Goal: Task Accomplishment & Management: Use online tool/utility

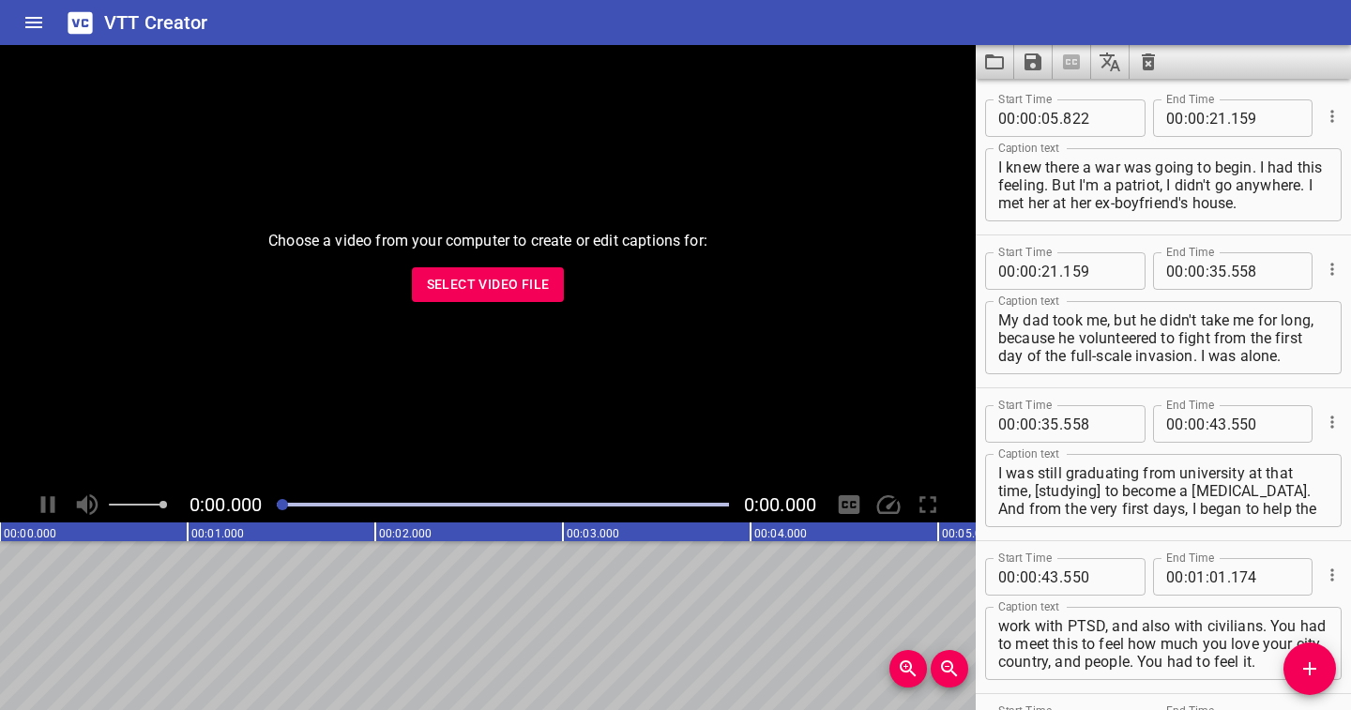
scroll to position [5880, 0]
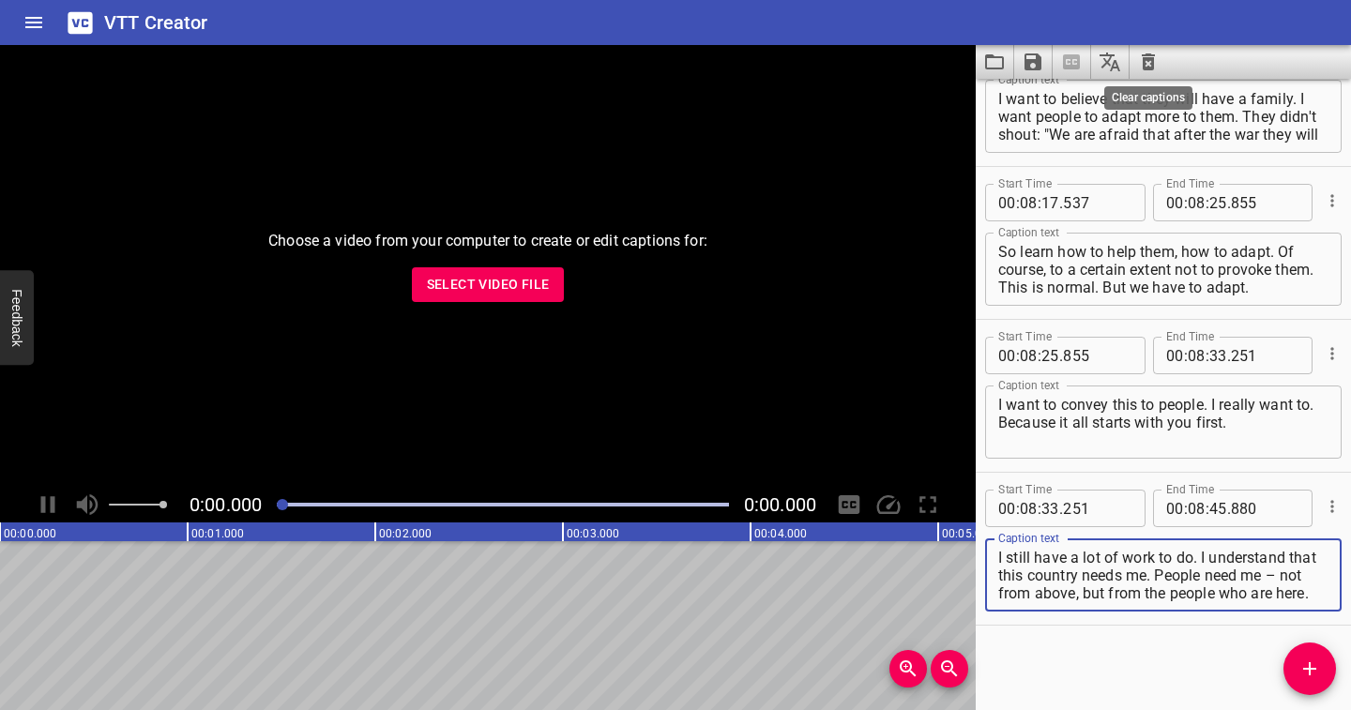
click at [1150, 56] on icon "Clear captions" at bounding box center [1148, 61] width 13 height 17
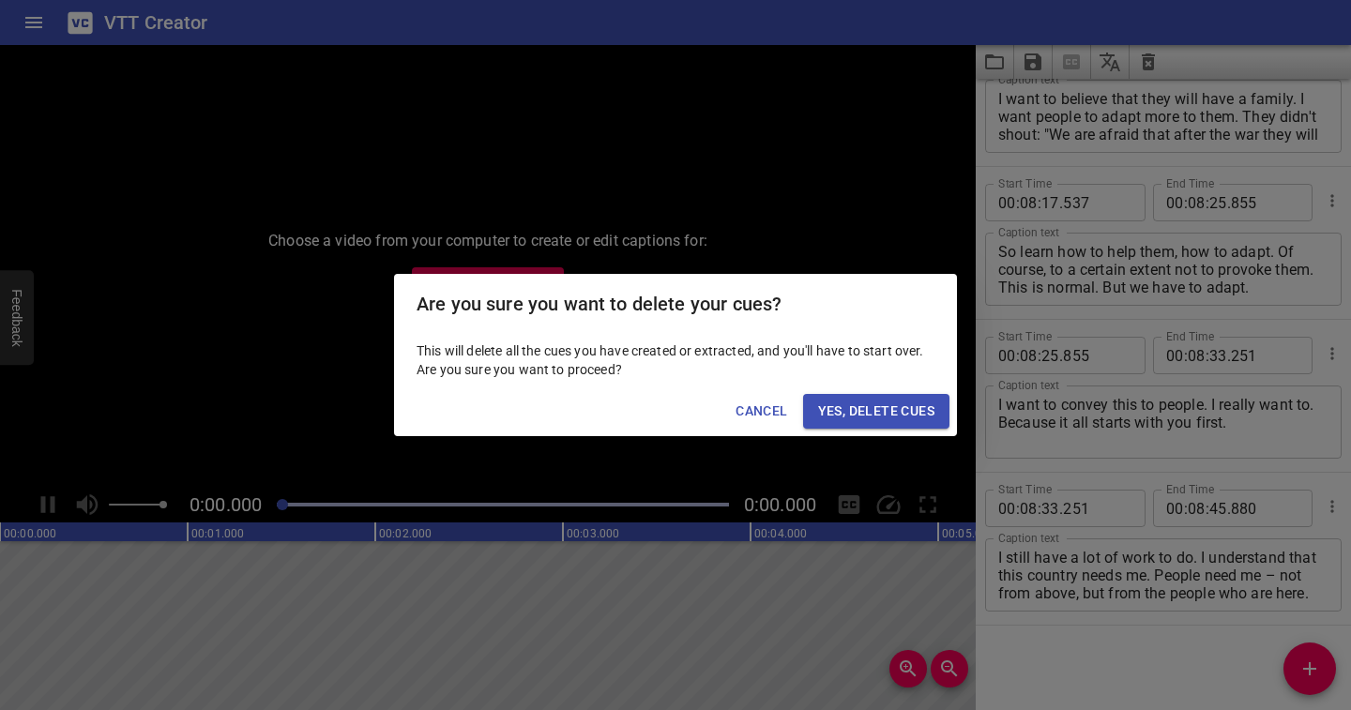
click at [910, 407] on span "Yes, Delete Cues" at bounding box center [876, 411] width 116 height 23
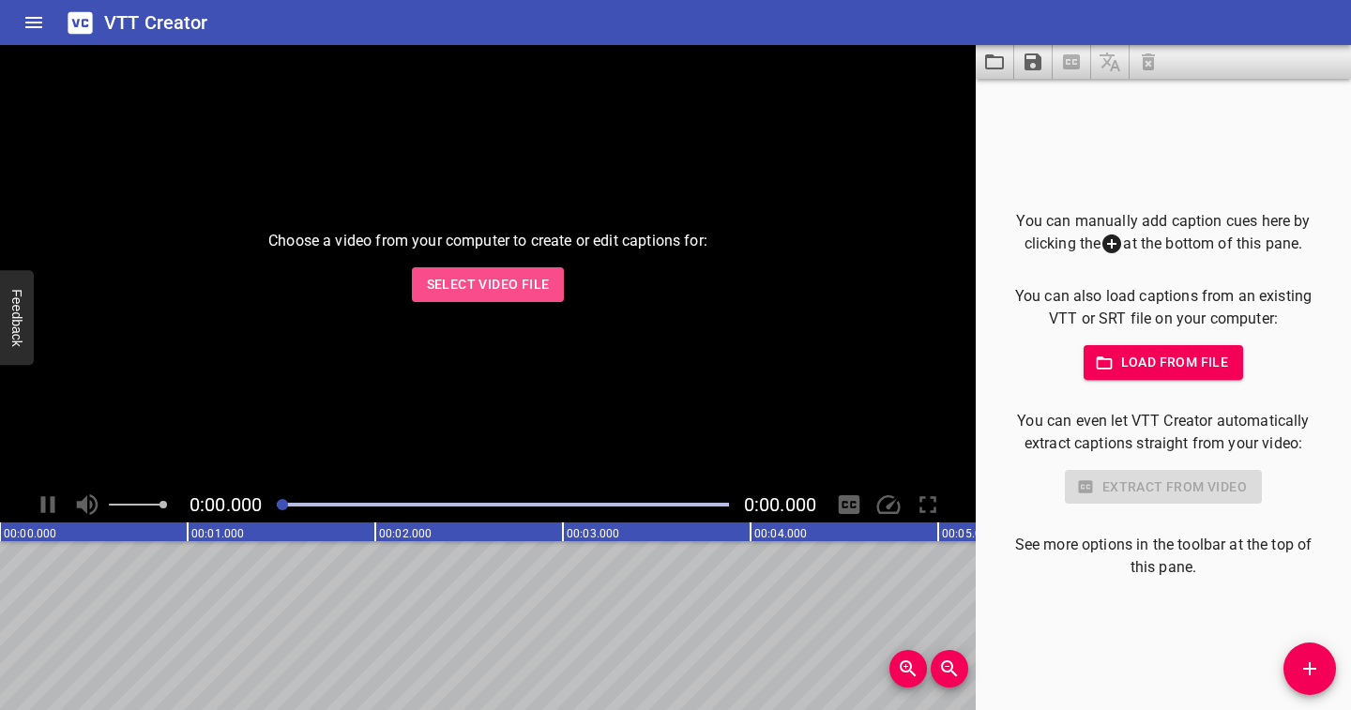
click at [477, 289] on span "Select Video File" at bounding box center [488, 284] width 123 height 23
click at [540, 275] on span "Select Video File" at bounding box center [488, 284] width 123 height 23
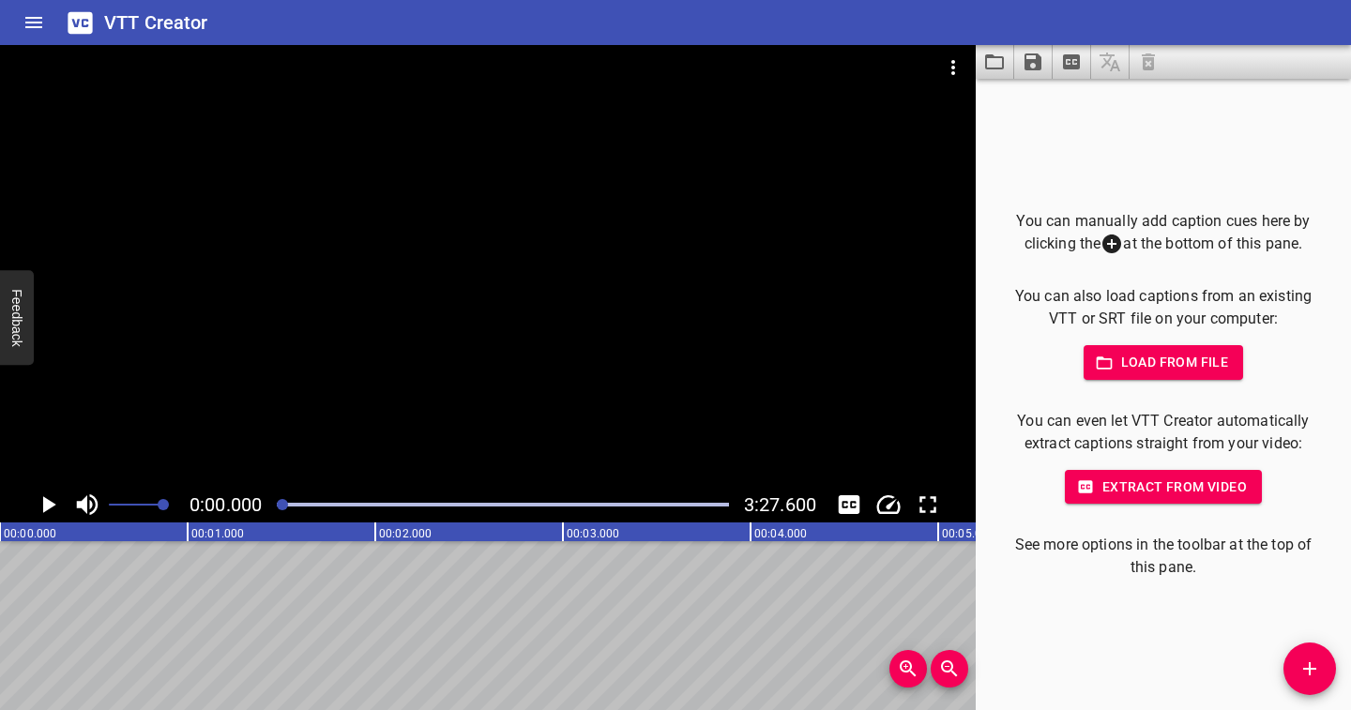
click at [43, 507] on icon "Play/Pause" at bounding box center [49, 504] width 13 height 17
click at [43, 507] on icon "Play/Pause" at bounding box center [48, 504] width 14 height 17
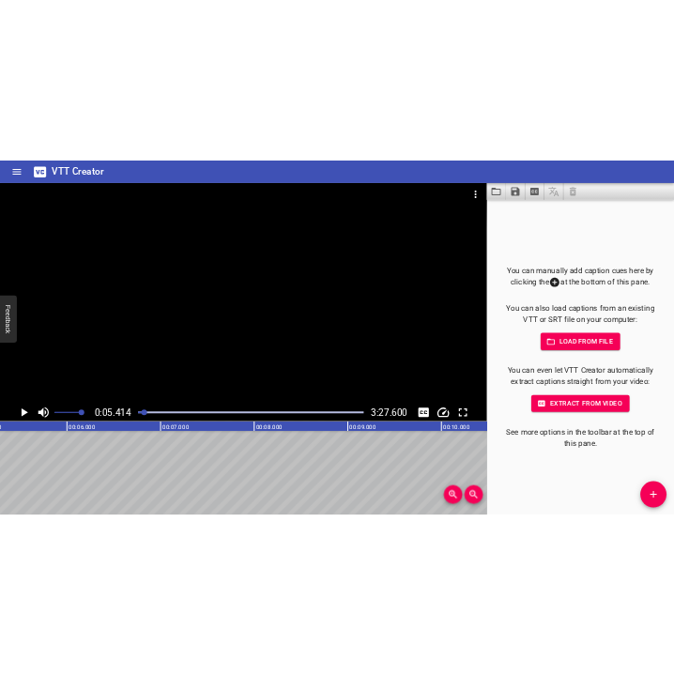
scroll to position [0, 1015]
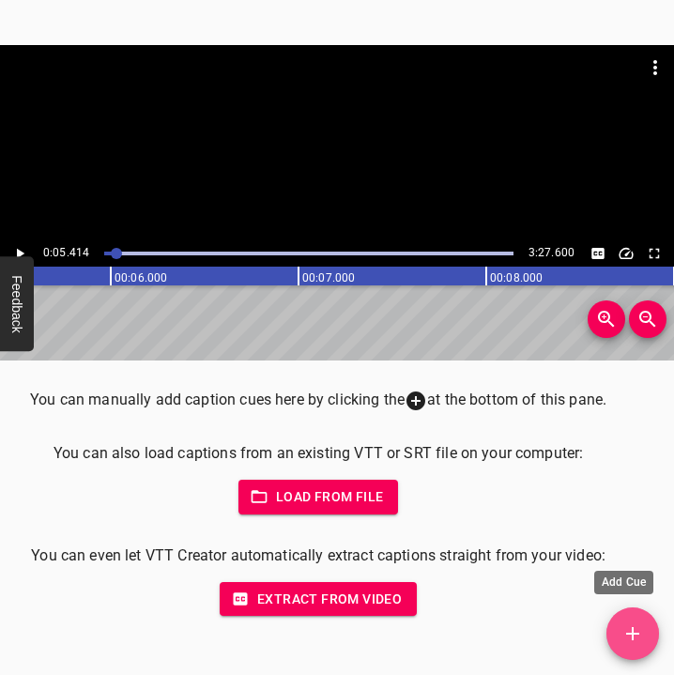
click at [642, 642] on icon "Add Cue" at bounding box center [632, 633] width 23 height 23
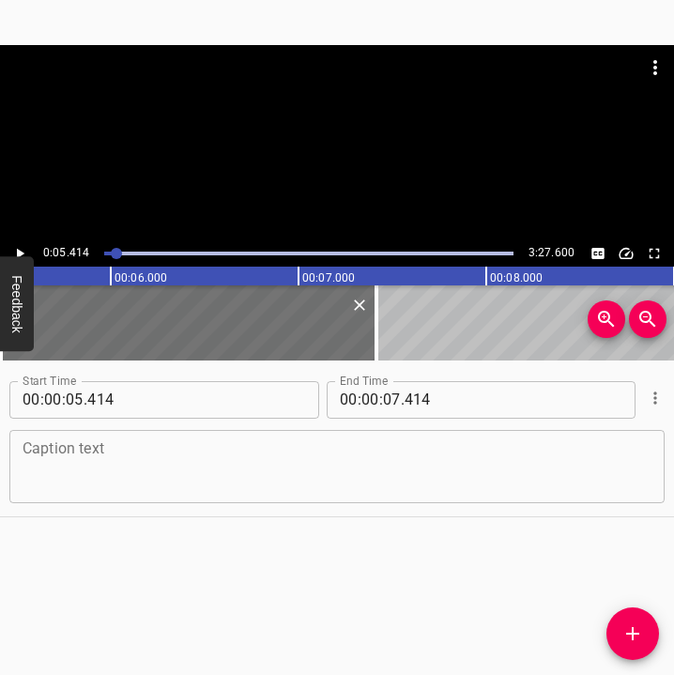
click at [184, 473] on textarea at bounding box center [337, 465] width 629 height 53
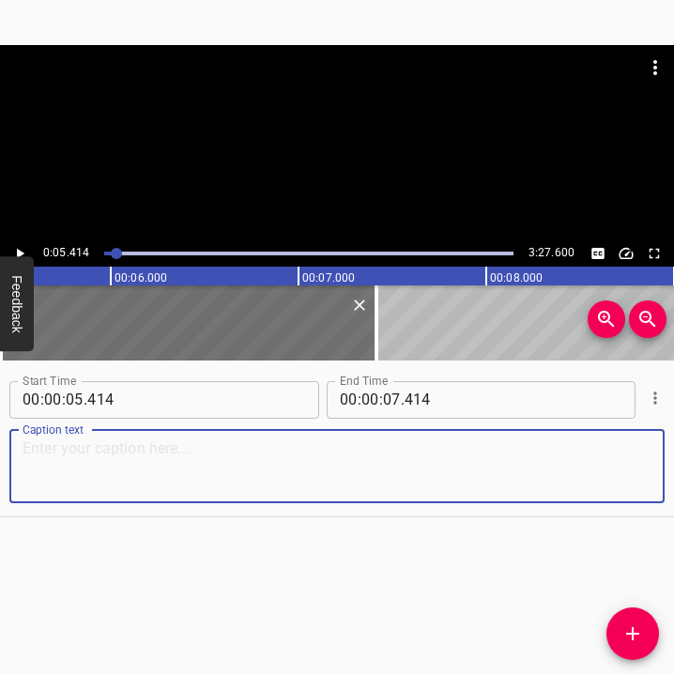
paste textarea "I remember that at first I woke up in my own bed in [GEOGRAPHIC_DATA]. And it w…"
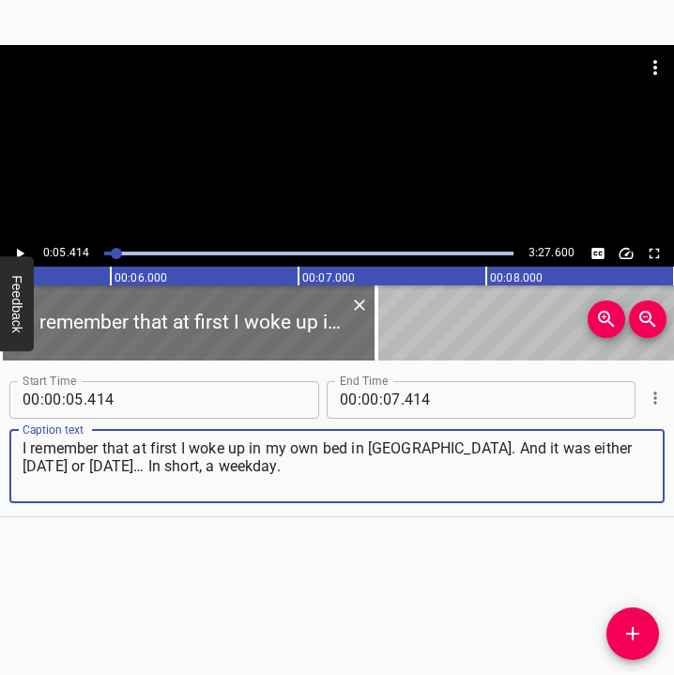
type textarea "I remember that at first I woke up in my own bed in [GEOGRAPHIC_DATA]. And it w…"
click at [26, 249] on icon "Play/Pause" at bounding box center [19, 253] width 17 height 17
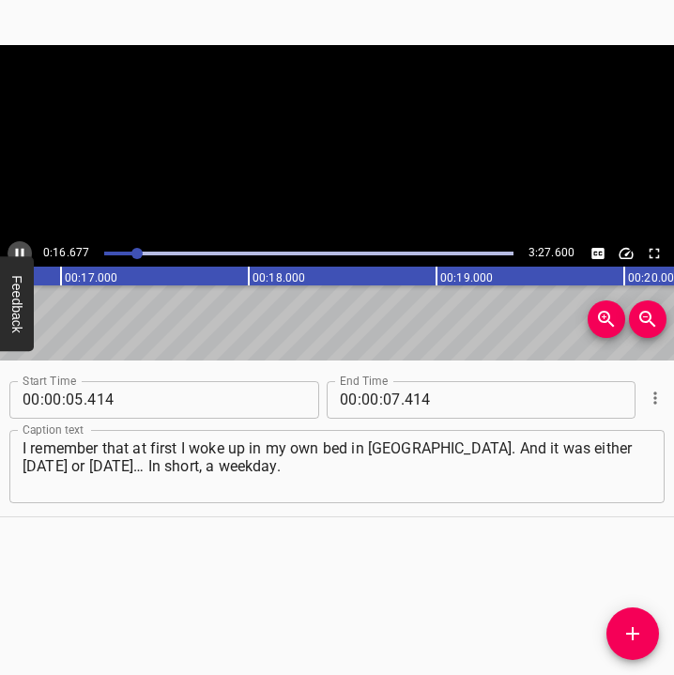
click at [26, 249] on icon "Play/Pause" at bounding box center [19, 253] width 17 height 17
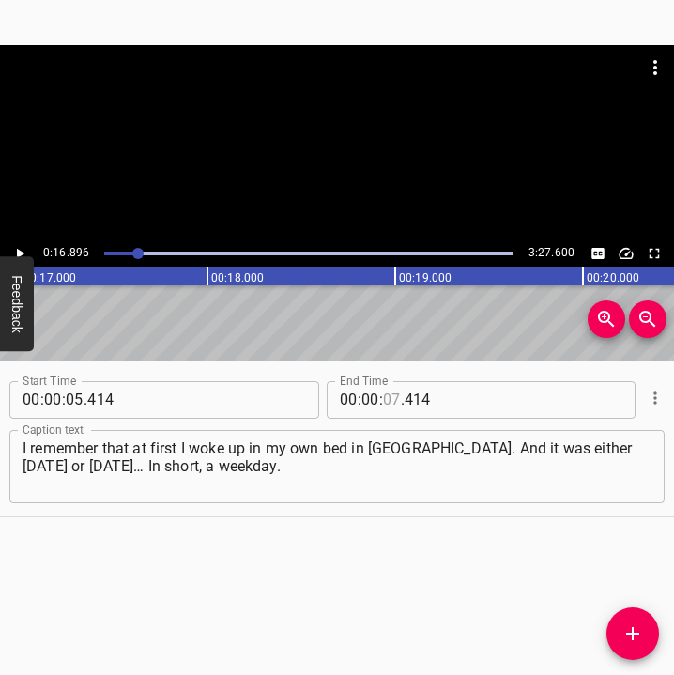
click at [383, 393] on input "number" at bounding box center [392, 400] width 18 height 38
type input "16"
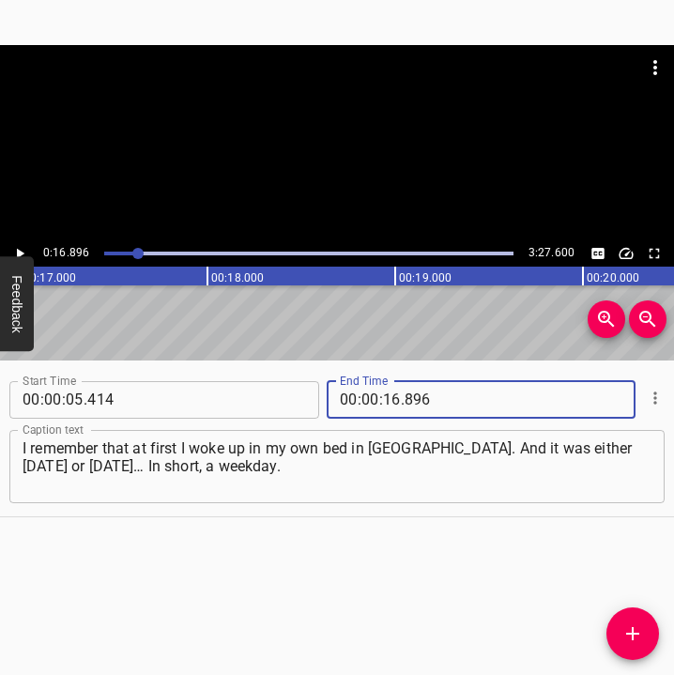
type input "896"
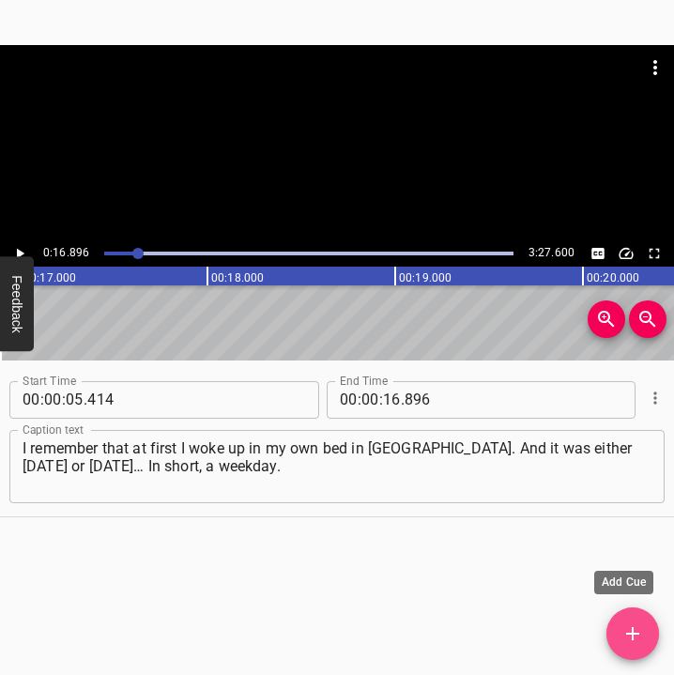
click at [640, 623] on icon "Add Cue" at bounding box center [632, 633] width 23 height 23
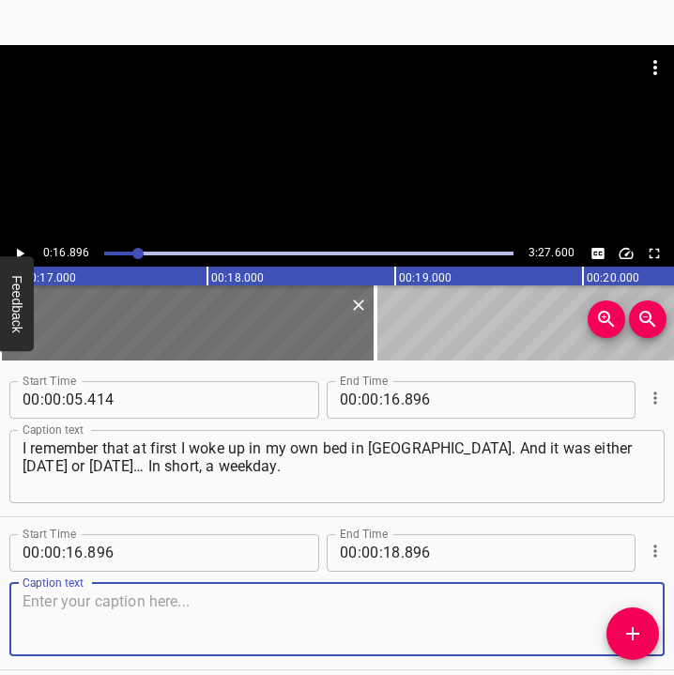
scroll to position [79, 0]
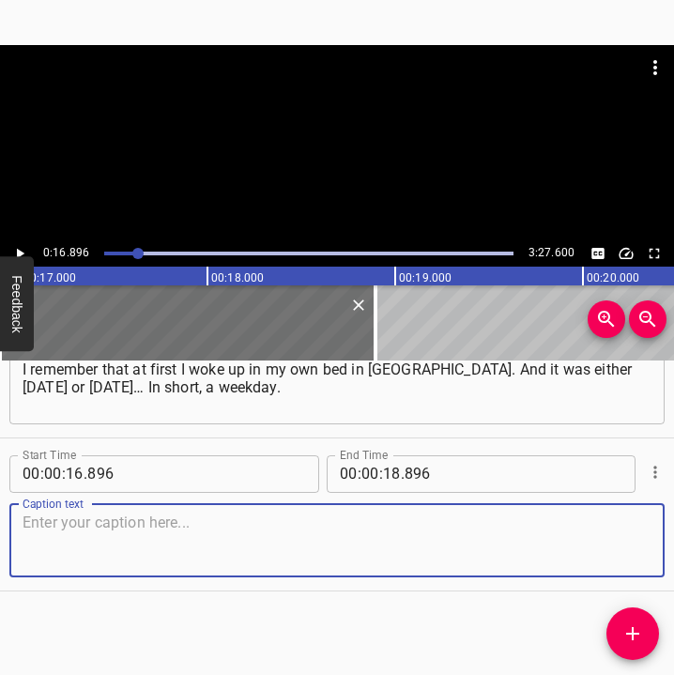
drag, startPoint x: 613, startPoint y: 541, endPoint x: 663, endPoint y: 525, distance: 53.1
click at [635, 534] on div "Caption text" at bounding box center [336, 540] width 655 height 73
click at [145, 539] on textarea at bounding box center [337, 539] width 629 height 53
paste textarea "[DATE] I was supposed to go to school. Actually, I was still sleeping. My mothe…"
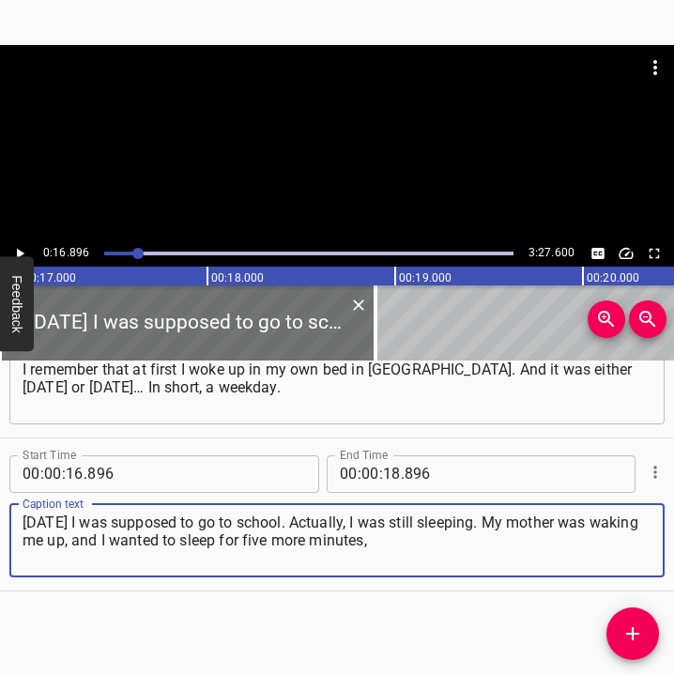
type textarea "[DATE] I was supposed to go to school. Actually, I was still sleeping. My mothe…"
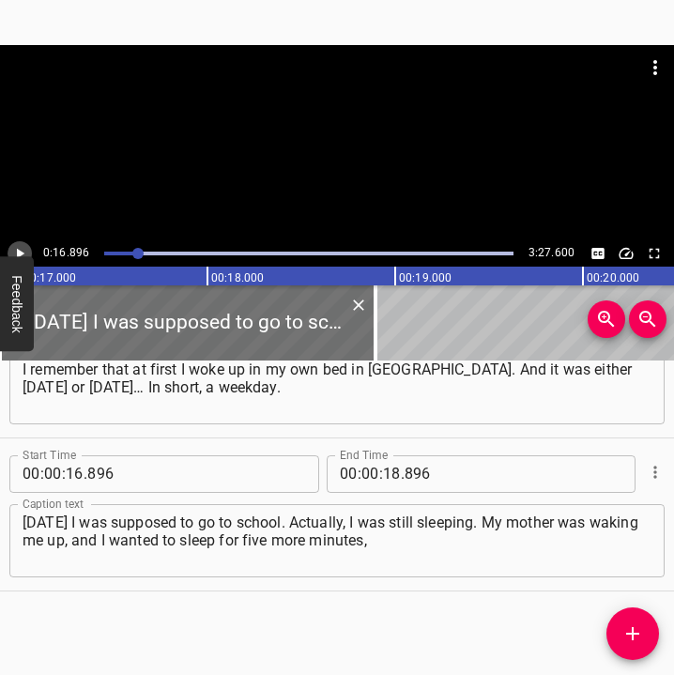
click at [17, 246] on icon "Play/Pause" at bounding box center [19, 253] width 17 height 17
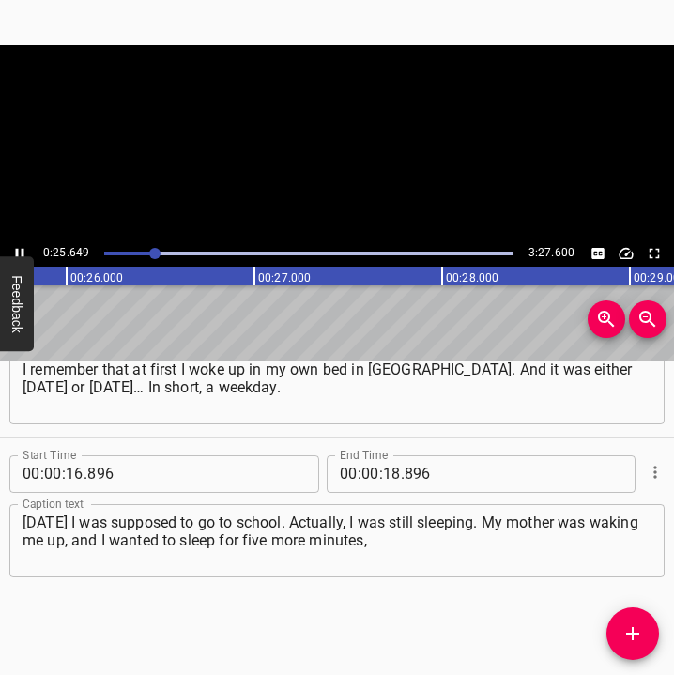
click at [17, 246] on icon "Play/Pause" at bounding box center [19, 253] width 17 height 17
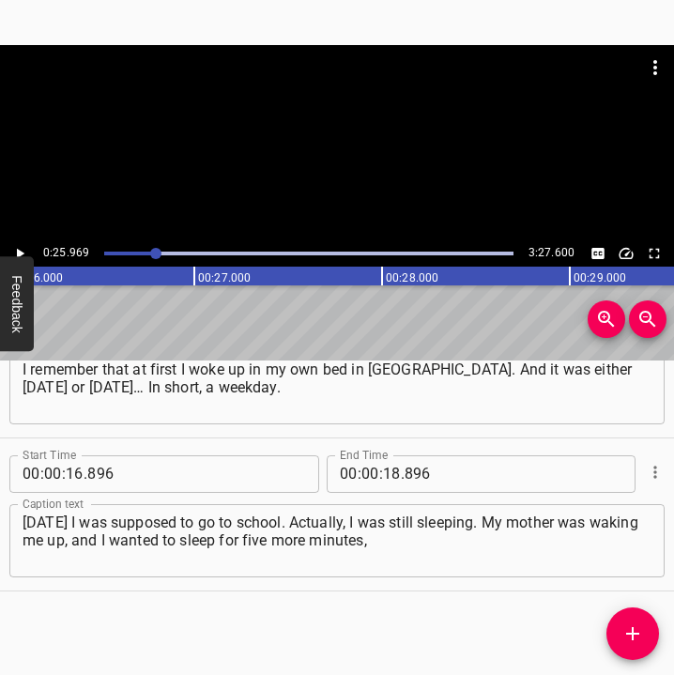
click at [17, 246] on icon "Play/Pause" at bounding box center [19, 253] width 17 height 17
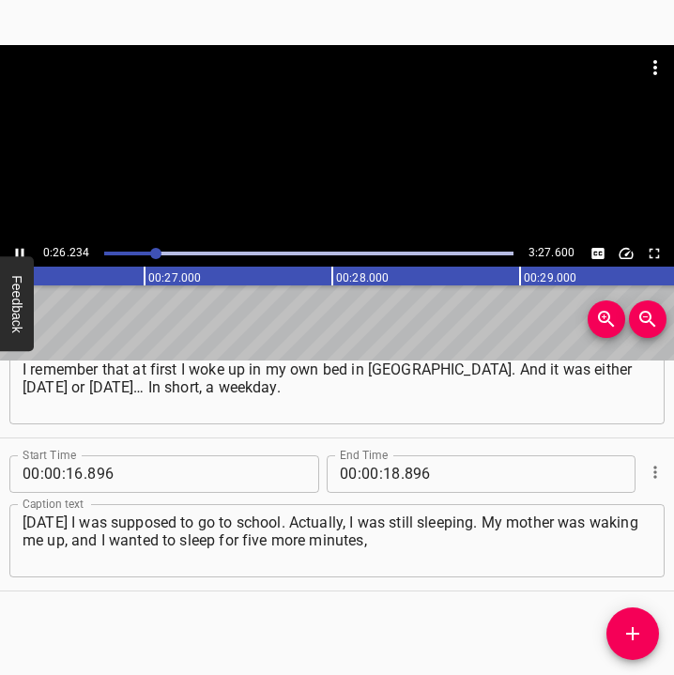
click at [17, 246] on icon "Play/Pause" at bounding box center [19, 253] width 17 height 17
click at [19, 248] on icon "Play/Pause" at bounding box center [19, 253] width 17 height 17
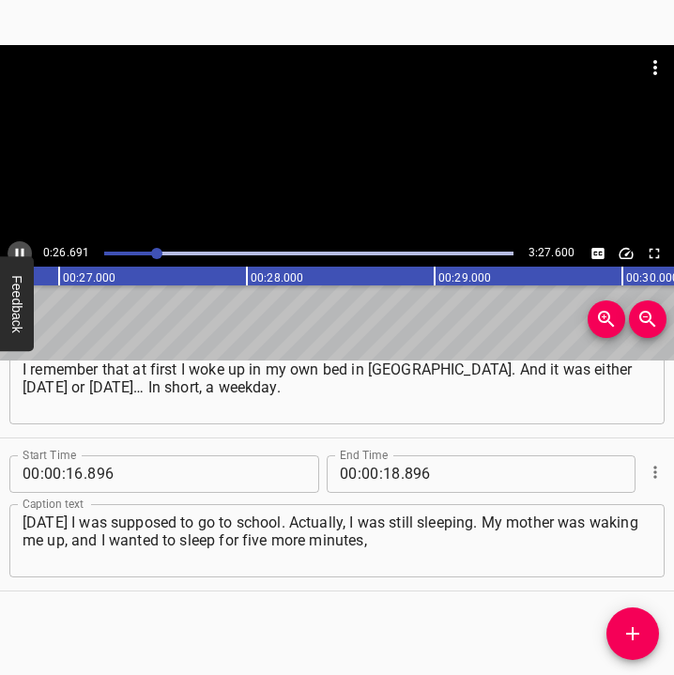
click at [19, 248] on icon "Play/Pause" at bounding box center [19, 253] width 17 height 17
click at [388, 471] on input "number" at bounding box center [392, 474] width 18 height 38
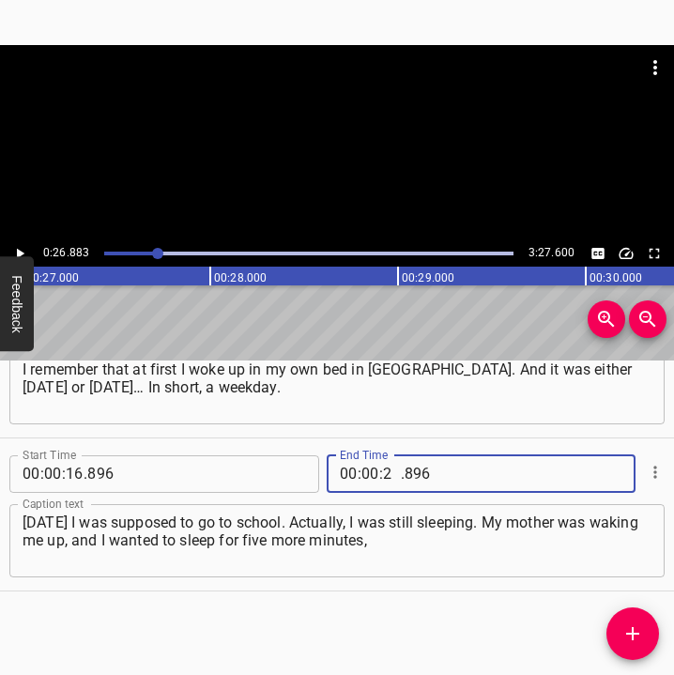
type input "26"
type input "883"
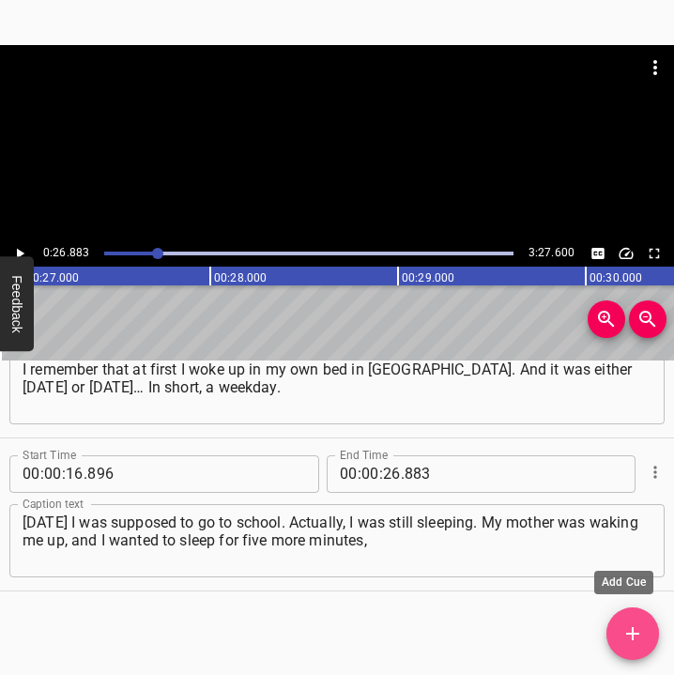
click at [639, 633] on icon "Add Cue" at bounding box center [632, 633] width 13 height 13
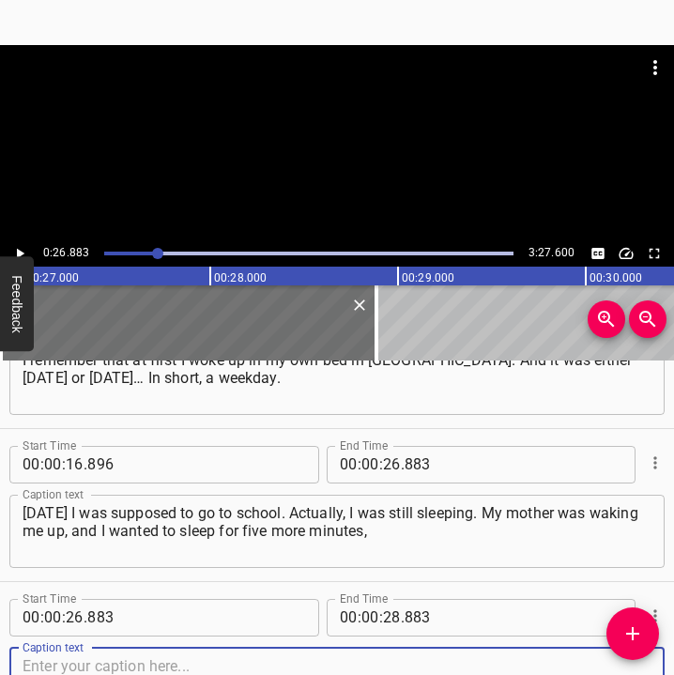
scroll to position [232, 0]
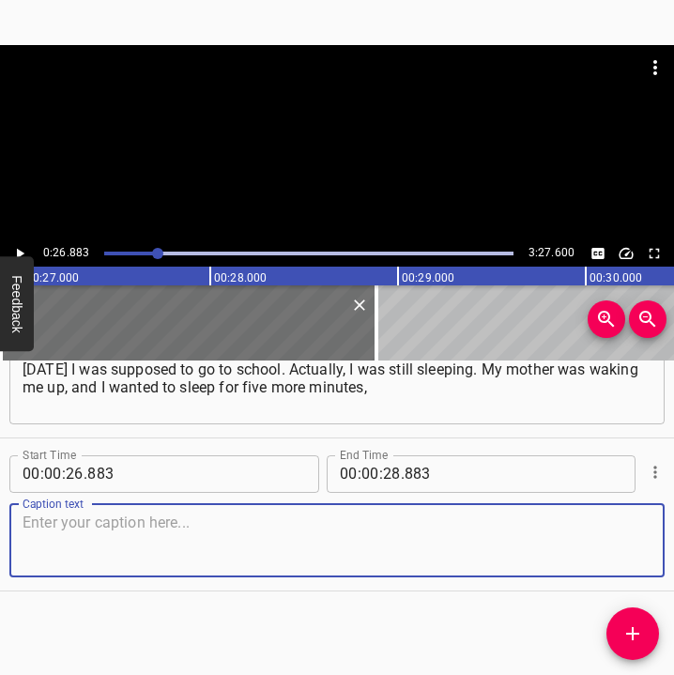
drag, startPoint x: 627, startPoint y: 535, endPoint x: 672, endPoint y: 511, distance: 50.8
click at [634, 530] on textarea at bounding box center [337, 539] width 629 height 53
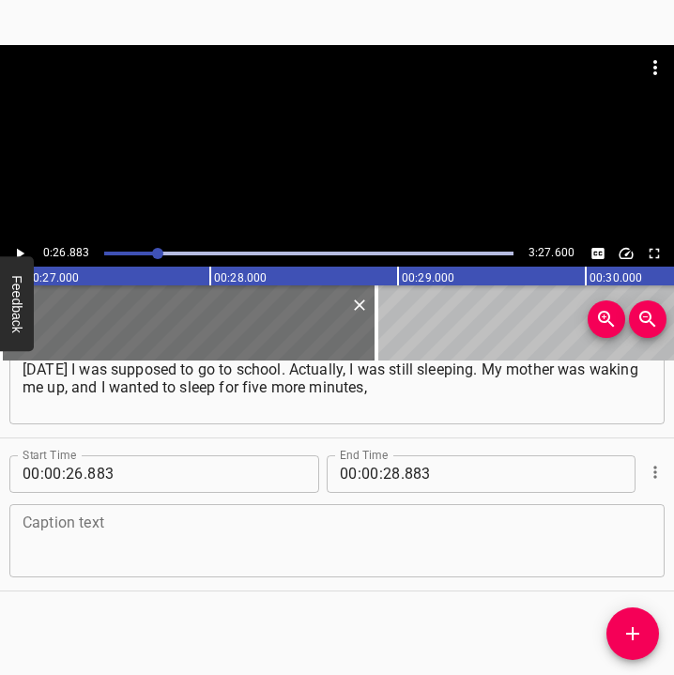
click at [70, 535] on textarea at bounding box center [337, 539] width 629 height 53
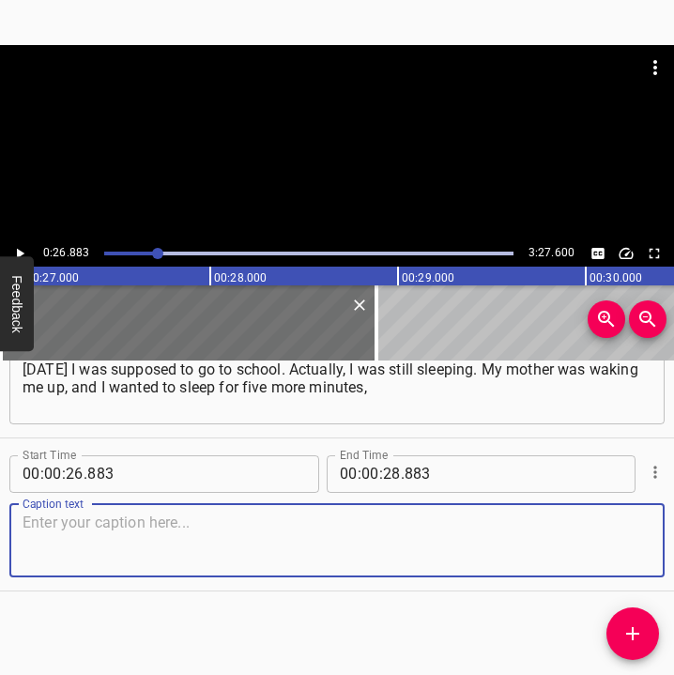
paste textarea "I asked her, but she said: “Get up quickly.” I was so frightened! I took my fav…"
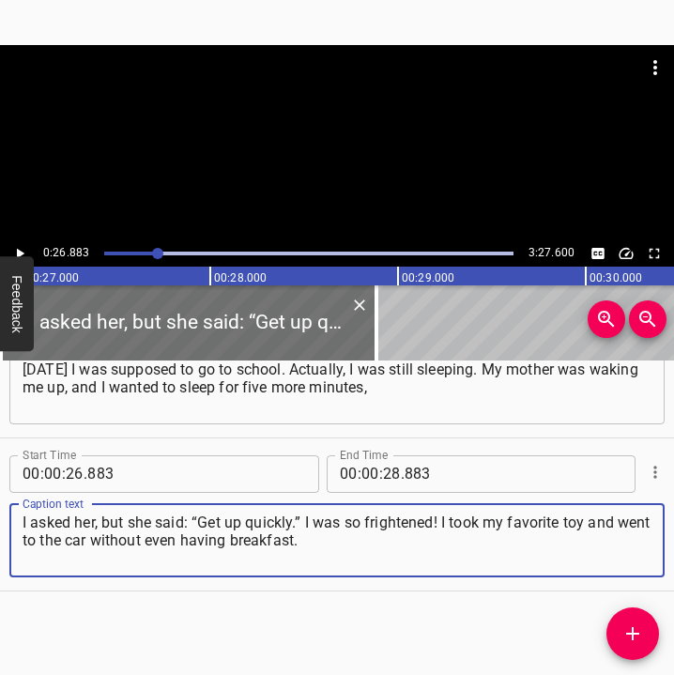
type textarea "I asked her, but she said: “Get up quickly.” I was so frightened! I took my fav…"
click at [19, 251] on icon "Play/Pause" at bounding box center [21, 253] width 8 height 10
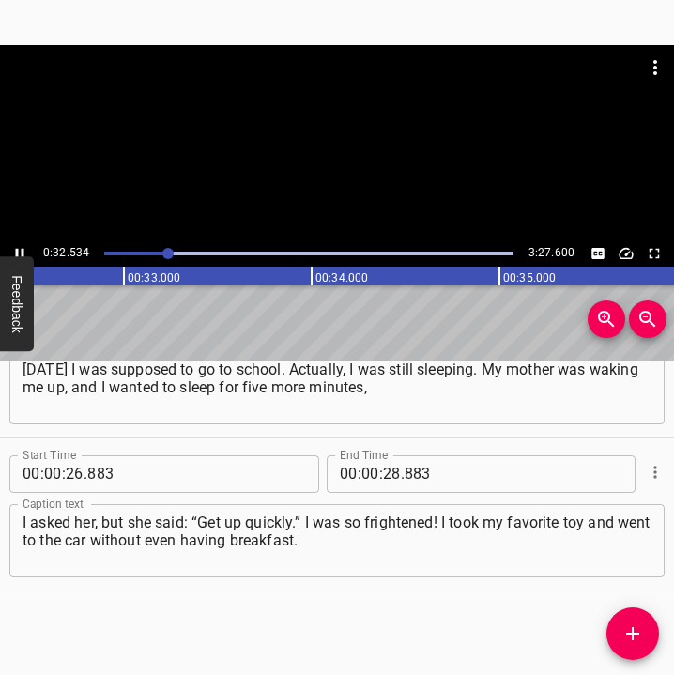
scroll to position [0, 6104]
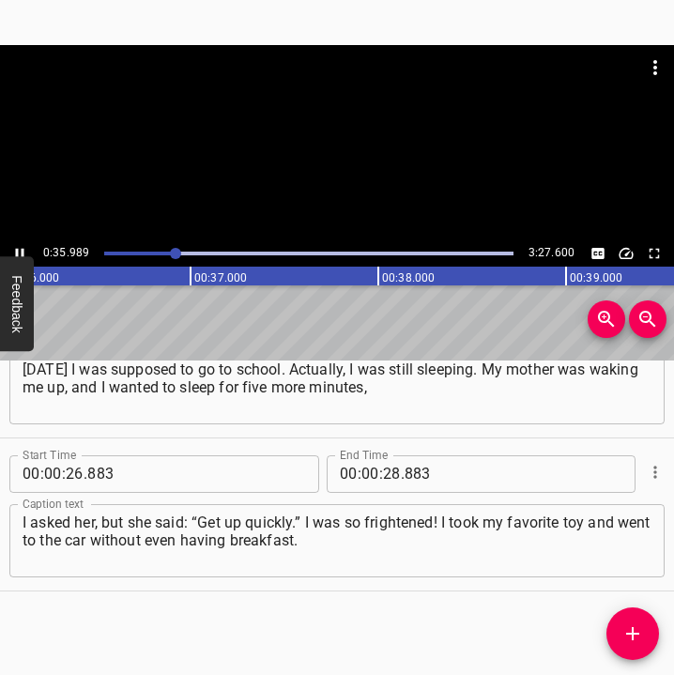
click at [23, 248] on icon "Play/Pause" at bounding box center [19, 253] width 17 height 17
click at [388, 471] on input "number" at bounding box center [392, 474] width 18 height 38
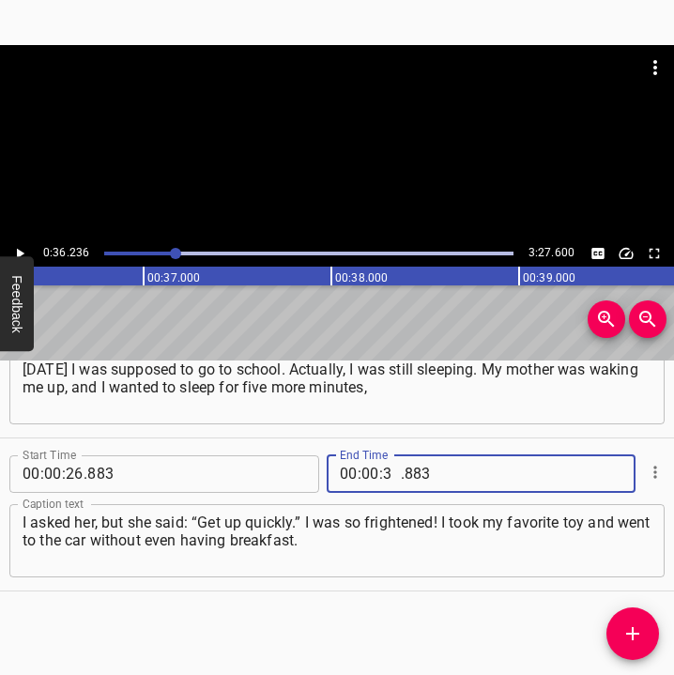
type input "36"
type input "236"
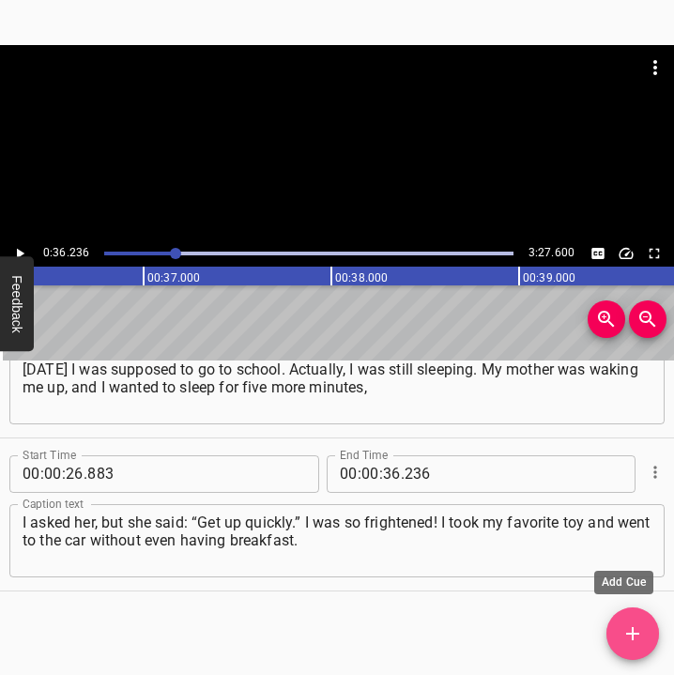
click at [637, 631] on icon "Add Cue" at bounding box center [632, 633] width 23 height 23
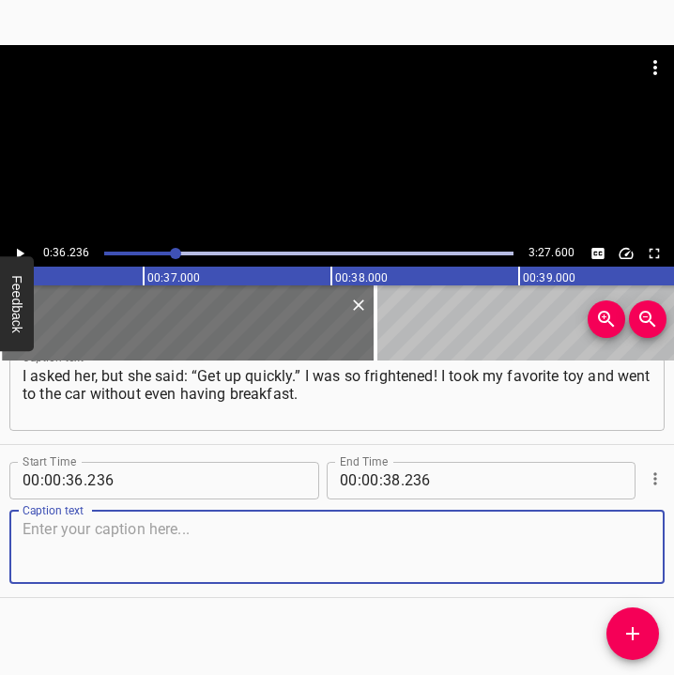
scroll to position [385, 0]
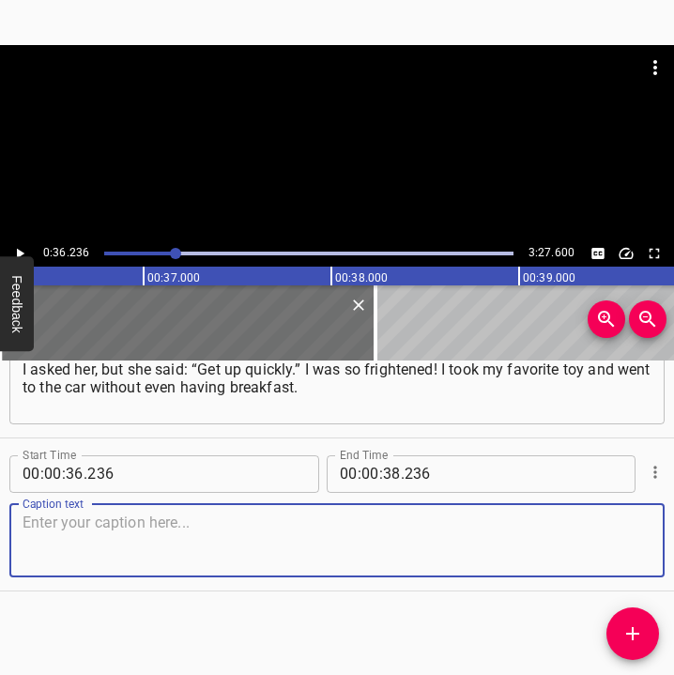
drag, startPoint x: 612, startPoint y: 549, endPoint x: 661, endPoint y: 538, distance: 51.0
click at [634, 544] on textarea at bounding box center [337, 539] width 629 height 53
click at [68, 525] on textarea at bounding box center [337, 539] width 629 height 53
paste textarea "The toy was a teddy bear, my friend. At first… I didn’t know where we were goin…"
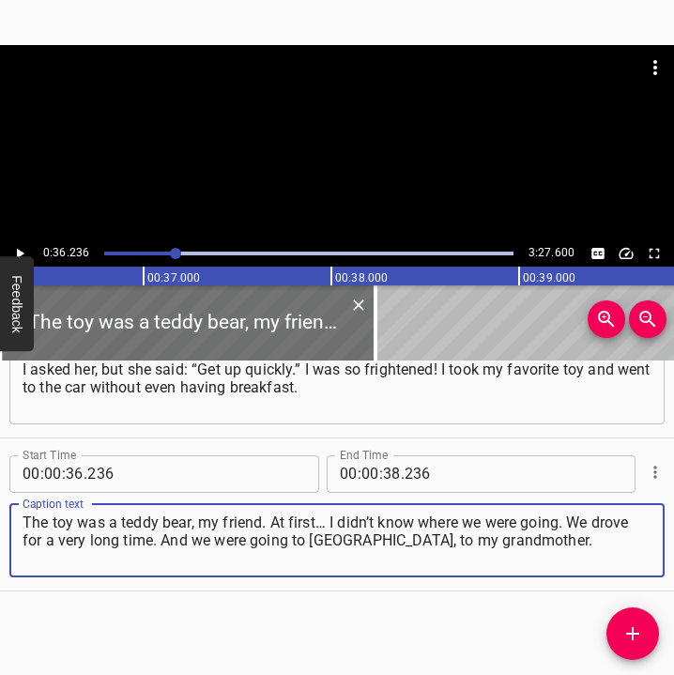
type textarea "The toy was a teddy bear, my friend. At first… I didn’t know where we were goin…"
click at [23, 246] on icon "Play/Pause" at bounding box center [19, 253] width 17 height 17
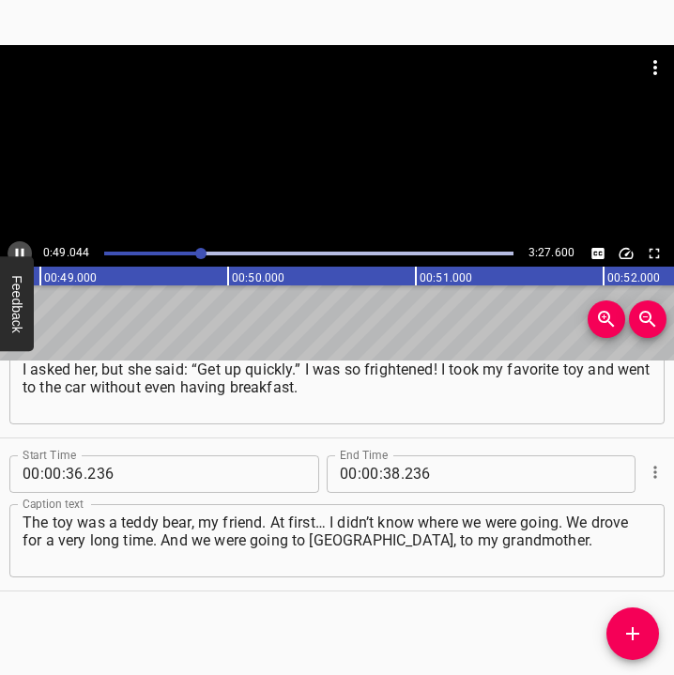
click at [23, 246] on icon "Play/Pause" at bounding box center [19, 253] width 17 height 17
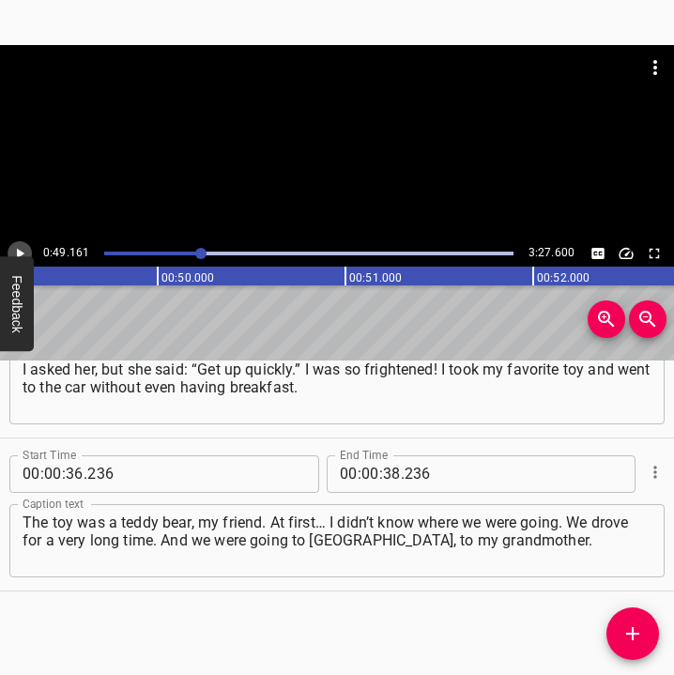
click at [25, 248] on icon "Play/Pause" at bounding box center [19, 253] width 17 height 17
click at [24, 248] on icon "Play/Pause" at bounding box center [19, 253] width 17 height 17
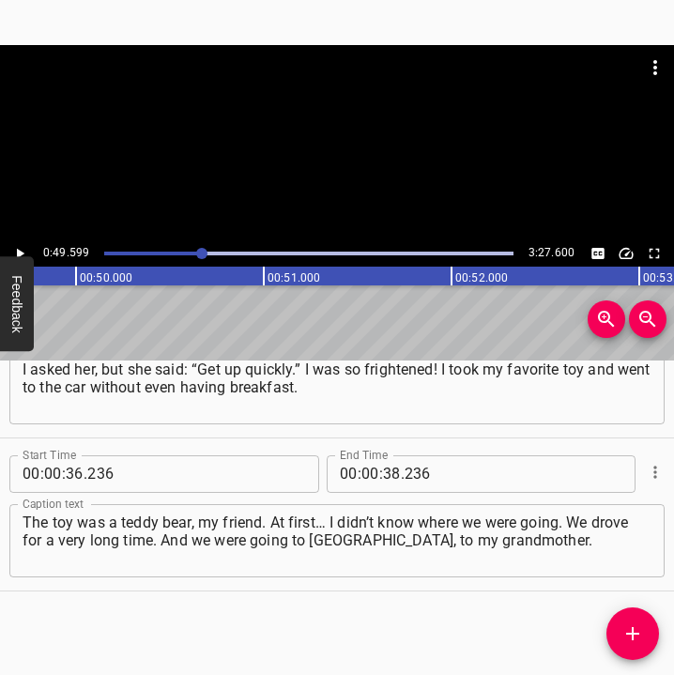
click at [24, 248] on icon "Play/Pause" at bounding box center [19, 253] width 17 height 17
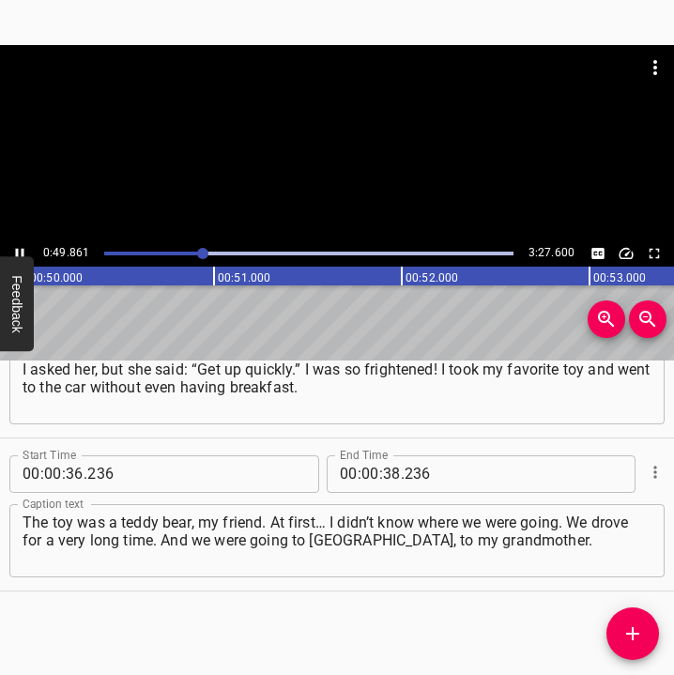
click at [24, 248] on icon "Play/Pause" at bounding box center [19, 253] width 17 height 17
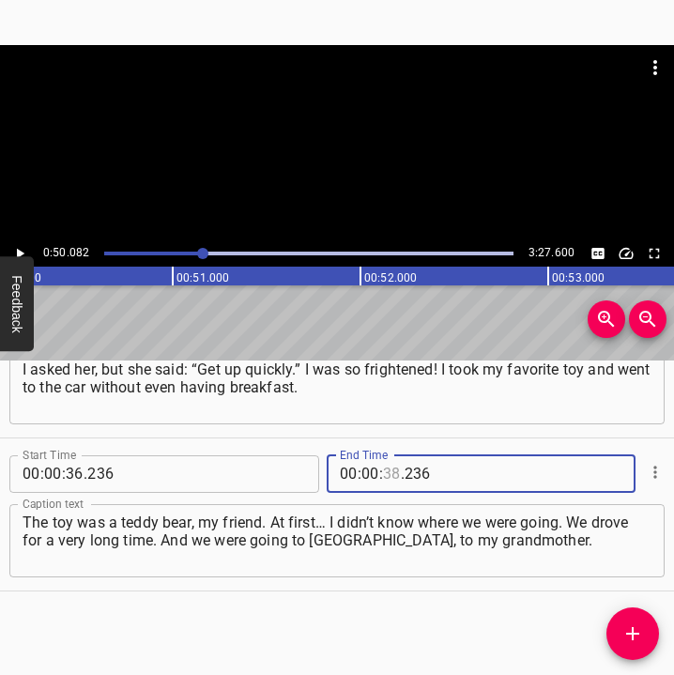
click at [383, 459] on input "number" at bounding box center [392, 474] width 18 height 38
type input "50"
type input "082"
click at [633, 626] on icon "Add Cue" at bounding box center [632, 633] width 23 height 23
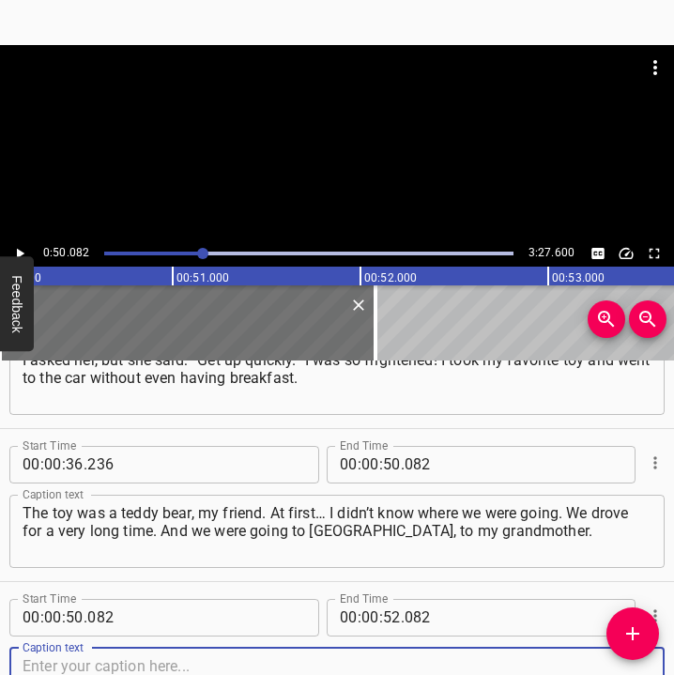
scroll to position [538, 0]
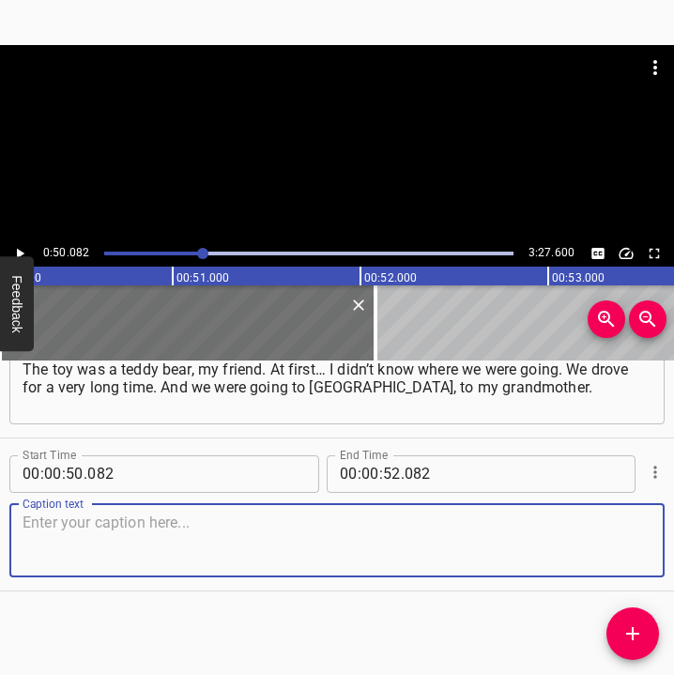
drag, startPoint x: 600, startPoint y: 543, endPoint x: 668, endPoint y: 535, distance: 69.0
click at [625, 540] on textarea at bounding box center [337, 539] width 629 height 53
click at [63, 523] on textarea at bounding box center [337, 539] width 629 height 53
paste textarea "We stayed there for about three months. I was in first grade then, and I went t…"
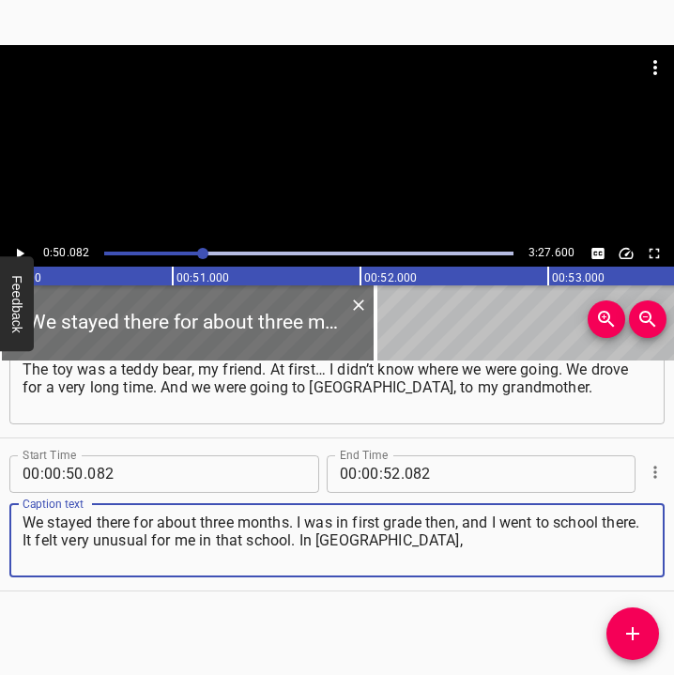
type textarea "We stayed there for about three months. I was in first grade then, and I went t…"
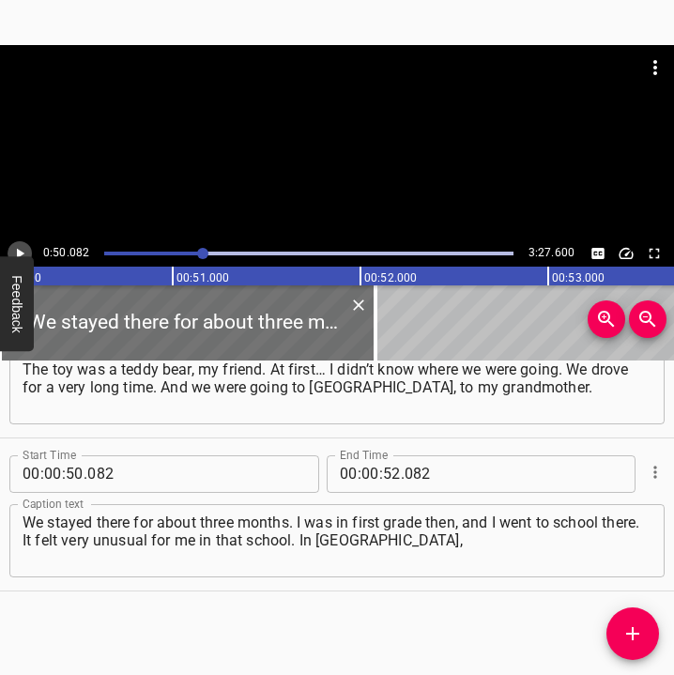
click at [21, 247] on icon "Play/Pause" at bounding box center [19, 253] width 17 height 17
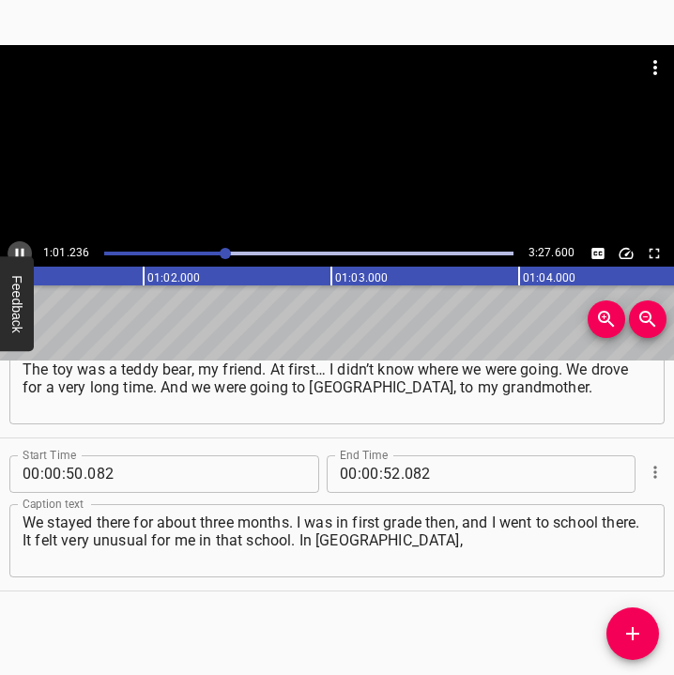
click at [19, 251] on icon "Play/Pause" at bounding box center [19, 253] width 17 height 17
click at [364, 465] on input "number" at bounding box center [370, 474] width 18 height 38
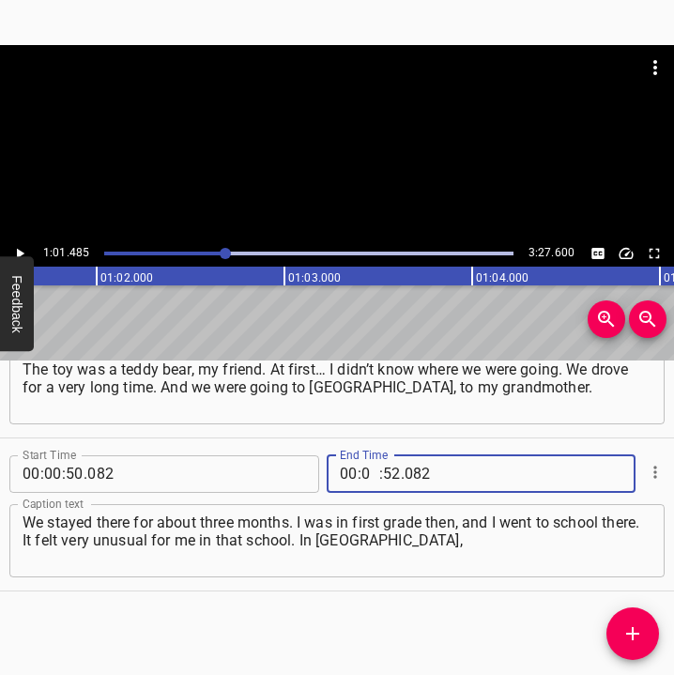
type input "01"
type input "485"
click at [638, 620] on button "Add Cue" at bounding box center [632, 633] width 53 height 53
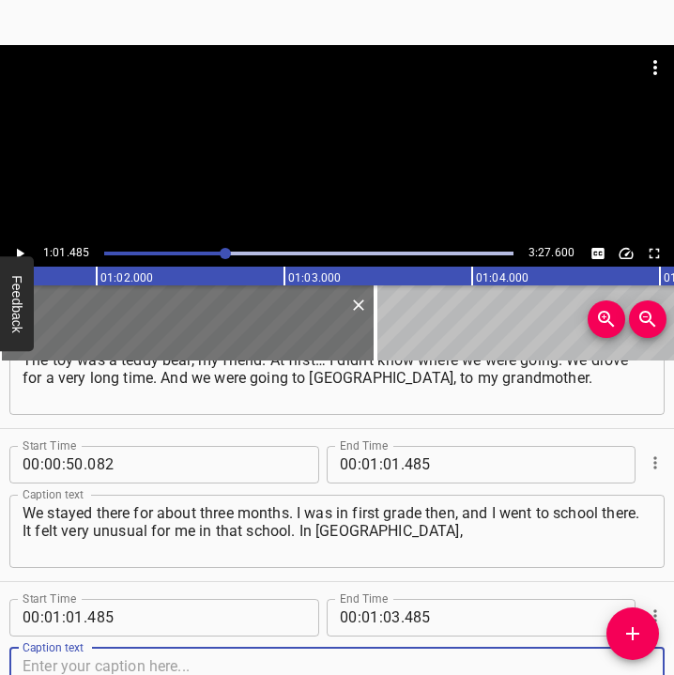
scroll to position [691, 0]
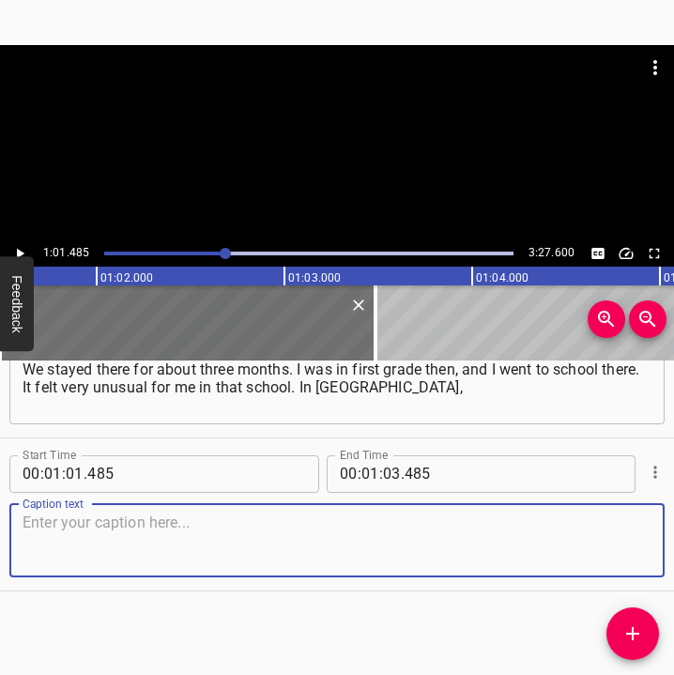
drag, startPoint x: 627, startPoint y: 542, endPoint x: 664, endPoint y: 529, distance: 39.8
click at [651, 533] on div "Start Time 00 : 01 : 01 . 485 Start Time End Time 00 : 01 : 03 . 485 End Time C…" at bounding box center [337, 514] width 674 height 152
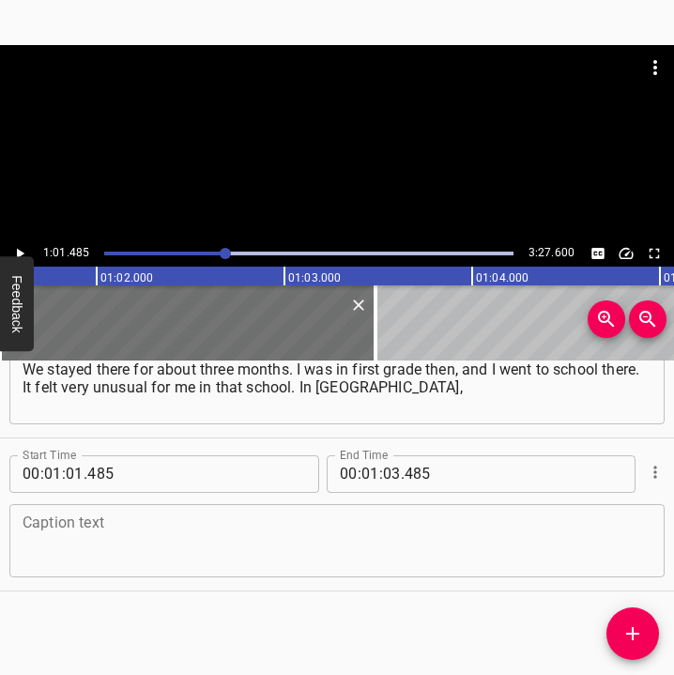
click at [87, 534] on textarea at bounding box center [337, 539] width 629 height 53
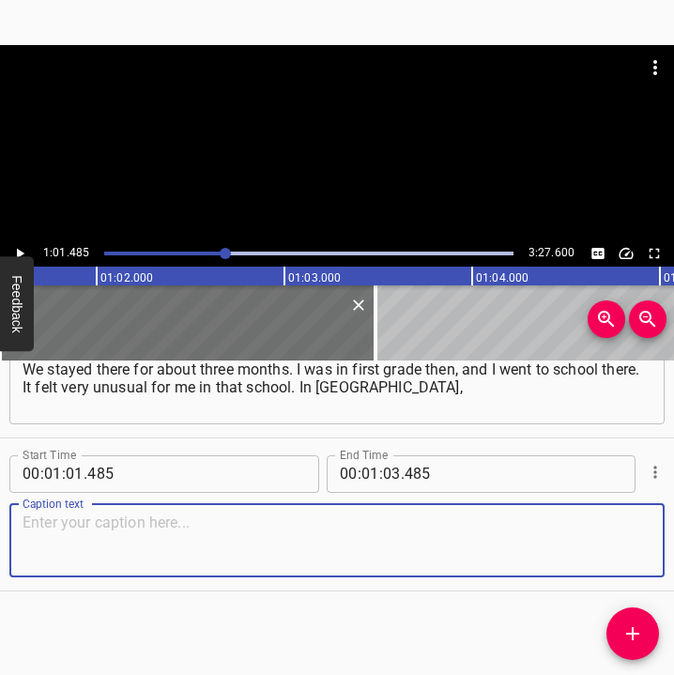
paste textarea "our curriculum even goes faster. Then we went to [GEOGRAPHIC_DATA]. We stayed t…"
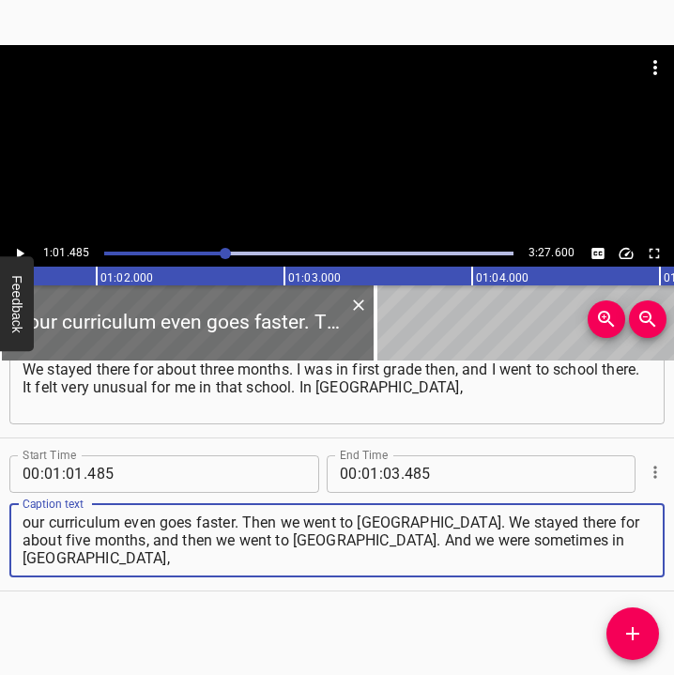
drag, startPoint x: 485, startPoint y: 544, endPoint x: 23, endPoint y: 525, distance: 463.0
click at [23, 525] on textarea "our curriculum even goes faster. Then we went to [GEOGRAPHIC_DATA]. We stayed t…" at bounding box center [337, 539] width 629 height 53
paste textarea
type textarea "our curriculum even goes faster. Then we went to [GEOGRAPHIC_DATA]. We stayed t…"
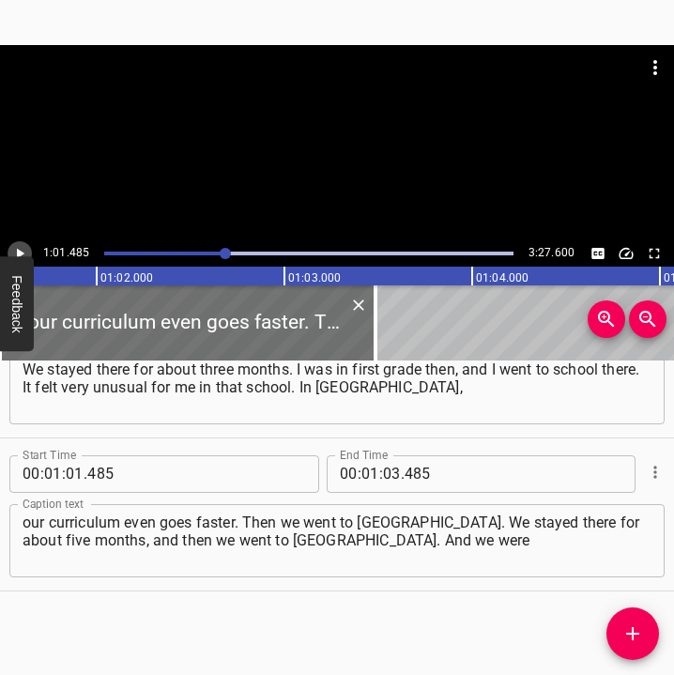
click at [25, 247] on icon "Play/Pause" at bounding box center [19, 253] width 17 height 17
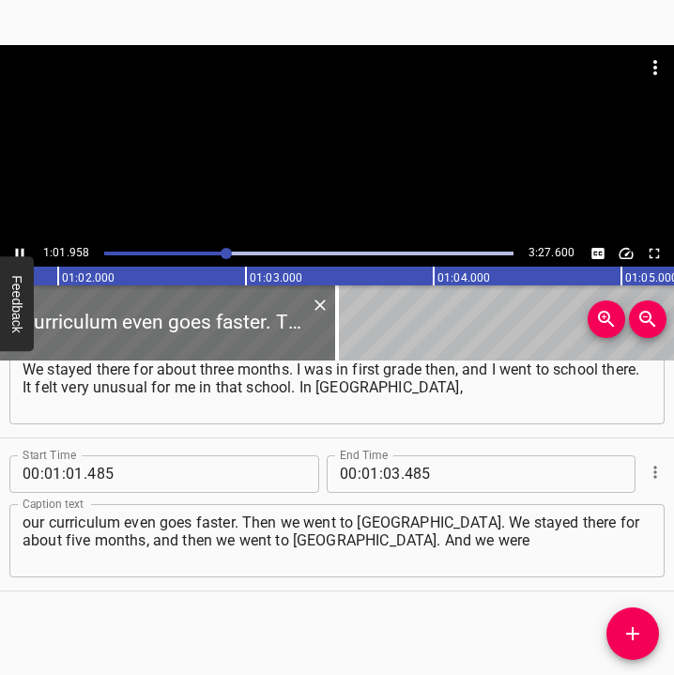
scroll to position [0, 11626]
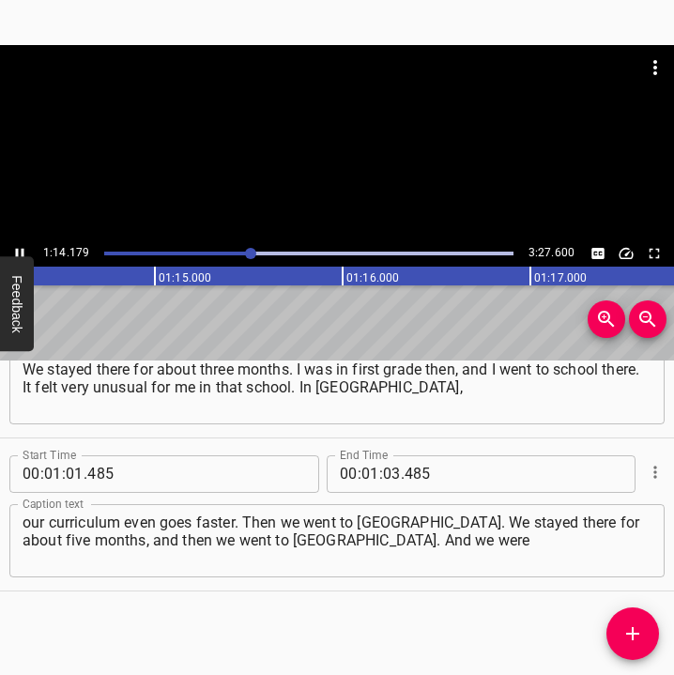
click at [22, 245] on icon "Play/Pause" at bounding box center [19, 253] width 17 height 17
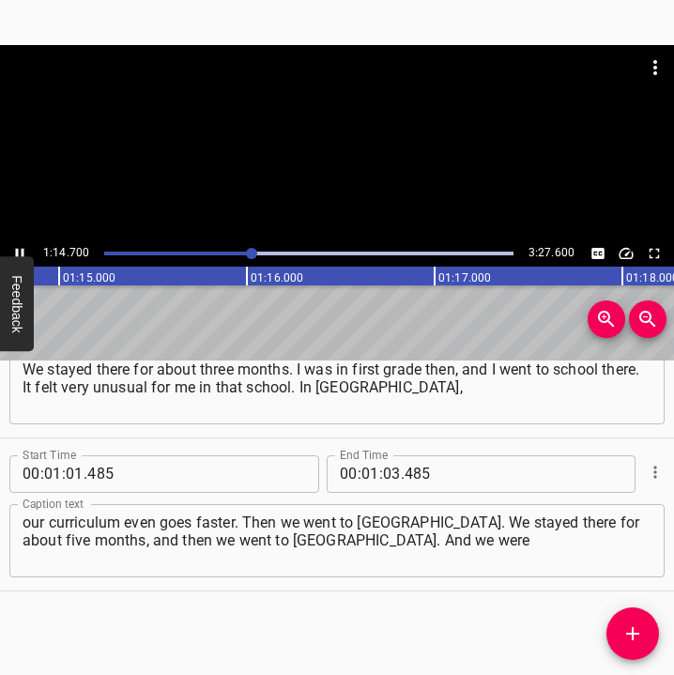
click at [22, 245] on icon "Play/Pause" at bounding box center [19, 253] width 17 height 17
click at [388, 472] on input "number" at bounding box center [392, 474] width 18 height 38
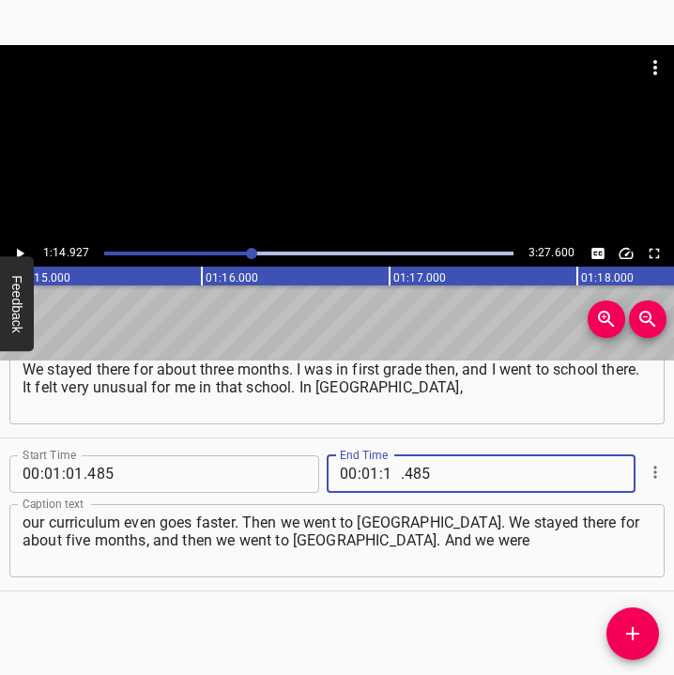
type input "14"
type input "927"
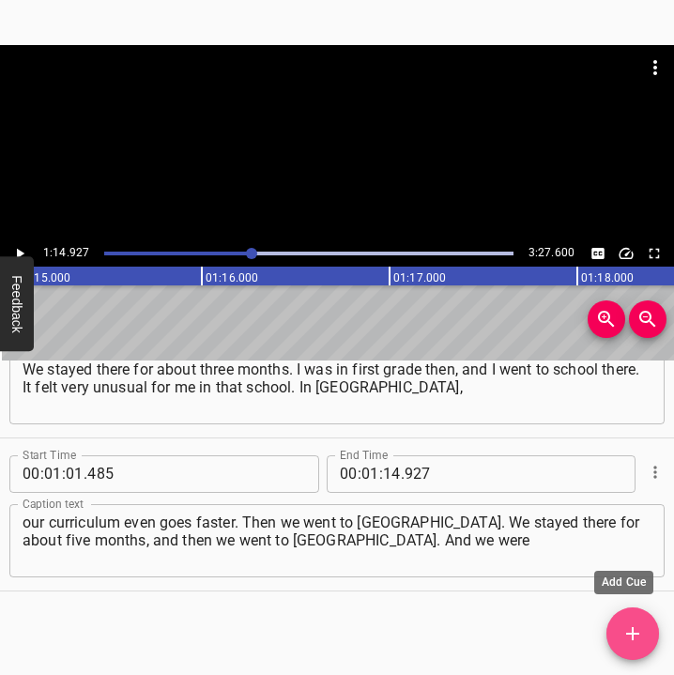
drag, startPoint x: 622, startPoint y: 642, endPoint x: 648, endPoint y: 590, distance: 57.9
click at [622, 640] on icon "Add Cue" at bounding box center [632, 633] width 23 height 23
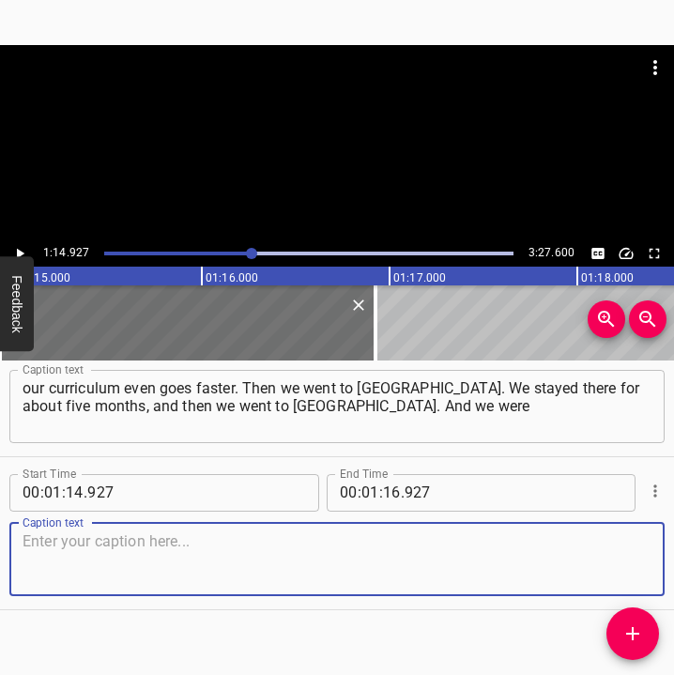
scroll to position [844, 0]
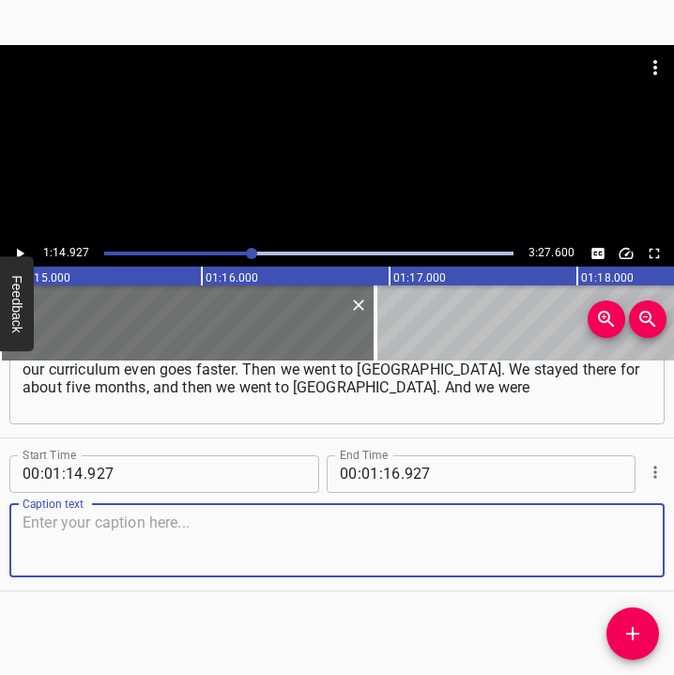
drag, startPoint x: 614, startPoint y: 532, endPoint x: 698, endPoint y: 509, distance: 87.6
click at [674, 509] on html "Caption Editor Batch Transcribe Login Sign Up Privacy Contact 1:14.927 3:27.600…" at bounding box center [337, 337] width 674 height 675
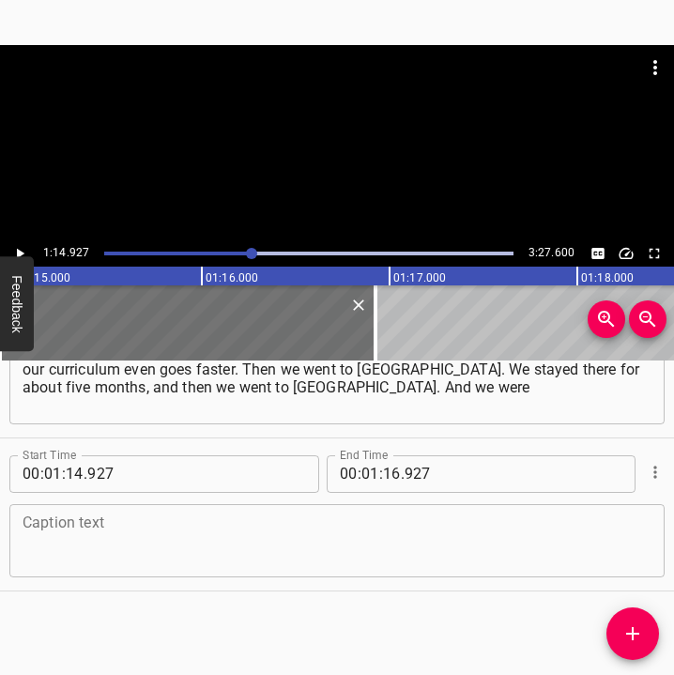
click at [49, 529] on textarea at bounding box center [337, 539] width 629 height 53
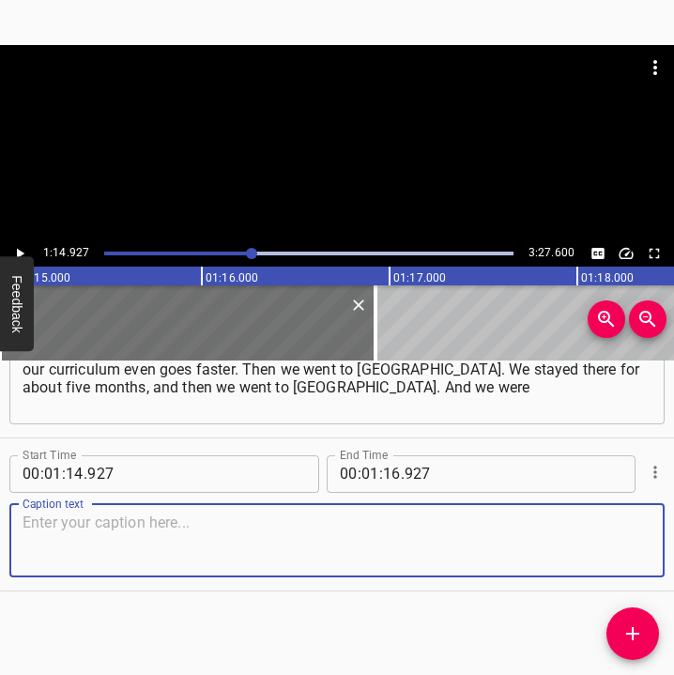
paste textarea "sometimes in [GEOGRAPHIC_DATA], sometimes in [GEOGRAPHIC_DATA]. We moved often.…"
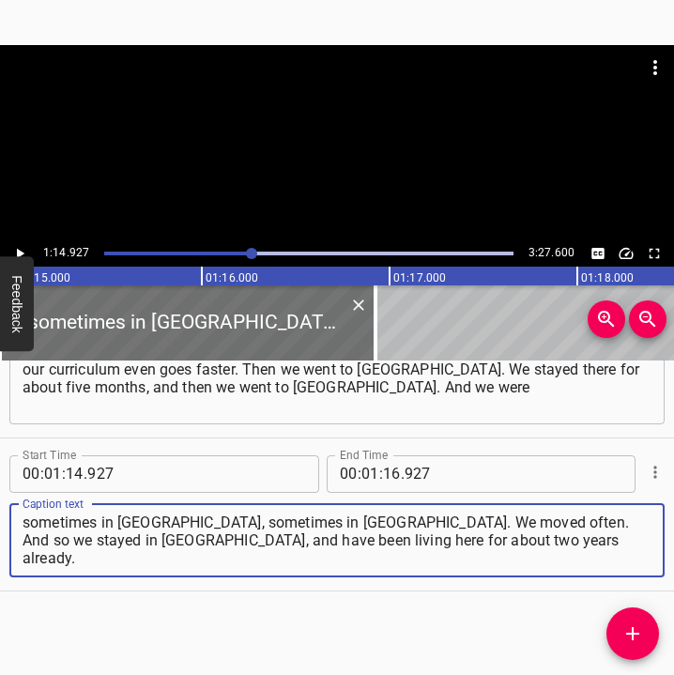
type textarea "sometimes in [GEOGRAPHIC_DATA], sometimes in [GEOGRAPHIC_DATA]. We moved often.…"
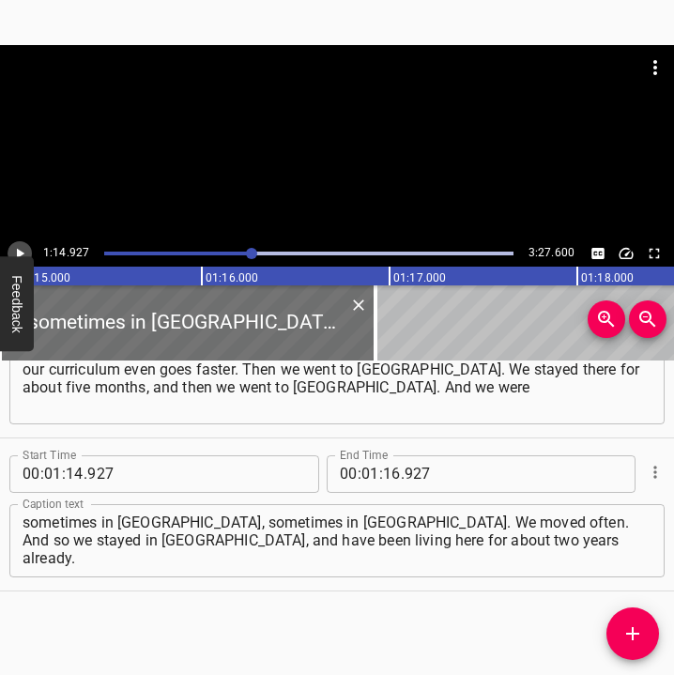
click at [23, 250] on icon "Play/Pause" at bounding box center [19, 253] width 17 height 17
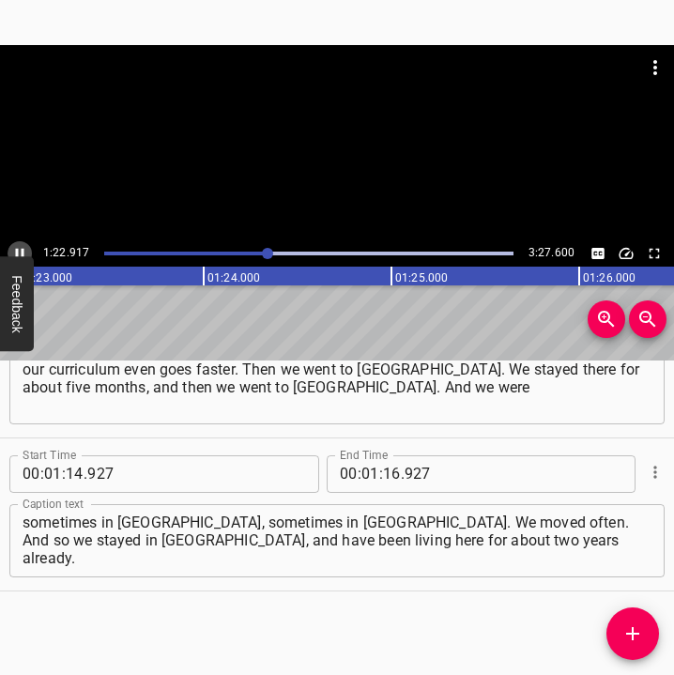
click at [22, 250] on icon "Play/Pause" at bounding box center [20, 253] width 8 height 10
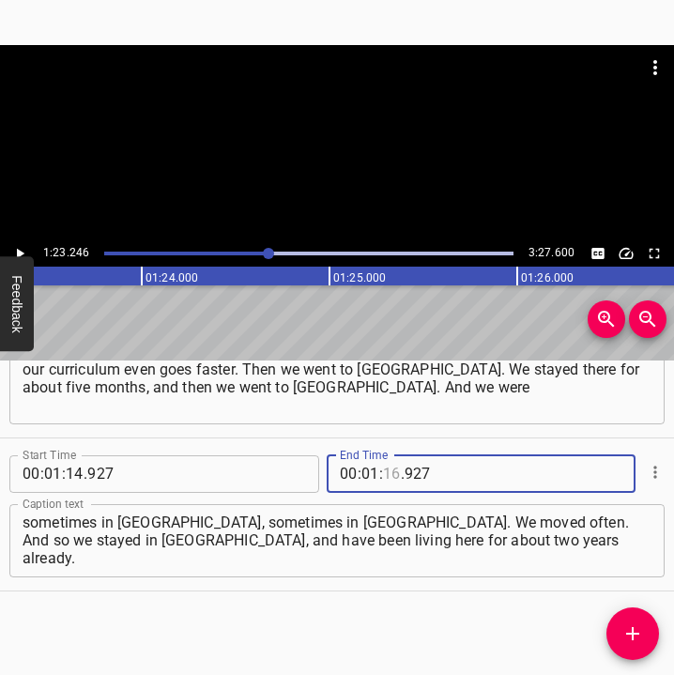
click at [387, 476] on input "number" at bounding box center [392, 474] width 18 height 38
type input "23"
type input "246"
click at [632, 631] on icon "Add Cue" at bounding box center [632, 633] width 13 height 13
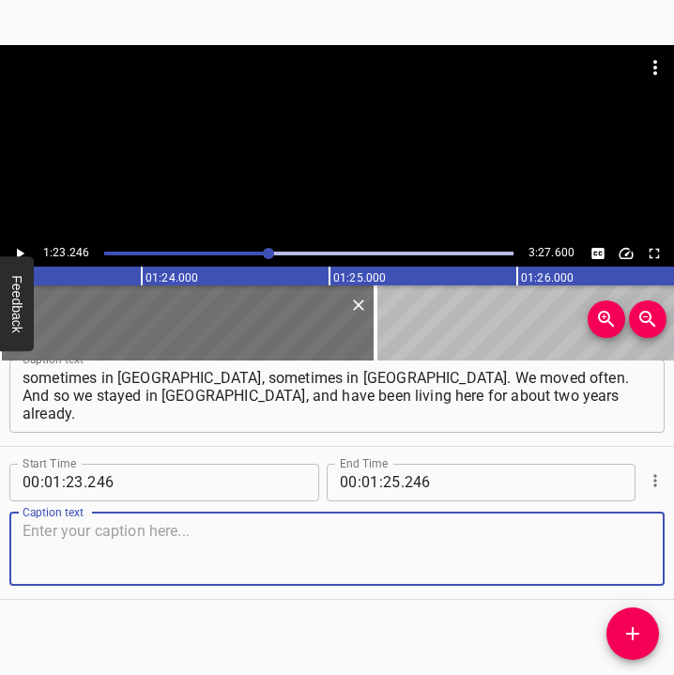
scroll to position [996, 0]
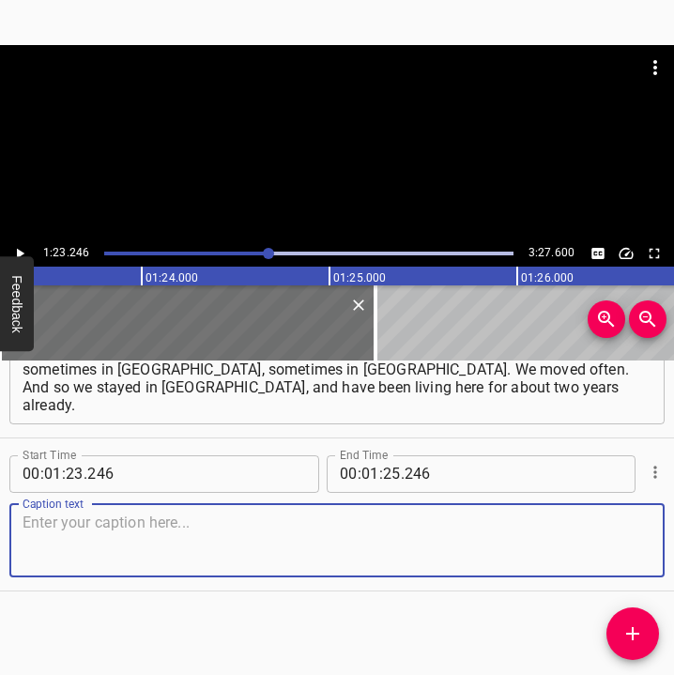
drag, startPoint x: 616, startPoint y: 537, endPoint x: 706, endPoint y: 531, distance: 89.3
click at [674, 531] on html "Caption Editor Batch Transcribe Login Sign Up Privacy Contact 1:23.246 3:27.600…" at bounding box center [337, 337] width 674 height 675
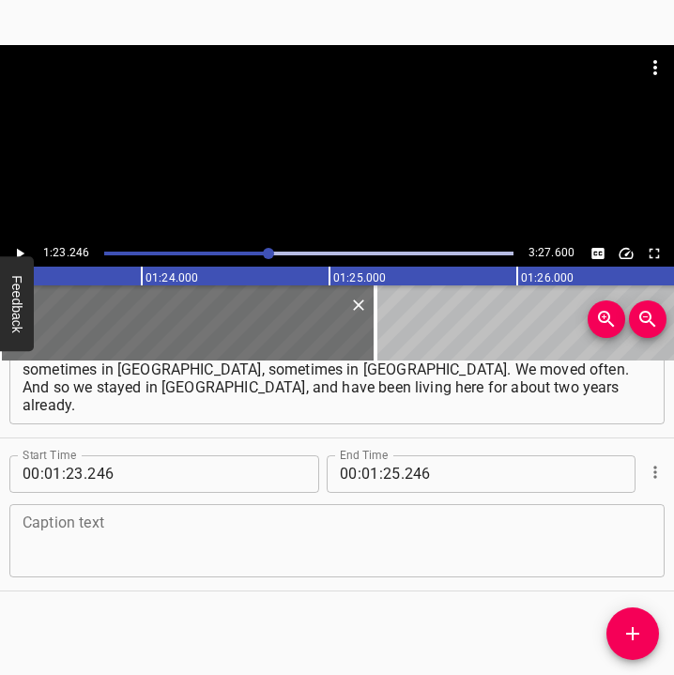
click at [141, 552] on textarea at bounding box center [337, 539] width 629 height 53
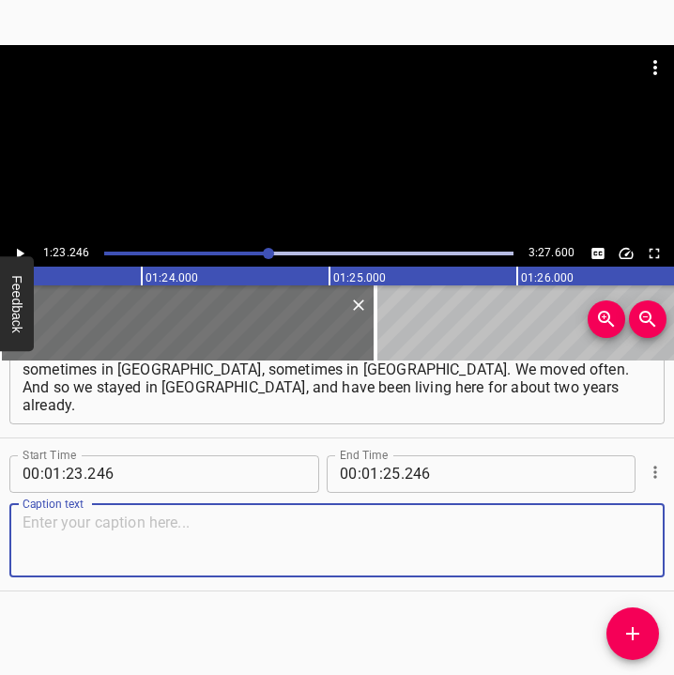
paste textarea "We wanted to go home so much that it wasn’t frightening to return, even though …"
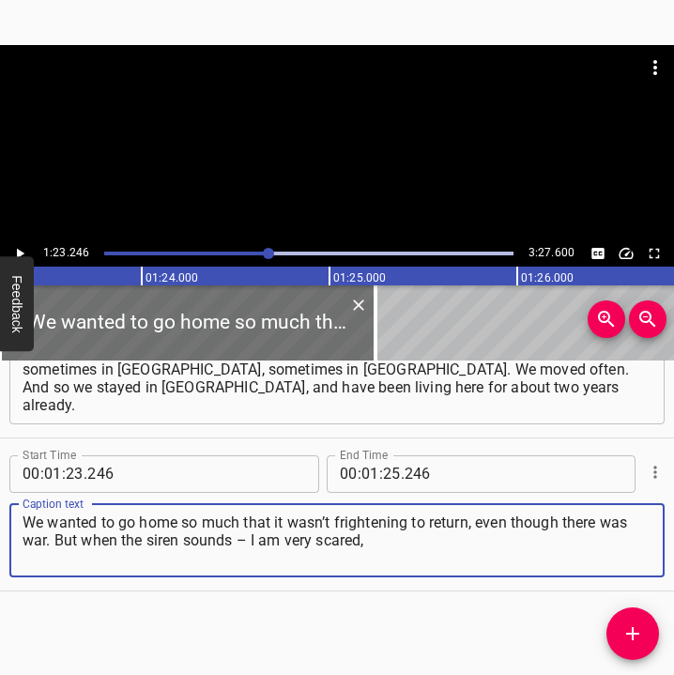
type textarea "We wanted to go home so much that it wasn’t frightening to return, even though …"
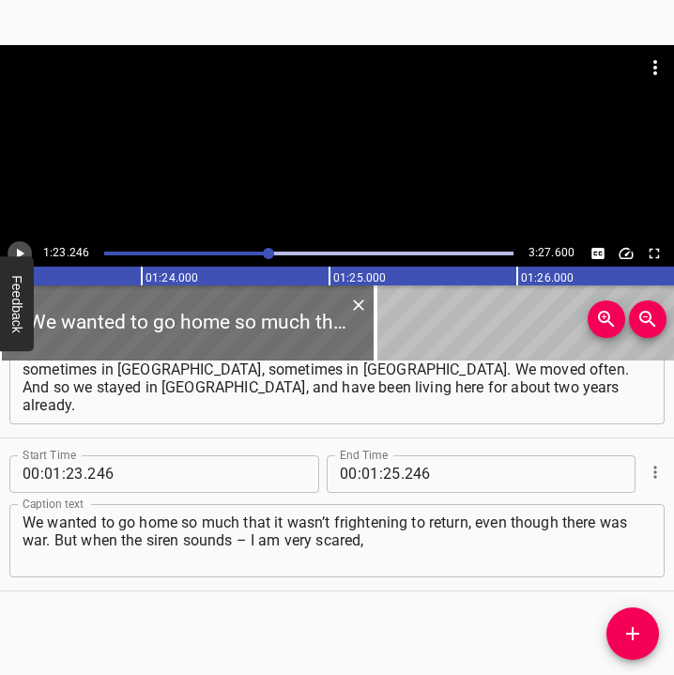
click at [20, 248] on icon "Play/Pause" at bounding box center [19, 253] width 17 height 17
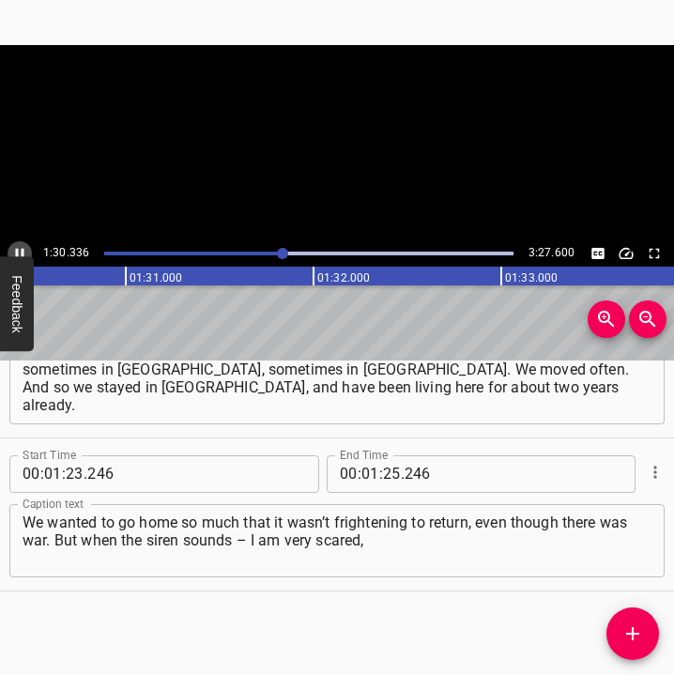
click at [20, 248] on icon "Play/Pause" at bounding box center [19, 253] width 17 height 17
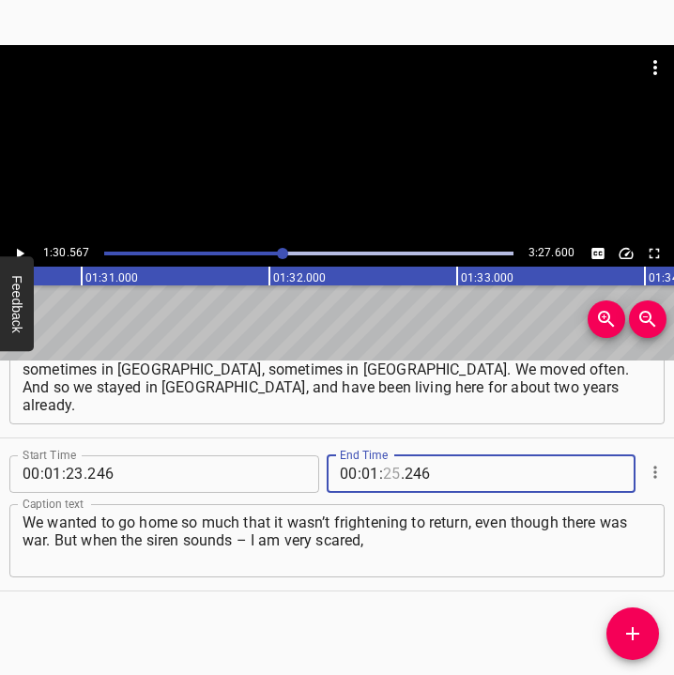
click at [387, 479] on input "number" at bounding box center [392, 474] width 18 height 38
type input "30"
type input "567"
click at [637, 632] on icon "Add Cue" at bounding box center [632, 633] width 13 height 13
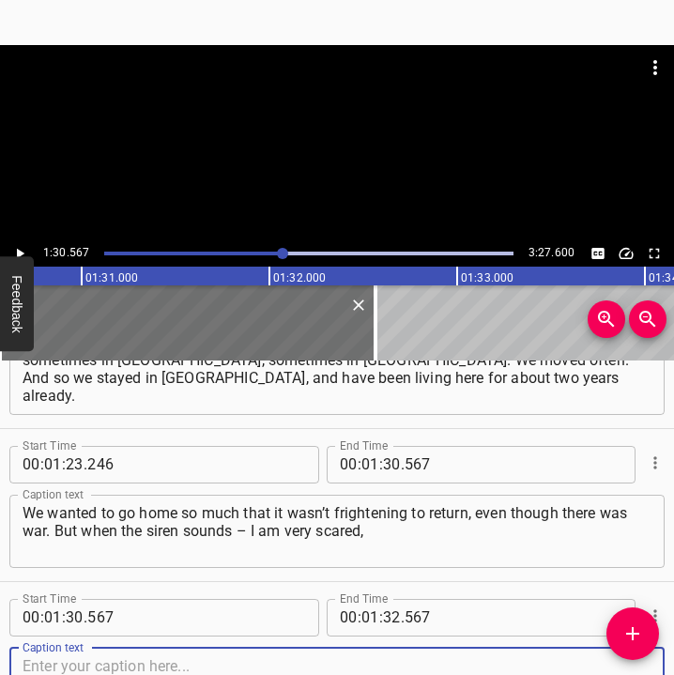
scroll to position [1149, 0]
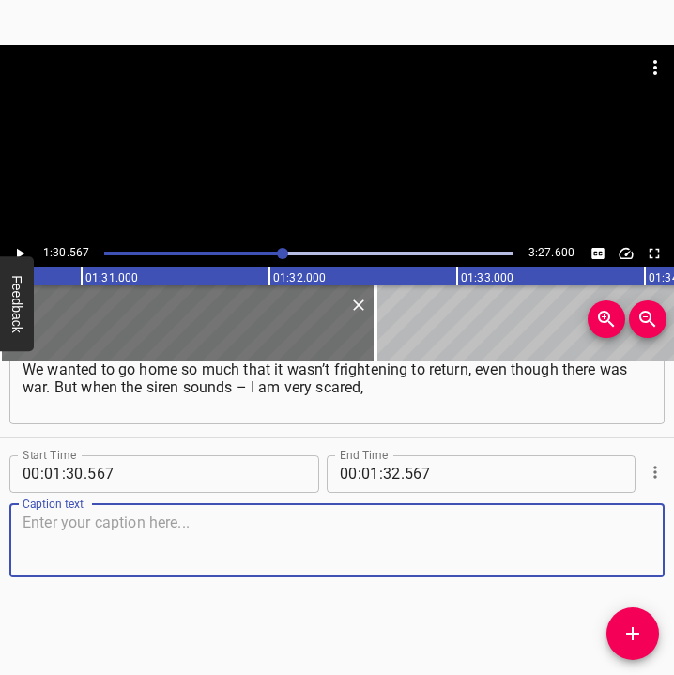
drag, startPoint x: 604, startPoint y: 545, endPoint x: 665, endPoint y: 542, distance: 61.1
click at [609, 545] on textarea at bounding box center [337, 539] width 629 height 53
click at [45, 545] on textarea at bounding box center [337, 539] width 629 height 53
paste textarea "because near our house there are two sirens close by, and they make such an unp…"
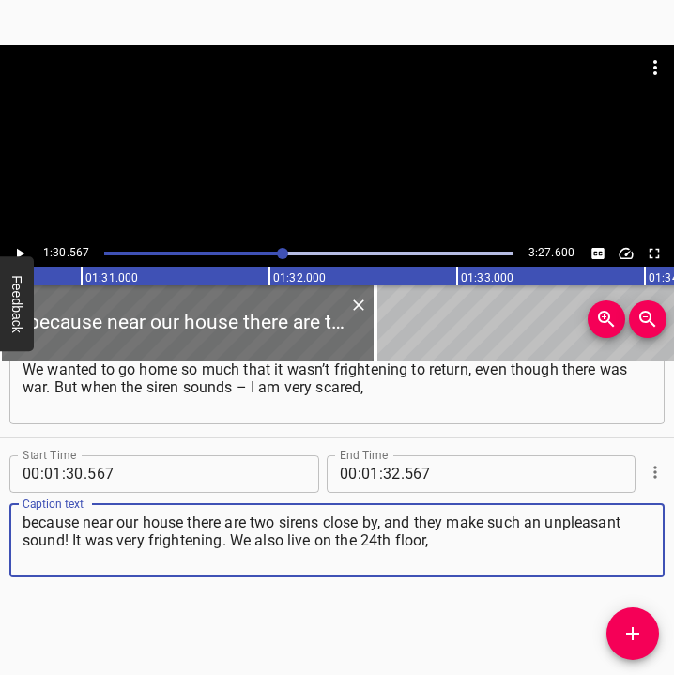
type textarea "because near our house there are two sirens close by, and they make such an unp…"
click at [23, 249] on icon "Play/Pause" at bounding box center [19, 253] width 17 height 17
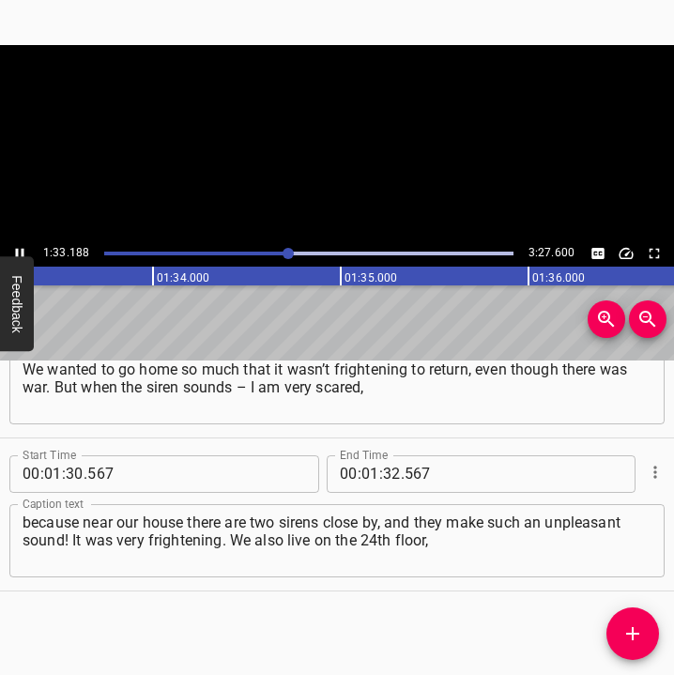
click at [22, 249] on icon "Play/Pause" at bounding box center [20, 253] width 8 height 10
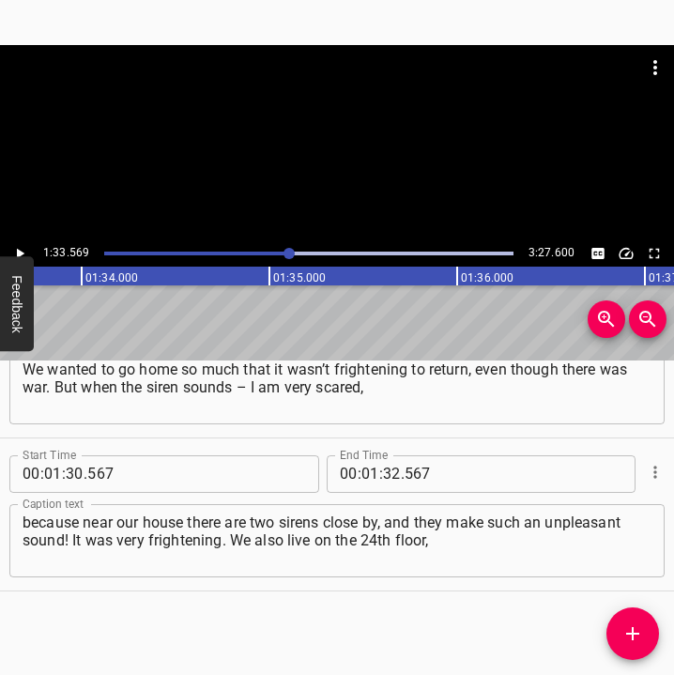
click at [9, 243] on div "1:33.569 3:27.600" at bounding box center [337, 253] width 674 height 26
click at [20, 246] on icon "Play/Pause" at bounding box center [19, 253] width 17 height 17
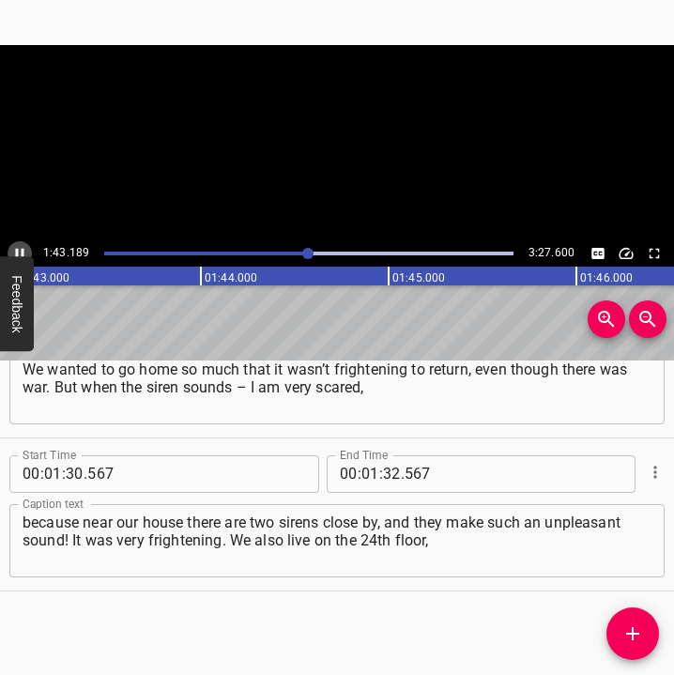
click at [20, 246] on icon "Play/Pause" at bounding box center [19, 253] width 17 height 17
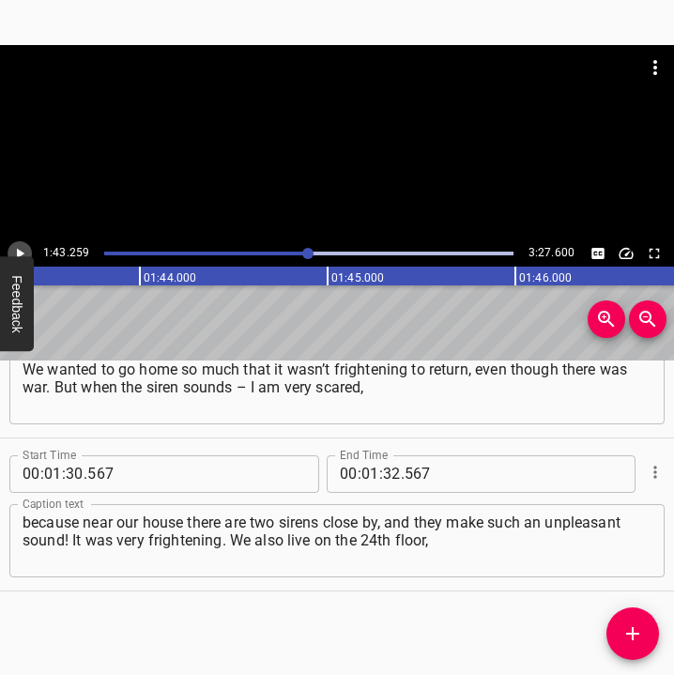
click at [20, 246] on icon "Play/Pause" at bounding box center [19, 253] width 17 height 17
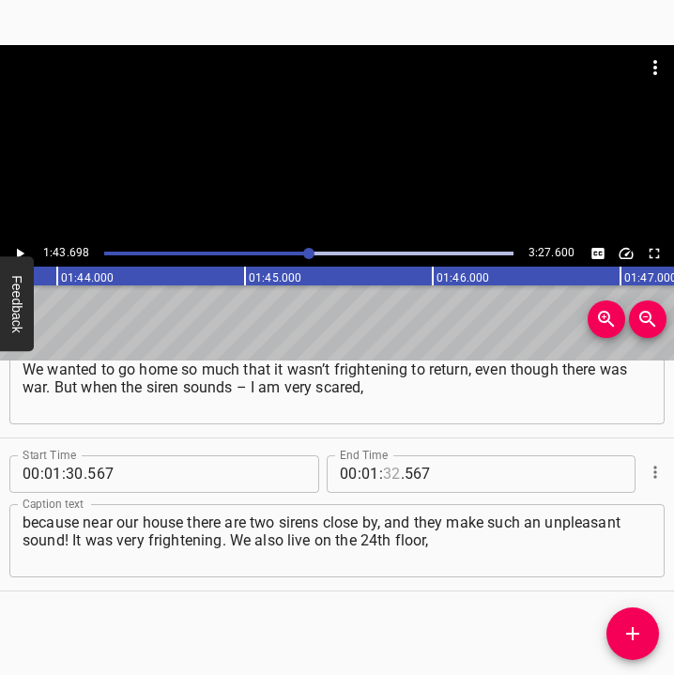
click at [388, 472] on input "number" at bounding box center [392, 474] width 18 height 38
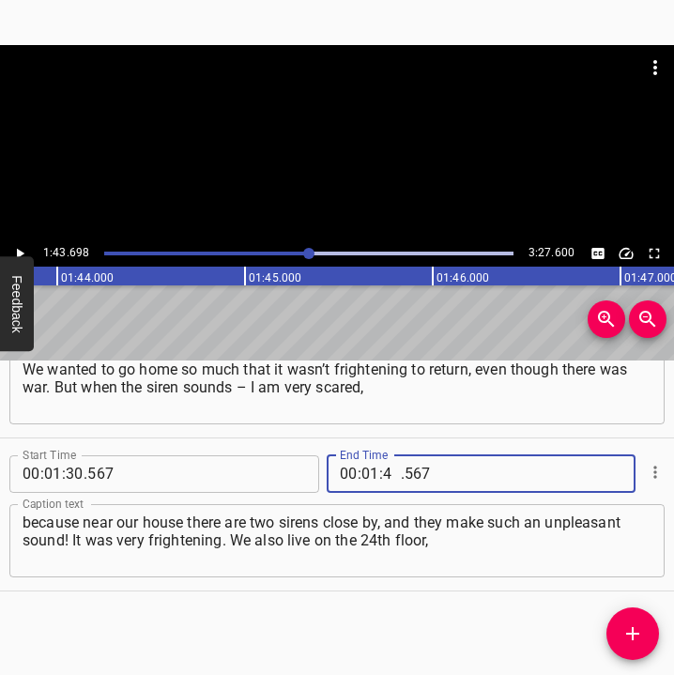
type input "43"
type input "698"
click at [626, 627] on icon "Add Cue" at bounding box center [632, 633] width 23 height 23
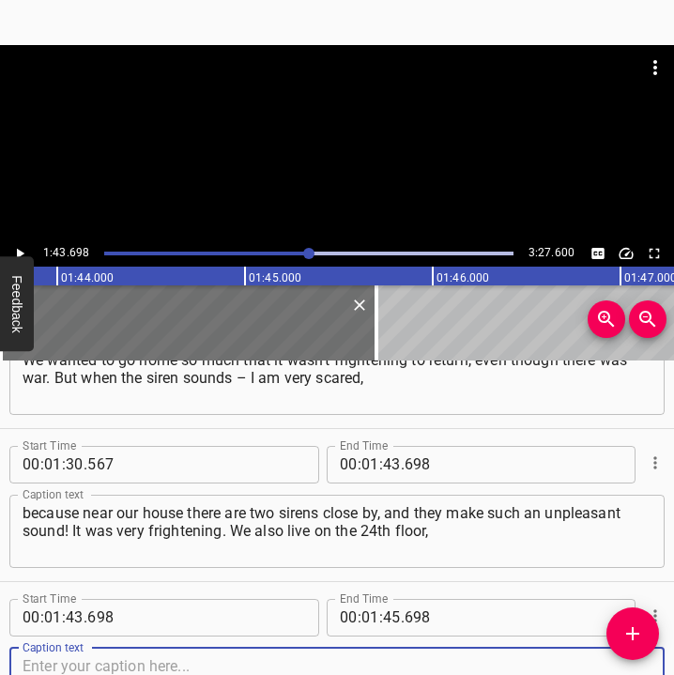
scroll to position [1302, 0]
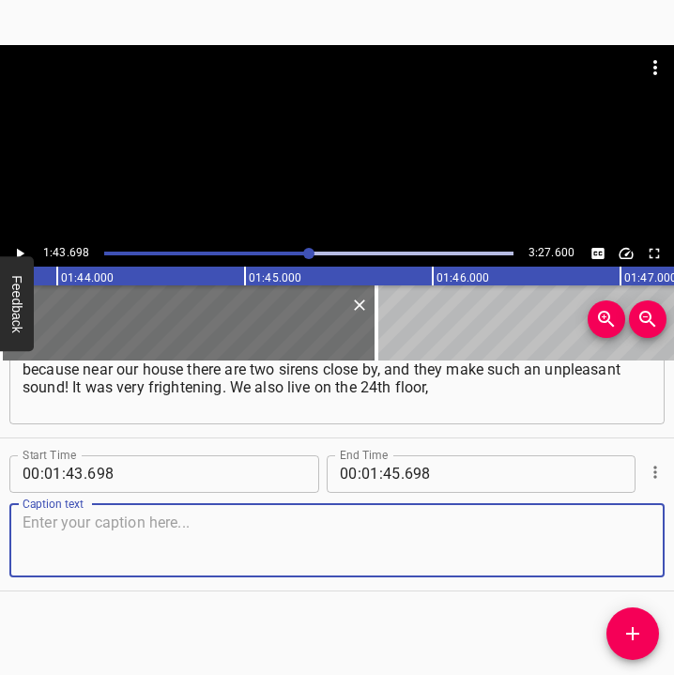
click at [614, 551] on textarea at bounding box center [337, 539] width 629 height 53
click at [120, 536] on textarea at bounding box center [337, 539] width 629 height 53
paste textarea "so I always go down when the alert is announced. That is the situation now. We …"
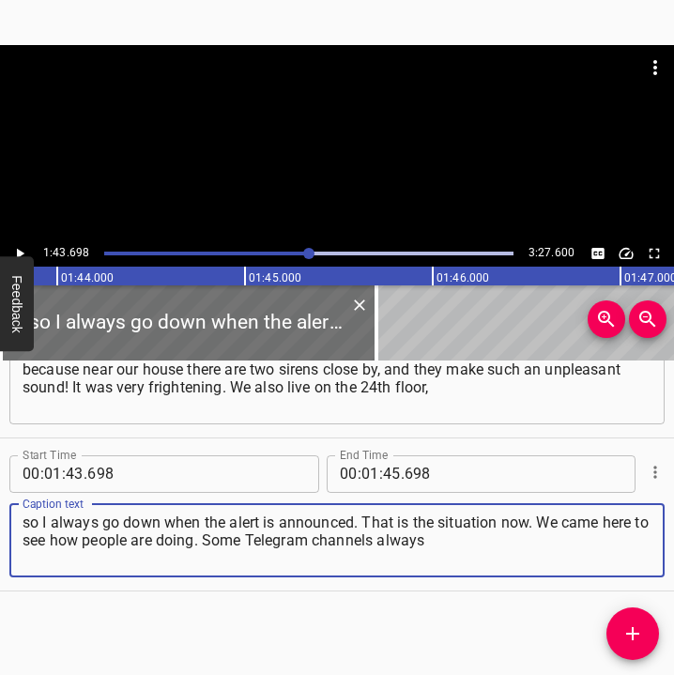
type textarea "so I always go down when the alert is announced. That is the situation now. We …"
click at [25, 250] on icon "Play/Pause" at bounding box center [19, 253] width 17 height 17
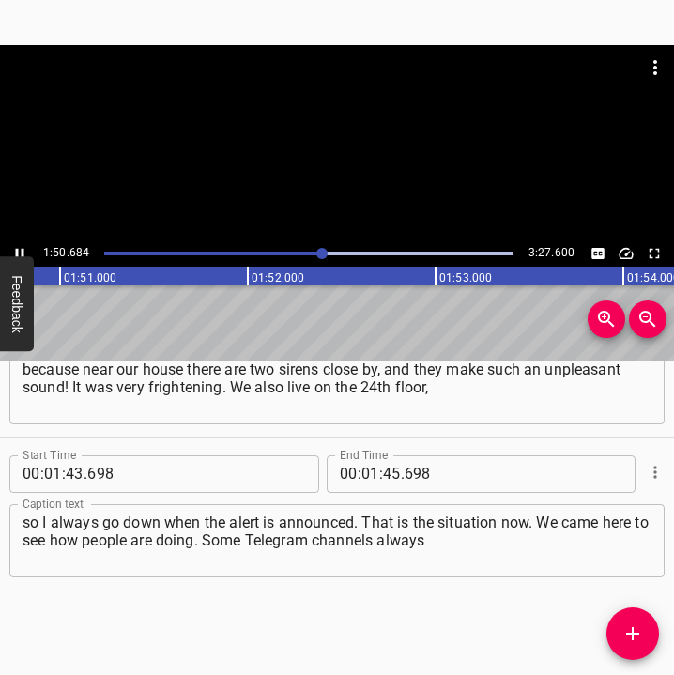
scroll to position [0, 20819]
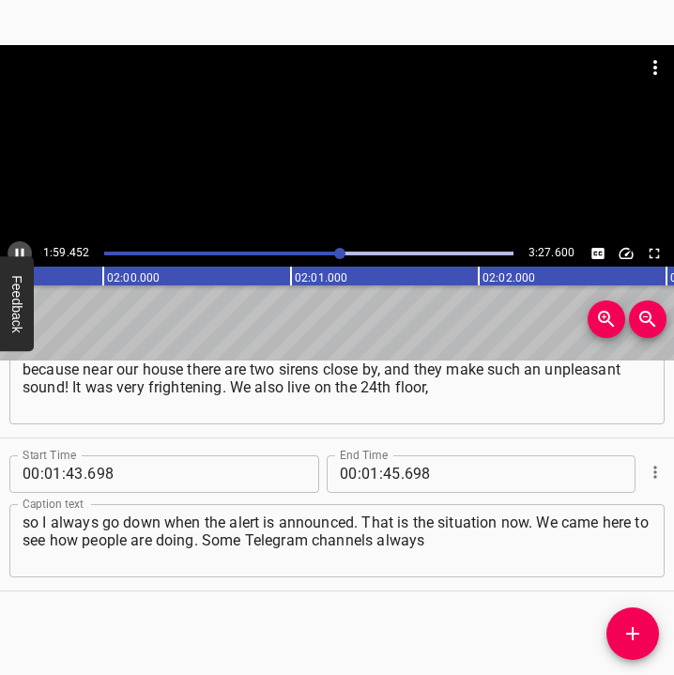
click at [21, 251] on icon "Play/Pause" at bounding box center [19, 253] width 17 height 17
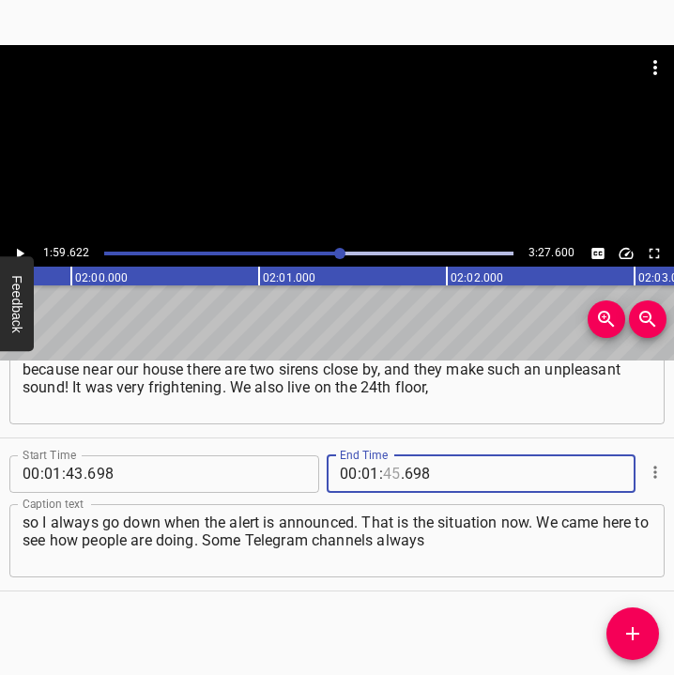
click at [388, 479] on input "number" at bounding box center [392, 474] width 18 height 38
type input "59"
type input "622"
click at [635, 616] on button "Add Cue" at bounding box center [632, 633] width 53 height 53
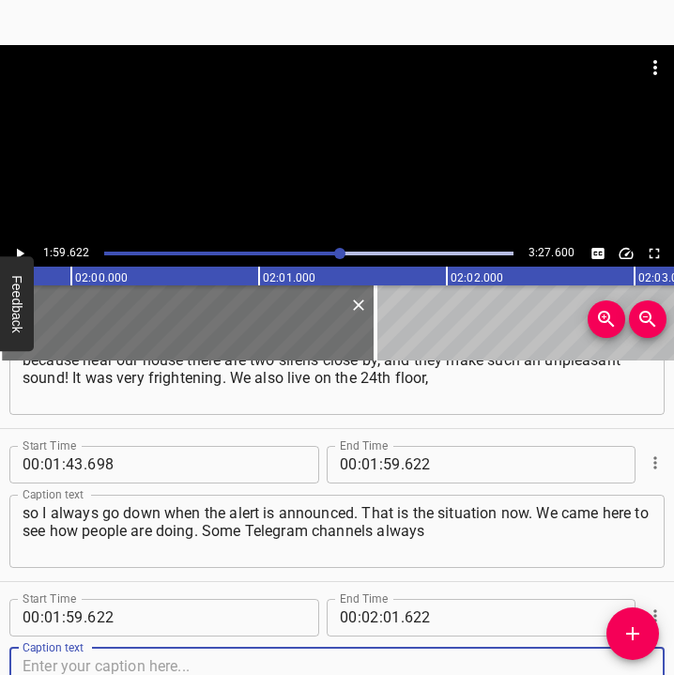
scroll to position [1455, 0]
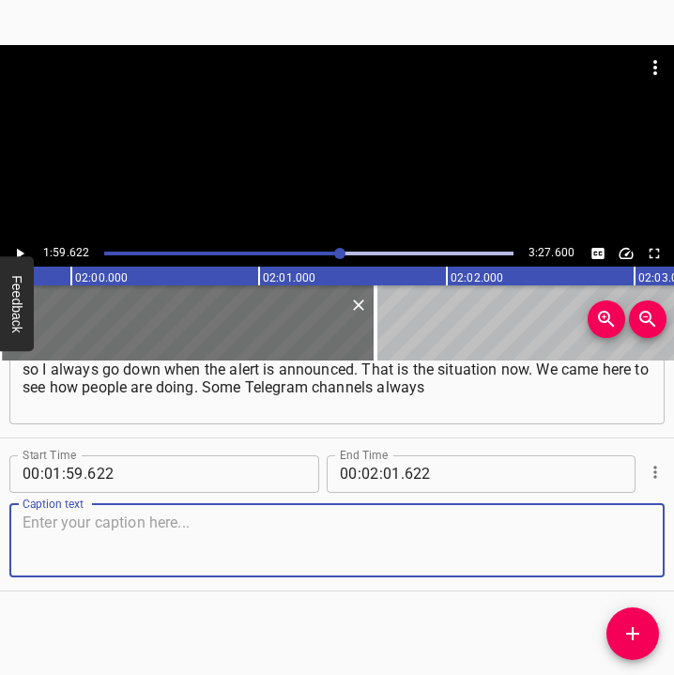
drag, startPoint x: 630, startPoint y: 545, endPoint x: 728, endPoint y: 533, distance: 99.3
click at [674, 533] on html "Caption Editor Batch Transcribe Login Sign Up Privacy Contact 1:59.622 3:27.600…" at bounding box center [337, 337] width 674 height 675
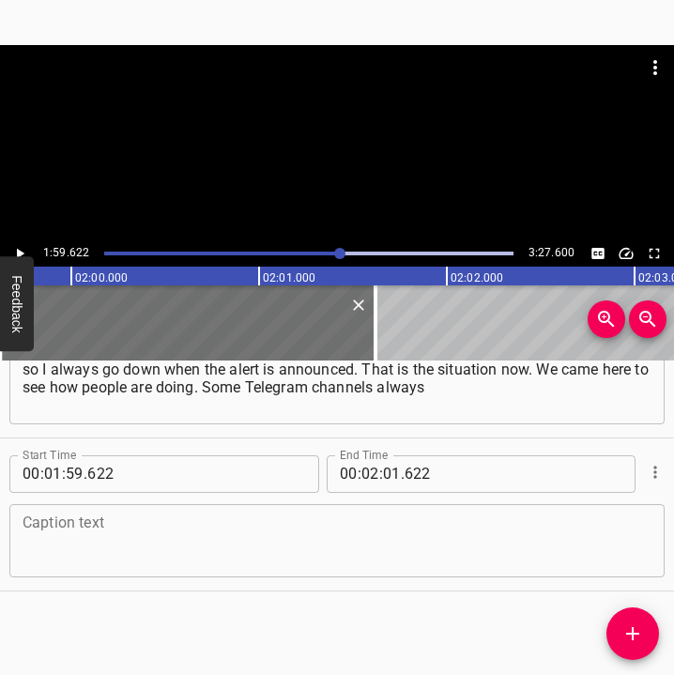
click at [102, 555] on textarea at bounding box center [337, 539] width 629 height 53
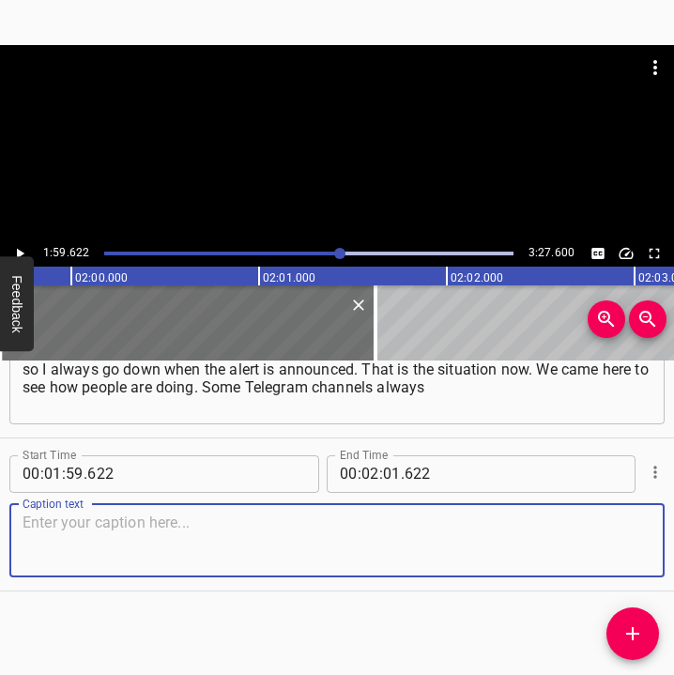
paste textarea "write that there are 20 dead or more, and it is very frightening. I have been s…"
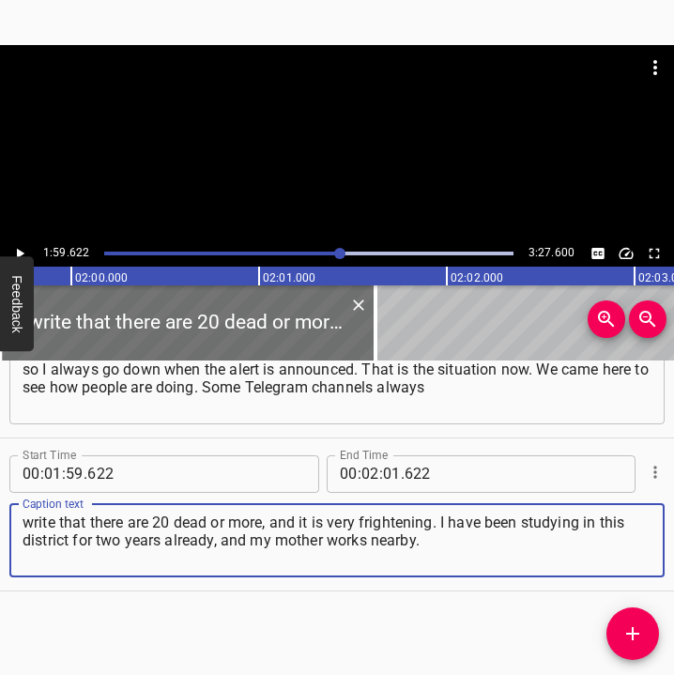
type textarea "write that there are 20 dead or more, and it is very frightening. I have been s…"
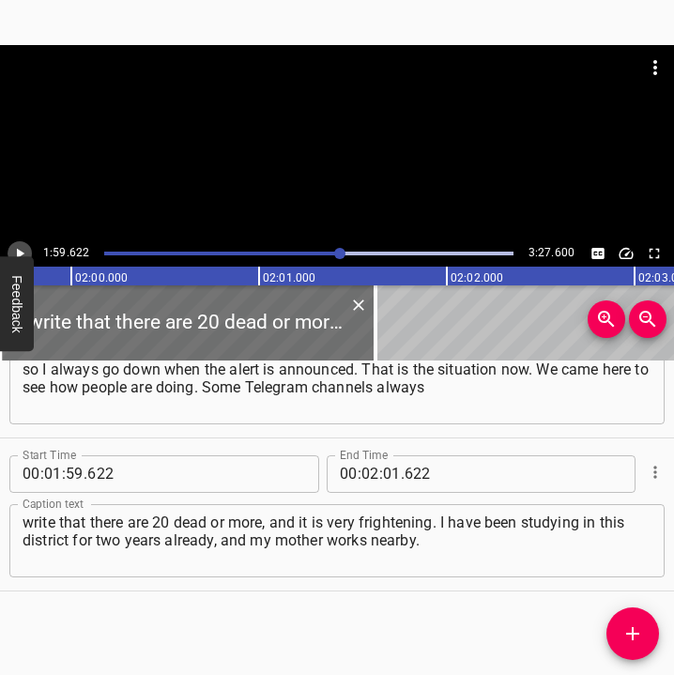
click at [19, 249] on icon "Play/Pause" at bounding box center [19, 253] width 17 height 17
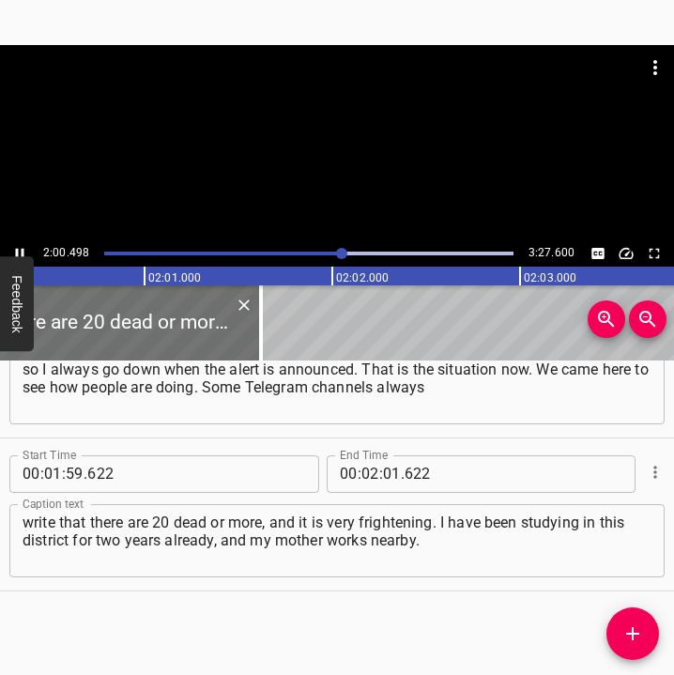
scroll to position [0, 22612]
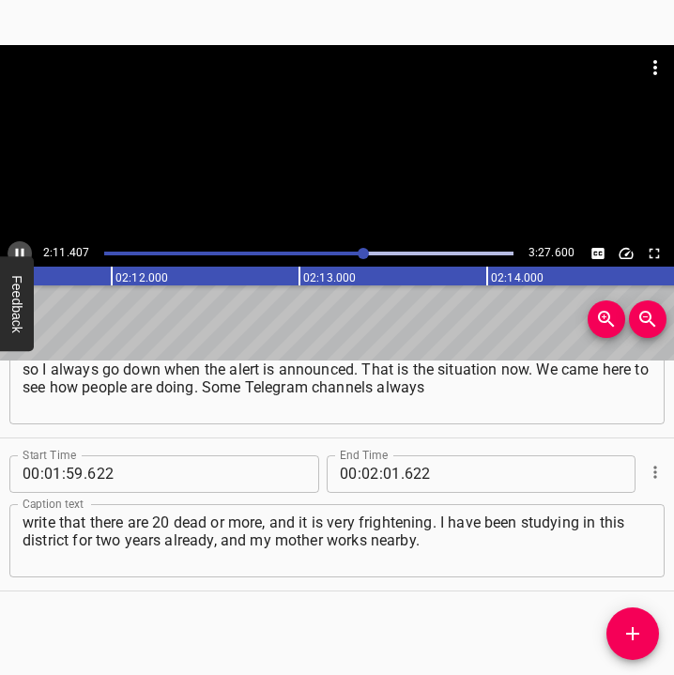
click at [21, 247] on icon "Play/Pause" at bounding box center [19, 253] width 17 height 17
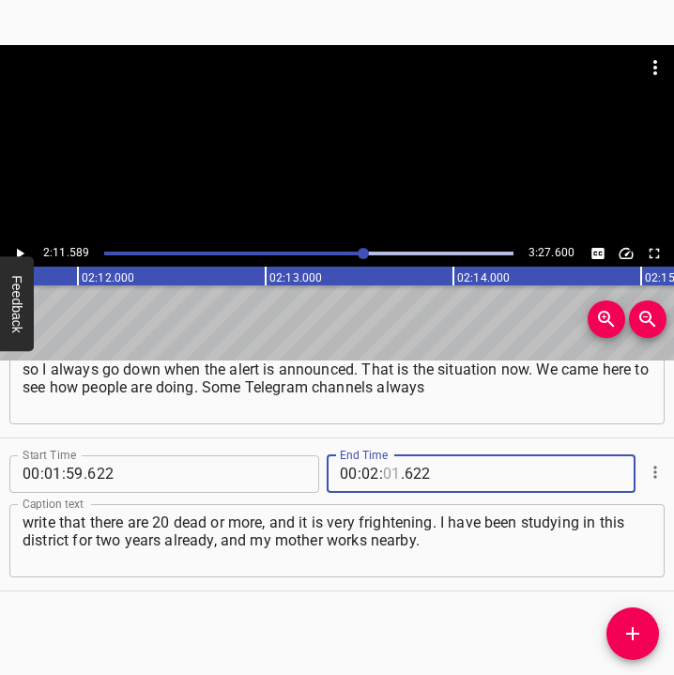
click at [384, 470] on input "number" at bounding box center [392, 474] width 18 height 38
type input "11"
type input "589"
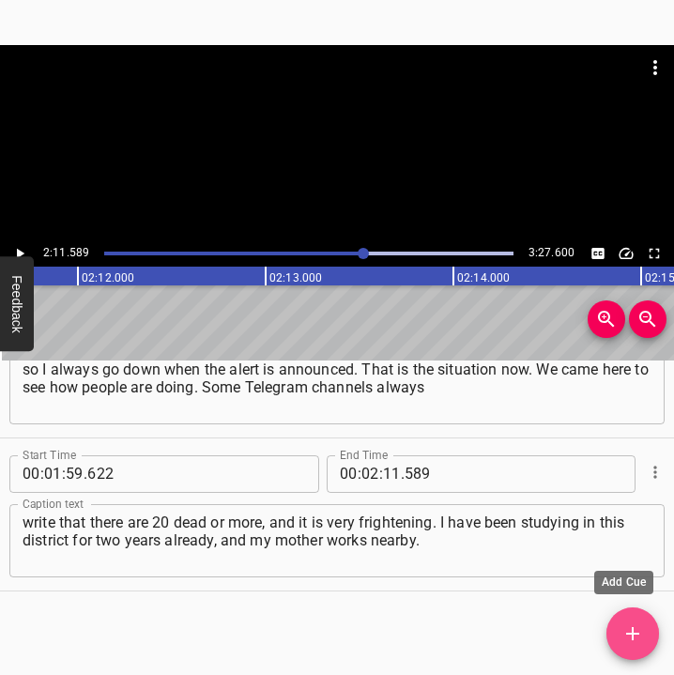
click at [620, 623] on span "Add Cue" at bounding box center [632, 633] width 53 height 23
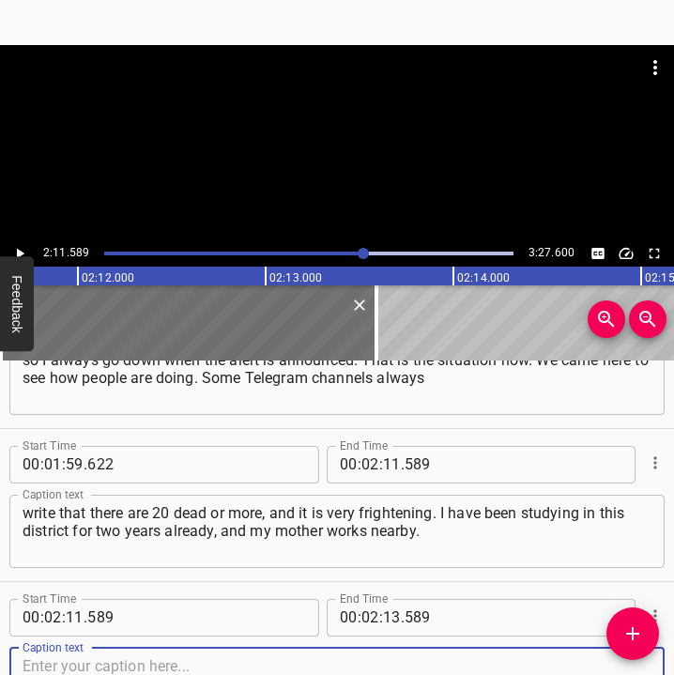
scroll to position [1608, 0]
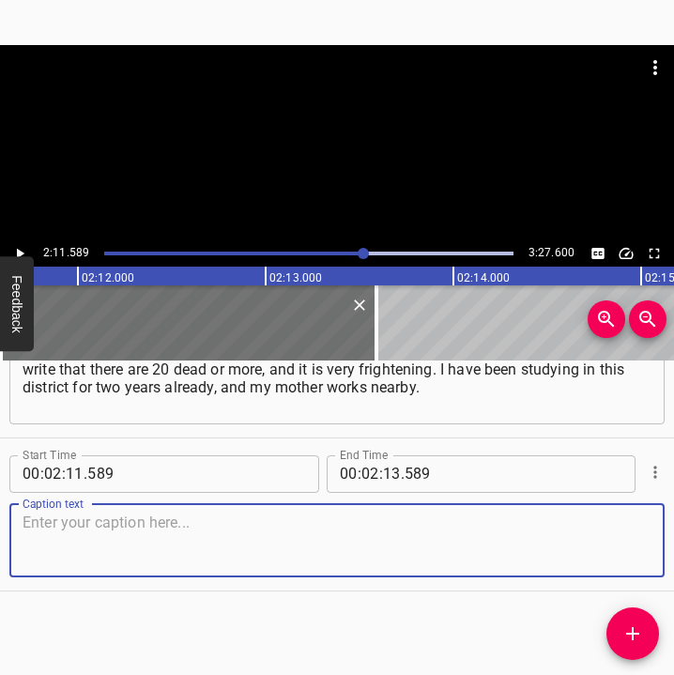
drag, startPoint x: 615, startPoint y: 548, endPoint x: 670, endPoint y: 539, distance: 56.1
click at [650, 542] on div "Start Time 00 : 02 : 11 . 589 Start Time End Time 00 : 02 : 13 . 589 End Time C…" at bounding box center [337, 514] width 674 height 152
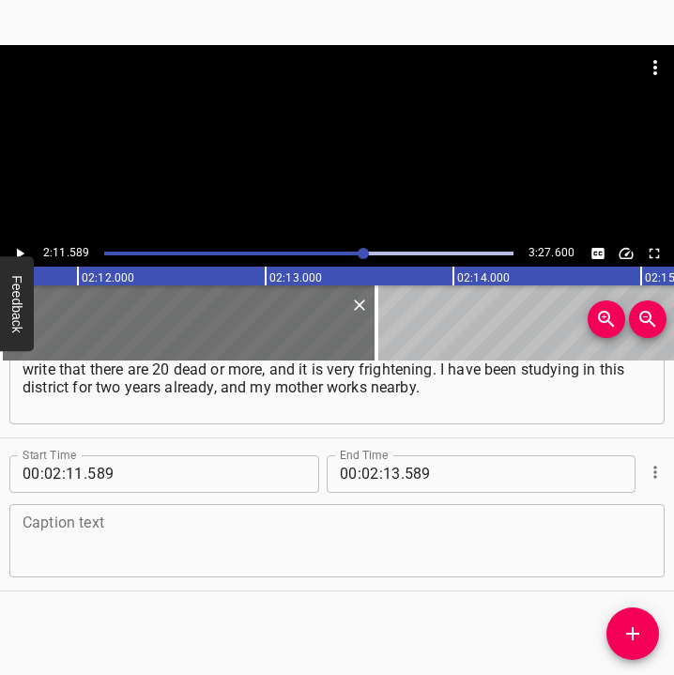
click at [51, 526] on textarea at bounding box center [337, 539] width 629 height 53
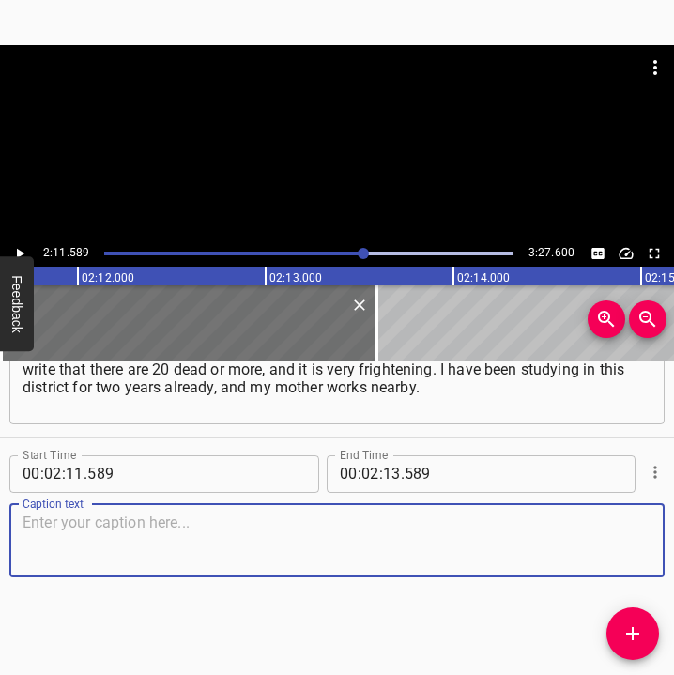
paste textarea "It is very frightening, unpleasant. And my mother is very close, and I worry ab…"
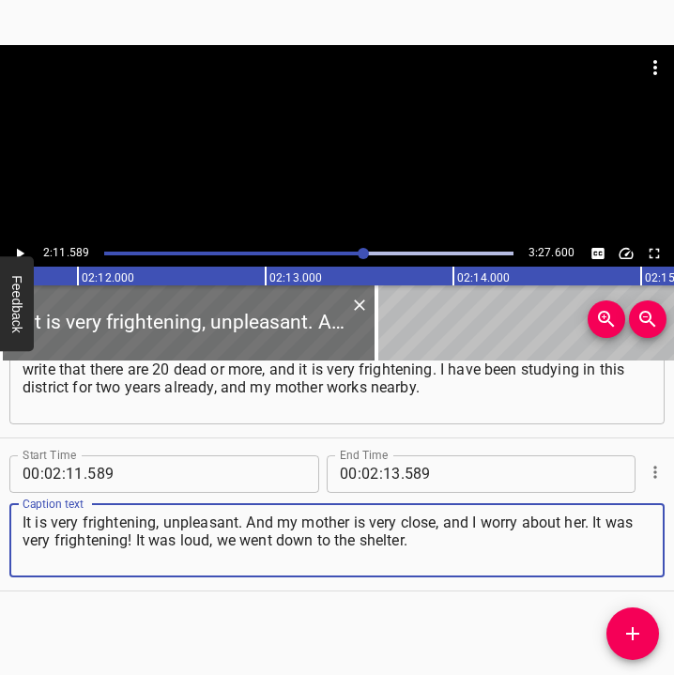
type textarea "It is very frightening, unpleasant. And my mother is very close, and I worry ab…"
click at [13, 250] on icon "Play/Pause" at bounding box center [19, 253] width 17 height 17
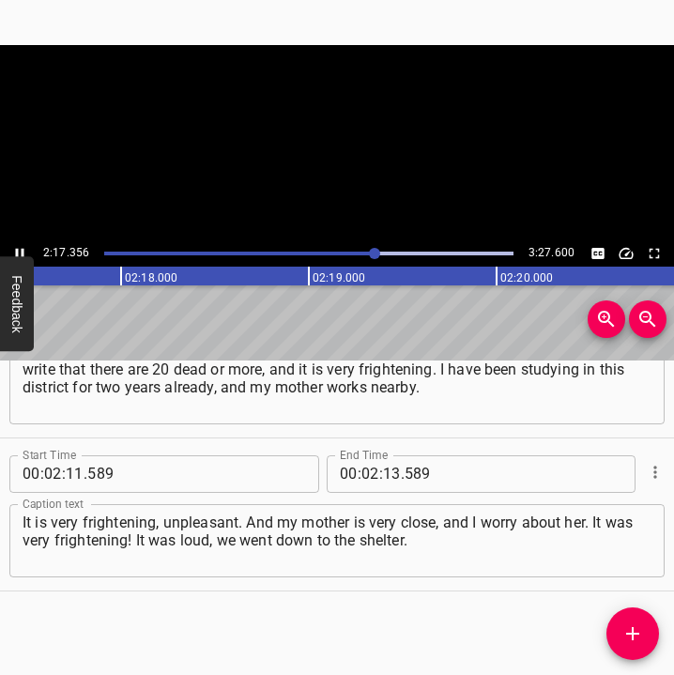
click at [13, 250] on icon "Play/Pause" at bounding box center [19, 253] width 17 height 17
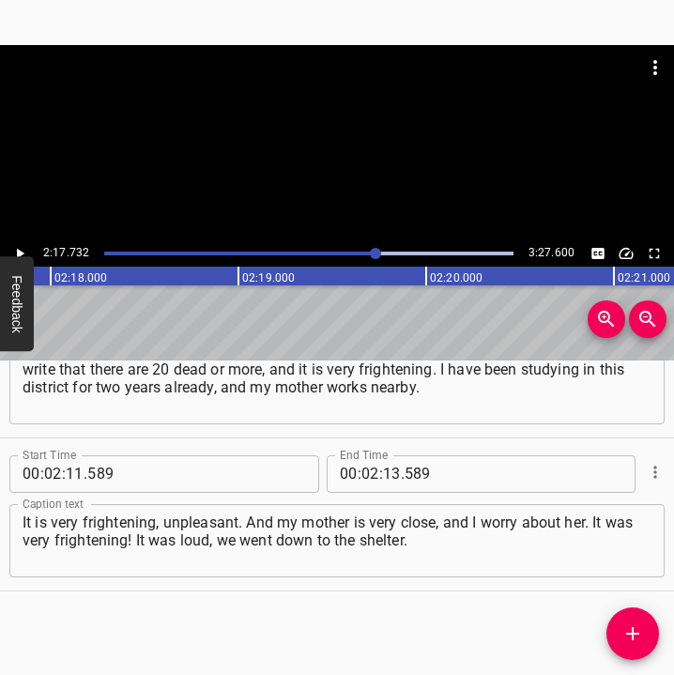
click at [13, 250] on icon "Play/Pause" at bounding box center [19, 253] width 17 height 17
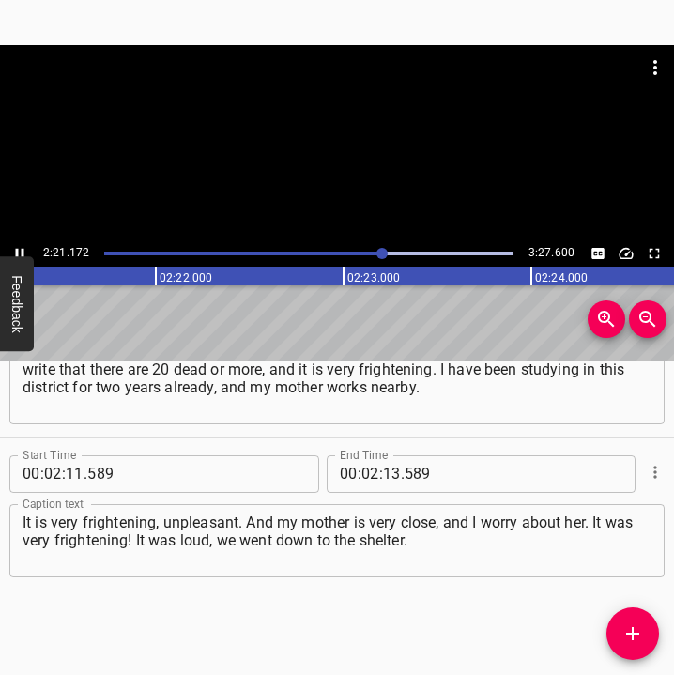
scroll to position [0, 26541]
click at [22, 249] on icon "Play/Pause" at bounding box center [20, 253] width 8 height 10
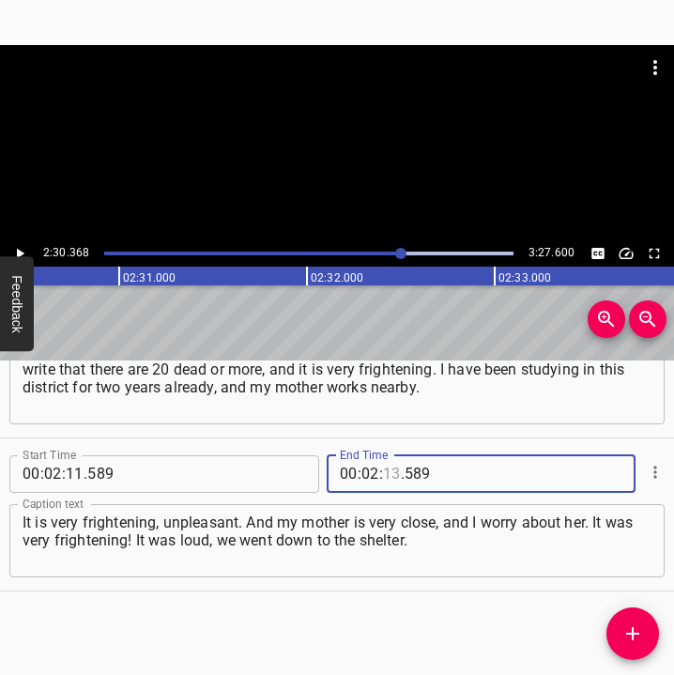
click at [387, 473] on input "number" at bounding box center [392, 474] width 18 height 38
type input "30"
type input "368"
click at [618, 632] on span "Add Cue" at bounding box center [632, 633] width 53 height 23
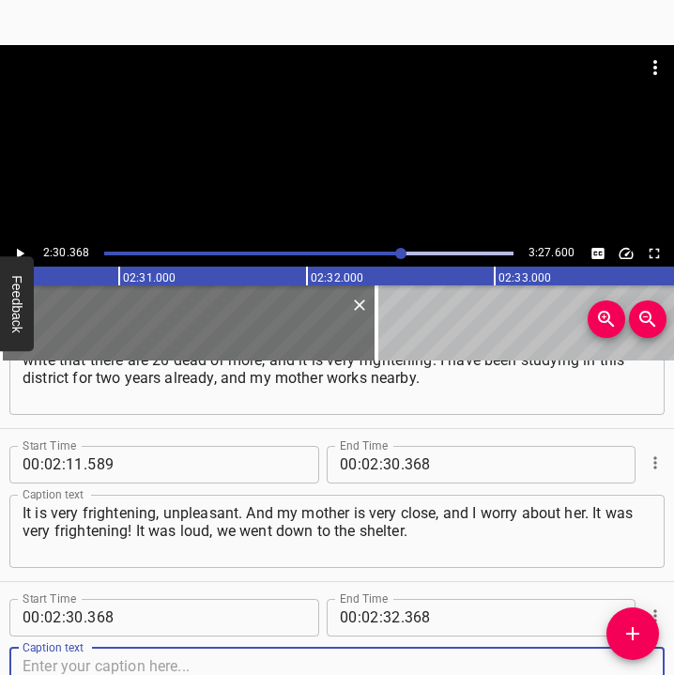
scroll to position [1761, 0]
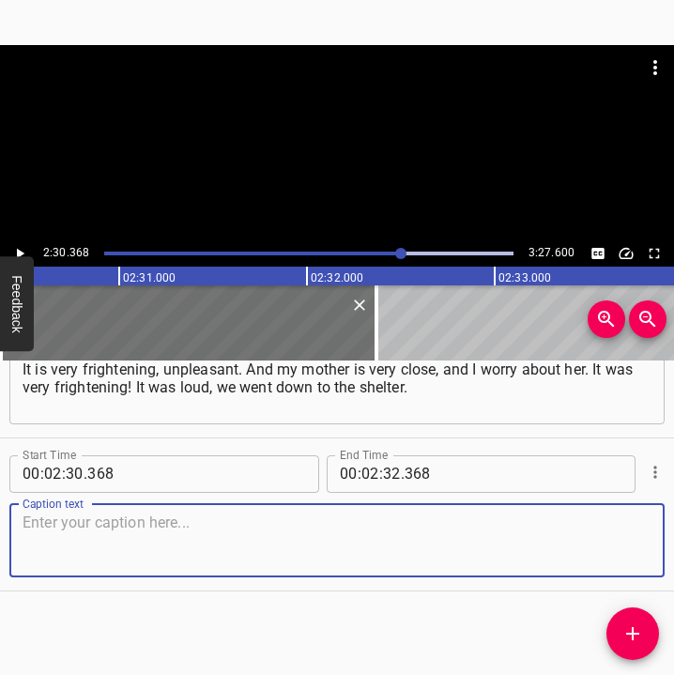
drag, startPoint x: 622, startPoint y: 537, endPoint x: 758, endPoint y: 526, distance: 136.4
click at [674, 526] on html "Caption Editor Batch Transcribe Login Sign Up Privacy Contact 2:30.368 3:27.600…" at bounding box center [337, 337] width 674 height 675
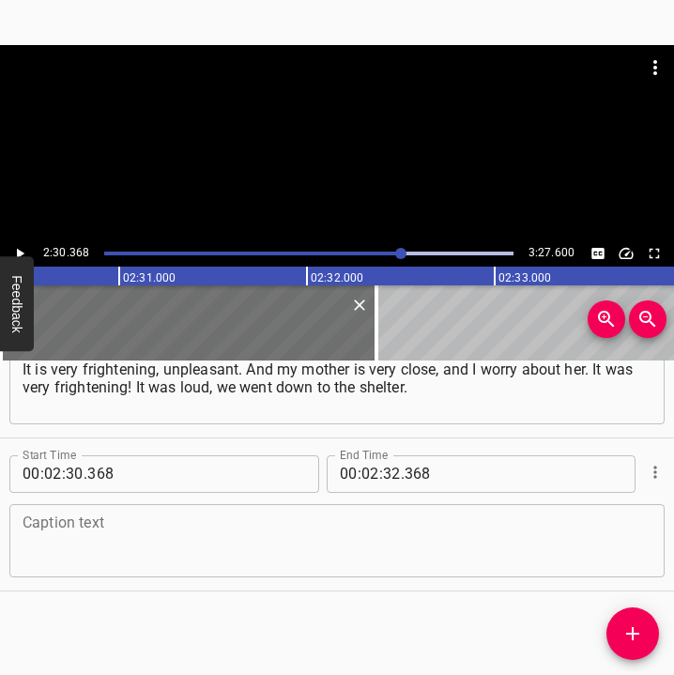
click at [114, 547] on textarea at bounding box center [337, 539] width 629 height 53
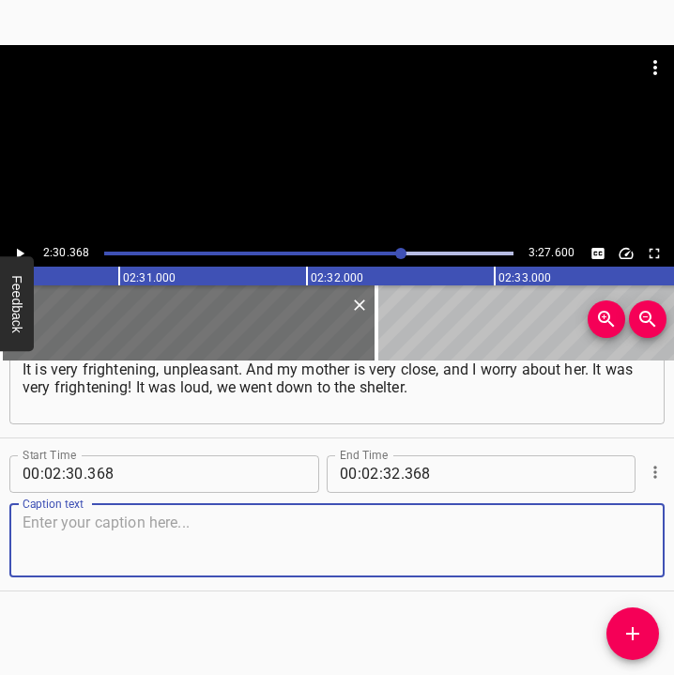
paste textarea "There were many people there. We heard different sounds, we were frightened, we…"
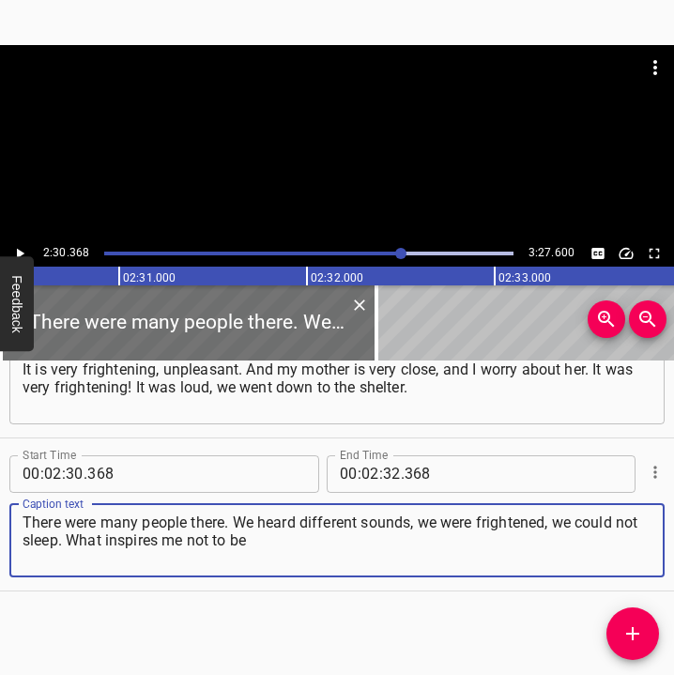
type textarea "There were many people there. We heard different sounds, we were frightened, we…"
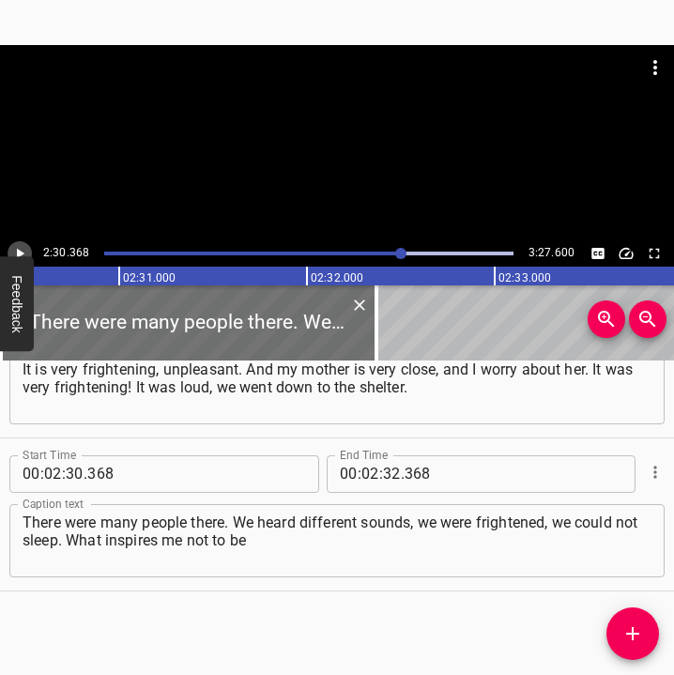
click at [20, 251] on icon "Play/Pause" at bounding box center [21, 253] width 8 height 10
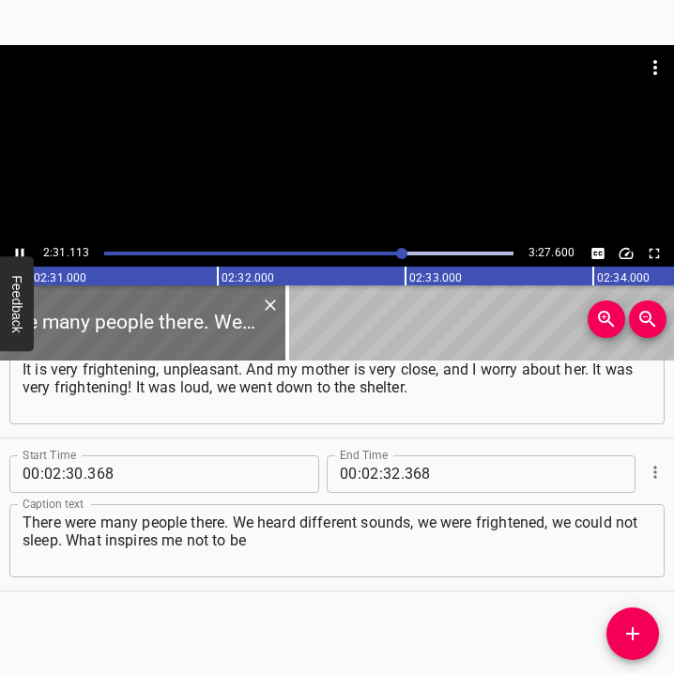
scroll to position [0, 28357]
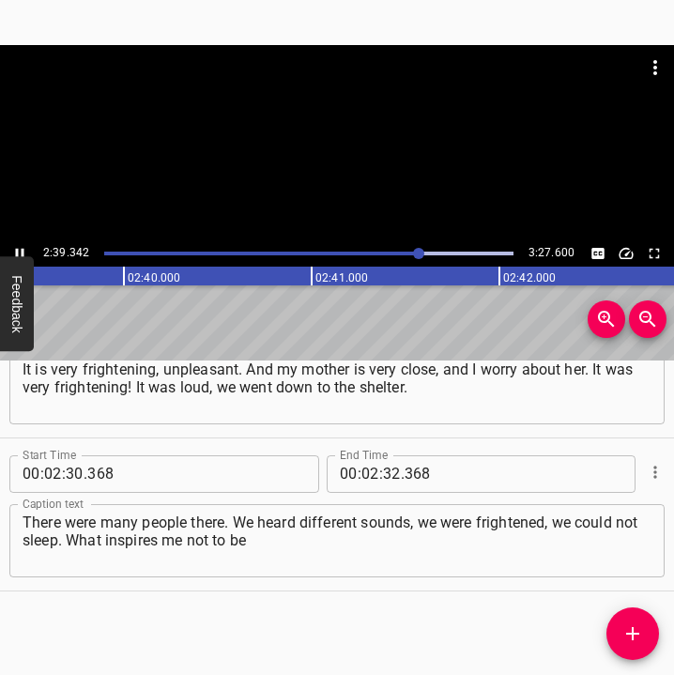
click at [24, 247] on icon "Play/Pause" at bounding box center [19, 253] width 17 height 17
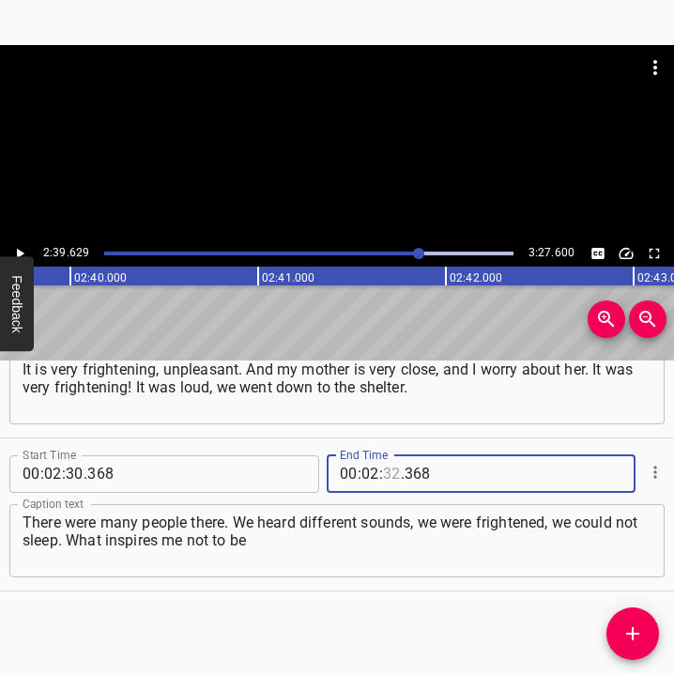
click at [388, 467] on input "number" at bounding box center [392, 474] width 18 height 38
type input "39"
type input "629"
click at [632, 622] on icon "Add Cue" at bounding box center [632, 633] width 23 height 23
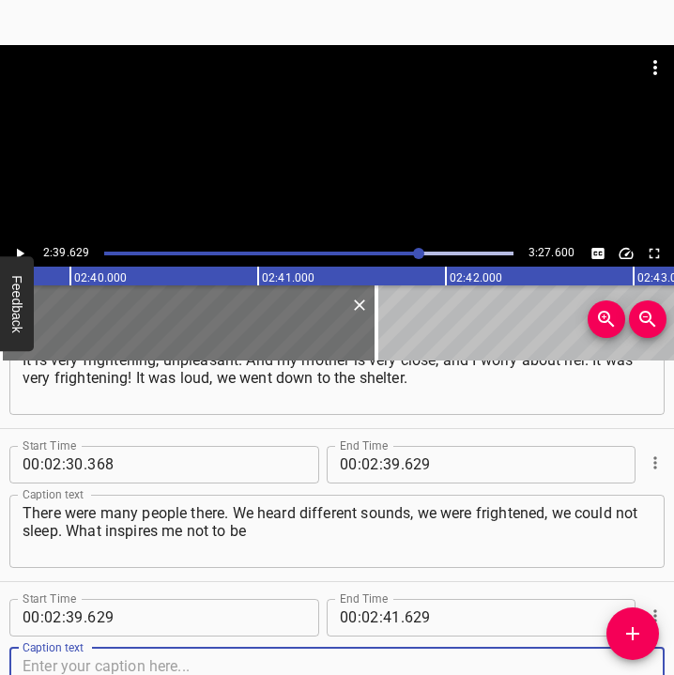
scroll to position [1914, 0]
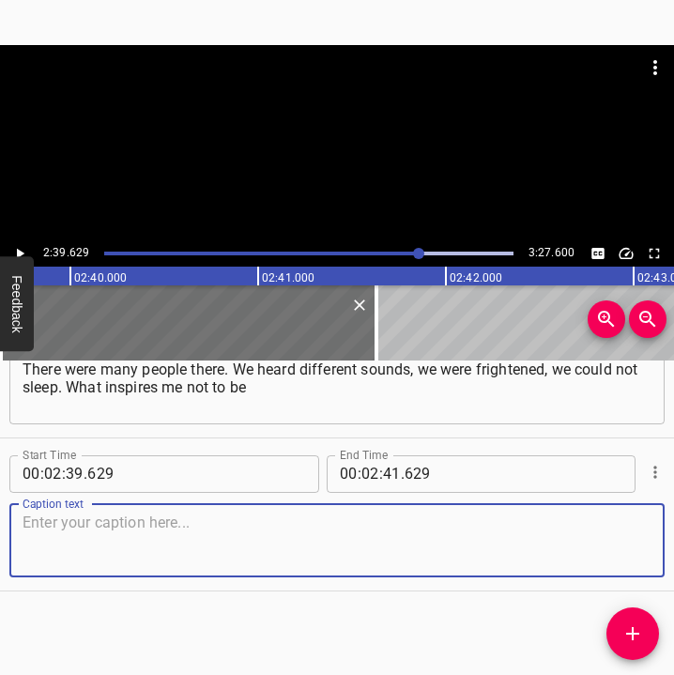
drag, startPoint x: 630, startPoint y: 552, endPoint x: 677, endPoint y: 556, distance: 48.1
click at [674, 556] on html "Caption Editor Batch Transcribe Login Sign Up Privacy Contact 2:39.629 3:27.600…" at bounding box center [337, 337] width 674 height 675
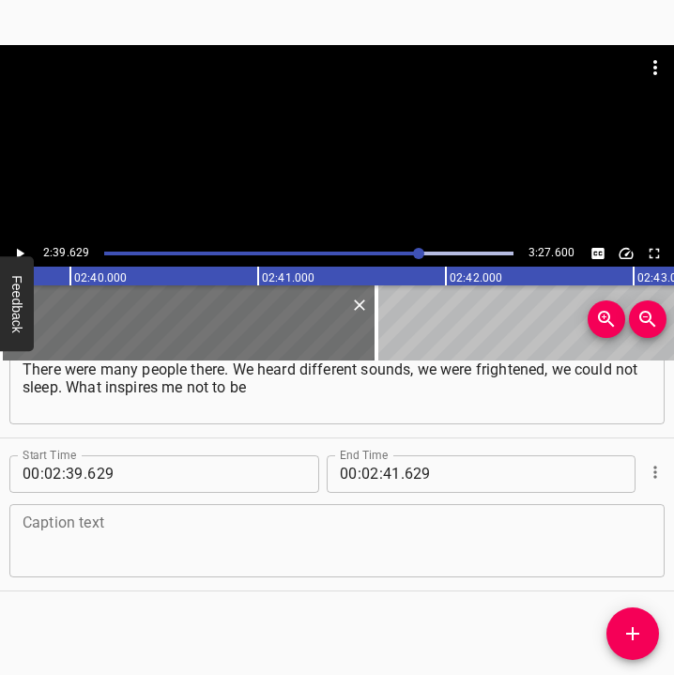
click at [132, 570] on div "Caption text" at bounding box center [336, 540] width 655 height 73
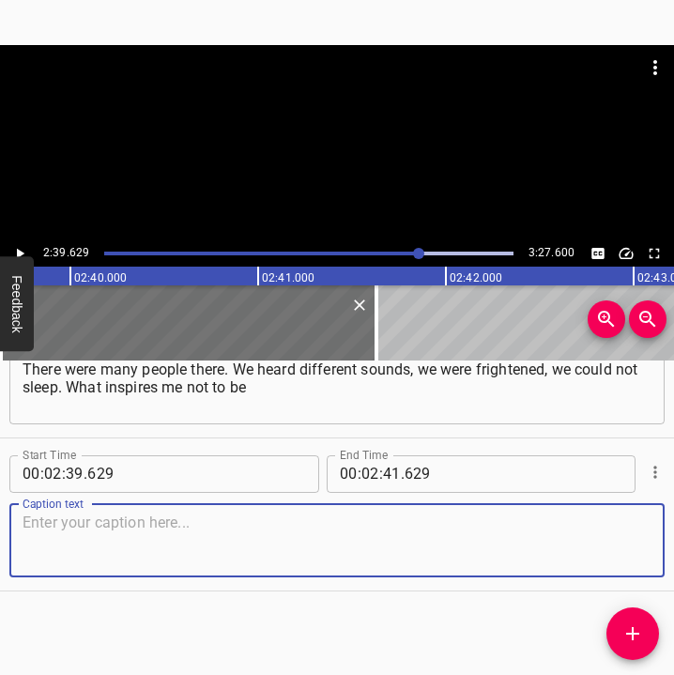
paste textarea "afraid of the war… Although how – not to be afraid?.. My mother and grandmother…"
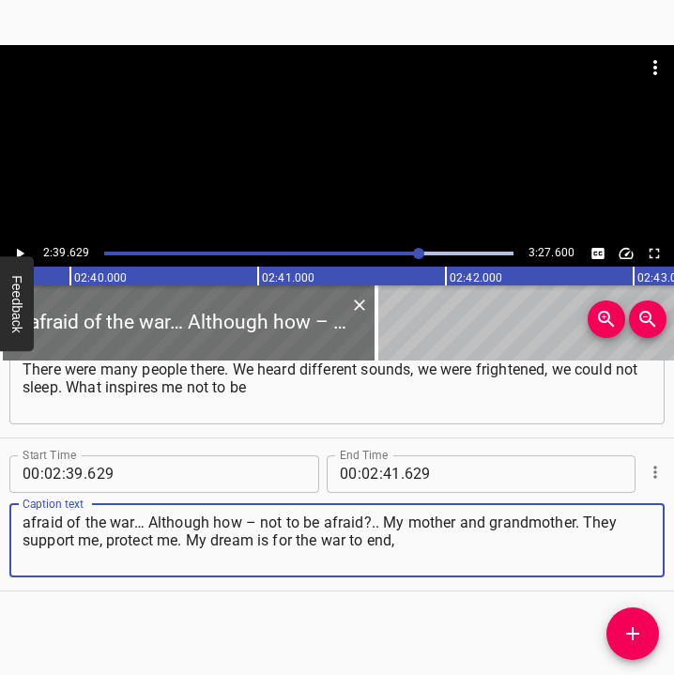
type textarea "afraid of the war… Although how – not to be afraid?.. My mother and grandmother…"
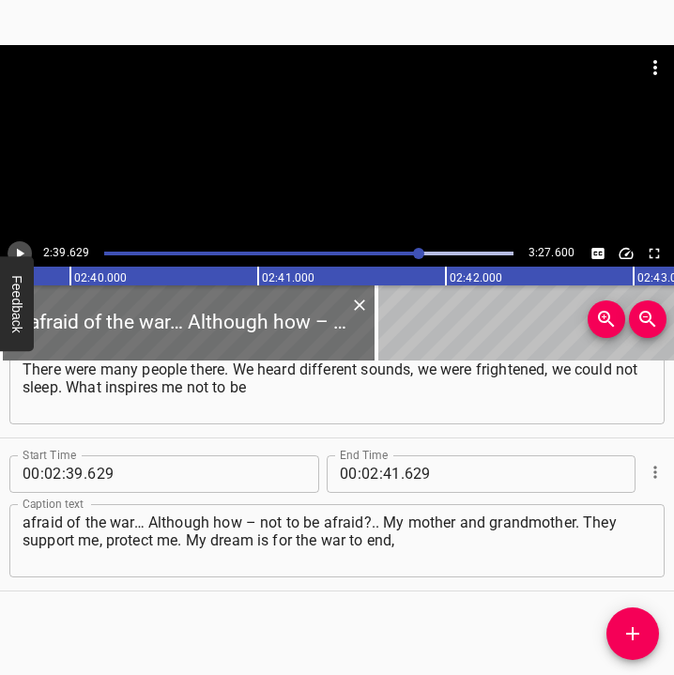
click at [18, 248] on icon "Play/Pause" at bounding box center [19, 253] width 17 height 17
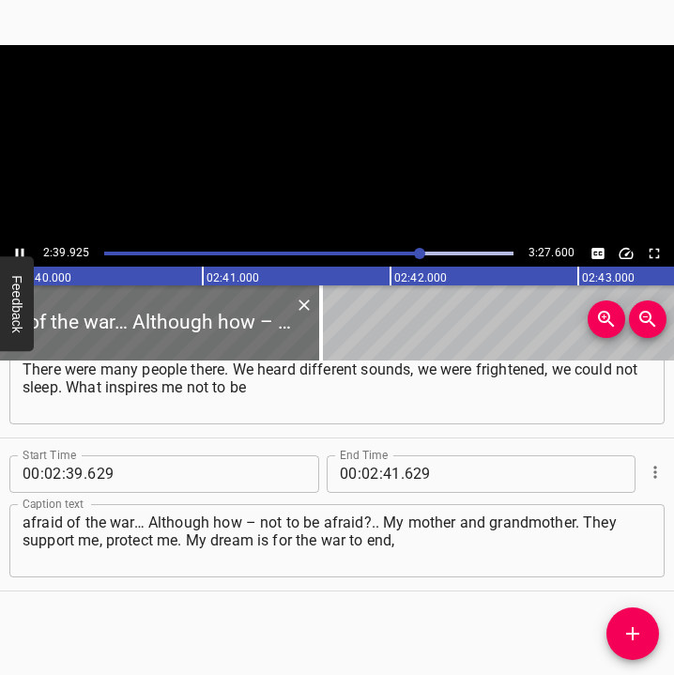
scroll to position [0, 30011]
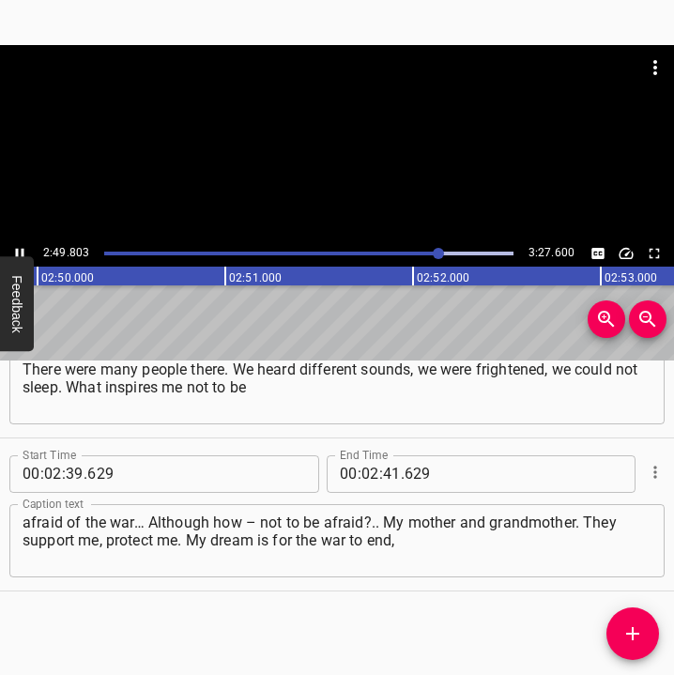
click at [18, 248] on icon "Play/Pause" at bounding box center [19, 253] width 17 height 17
click at [388, 466] on input "number" at bounding box center [392, 474] width 18 height 38
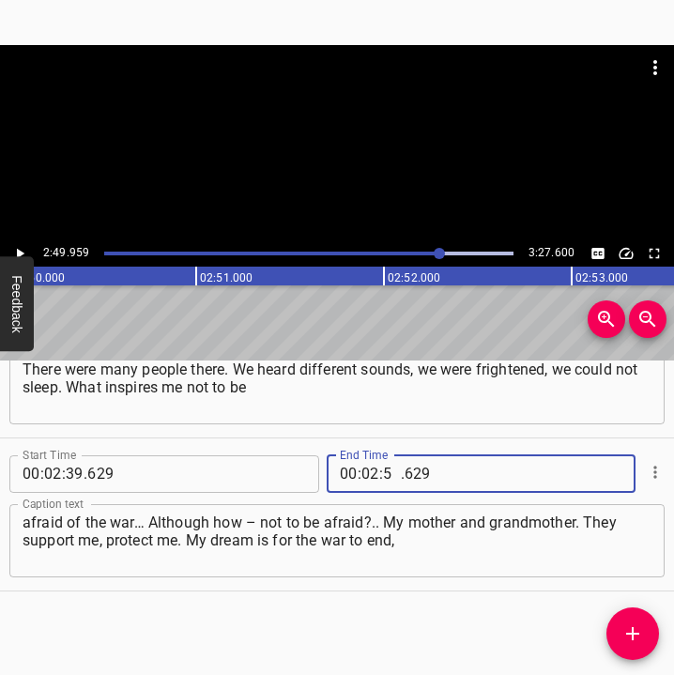
type input "54"
type input "9"
type input "009"
click at [383, 476] on input "number" at bounding box center [392, 474] width 18 height 38
type input "49"
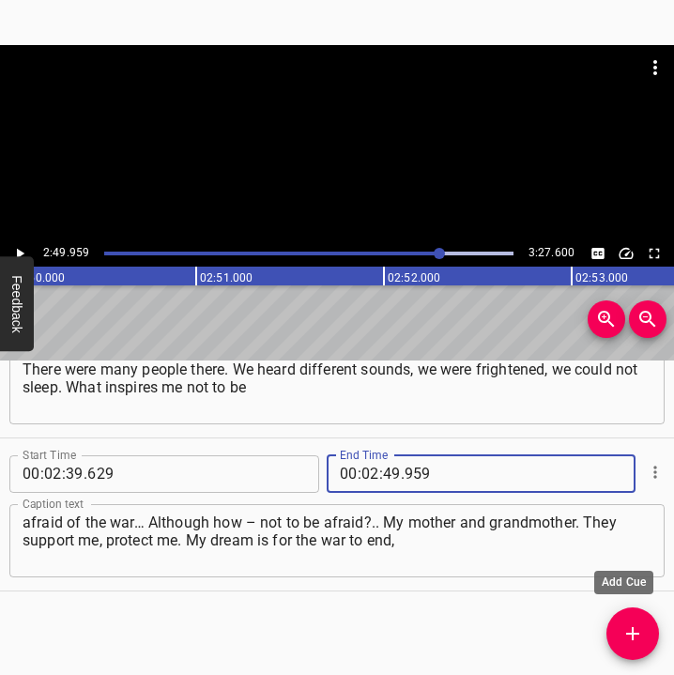
type input "959"
click at [646, 633] on span "Add Cue" at bounding box center [632, 633] width 53 height 23
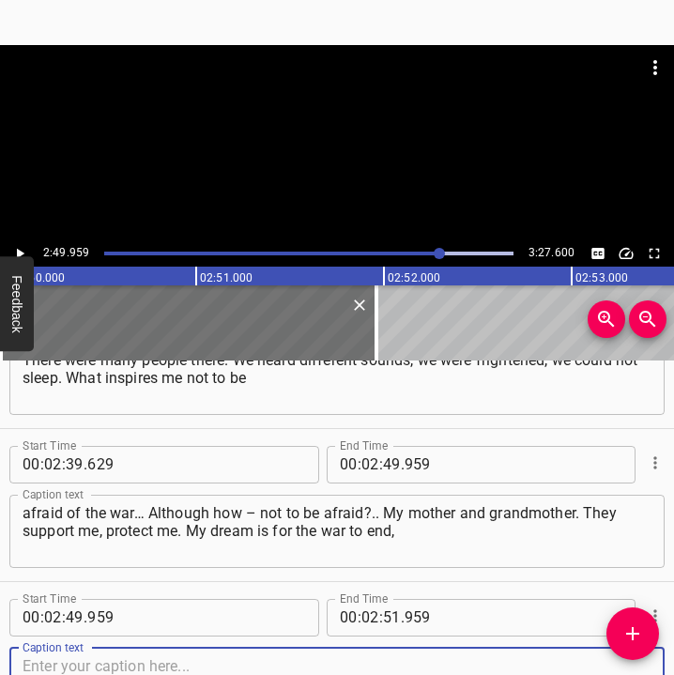
scroll to position [2067, 0]
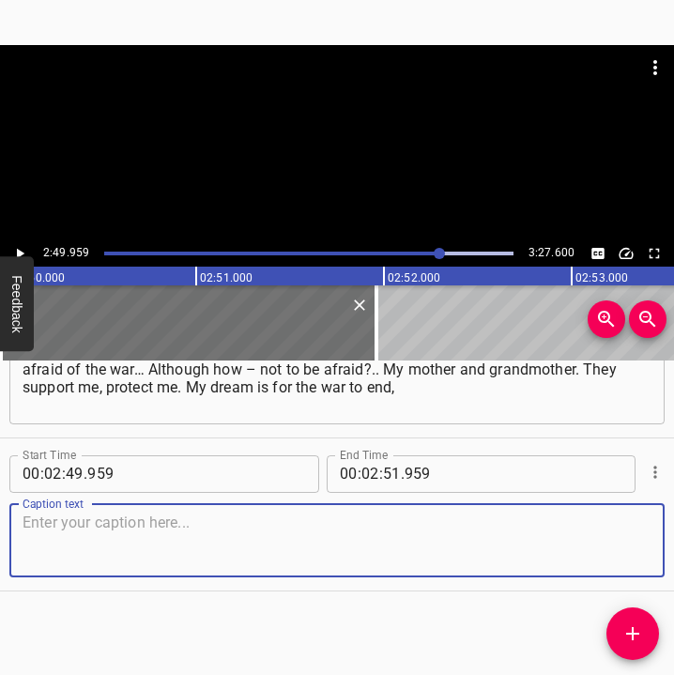
click at [574, 544] on textarea at bounding box center [337, 539] width 629 height 53
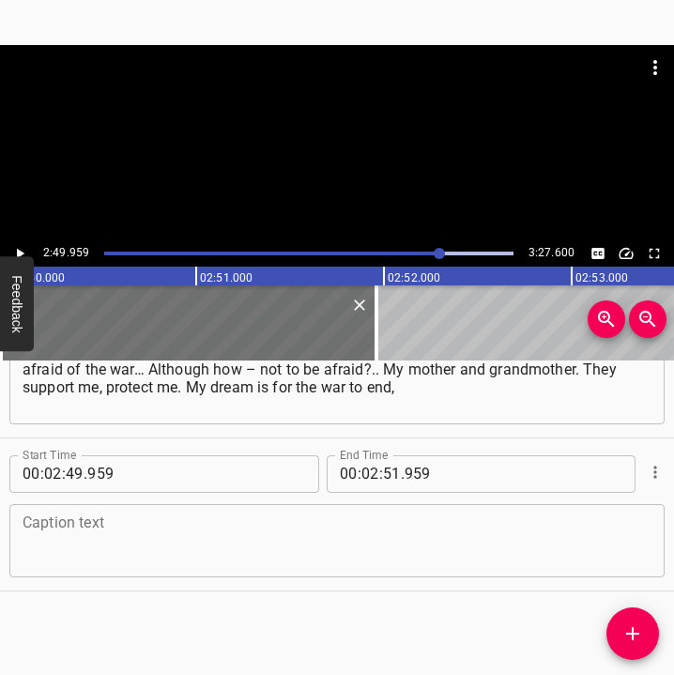
click at [97, 525] on textarea at bounding box center [337, 539] width 629 height 53
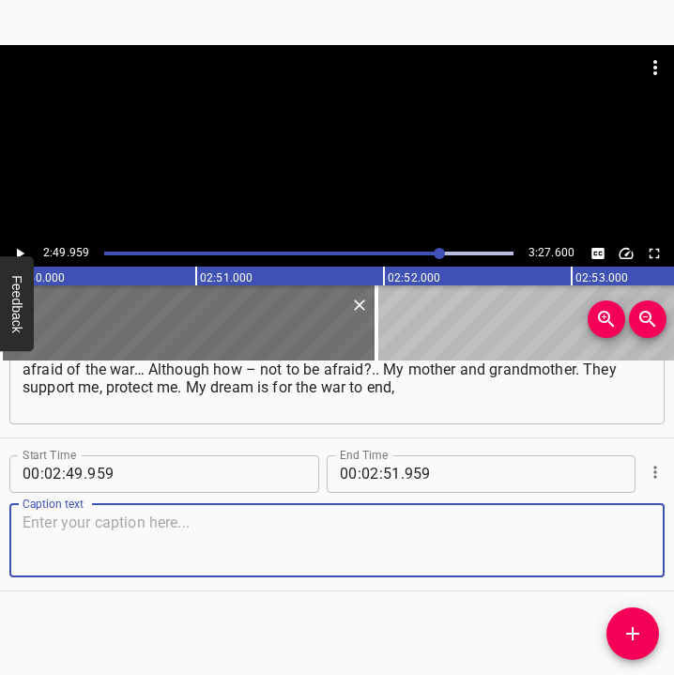
paste textarea "like everyone else’s. And to return home. We had a big house, and next to it th…"
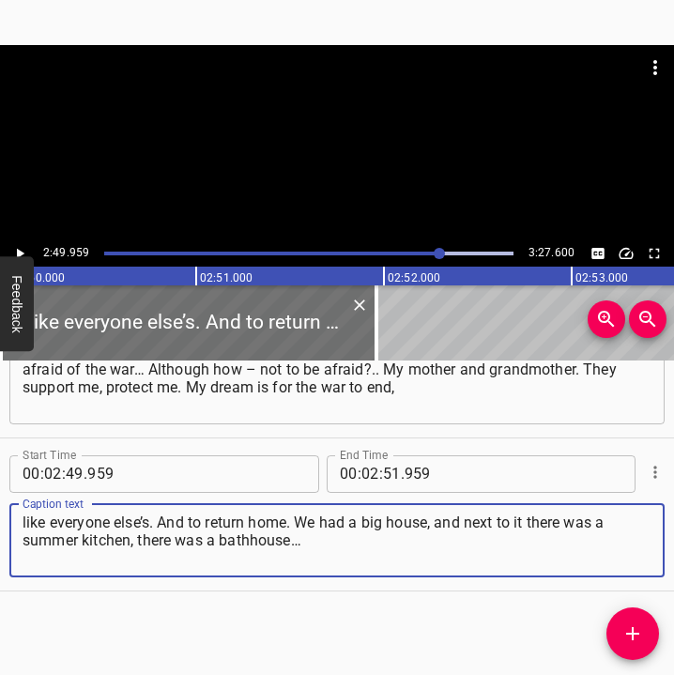
type textarea "like everyone else’s. And to return home. We had a big house, and next to it th…"
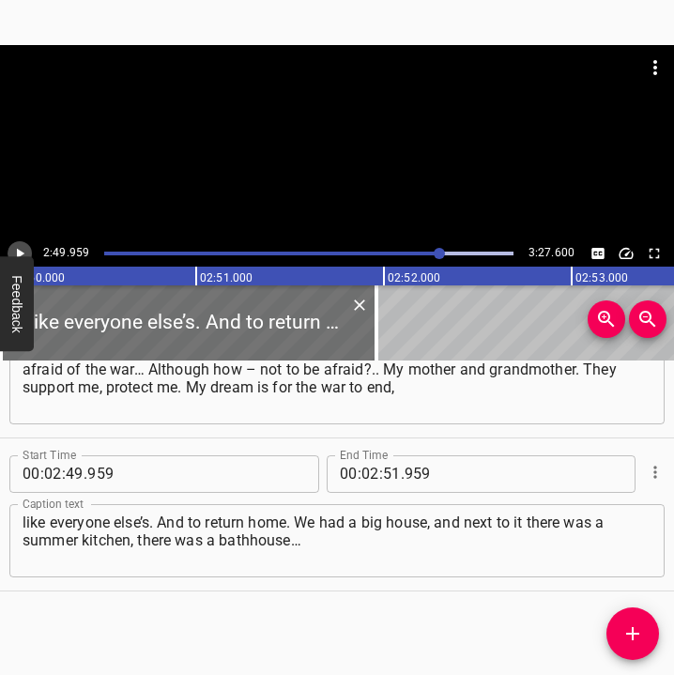
click at [23, 251] on icon "Play/Pause" at bounding box center [19, 253] width 17 height 17
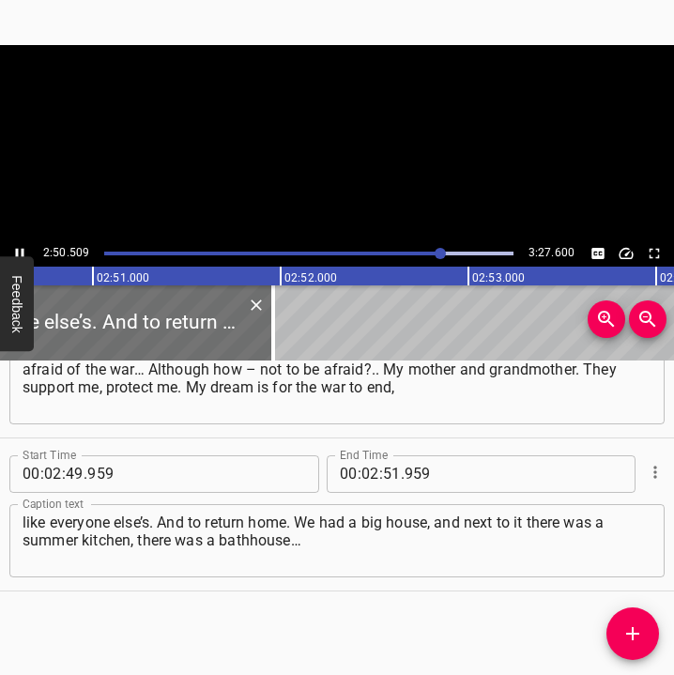
scroll to position [0, 32047]
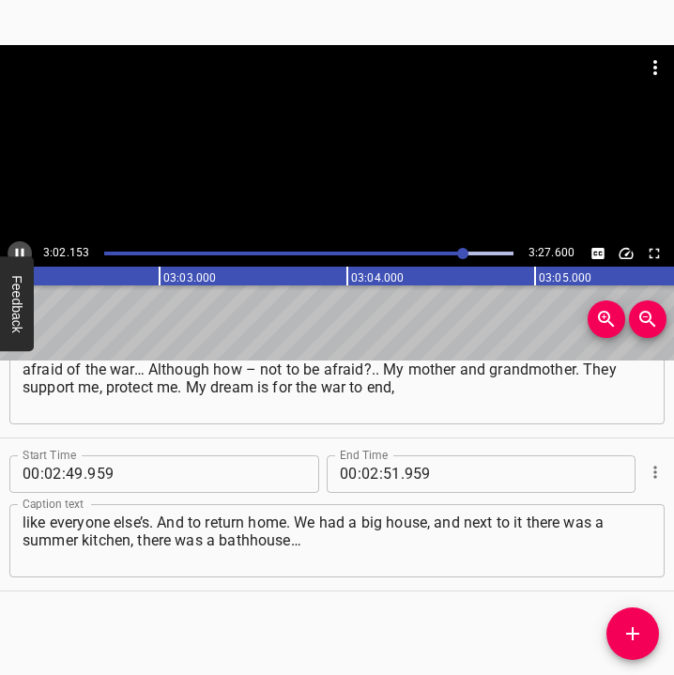
click at [18, 248] on icon "Play/Pause" at bounding box center [19, 253] width 17 height 17
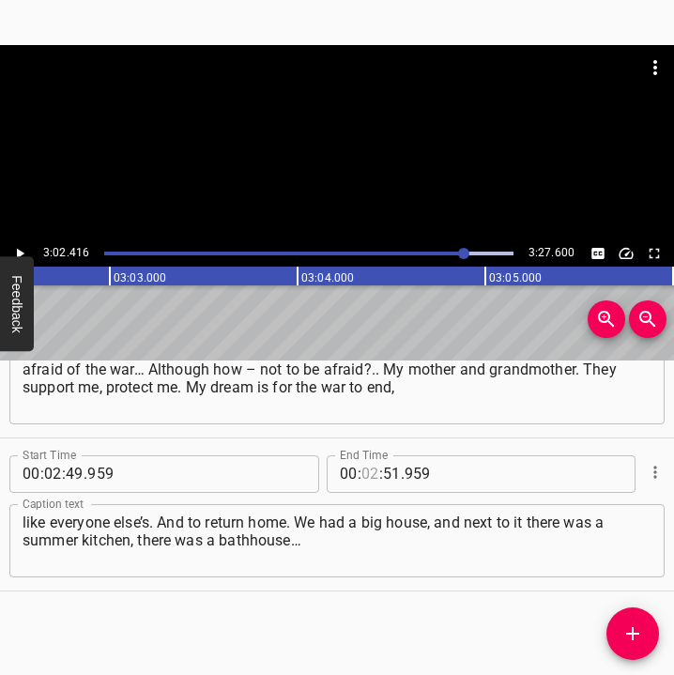
click at [361, 472] on input "number" at bounding box center [370, 474] width 18 height 38
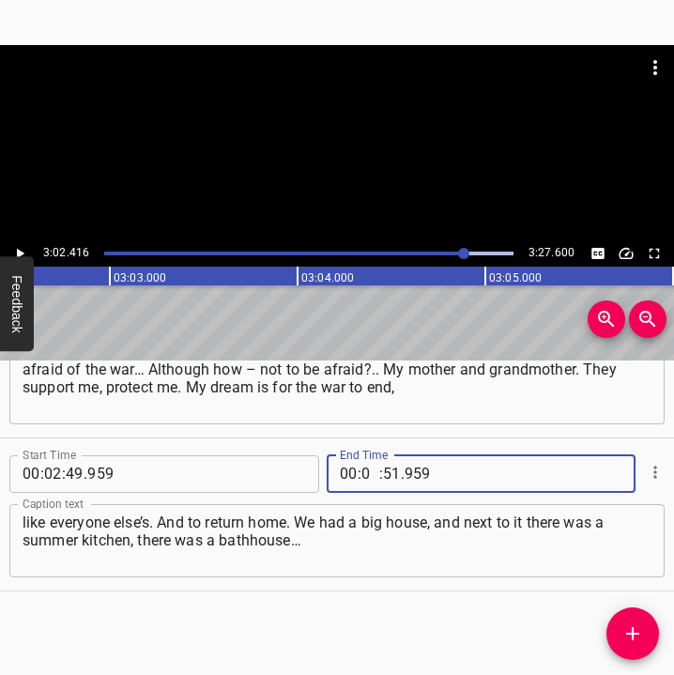
type input "03"
type input "02"
type input "416"
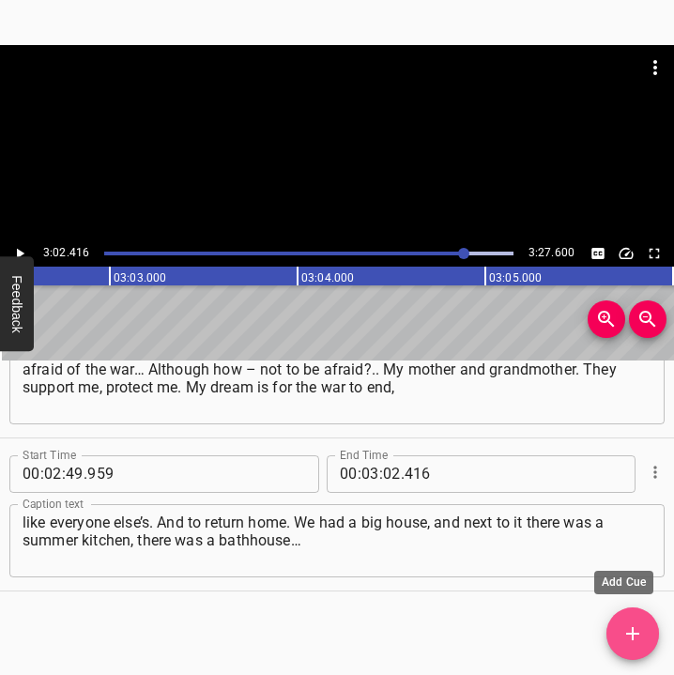
click at [633, 625] on icon "Add Cue" at bounding box center [632, 633] width 23 height 23
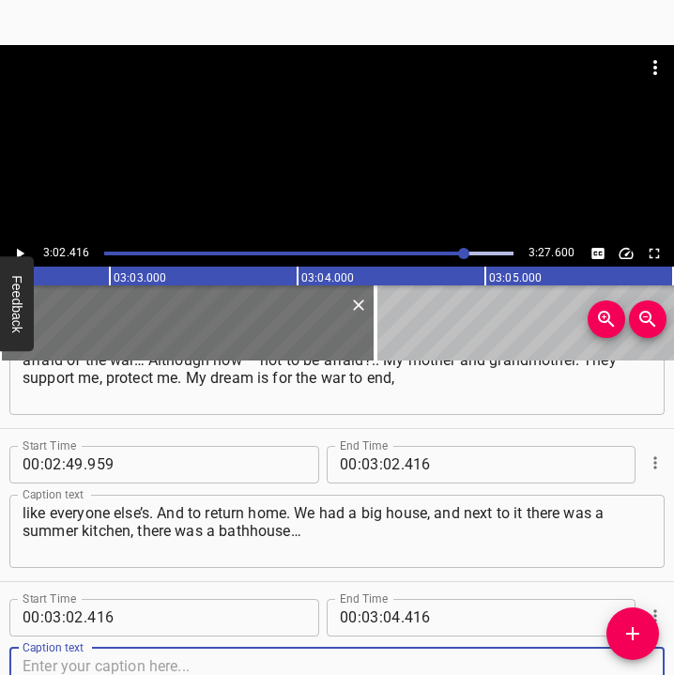
scroll to position [2220, 0]
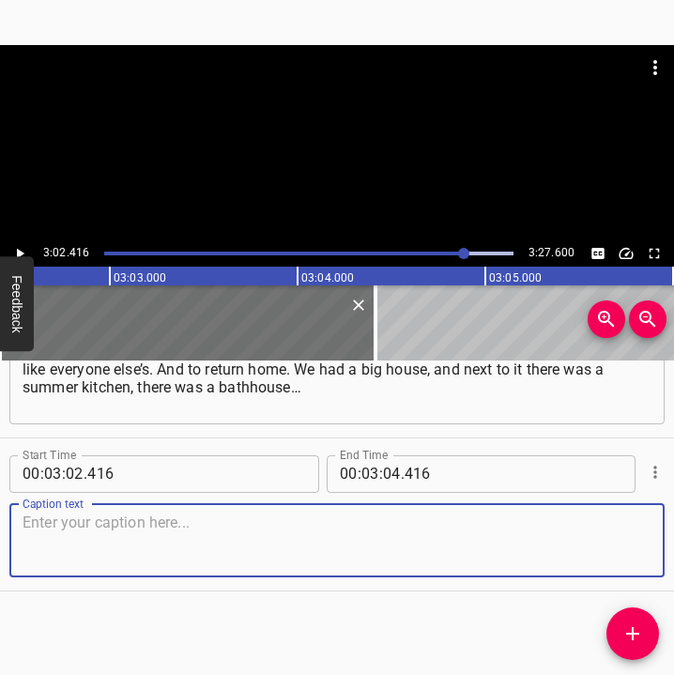
drag, startPoint x: 627, startPoint y: 557, endPoint x: 665, endPoint y: 547, distance: 39.8
click at [665, 547] on div "Start Time 00 : 00 : 05 . 414 Start Time End Time 00 : 00 : 16 . 896 End Time C…" at bounding box center [337, 517] width 674 height 315
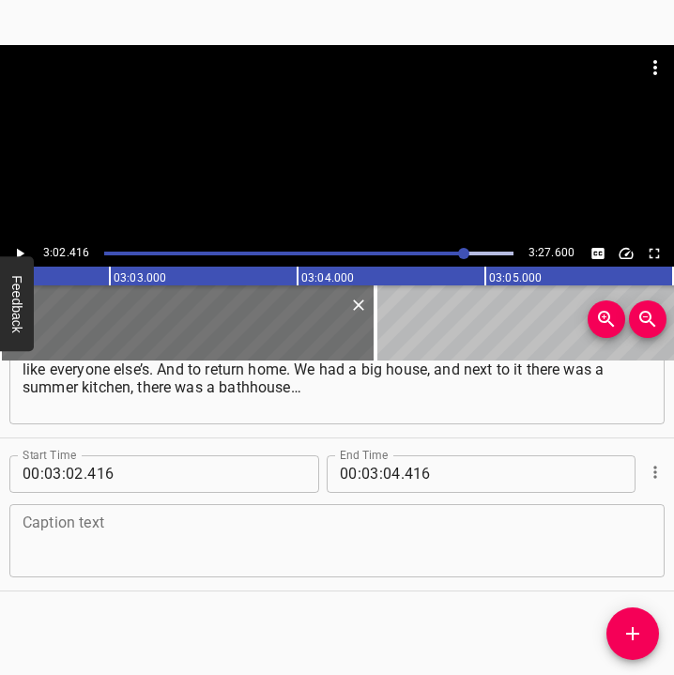
click at [83, 540] on textarea at bounding box center [337, 539] width 629 height 53
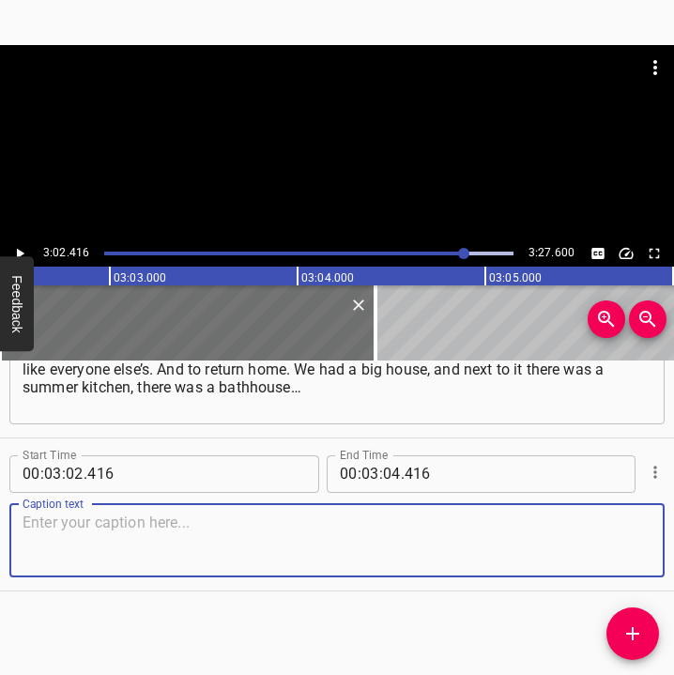
paste textarea "A Shahed or a missile hit there – and that was it, the bathhouse no longer exis…"
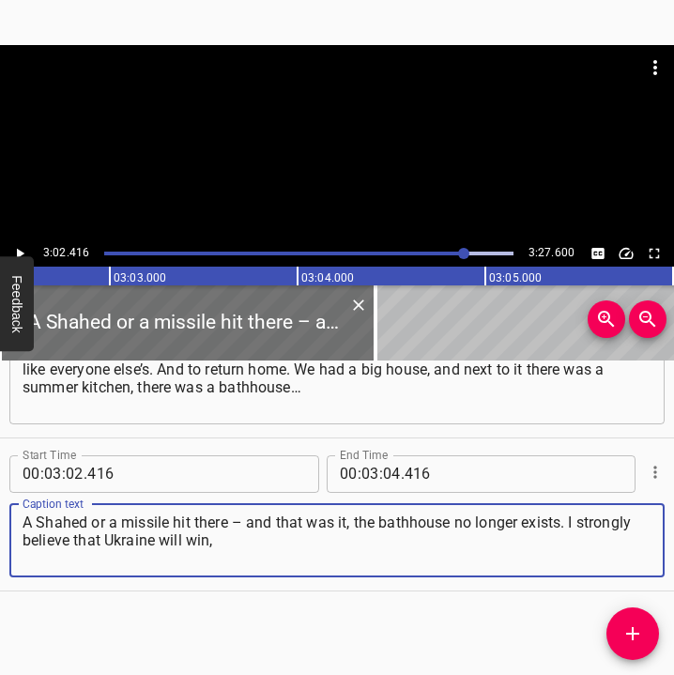
type textarea "A Shahed or a missile hit there – and that was it, the bathhouse no longer exis…"
click at [22, 249] on icon "Play/Pause" at bounding box center [19, 253] width 17 height 17
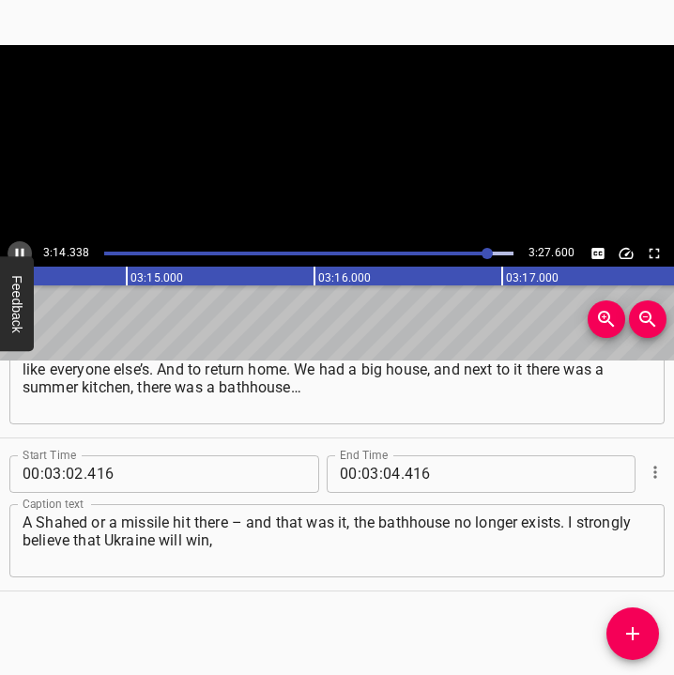
click at [22, 249] on icon "Play/Pause" at bounding box center [20, 253] width 8 height 10
click at [390, 472] on input "number" at bounding box center [392, 474] width 18 height 38
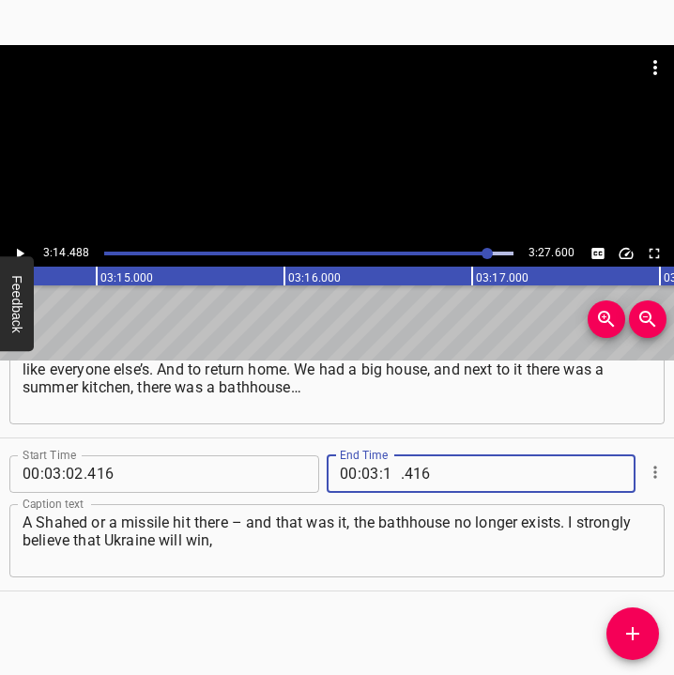
type input "14"
type input "488"
click at [644, 632] on span "Add Cue" at bounding box center [632, 633] width 53 height 23
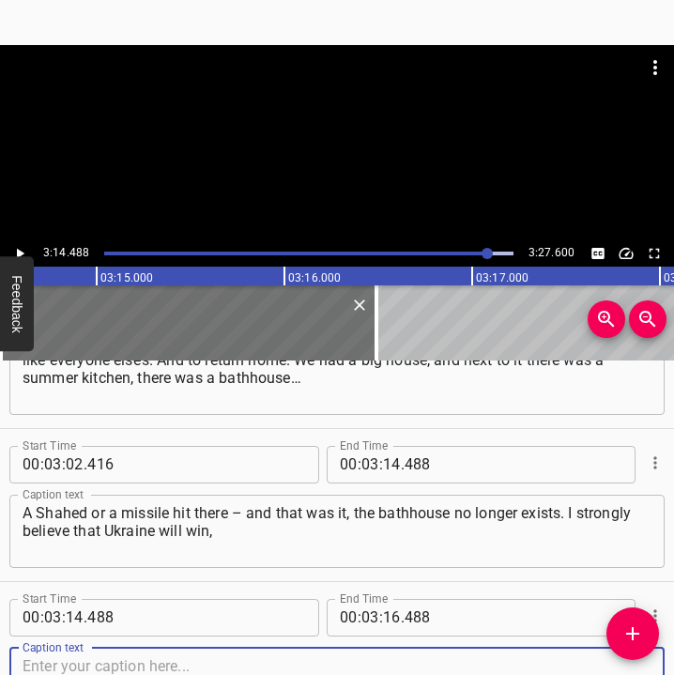
scroll to position [2373, 0]
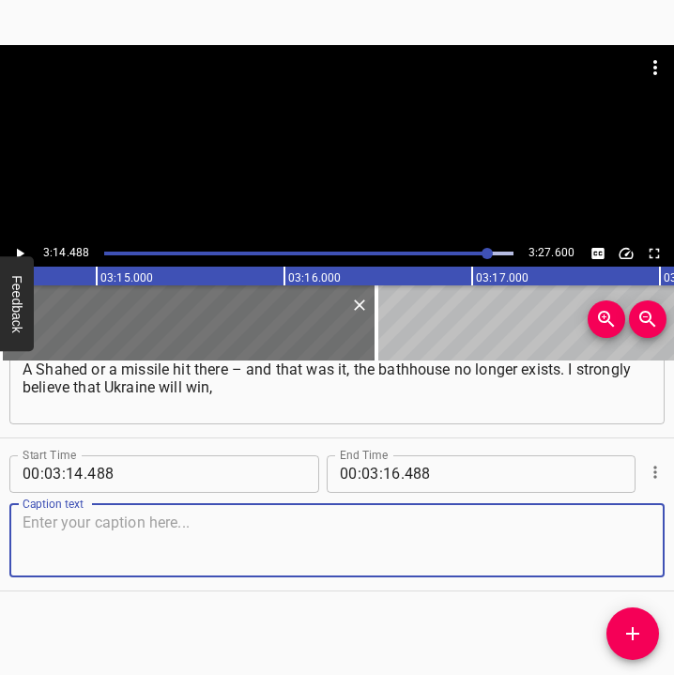
drag, startPoint x: 621, startPoint y: 529, endPoint x: 664, endPoint y: 534, distance: 43.4
click at [664, 534] on div "Start Time 00 : 00 : 05 . 414 Start Time End Time 00 : 00 : 16 . 896 End Time C…" at bounding box center [337, 517] width 674 height 315
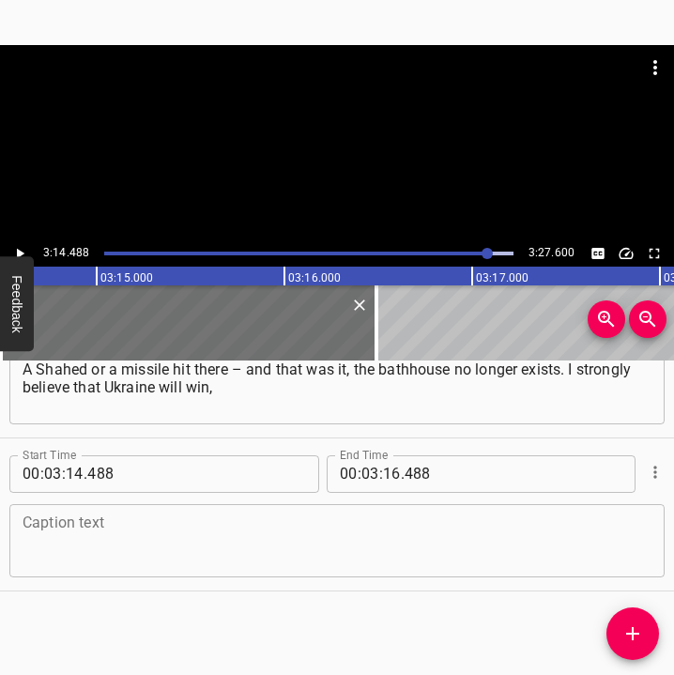
click at [43, 526] on textarea at bounding box center [337, 539] width 629 height 53
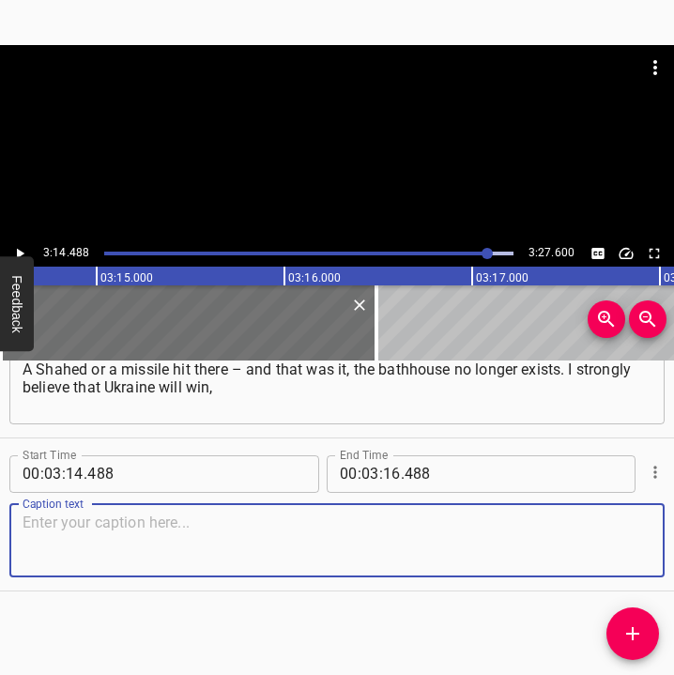
paste textarea "peace will come, and everything will be fine."
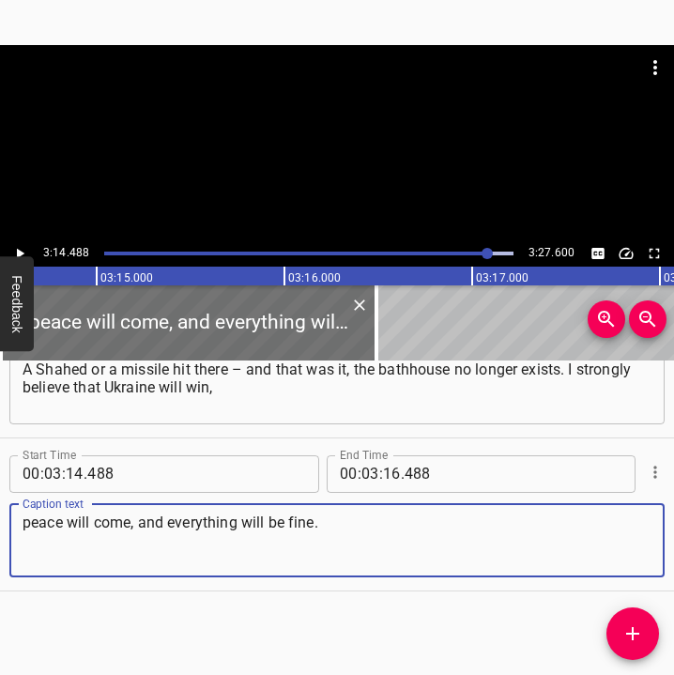
type textarea "peace will come, and everything will be fine."
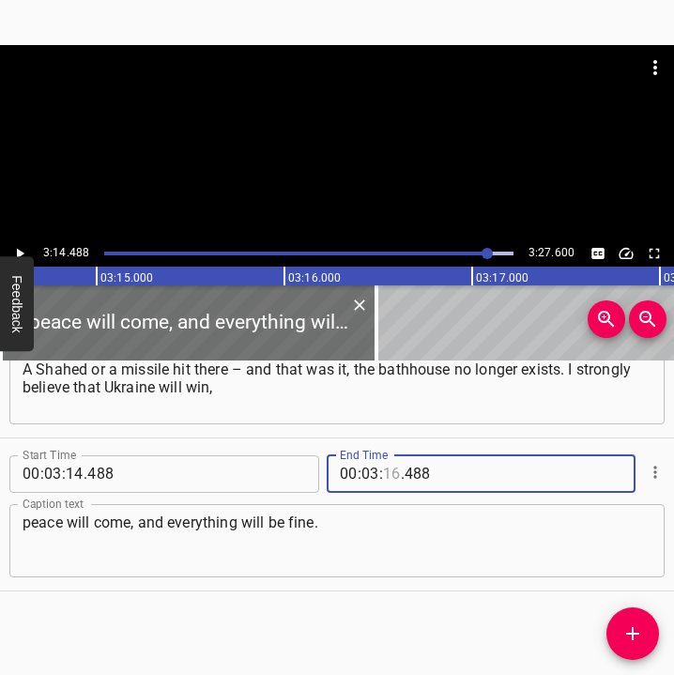
click at [385, 479] on input "number" at bounding box center [392, 474] width 18 height 38
type input "17"
type input "600"
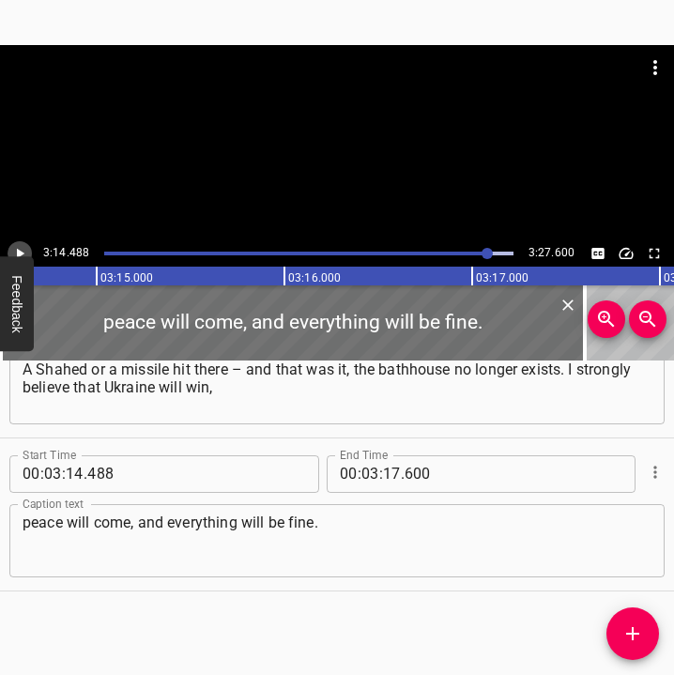
click at [27, 245] on icon "Play/Pause" at bounding box center [19, 253] width 17 height 17
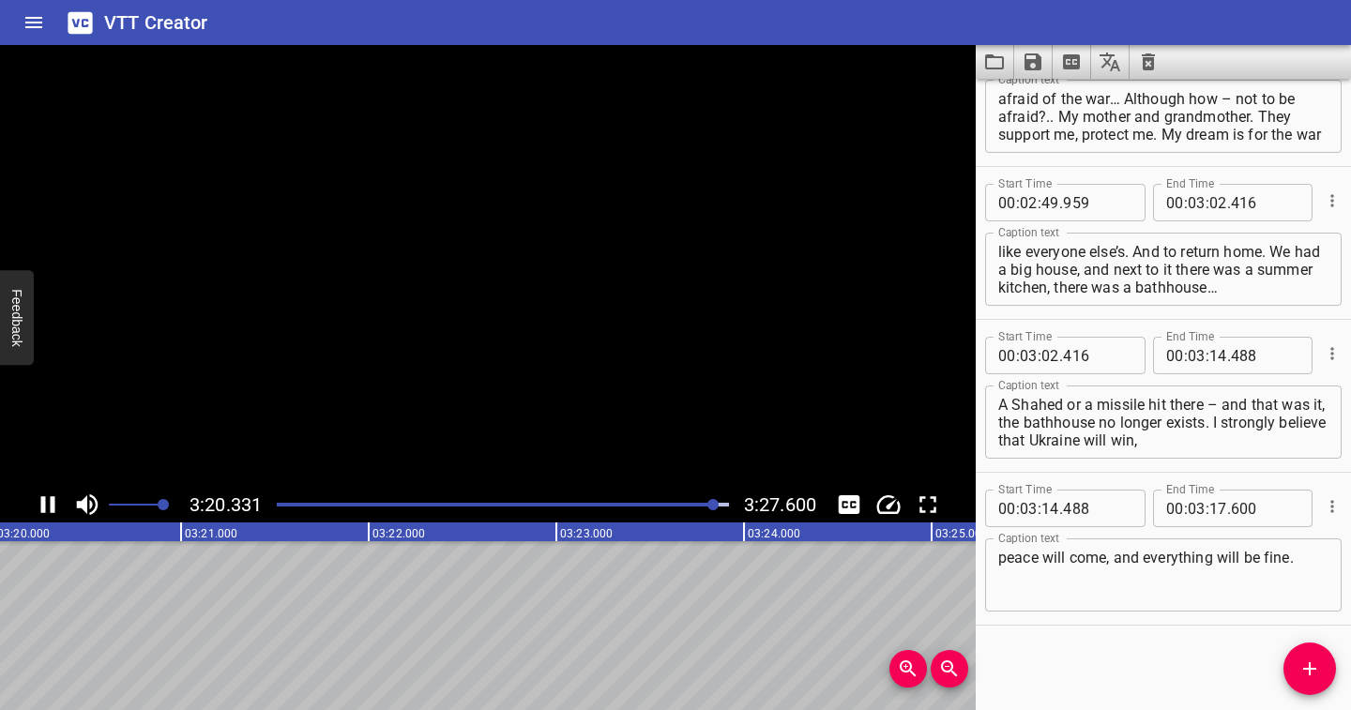
scroll to position [2057, 0]
click at [1029, 57] on icon "Save captions to file" at bounding box center [1033, 62] width 23 height 23
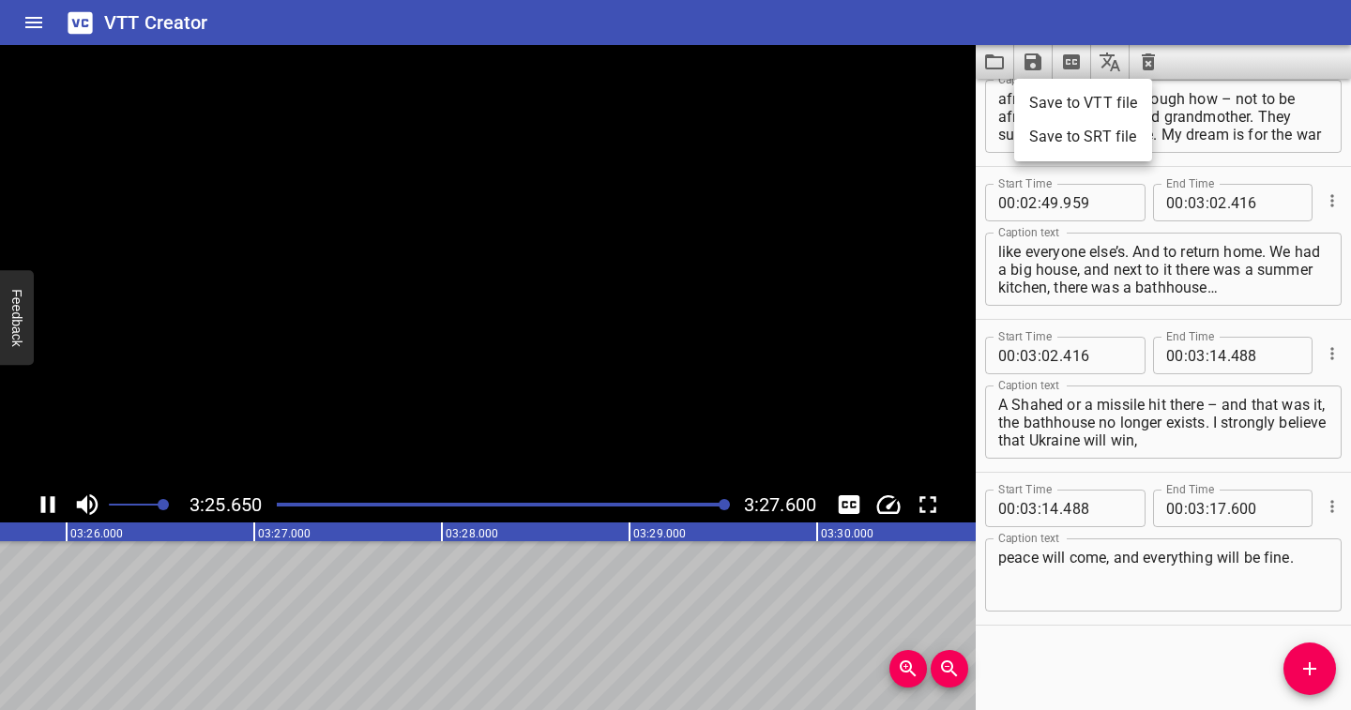
click at [1046, 101] on li "Save to VTT file" at bounding box center [1083, 103] width 138 height 34
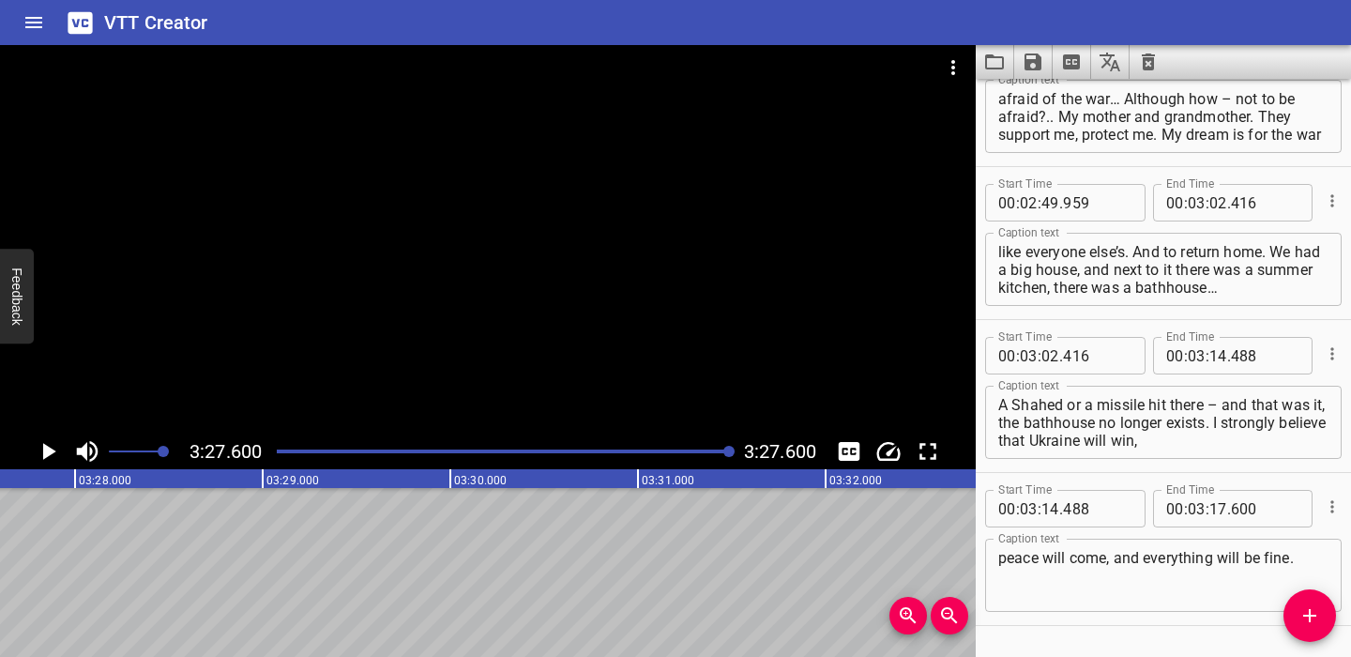
scroll to position [2110, 0]
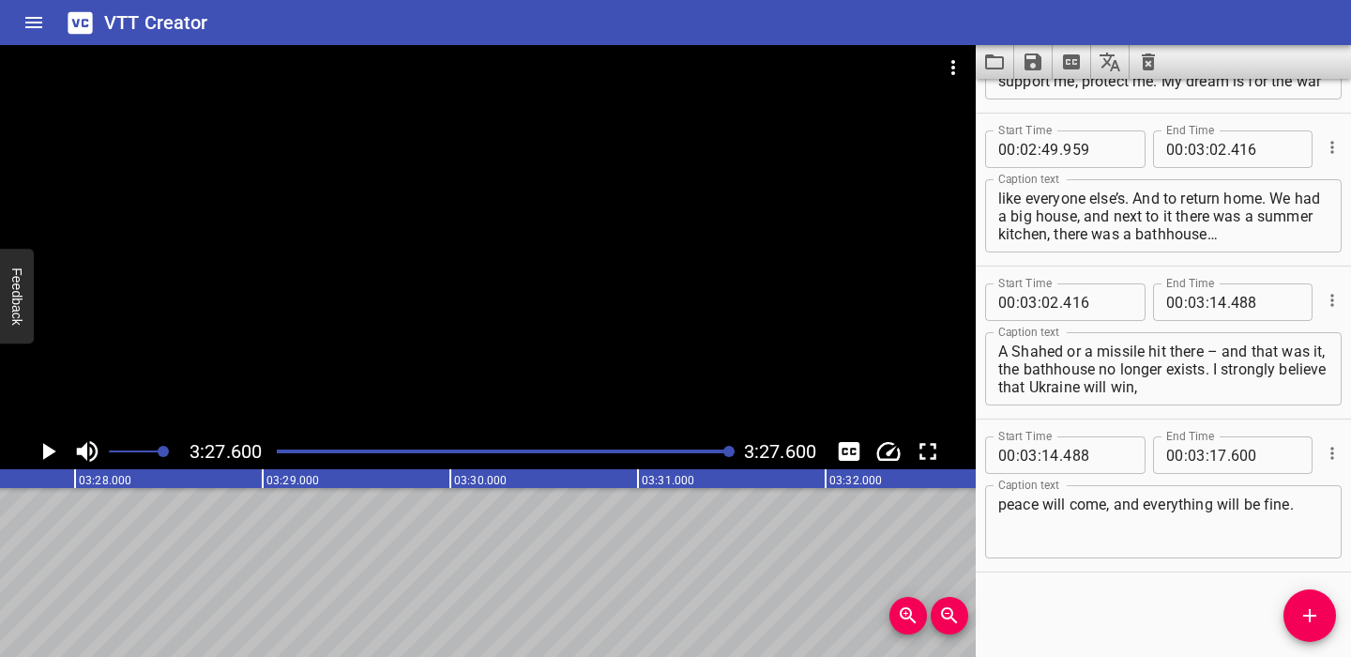
click at [1147, 60] on icon "Clear captions" at bounding box center [1148, 61] width 13 height 17
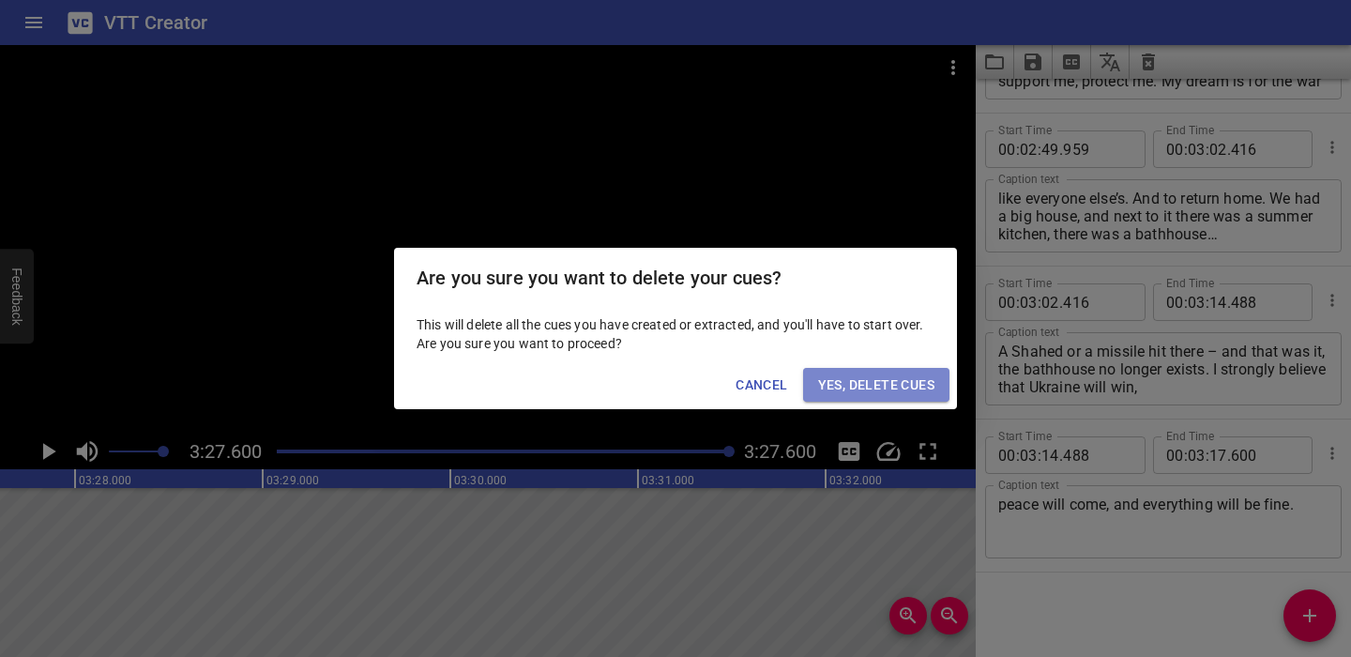
click at [856, 386] on span "Yes, Delete Cues" at bounding box center [876, 384] width 116 height 23
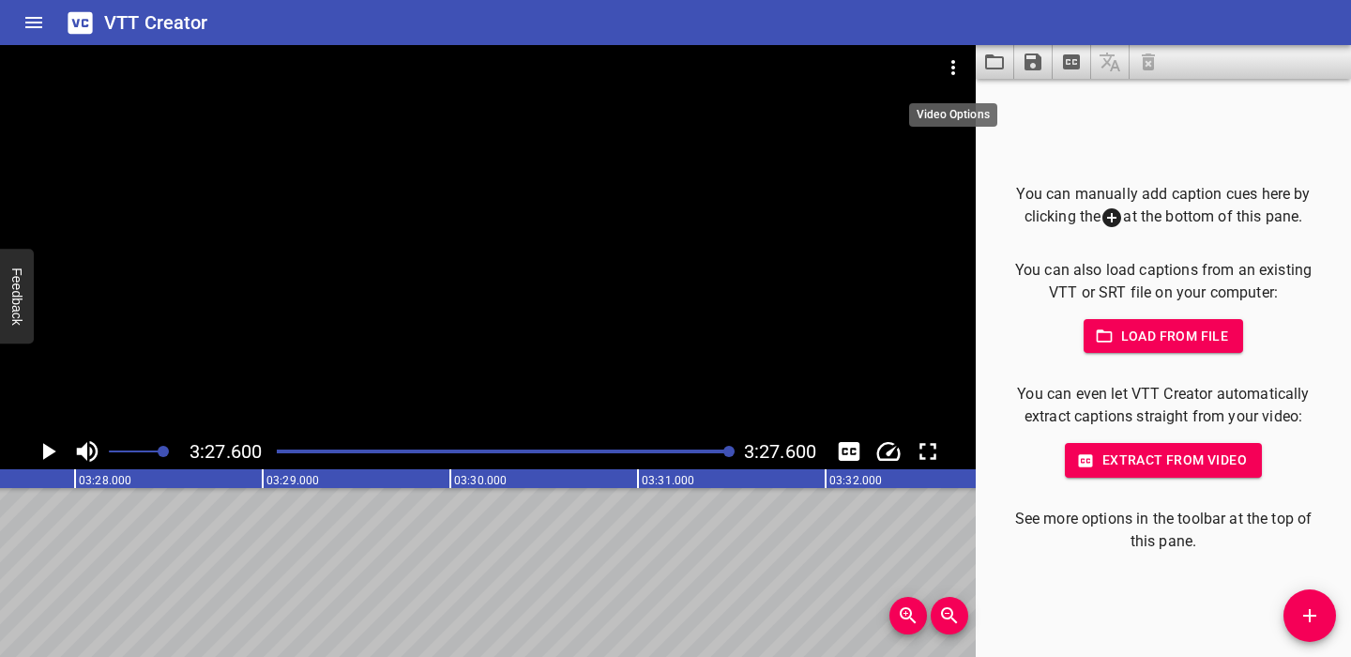
click at [951, 66] on icon "Video Options" at bounding box center [953, 67] width 23 height 23
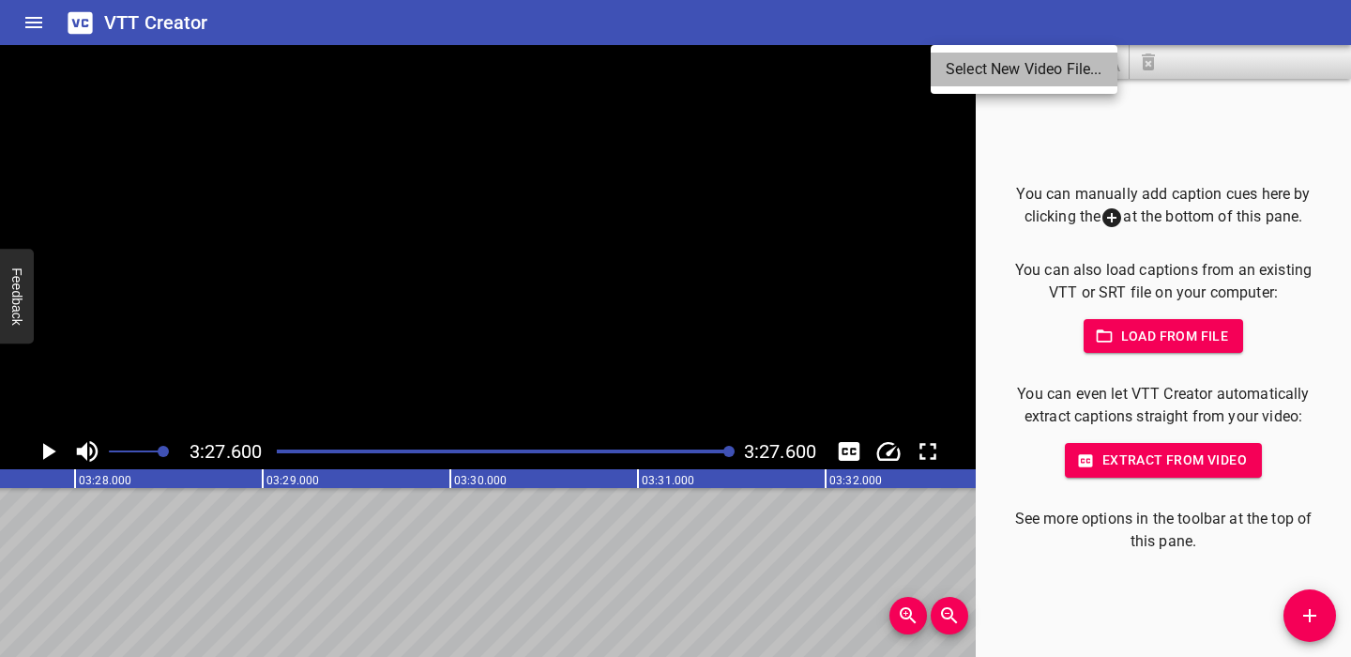
click at [951, 66] on li "Select New Video File..." at bounding box center [1024, 70] width 187 height 34
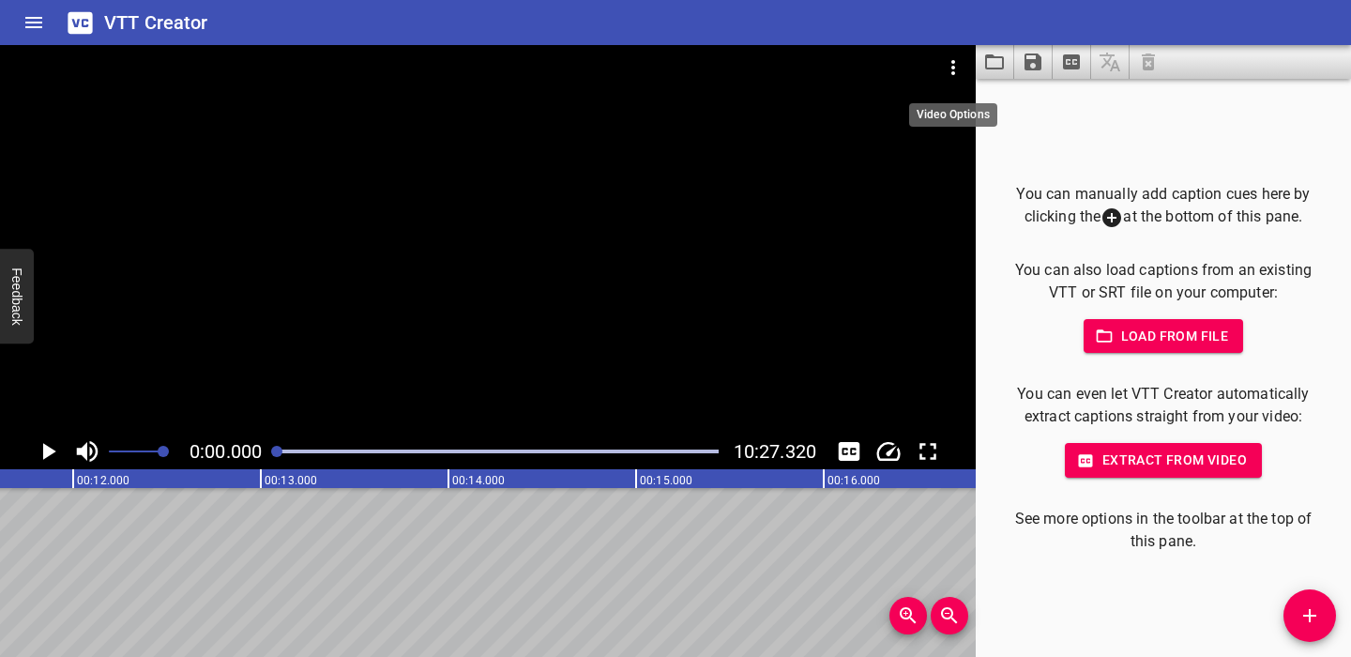
scroll to position [0, 0]
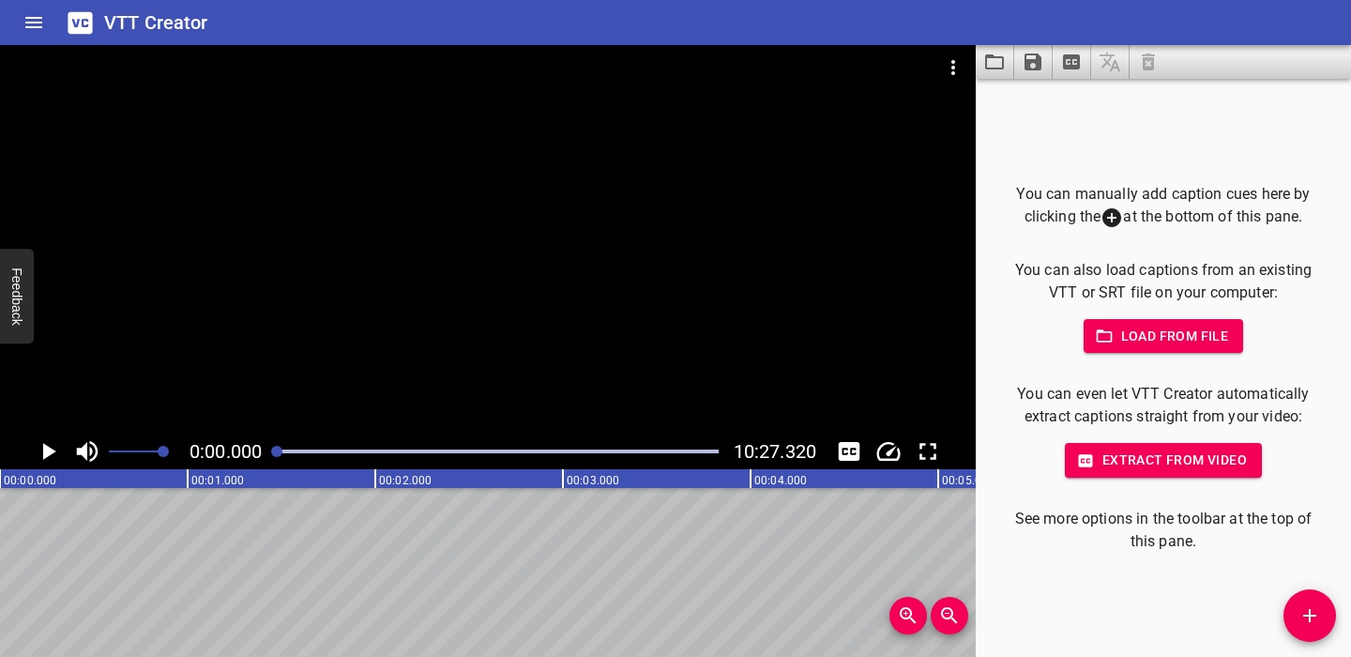
click at [39, 448] on icon "Play/Pause" at bounding box center [48, 451] width 28 height 28
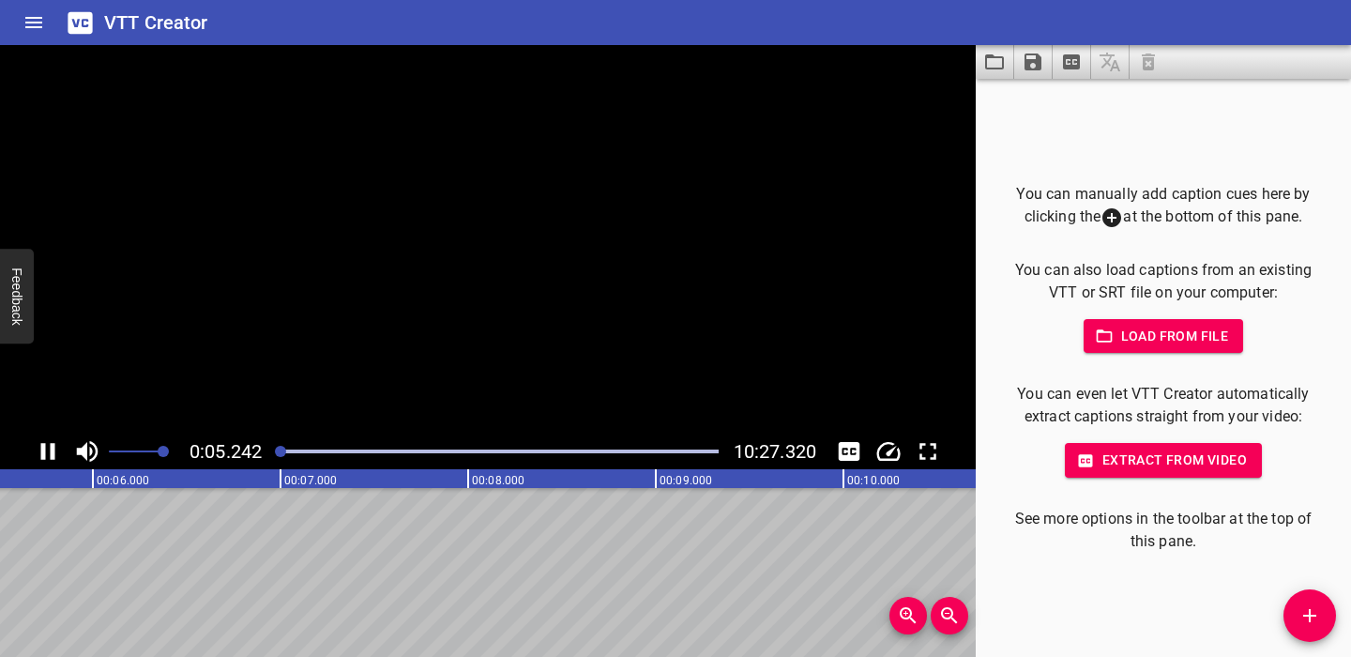
click at [39, 448] on icon "Play/Pause" at bounding box center [48, 451] width 28 height 28
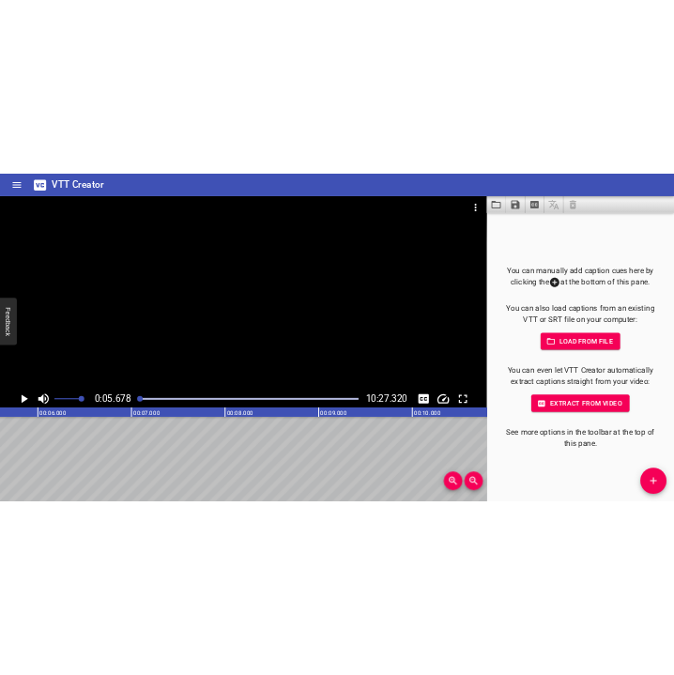
scroll to position [0, 1065]
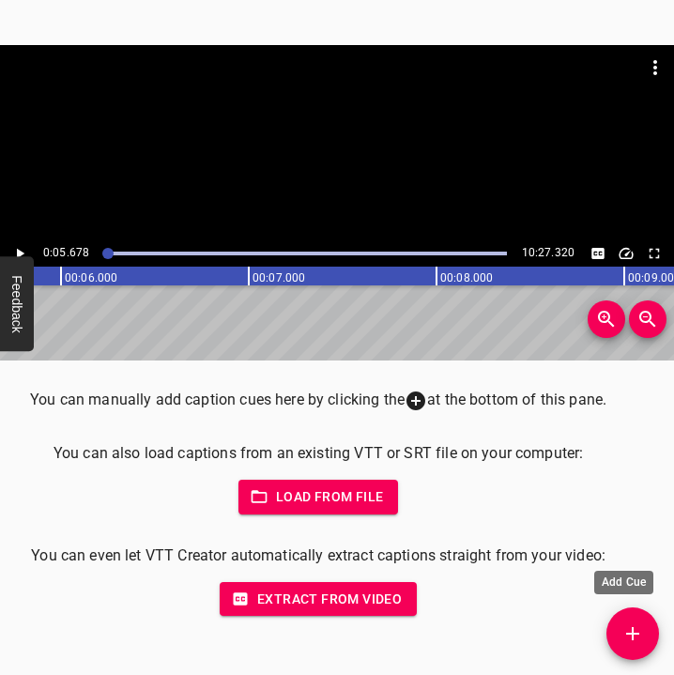
click at [632, 625] on icon "Add Cue" at bounding box center [632, 633] width 23 height 23
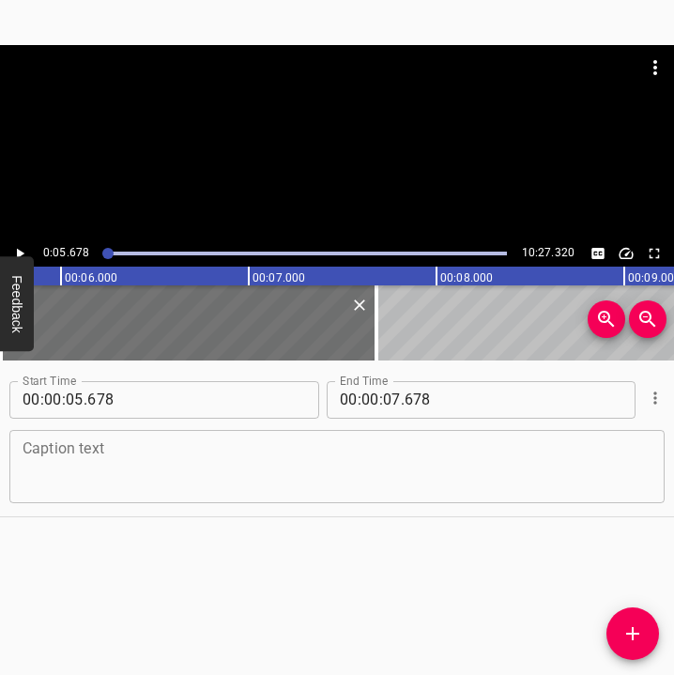
click at [159, 436] on div "Caption text" at bounding box center [336, 466] width 655 height 73
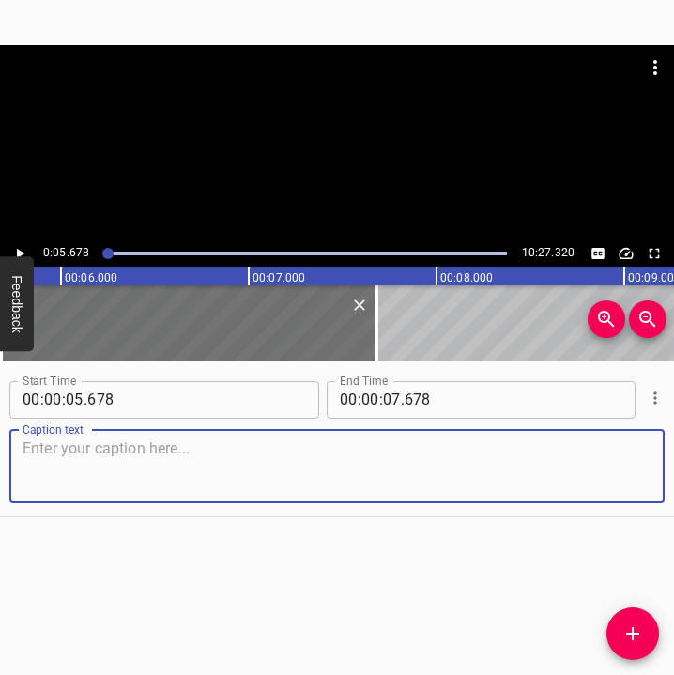
paste textarea "I was about to go to work. And, in fact, I was sleeping very soundly, and only …"
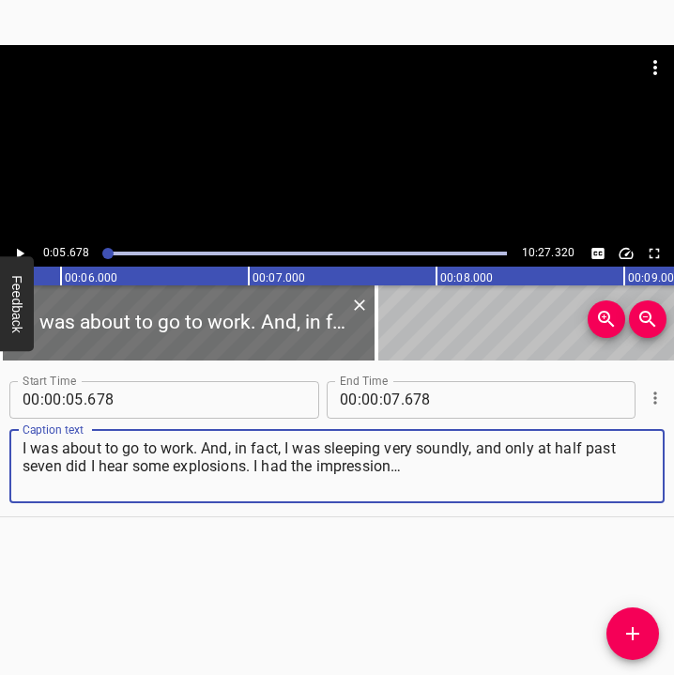
type textarea "I was about to go to work. And, in fact, I was sleeping very soundly, and only …"
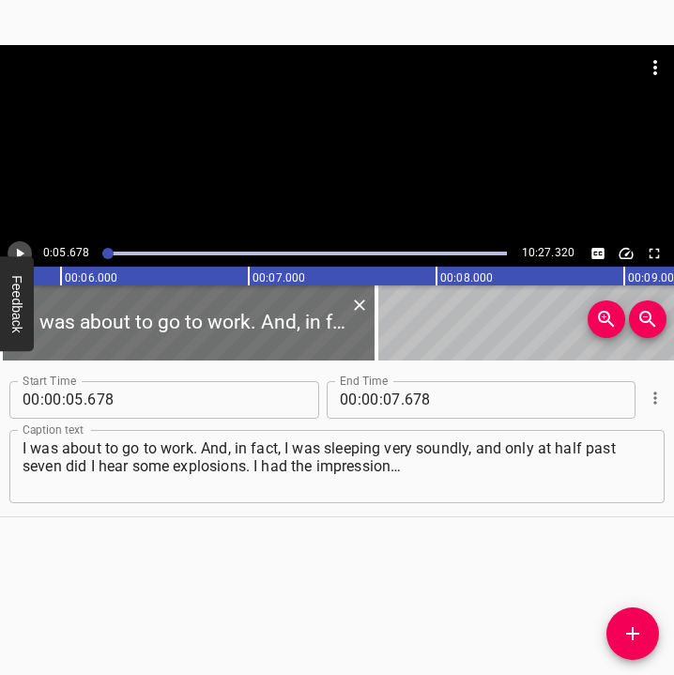
click at [19, 248] on icon "Play/Pause" at bounding box center [19, 253] width 17 height 17
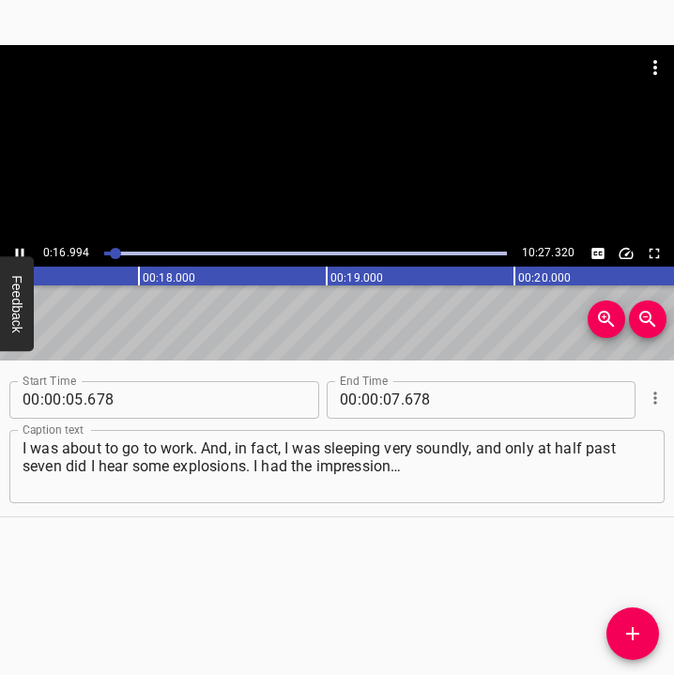
click at [15, 250] on icon "Play/Pause" at bounding box center [19, 253] width 17 height 17
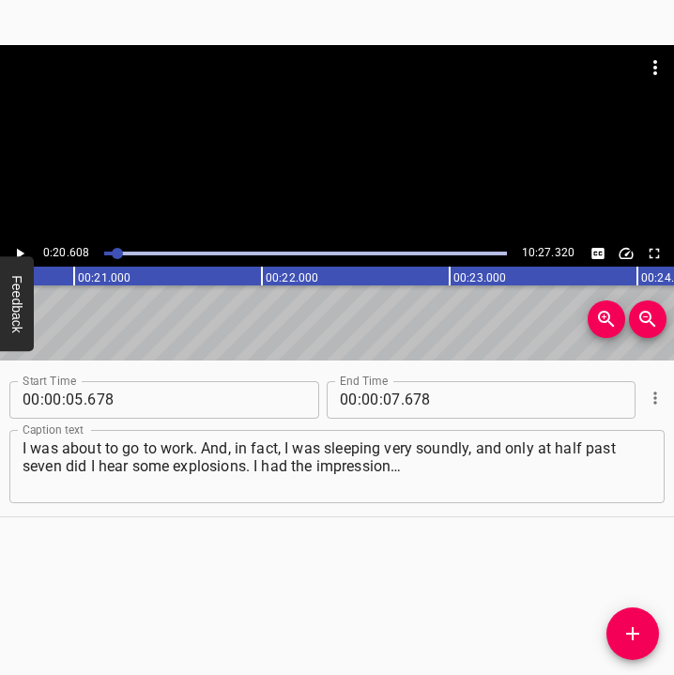
click at [15, 250] on icon "Play/Pause" at bounding box center [19, 253] width 17 height 17
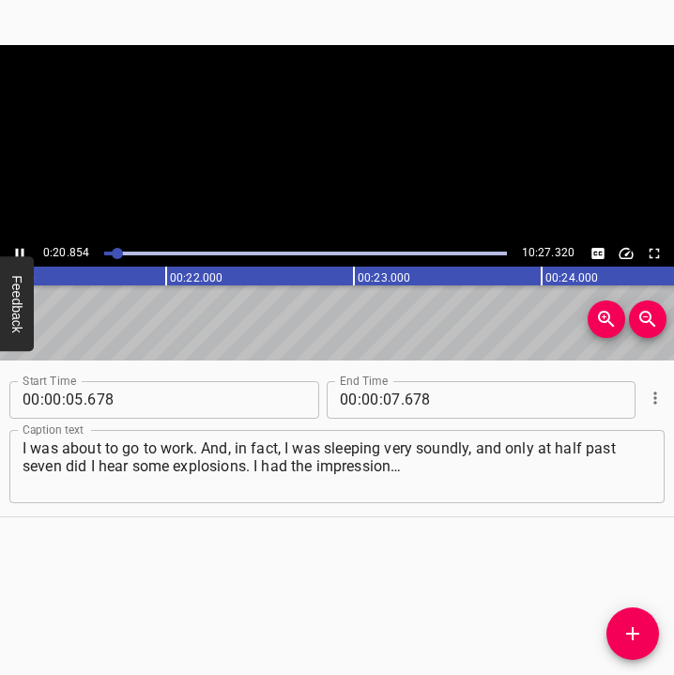
click at [15, 250] on icon "Play/Pause" at bounding box center [19, 253] width 17 height 17
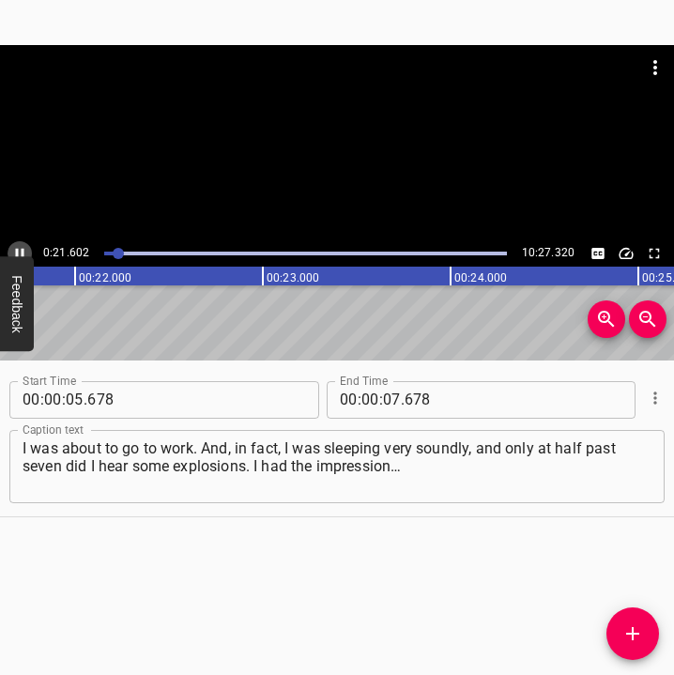
click at [15, 250] on icon "Play/Pause" at bounding box center [19, 253] width 17 height 17
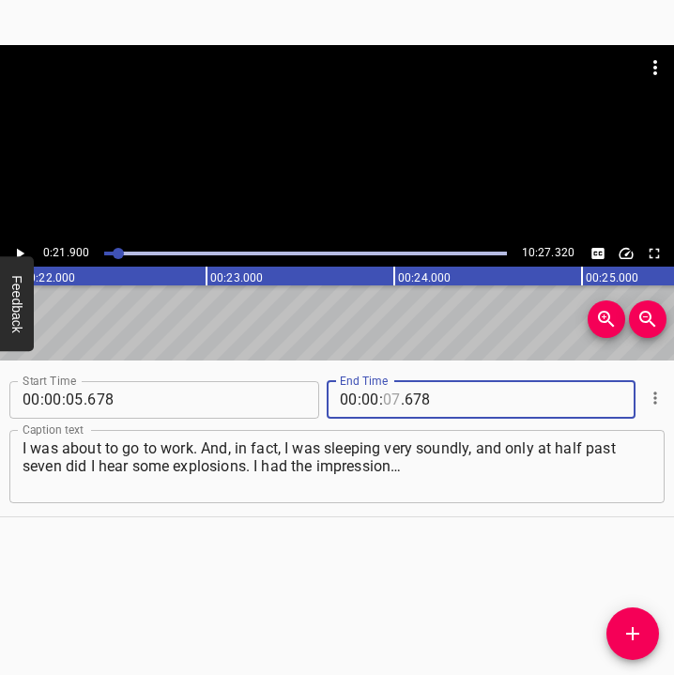
click at [386, 401] on input "number" at bounding box center [392, 400] width 18 height 38
type input "21"
type input "900"
click at [634, 631] on icon "Add Cue" at bounding box center [632, 633] width 23 height 23
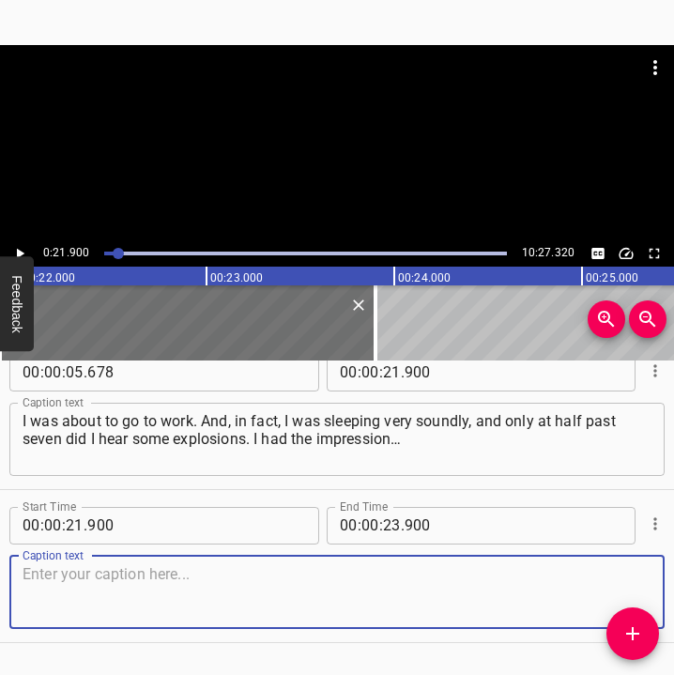
scroll to position [79, 0]
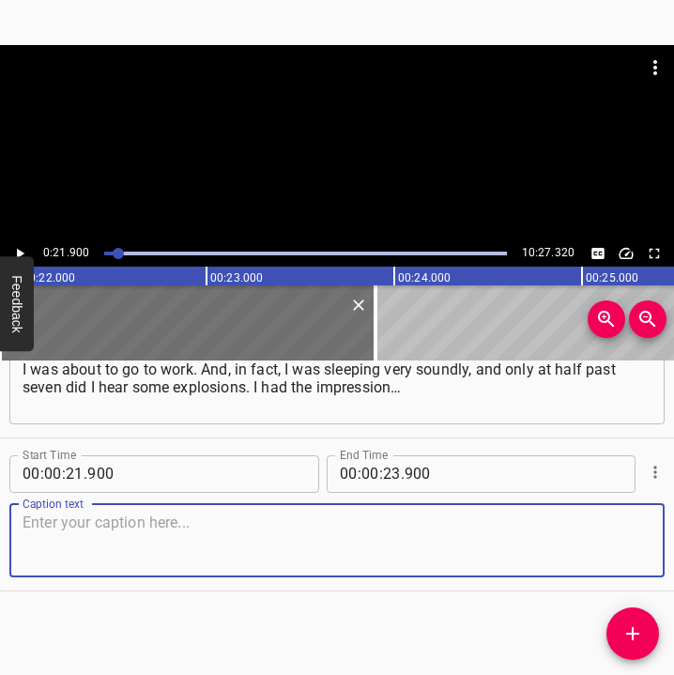
drag, startPoint x: 625, startPoint y: 558, endPoint x: 659, endPoint y: 540, distance: 38.2
click at [636, 552] on div "Caption text" at bounding box center [336, 540] width 655 height 73
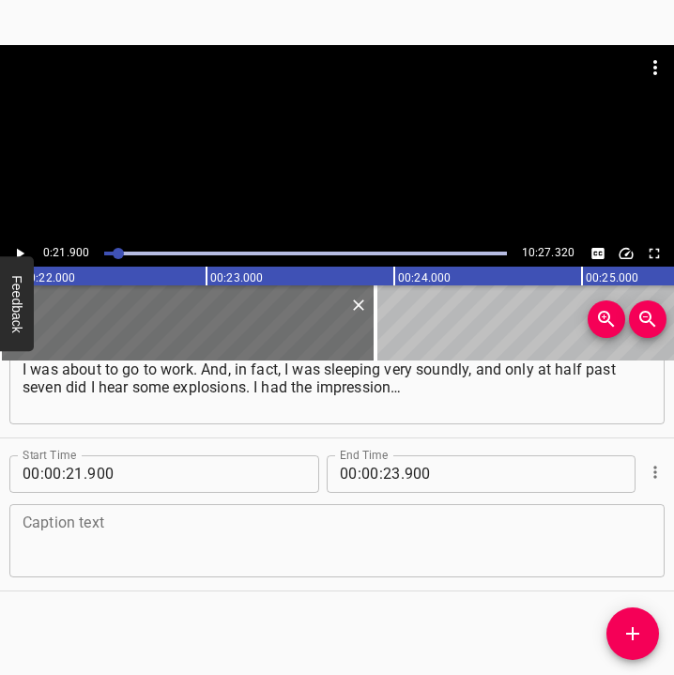
click at [104, 534] on textarea at bounding box center [337, 539] width 629 height 53
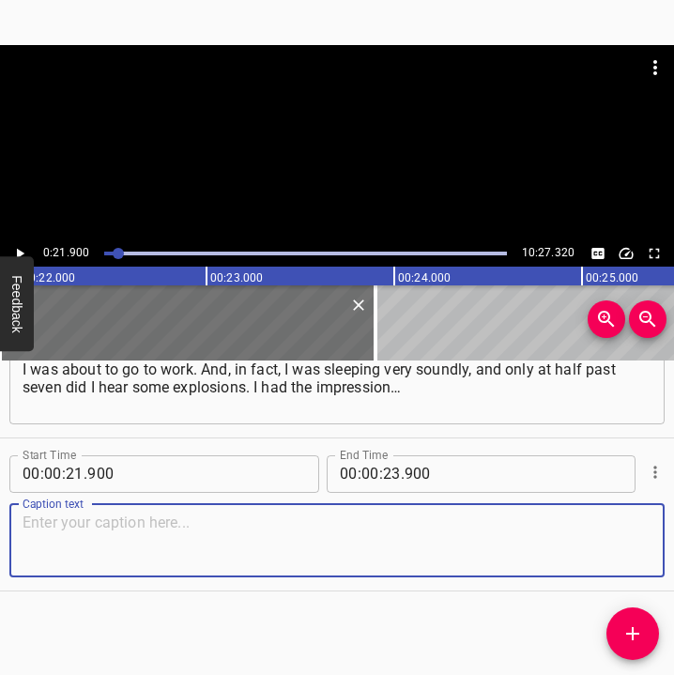
paste textarea "The explosions were not very loud, and I thought that some hooligans were doing…"
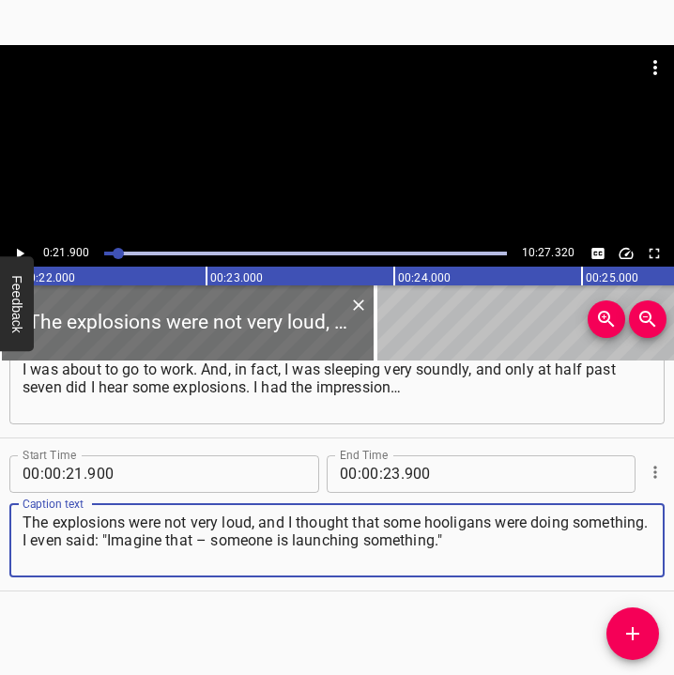
type textarea "The explosions were not very loud, and I thought that some hooligans were doing…"
click at [22, 249] on icon "Play/Pause" at bounding box center [19, 253] width 17 height 17
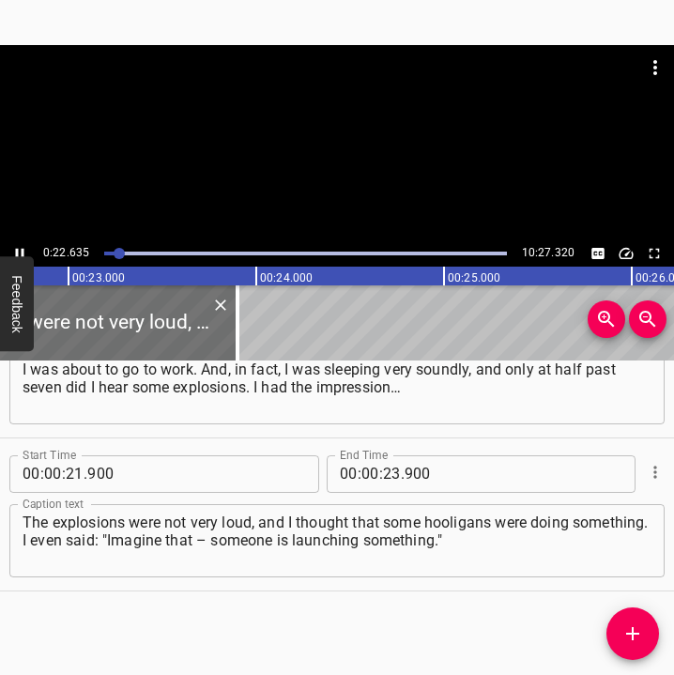
scroll to position [0, 4297]
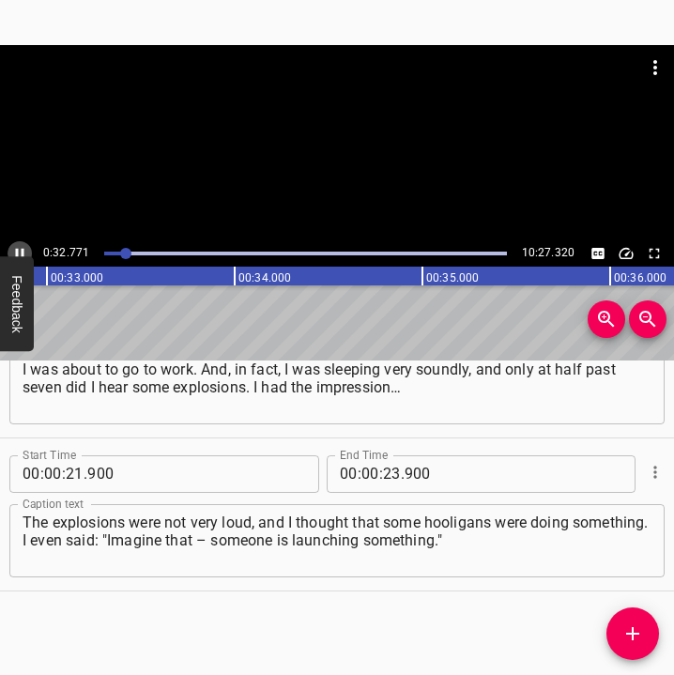
click at [20, 249] on icon "Play/Pause" at bounding box center [19, 253] width 17 height 17
click at [384, 479] on input "number" at bounding box center [392, 474] width 18 height 38
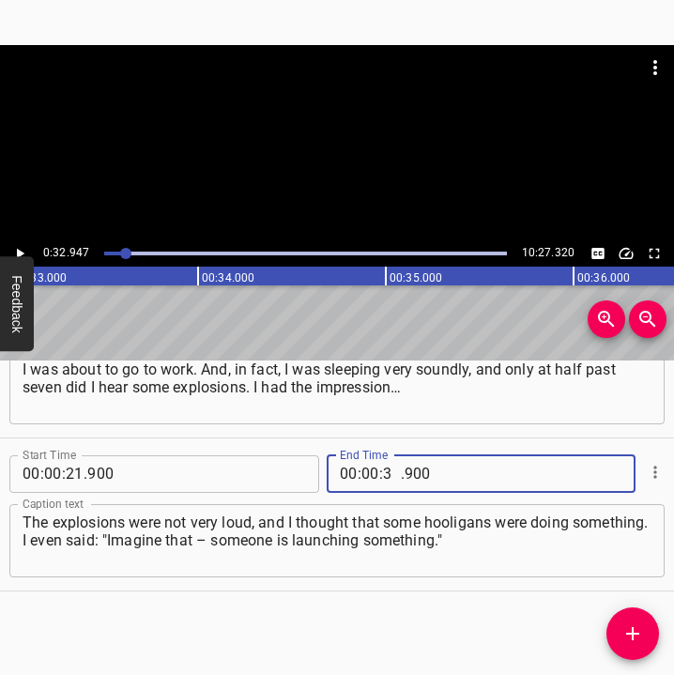
type input "32"
type input "947"
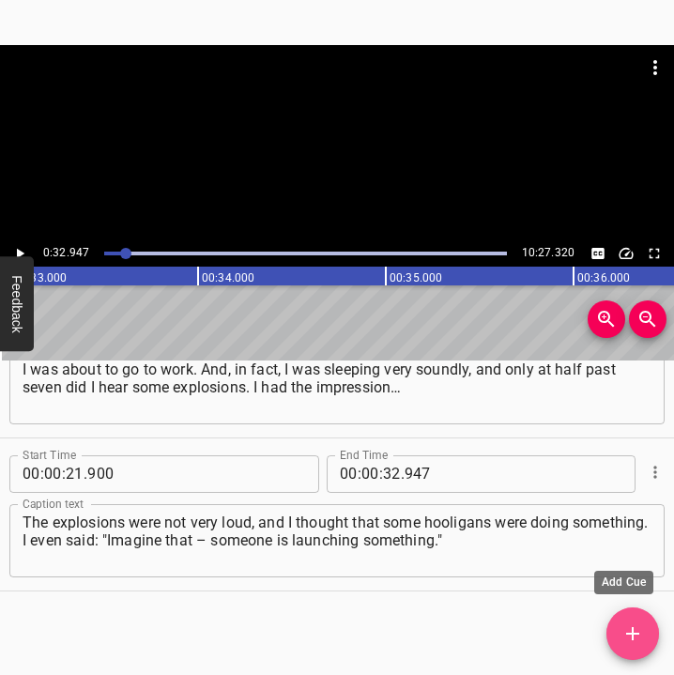
click at [631, 625] on icon "Add Cue" at bounding box center [632, 633] width 23 height 23
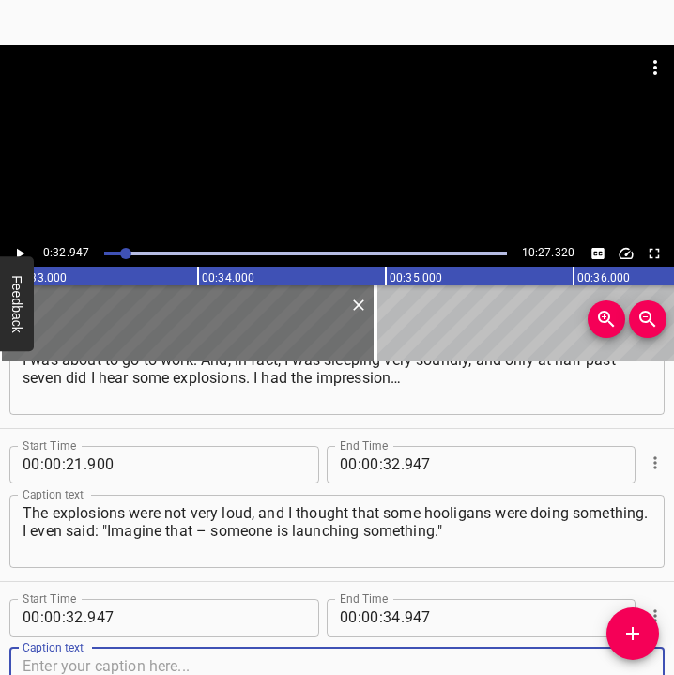
scroll to position [232, 0]
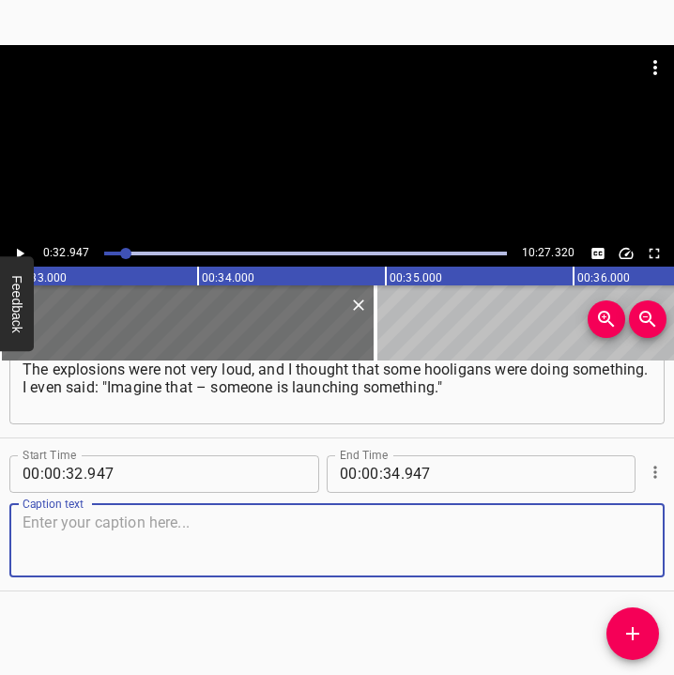
drag, startPoint x: 626, startPoint y: 535, endPoint x: 679, endPoint y: 509, distance: 59.2
click at [674, 509] on html "Caption Editor Batch Transcribe Login Sign Up Privacy Contact 0:32.947 10:27.32…" at bounding box center [337, 337] width 674 height 675
click at [54, 517] on textarea at bounding box center [337, 539] width 629 height 53
paste textarea "Then I look – on my phone in the messenger I have a message: "[DATE] you don’t …"
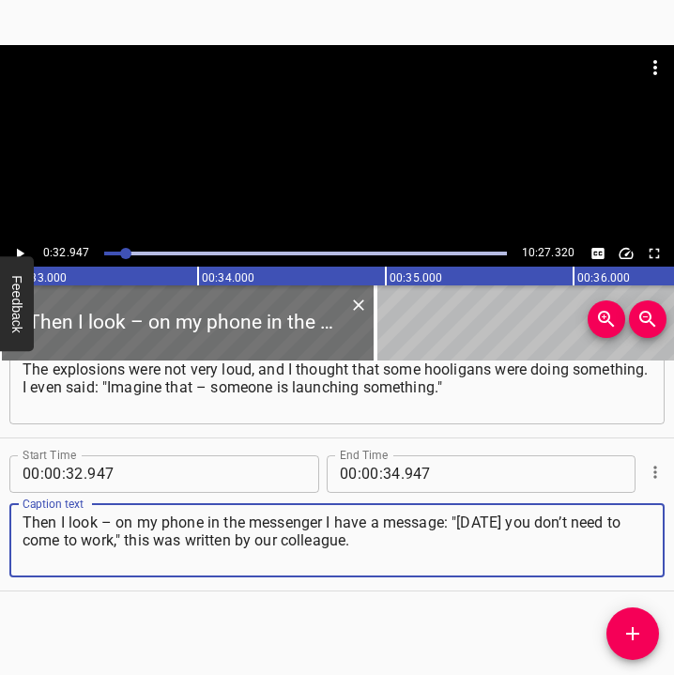
type textarea "Then I look – on my phone in the messenger I have a message: "[DATE] you don’t …"
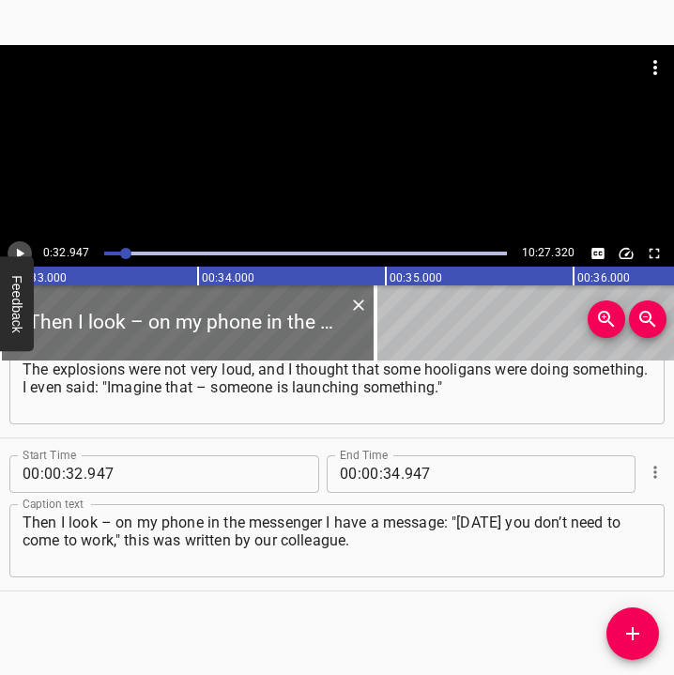
click at [23, 254] on icon "Play/Pause" at bounding box center [19, 253] width 17 height 17
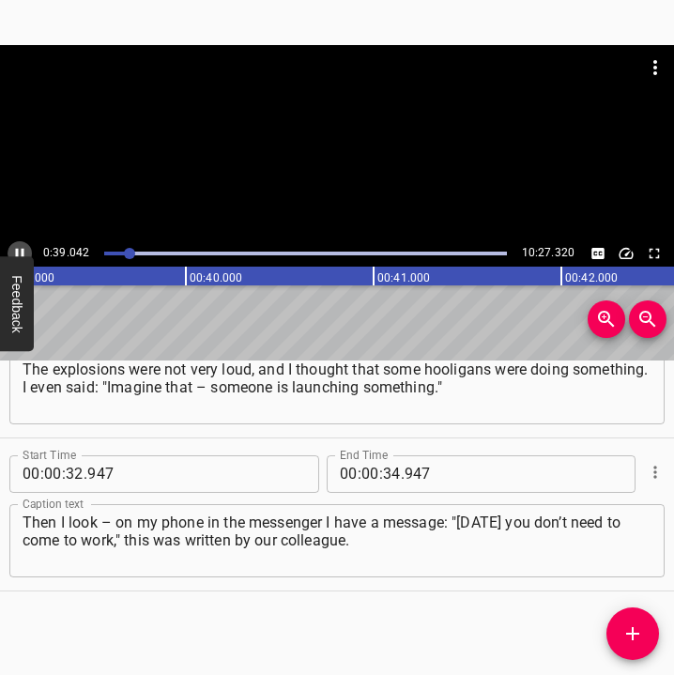
click at [14, 246] on icon "Play/Pause" at bounding box center [19, 253] width 17 height 17
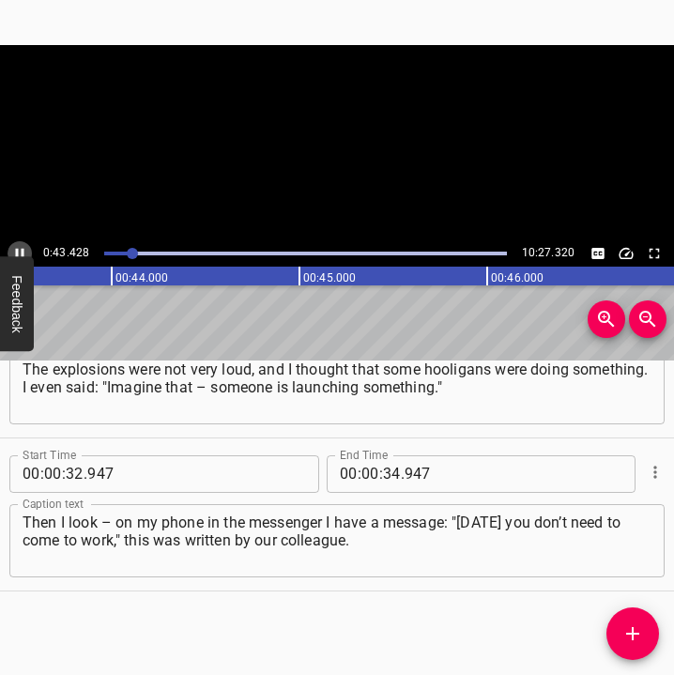
click at [14, 246] on icon "Play/Pause" at bounding box center [19, 253] width 17 height 17
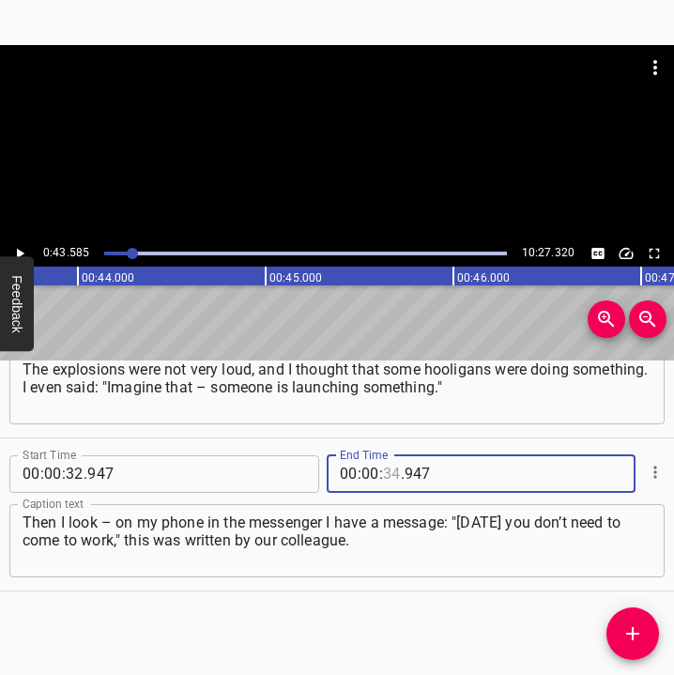
click at [386, 473] on input "number" at bounding box center [392, 474] width 18 height 38
type input "43"
type input "585"
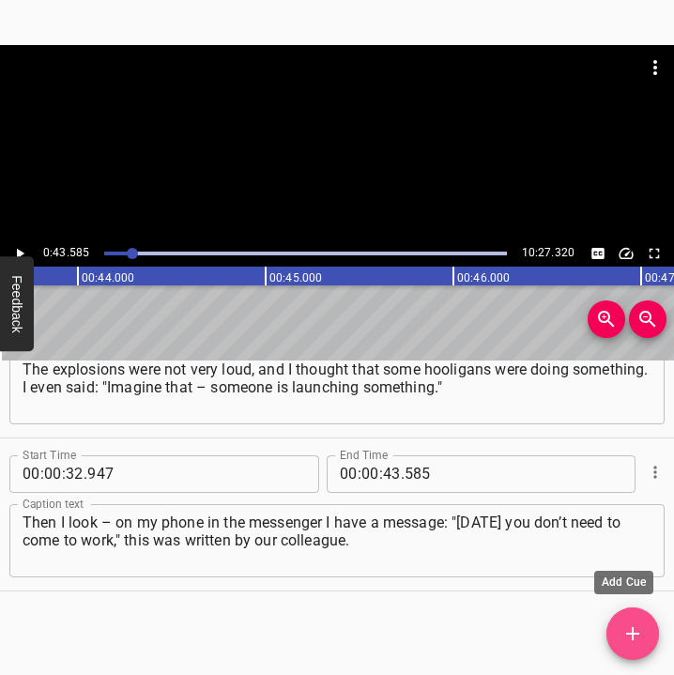
click at [633, 621] on button "Add Cue" at bounding box center [632, 633] width 53 height 53
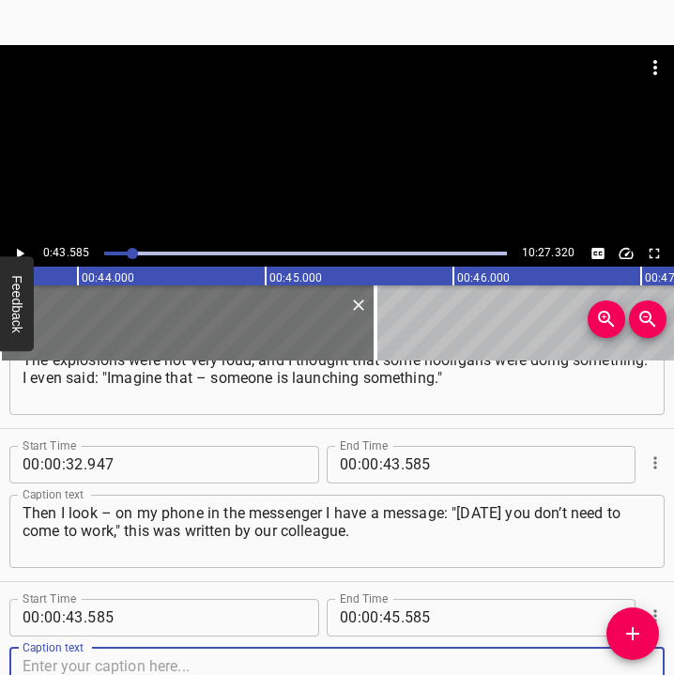
scroll to position [385, 0]
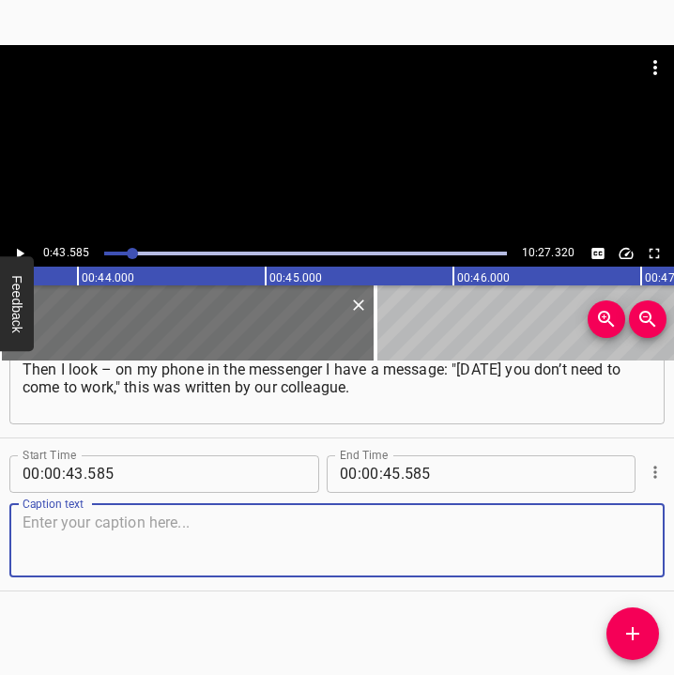
drag, startPoint x: 625, startPoint y: 556, endPoint x: 665, endPoint y: 546, distance: 41.6
click at [628, 555] on textarea at bounding box center [337, 539] width 629 height 53
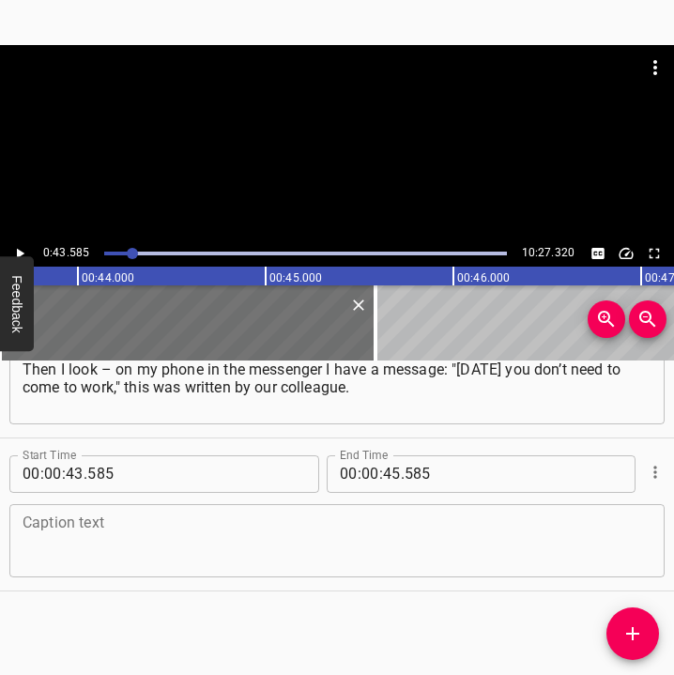
click at [71, 525] on textarea at bounding box center [337, 539] width 629 height 53
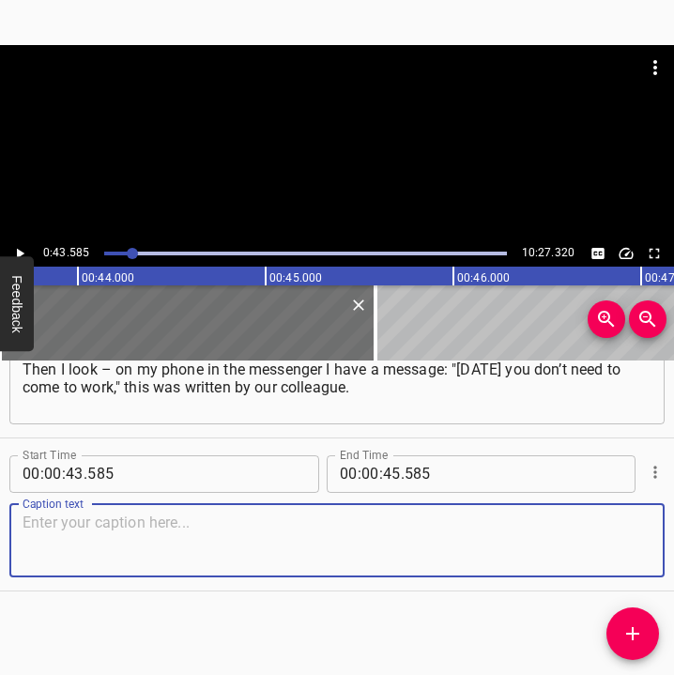
paste textarea "And then it started to [PERSON_NAME] on me that she wouldn’t have written that …"
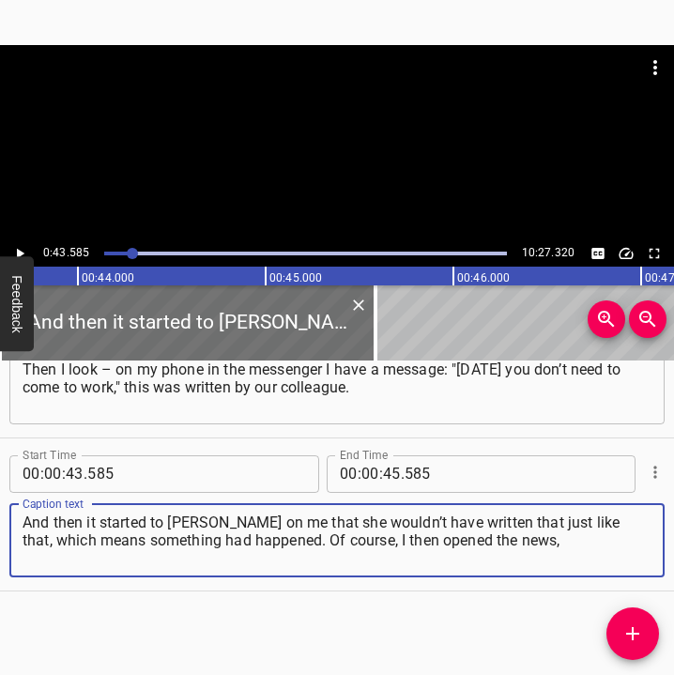
type textarea "And then it started to [PERSON_NAME] on me that she wouldn’t have written that …"
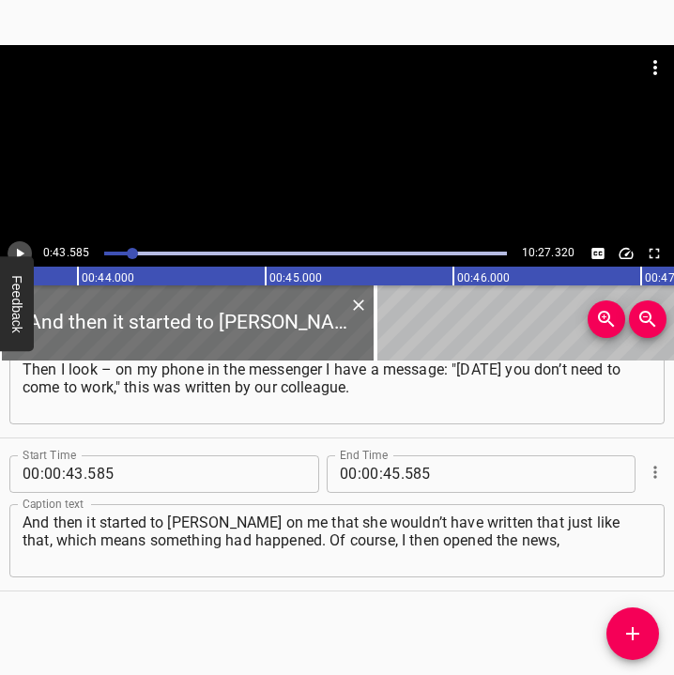
click at [26, 251] on icon "Play/Pause" at bounding box center [19, 253] width 17 height 17
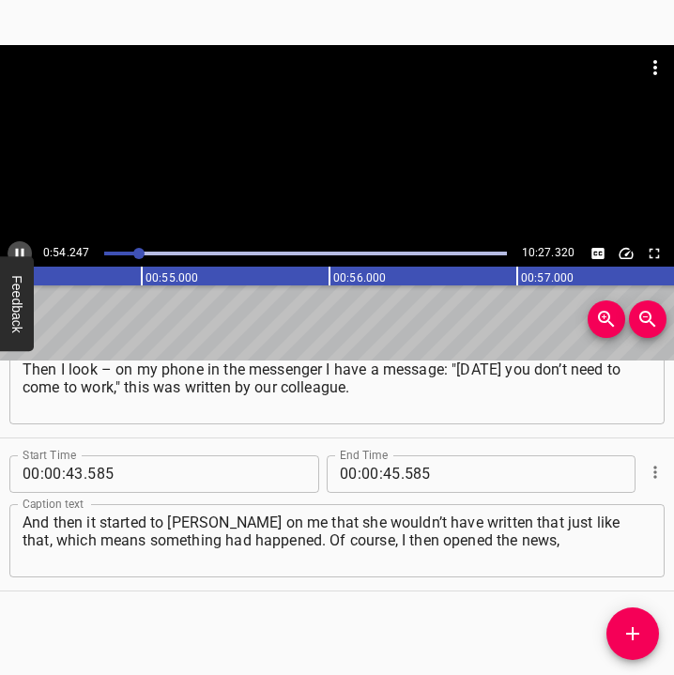
click at [19, 248] on icon "Play/Pause" at bounding box center [19, 253] width 17 height 17
click at [388, 471] on input "number" at bounding box center [392, 474] width 18 height 38
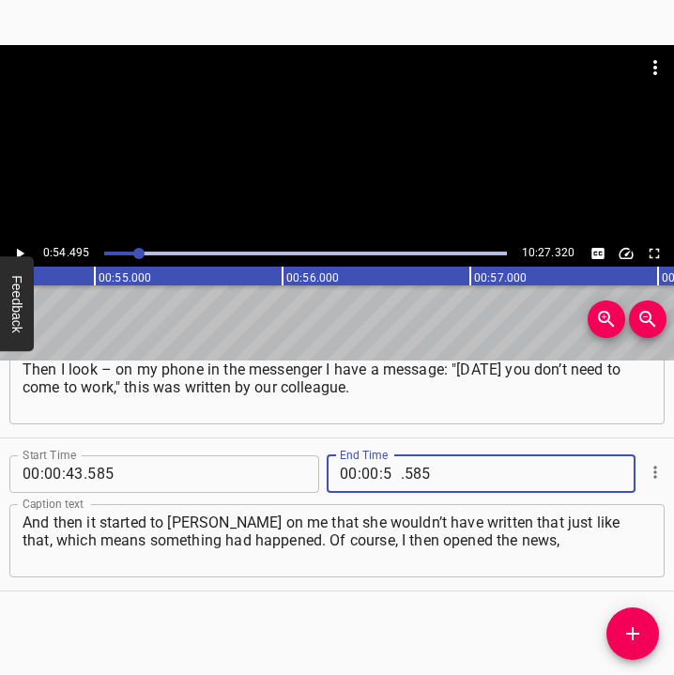
type input "54"
type input "495"
click at [642, 637] on icon "Add Cue" at bounding box center [632, 633] width 23 height 23
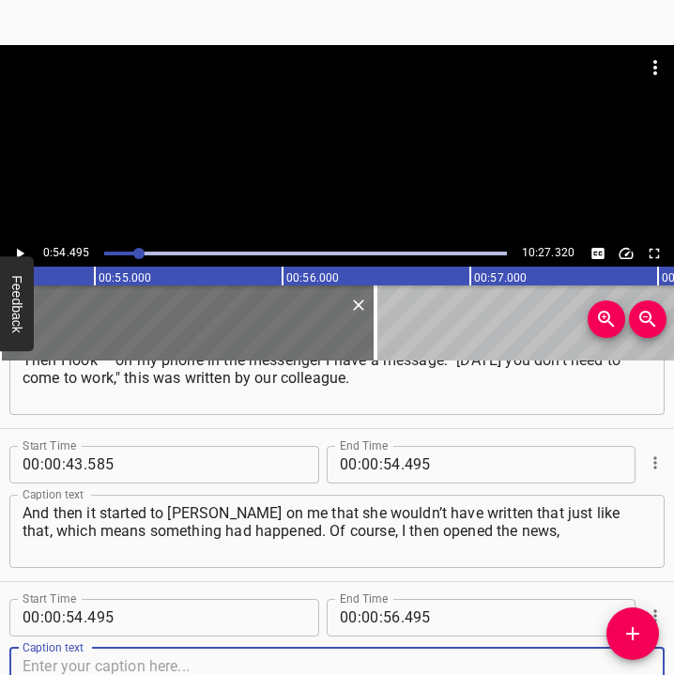
scroll to position [538, 0]
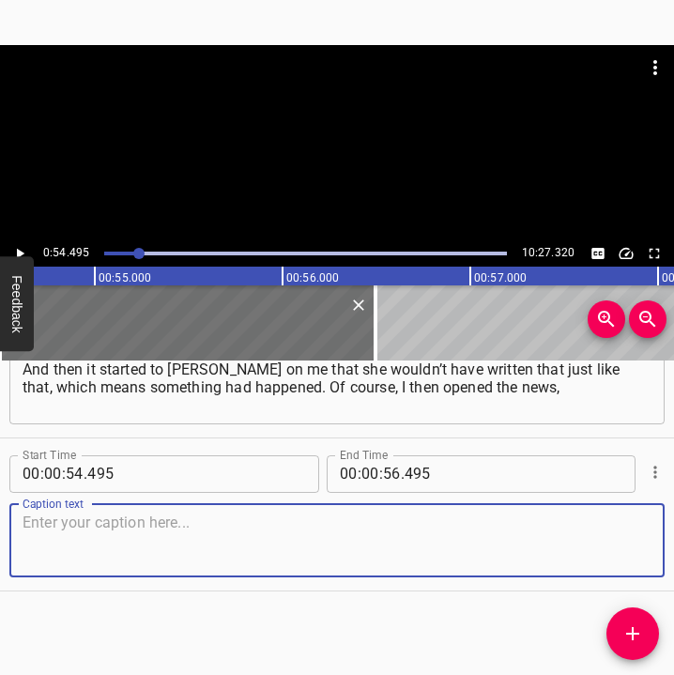
drag, startPoint x: 623, startPoint y: 544, endPoint x: 658, endPoint y: 542, distance: 34.8
click at [658, 542] on div "Start Time 00 : 00 : 05 . 678 Start Time End Time 00 : 00 : 21 . 900 End Time C…" at bounding box center [337, 517] width 674 height 315
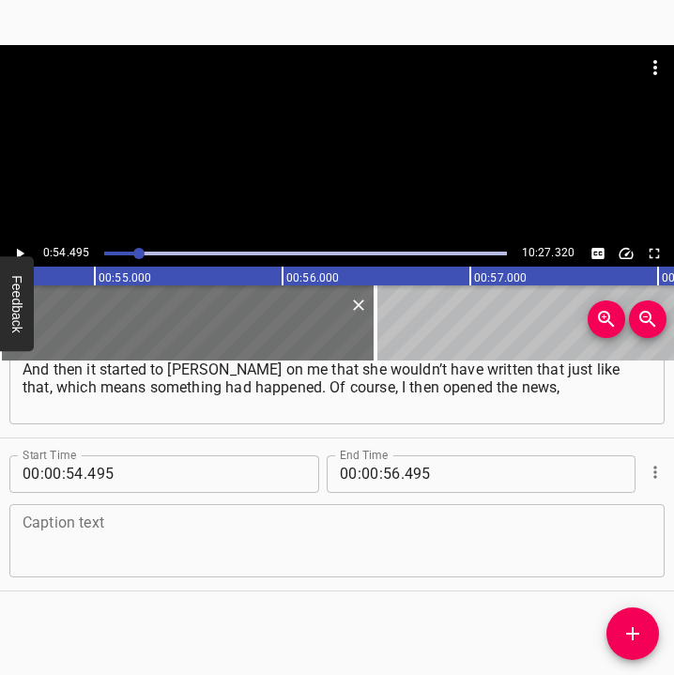
click at [86, 530] on textarea at bounding box center [337, 539] width 629 height 53
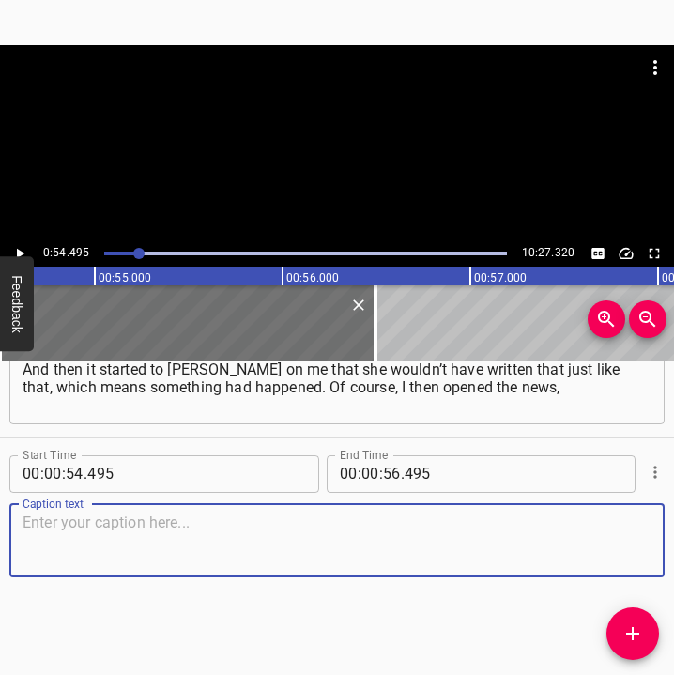
paste textarea "looked – and indeed, the invasion had begun. And from the first wave I don’t ev…"
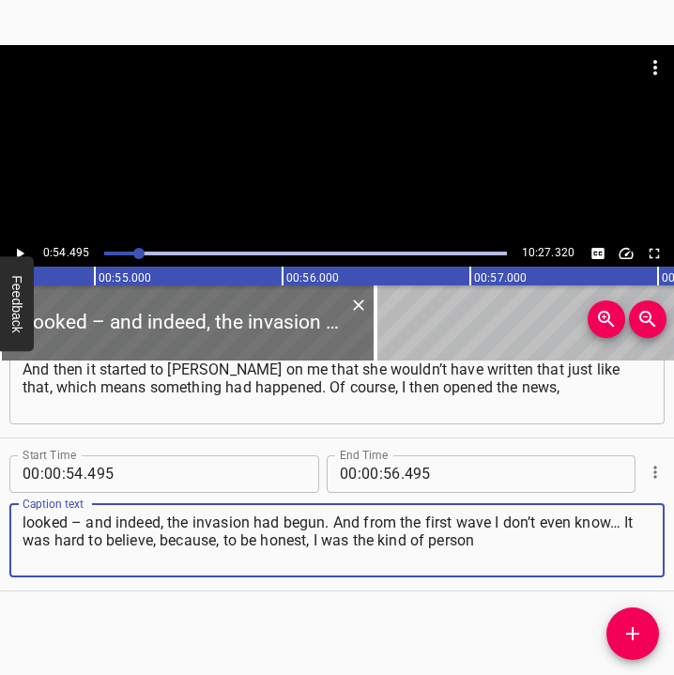
type textarea "looked – and indeed, the invasion had begun. And from the first wave I don’t ev…"
click at [23, 253] on icon "Play/Pause" at bounding box center [21, 253] width 8 height 10
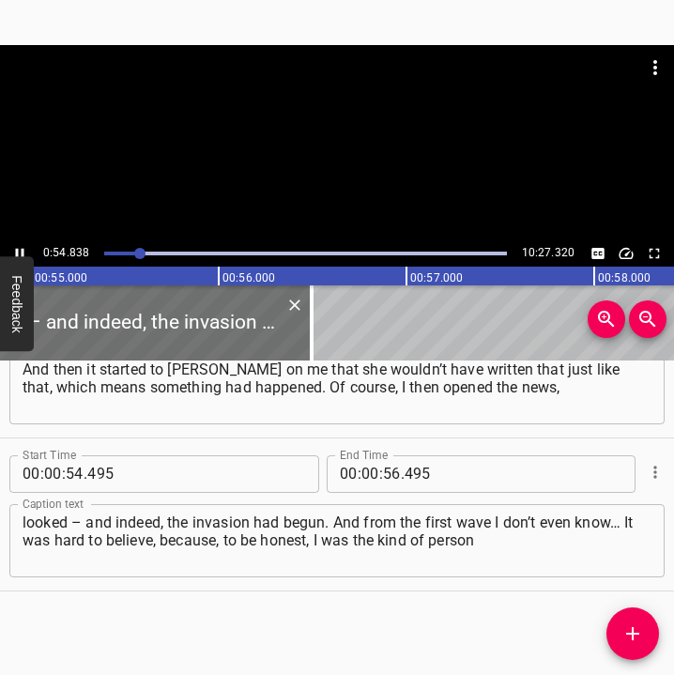
scroll to position [0, 10339]
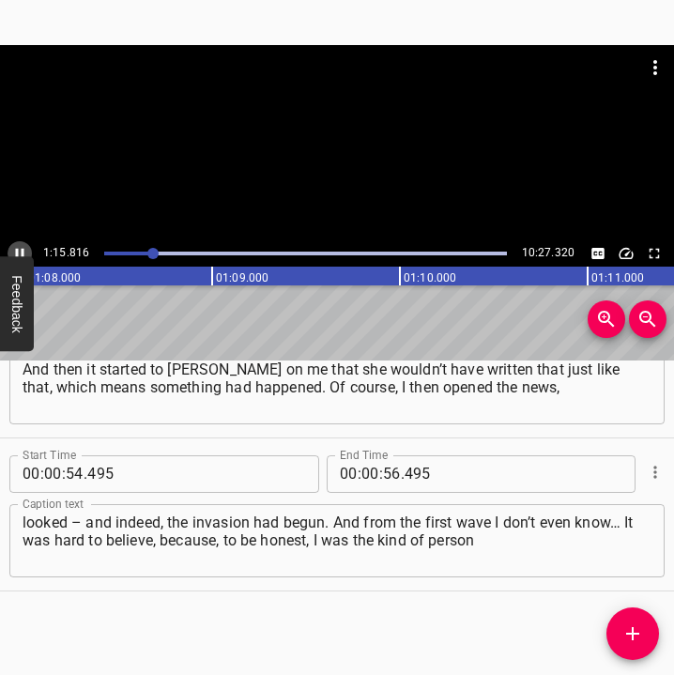
click at [15, 249] on icon "Play/Pause" at bounding box center [19, 253] width 17 height 17
click at [363, 466] on input "number" at bounding box center [370, 474] width 18 height 38
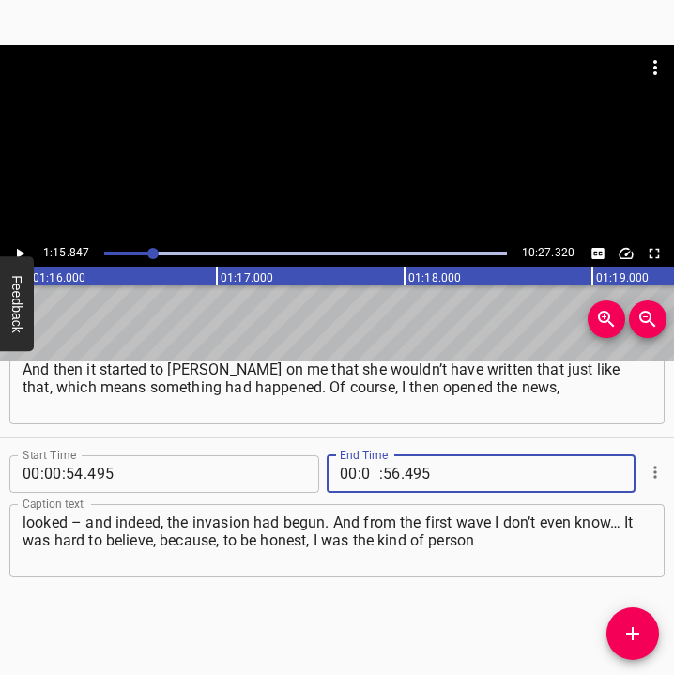
type input "01"
type input "5"
type input "005"
click at [387, 476] on input "number" at bounding box center [392, 474] width 18 height 38
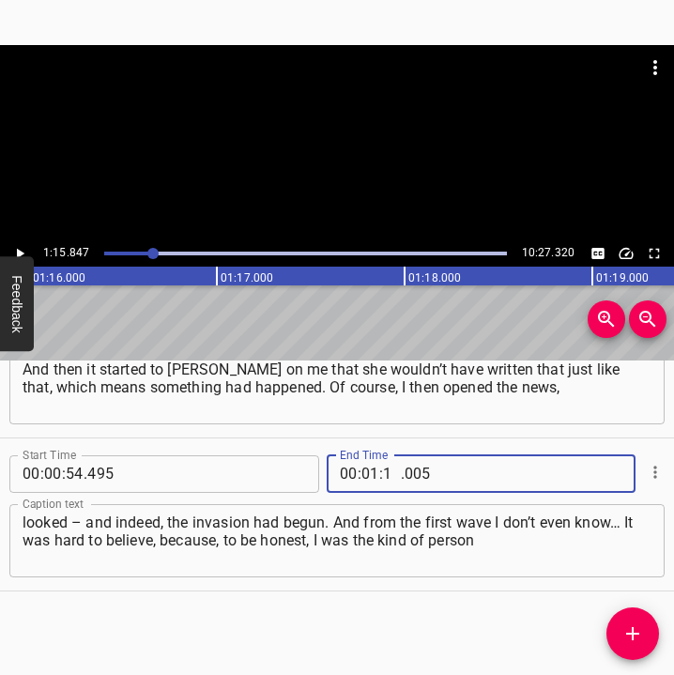
type input "15"
type input "847"
click at [630, 627] on icon "Add Cue" at bounding box center [632, 633] width 23 height 23
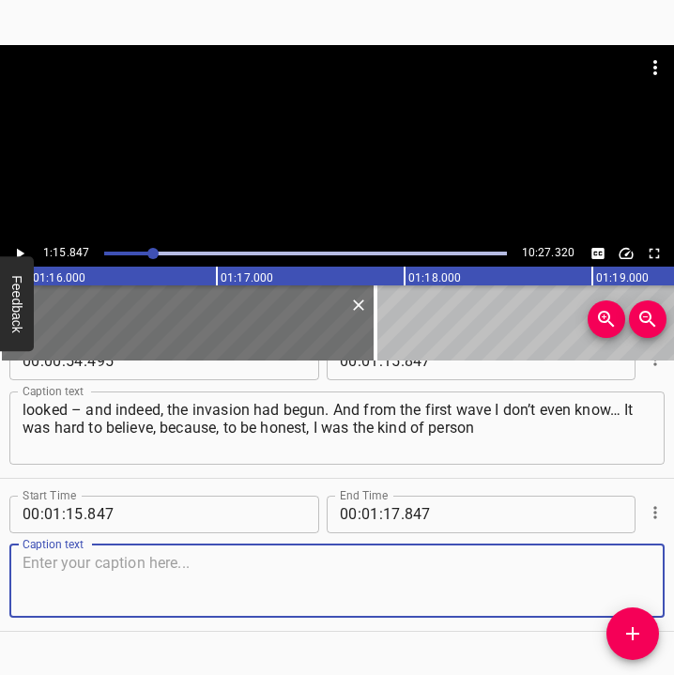
scroll to position [691, 0]
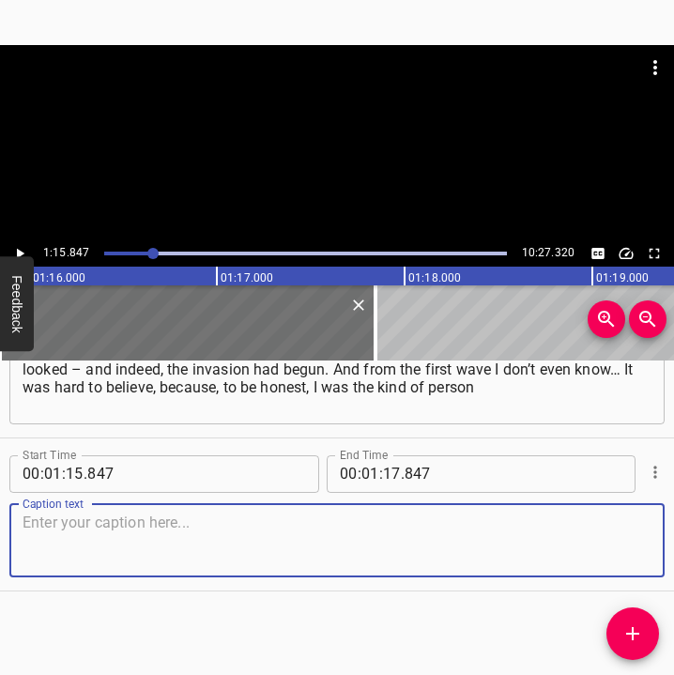
drag, startPoint x: 618, startPoint y: 537, endPoint x: 667, endPoint y: 523, distance: 50.8
click at [655, 525] on div "Start Time 00 : 01 : 15 . 847 Start Time End Time 00 : 01 : 17 . 847 End Time C…" at bounding box center [337, 514] width 674 height 152
click at [189, 523] on textarea at bounding box center [337, 539] width 629 height 53
paste textarea "who probably couldn’t analyze the whole situation properly. There had been all …"
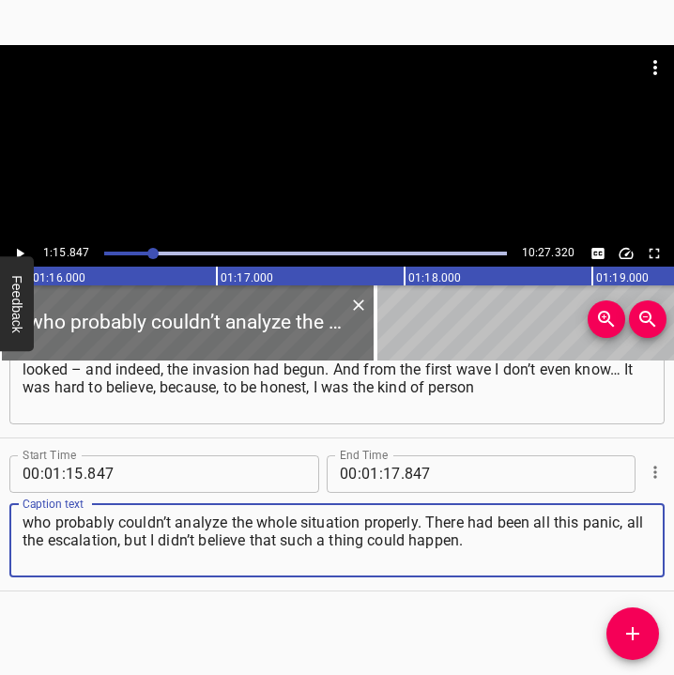
click at [23, 250] on icon "Play/Pause" at bounding box center [19, 253] width 17 height 17
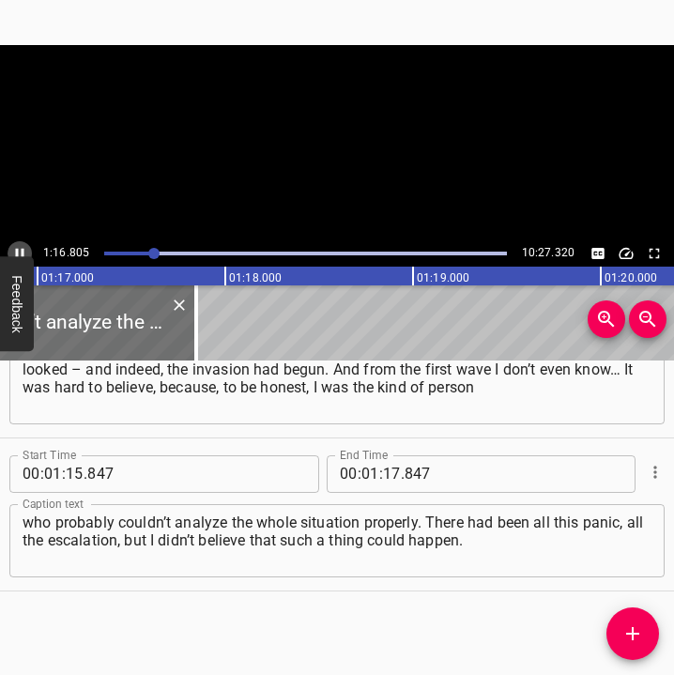
click at [23, 250] on icon "Play/Pause" at bounding box center [20, 253] width 8 height 10
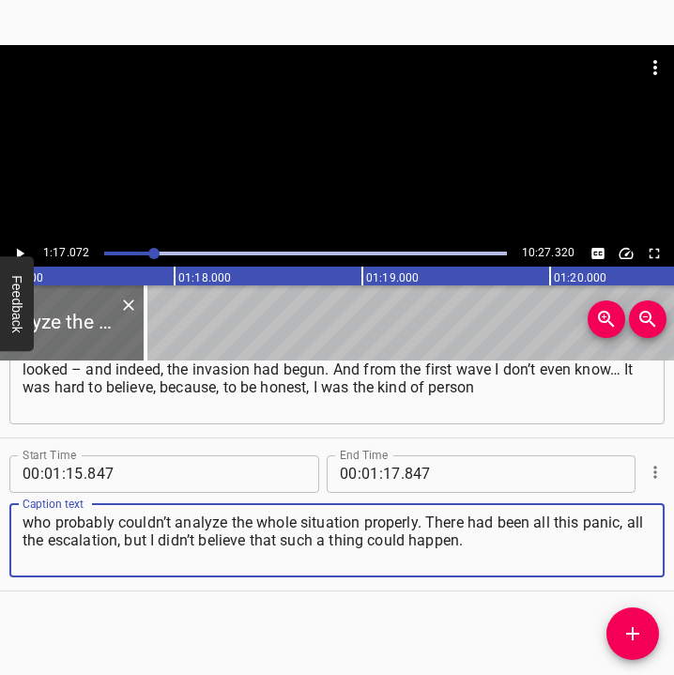
drag, startPoint x: 477, startPoint y: 543, endPoint x: -15, endPoint y: 526, distance: 492.0
click at [0, 526] on html "Caption Editor Batch Transcribe Login Sign Up Privacy Contact 1:17.072 10:27.32…" at bounding box center [337, 337] width 674 height 675
paste textarea
type textarea "who probably couldn’t analyze the whole situation properly. There had been all …"
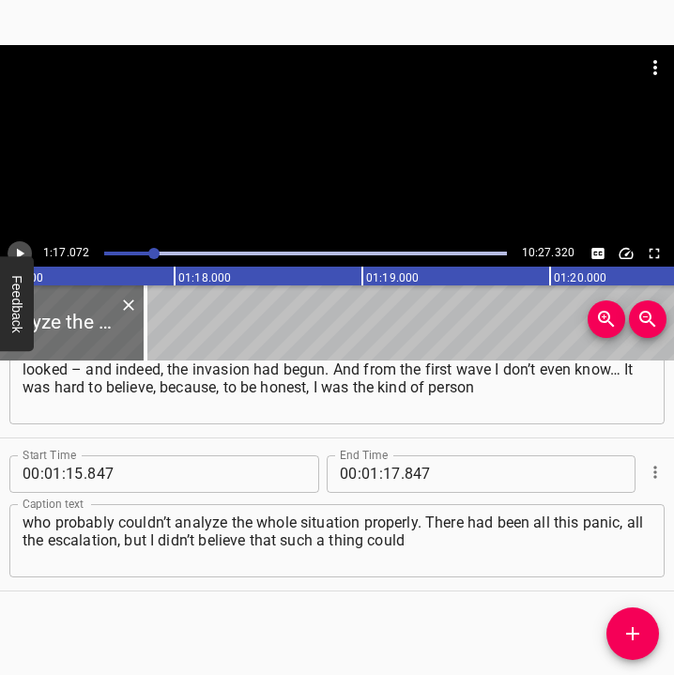
click at [23, 251] on icon "Play/Pause" at bounding box center [19, 253] width 17 height 17
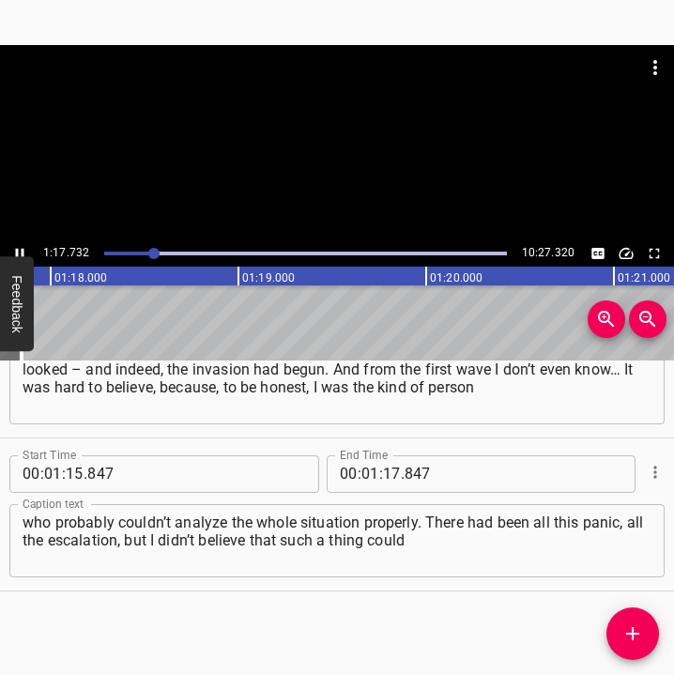
scroll to position [0, 14636]
click at [22, 250] on icon "Play/Pause" at bounding box center [20, 253] width 8 height 10
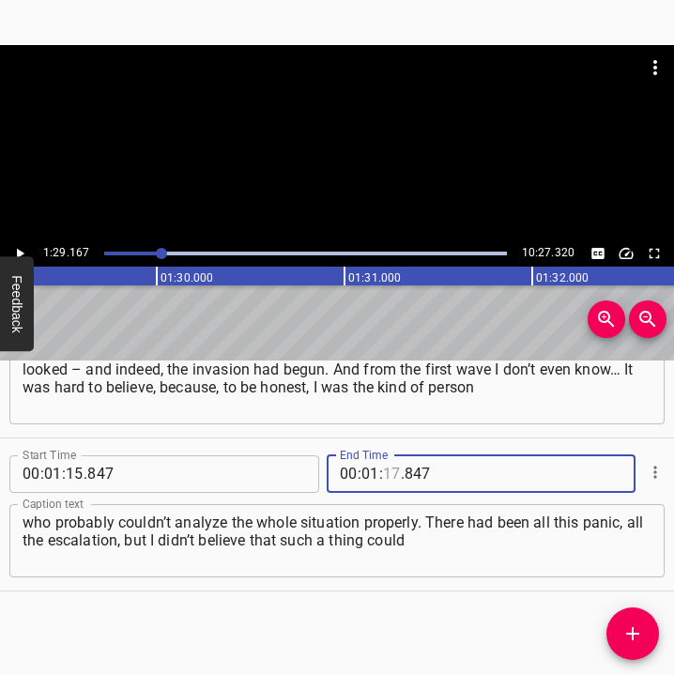
click at [384, 472] on input "number" at bounding box center [392, 474] width 18 height 38
type input "29"
type input "167"
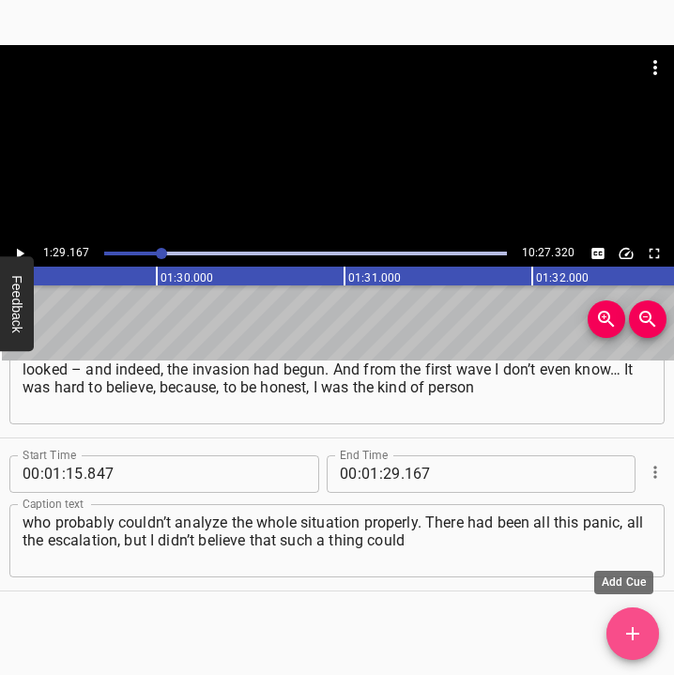
click at [638, 624] on icon "Add Cue" at bounding box center [632, 633] width 23 height 23
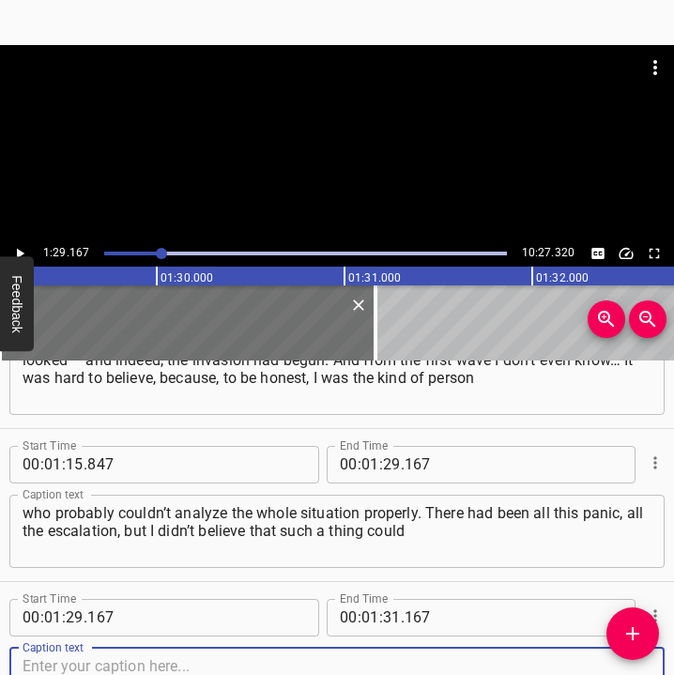
scroll to position [844, 0]
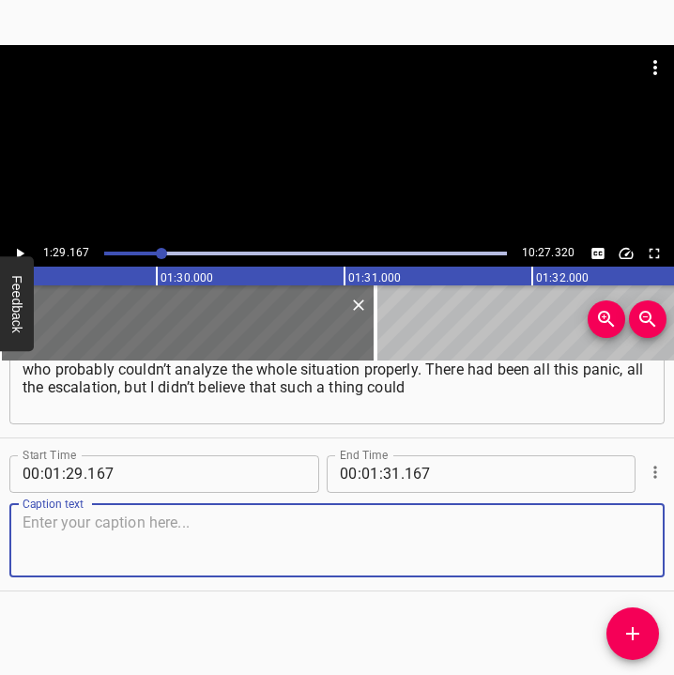
drag, startPoint x: 610, startPoint y: 548, endPoint x: 668, endPoint y: 543, distance: 58.4
click at [668, 543] on div "Start Time 00 : 00 : 05 . 678 Start Time End Time 00 : 00 : 21 . 900 End Time C…" at bounding box center [337, 517] width 674 height 315
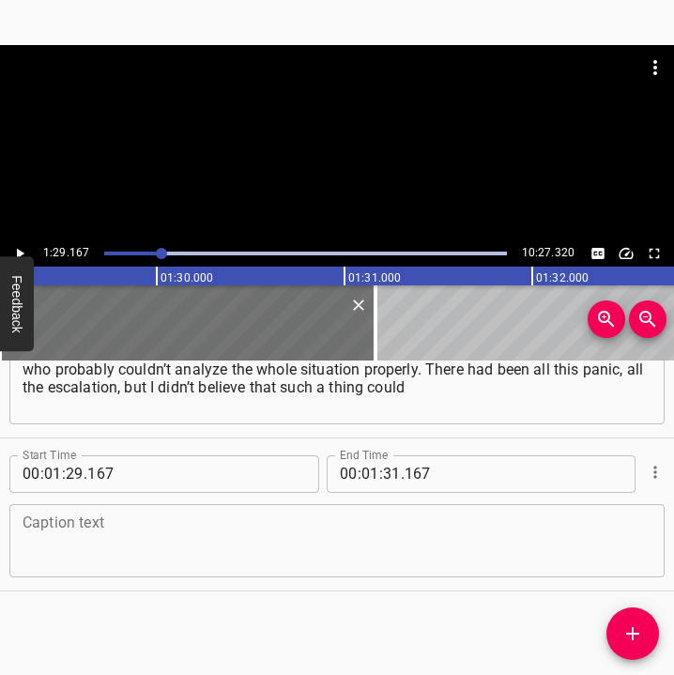
click at [68, 543] on textarea at bounding box center [337, 539] width 629 height 53
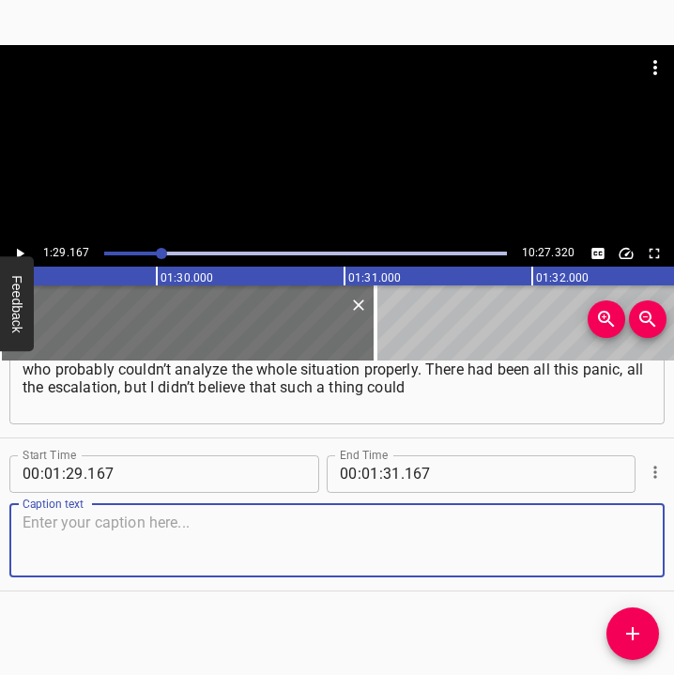
paste textarea "happen. And when it did happen, I felt such surprise! There wasn’t yet any fear…"
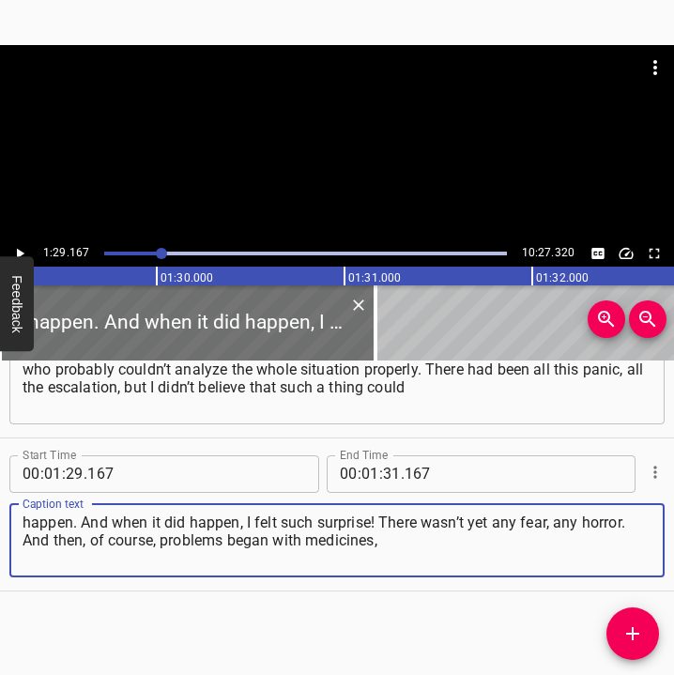
type textarea "happen. And when it did happen, I felt such surprise! There wasn’t yet any fear…"
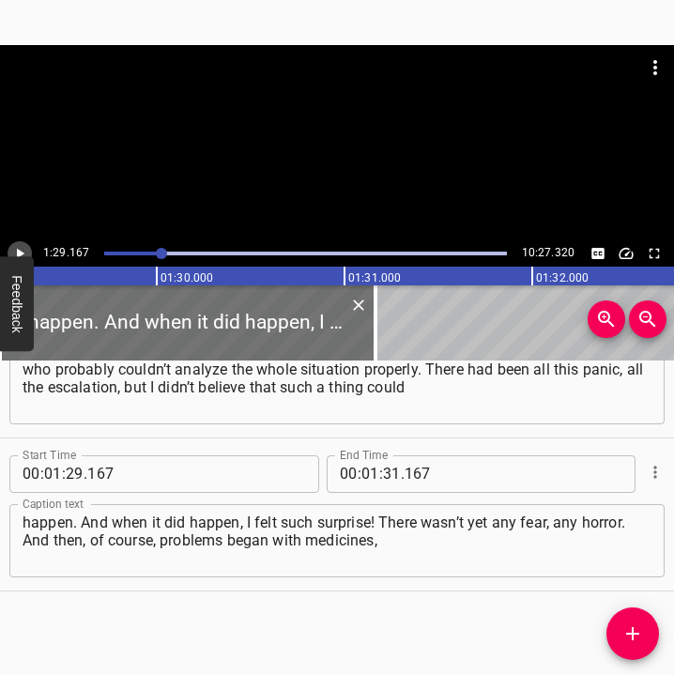
click at [20, 247] on icon "Play/Pause" at bounding box center [19, 253] width 17 height 17
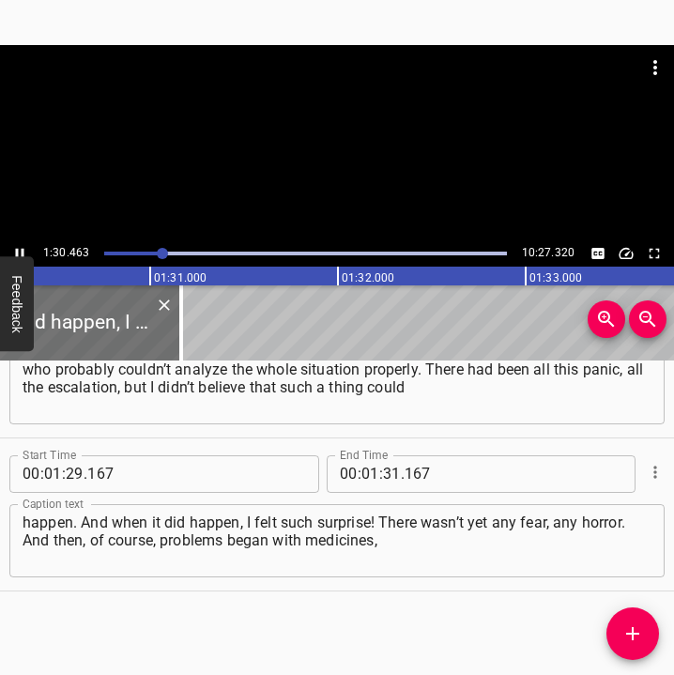
scroll to position [0, 16975]
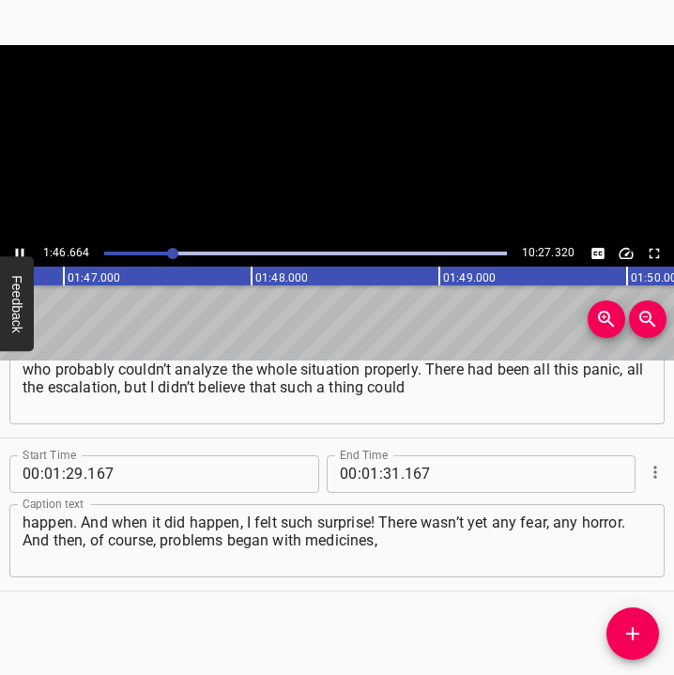
click at [20, 248] on icon "Play/Pause" at bounding box center [19, 253] width 17 height 17
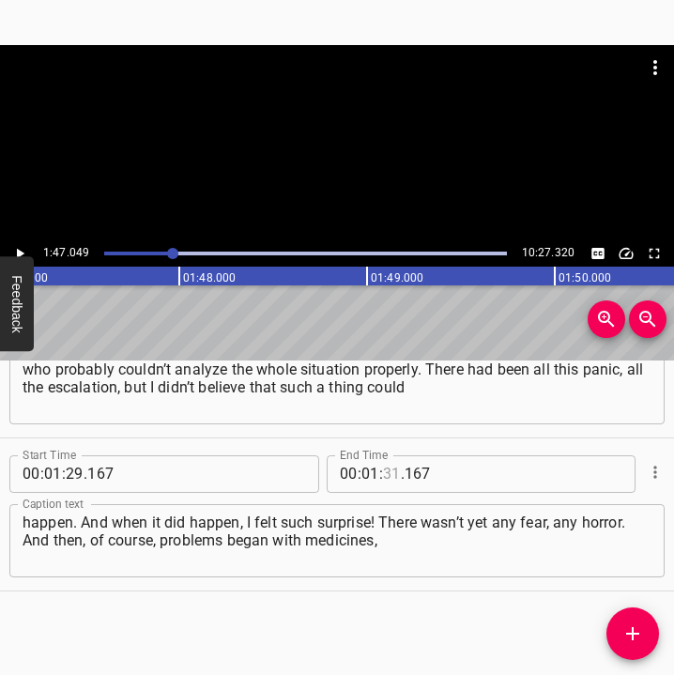
click at [383, 479] on input "number" at bounding box center [392, 474] width 18 height 38
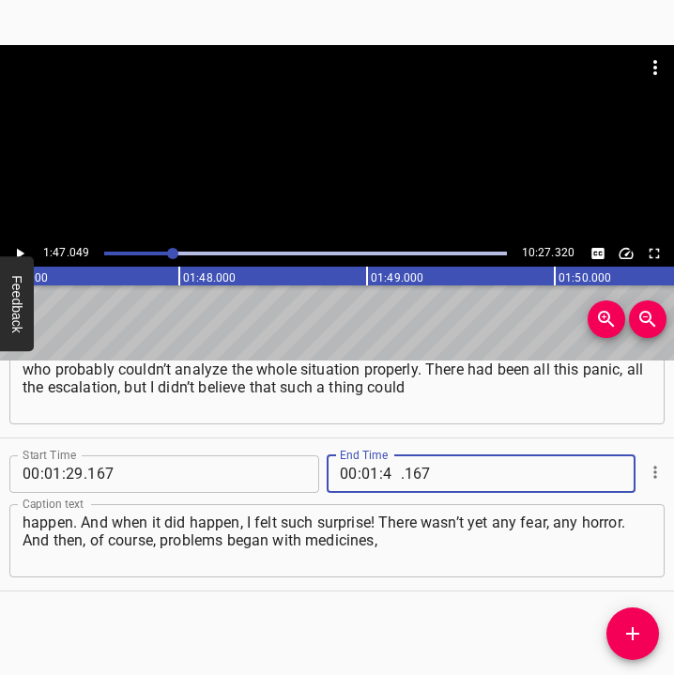
type input "47"
type input "049"
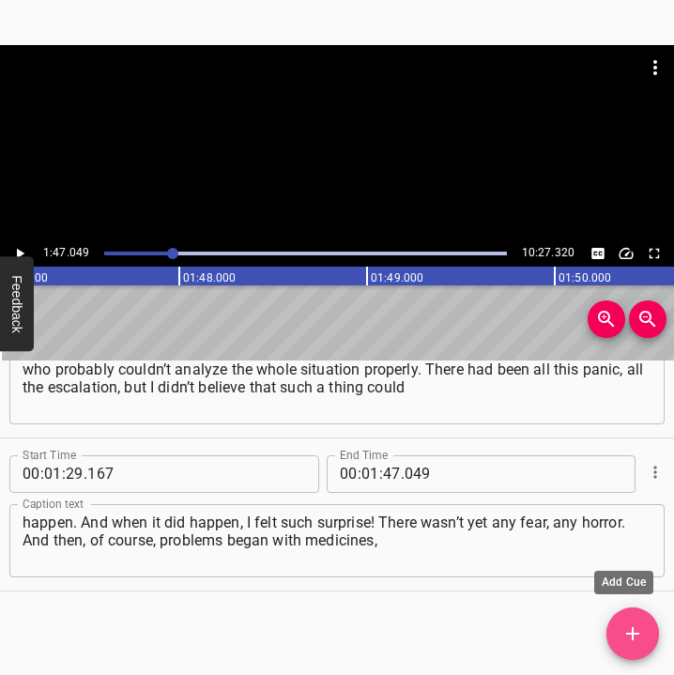
click at [631, 637] on icon "Add Cue" at bounding box center [632, 633] width 13 height 13
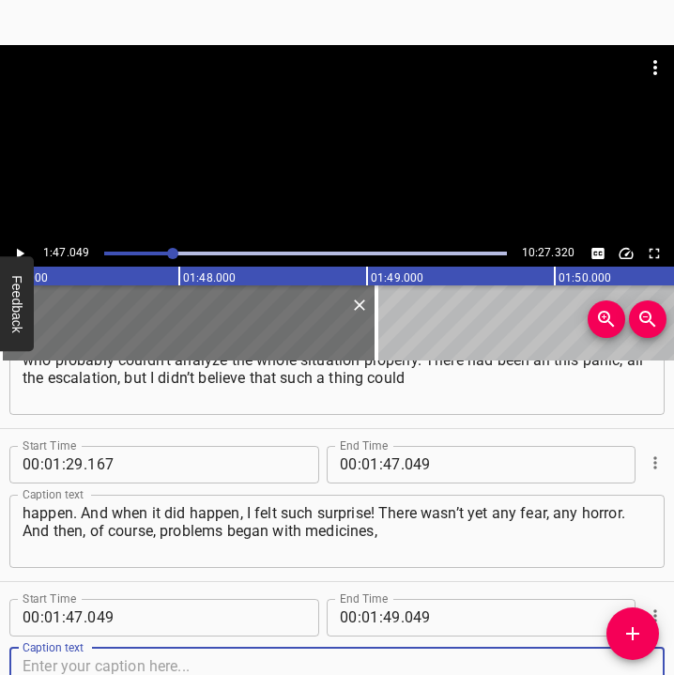
scroll to position [996, 0]
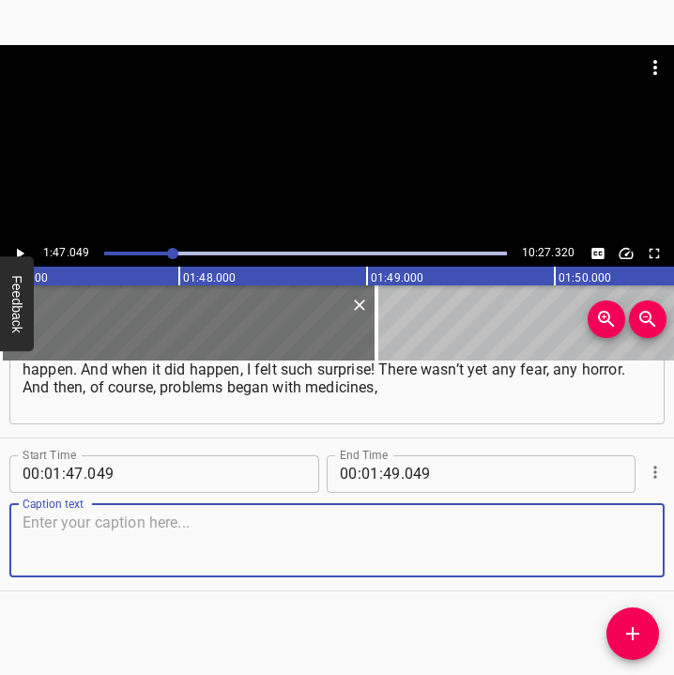
drag, startPoint x: 605, startPoint y: 540, endPoint x: 655, endPoint y: 535, distance: 50.0
click at [641, 537] on div "Caption text" at bounding box center [336, 540] width 655 height 73
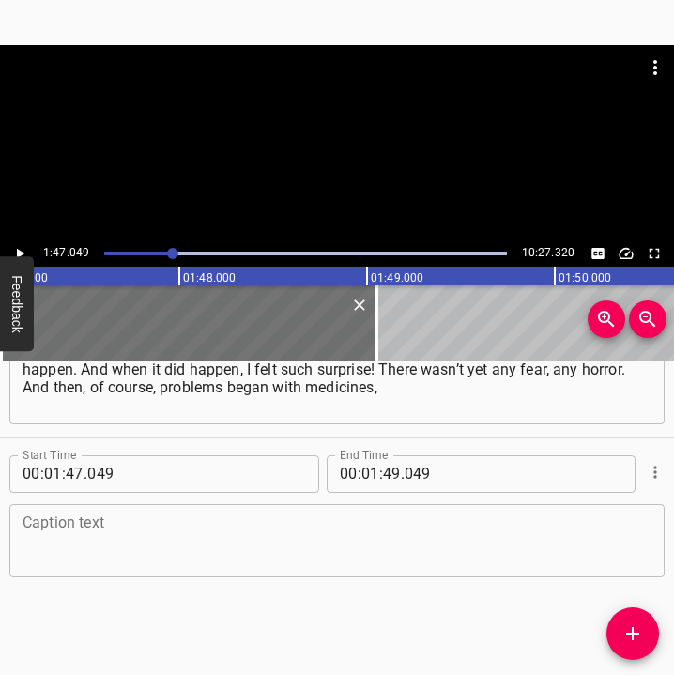
click at [146, 541] on textarea at bounding box center [337, 539] width 629 height 53
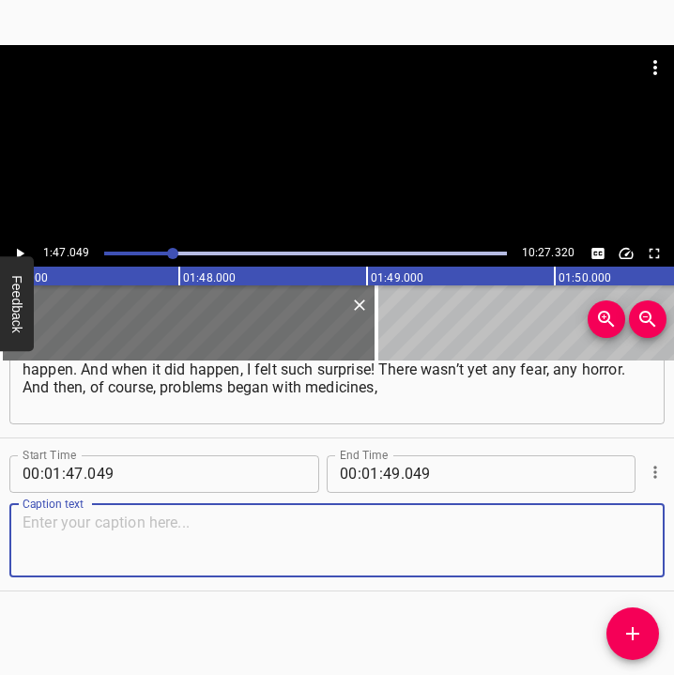
paste textarea "with the pharmacy. I needed to buy something for my parents. There were very bi…"
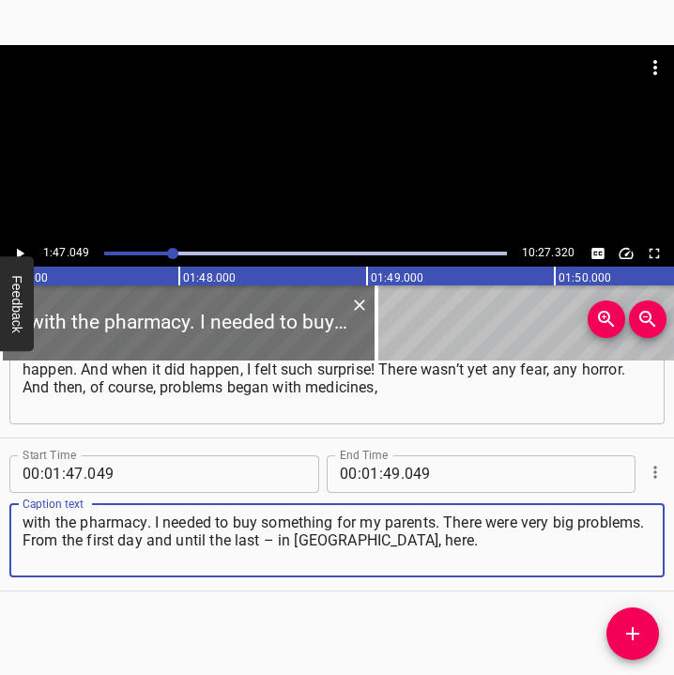
type textarea "with the pharmacy. I needed to buy something for my parents. There were very bi…"
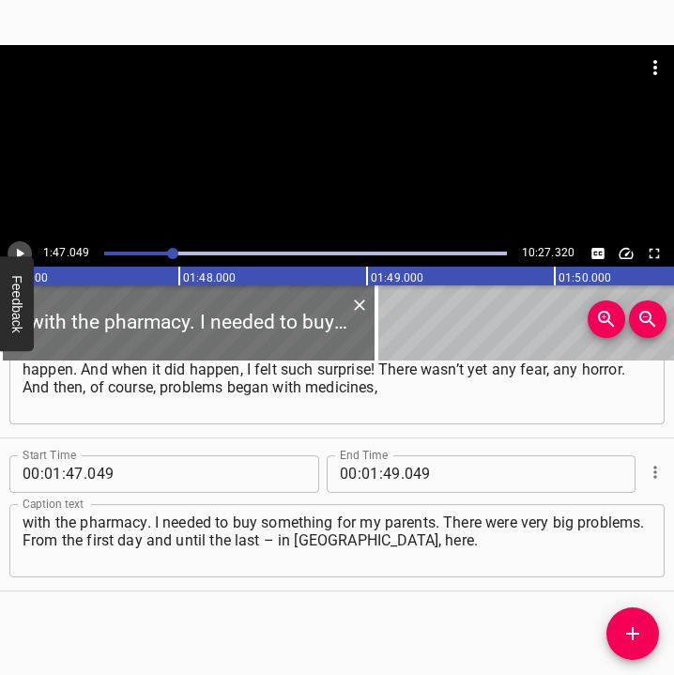
click at [22, 251] on icon "Play/Pause" at bounding box center [21, 253] width 8 height 10
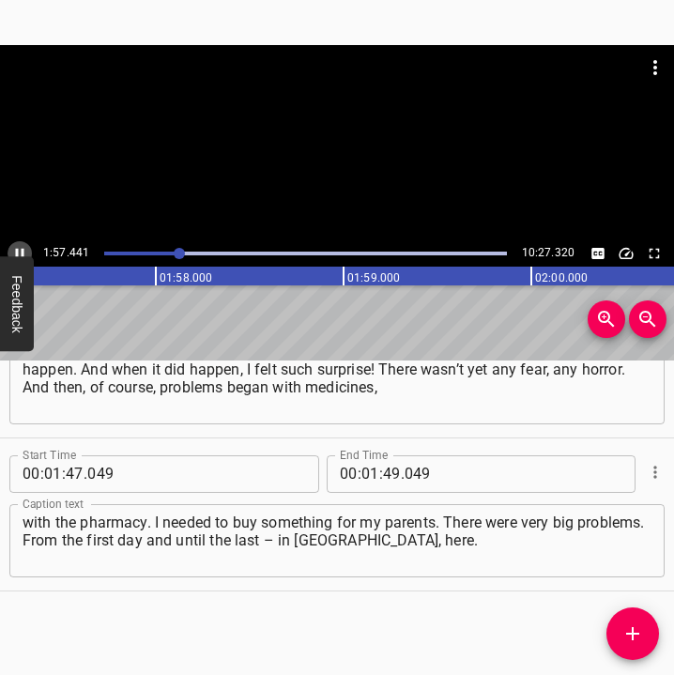
click at [20, 249] on icon "Play/Pause" at bounding box center [19, 253] width 17 height 17
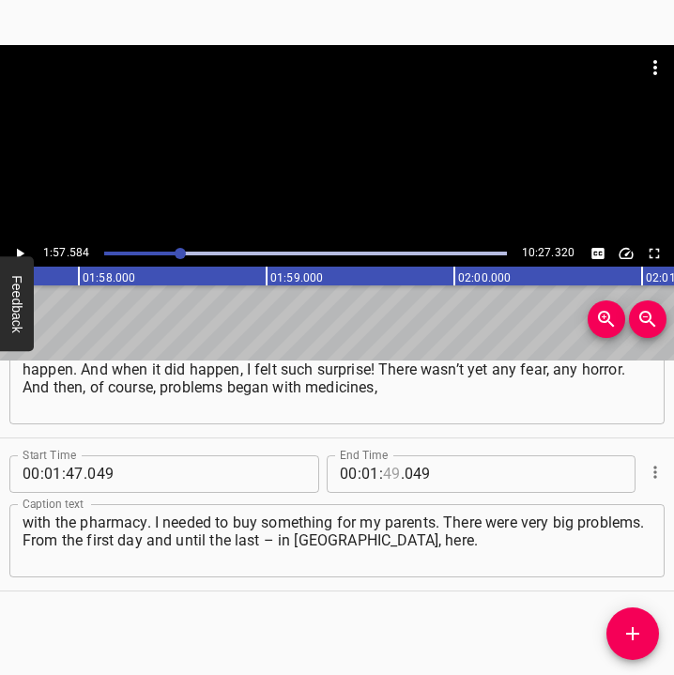
click at [386, 469] on input "number" at bounding box center [392, 474] width 18 height 38
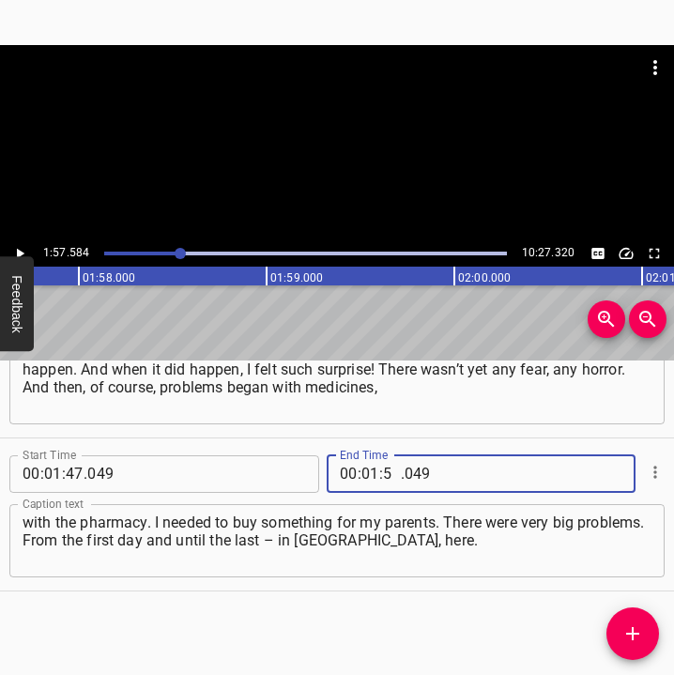
type input "57"
type input "584"
click at [617, 616] on button "Add Cue" at bounding box center [632, 633] width 53 height 53
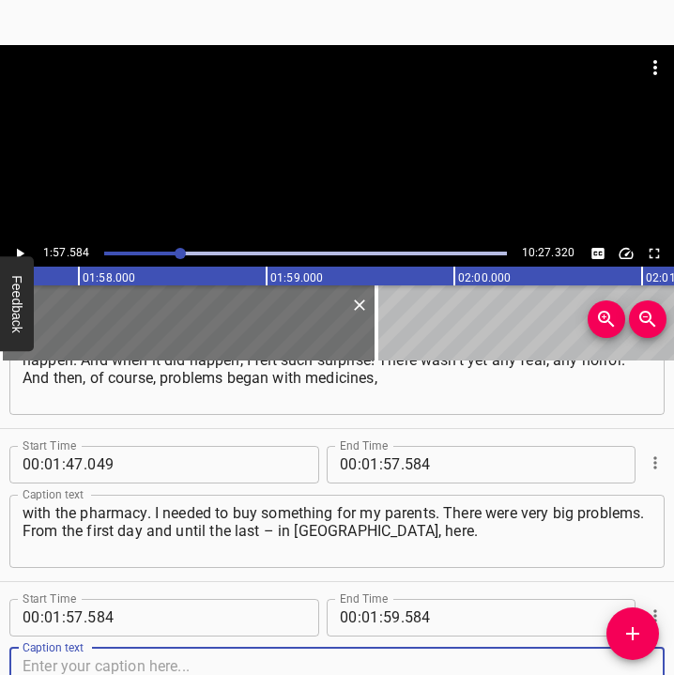
scroll to position [1149, 0]
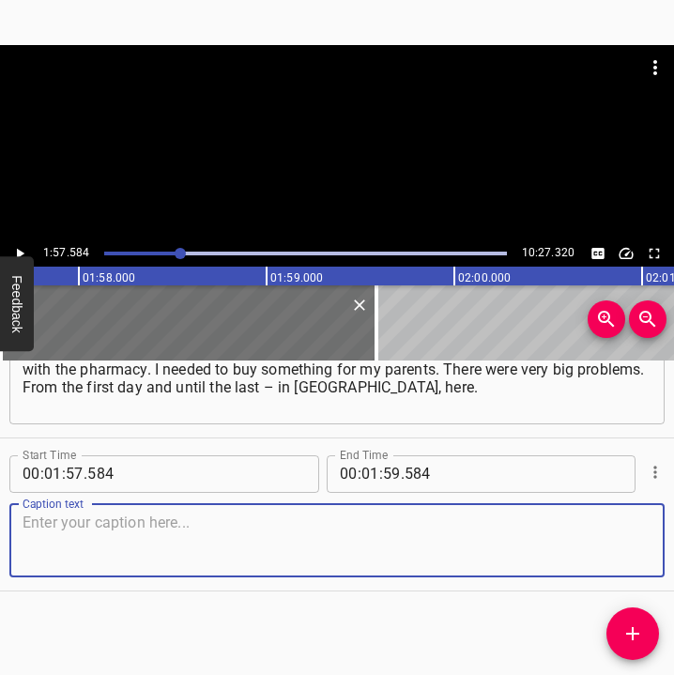
drag, startPoint x: 638, startPoint y: 546, endPoint x: 692, endPoint y: 539, distance: 54.9
click at [674, 539] on html "Caption Editor Batch Transcribe Login Sign Up Privacy Contact 1:57.584 10:27.32…" at bounding box center [337, 337] width 674 height 675
click at [99, 534] on textarea at bounding box center [337, 539] width 629 height 53
paste textarea "I did not leave anywhere at all. I didn’t even think about it. And when [PERSON…"
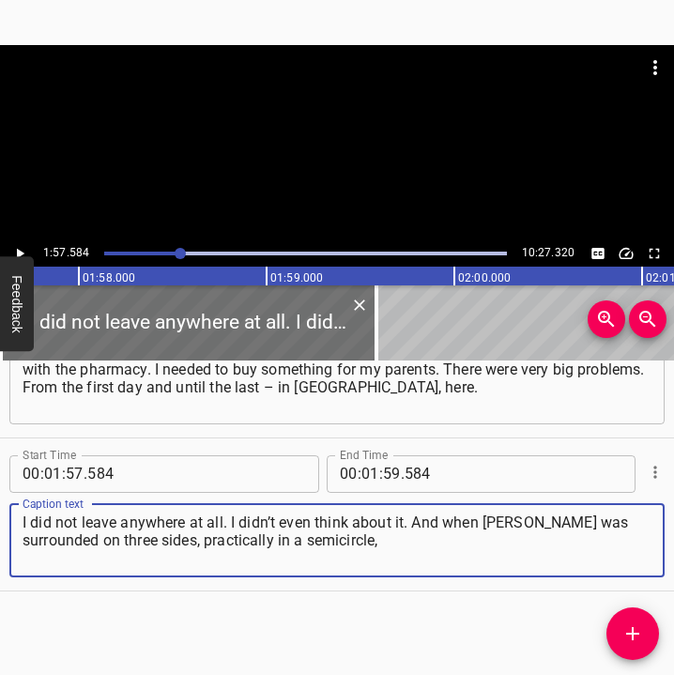
type textarea "I did not leave anywhere at all. I didn’t even think about it. And when [PERSON…"
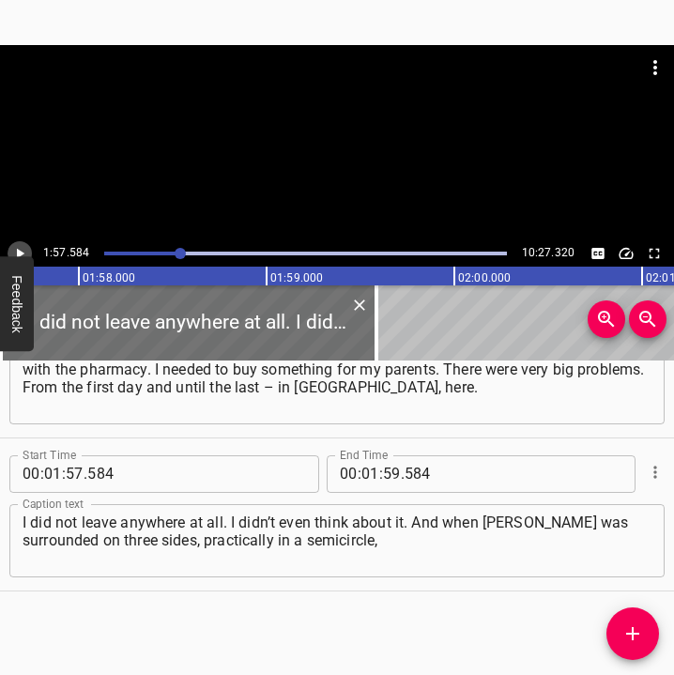
click at [16, 252] on icon "Play/Pause" at bounding box center [19, 253] width 17 height 17
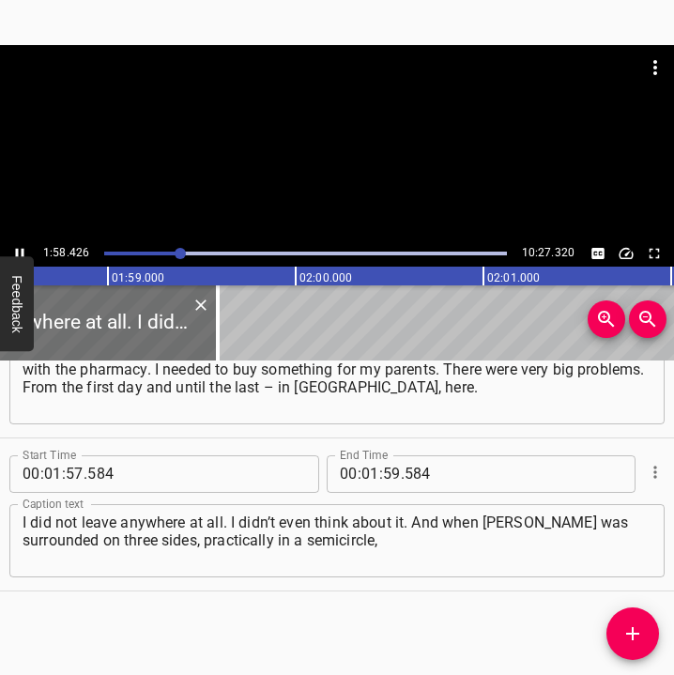
scroll to position [0, 22273]
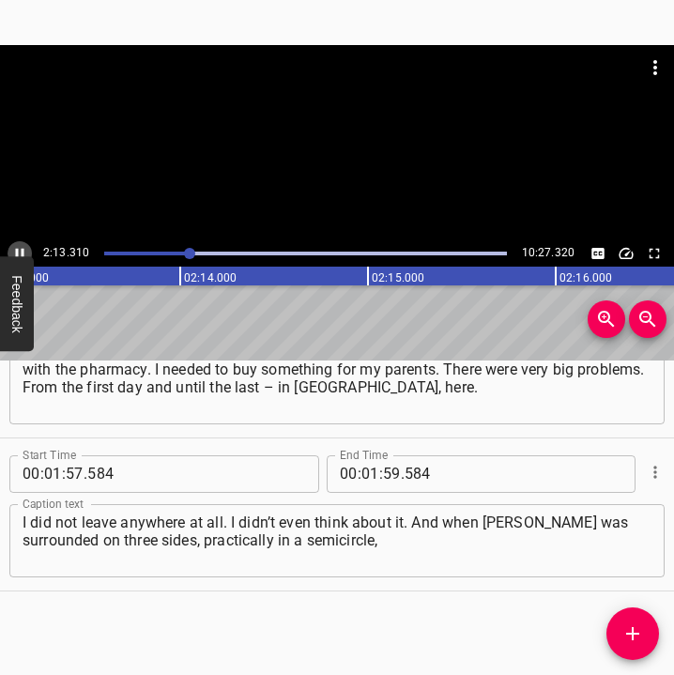
click at [15, 245] on icon "Play/Pause" at bounding box center [19, 253] width 17 height 17
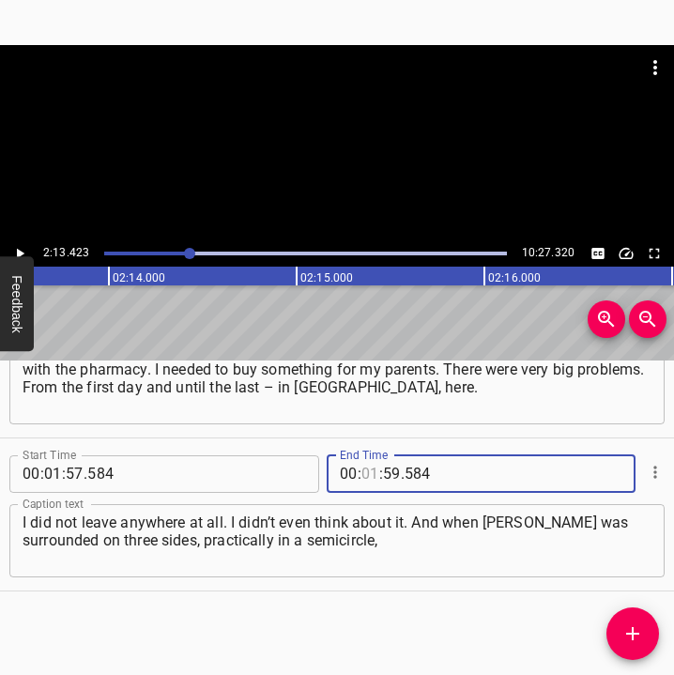
click at [361, 471] on input "number" at bounding box center [370, 474] width 18 height 38
type input "02"
type input "13"
type input "423"
click at [631, 628] on icon "Add Cue" at bounding box center [632, 633] width 23 height 23
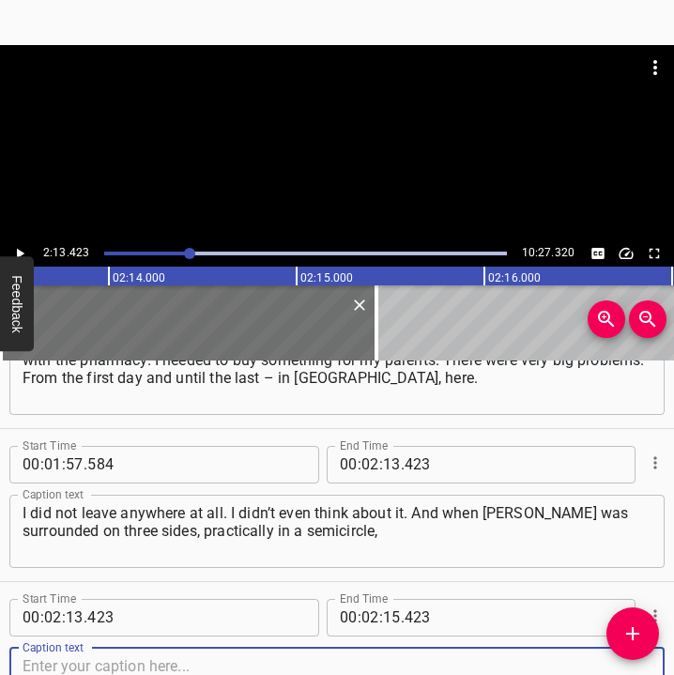
scroll to position [1302, 0]
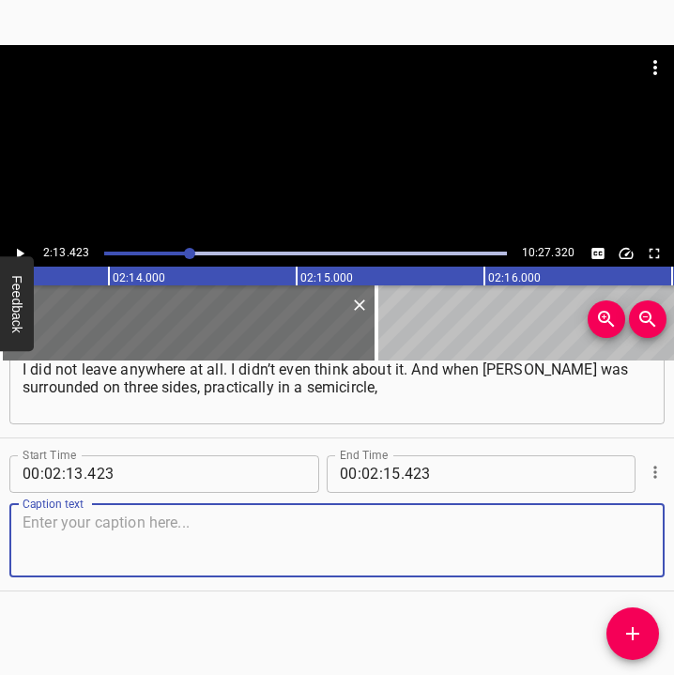
drag, startPoint x: 607, startPoint y: 542, endPoint x: 672, endPoint y: 535, distance: 65.2
click at [636, 539] on div "Caption text" at bounding box center [336, 540] width 655 height 73
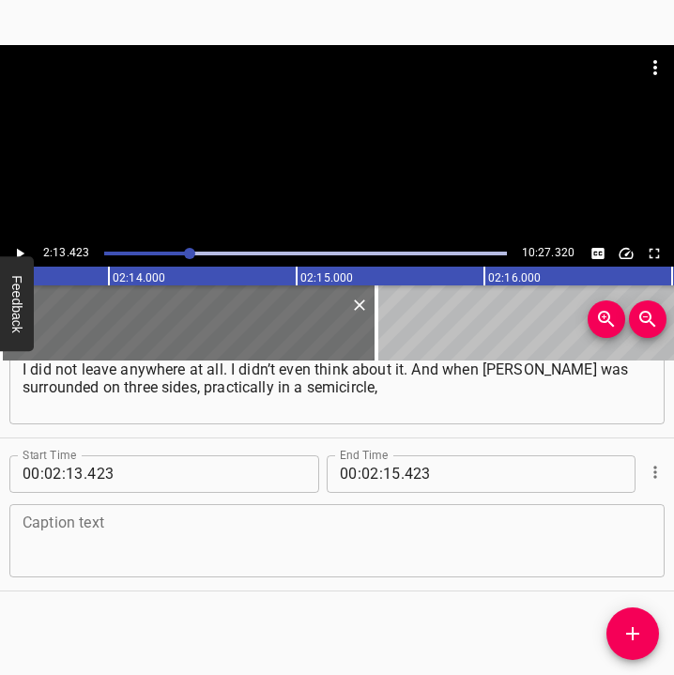
click at [140, 561] on textarea at bounding box center [337, 539] width 629 height 53
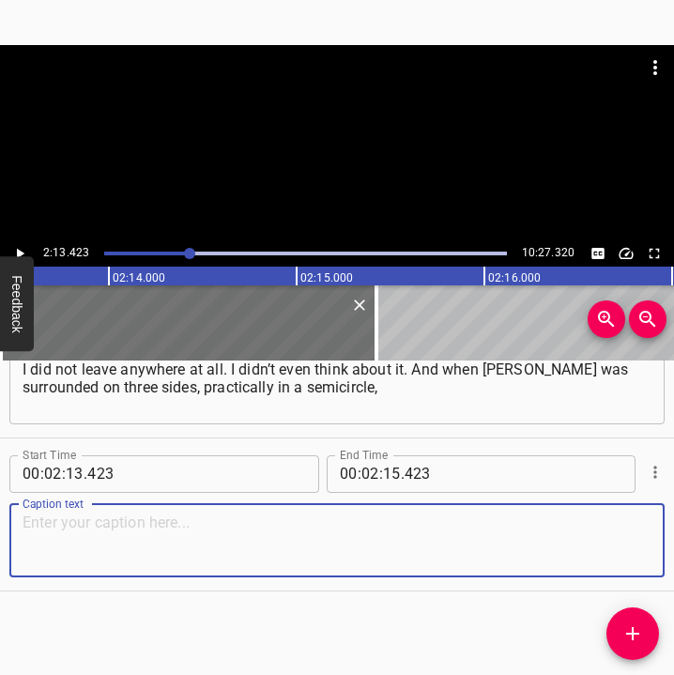
paste textarea "even then I had no thought of running away anywhere. Perhaps because I was hopi…"
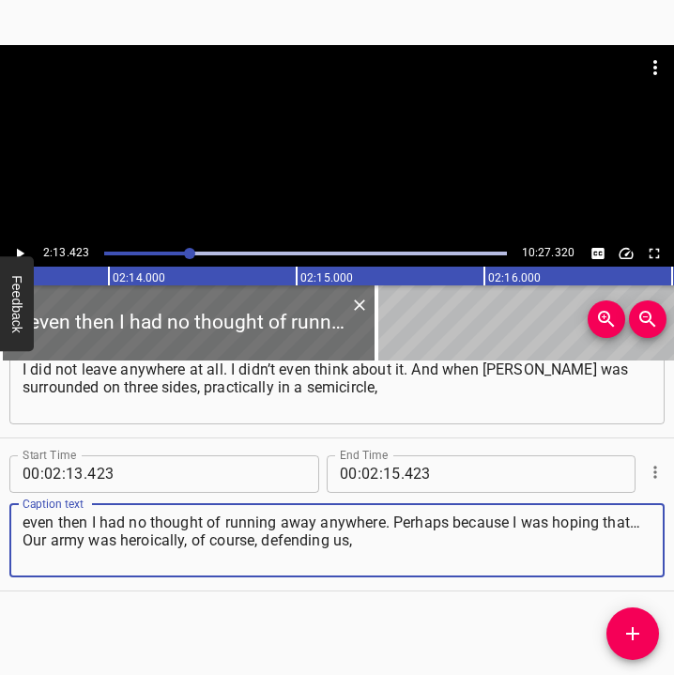
type textarea "even then I had no thought of running away anywhere. Perhaps because I was hopi…"
click at [19, 251] on icon "Play/Pause" at bounding box center [21, 253] width 8 height 10
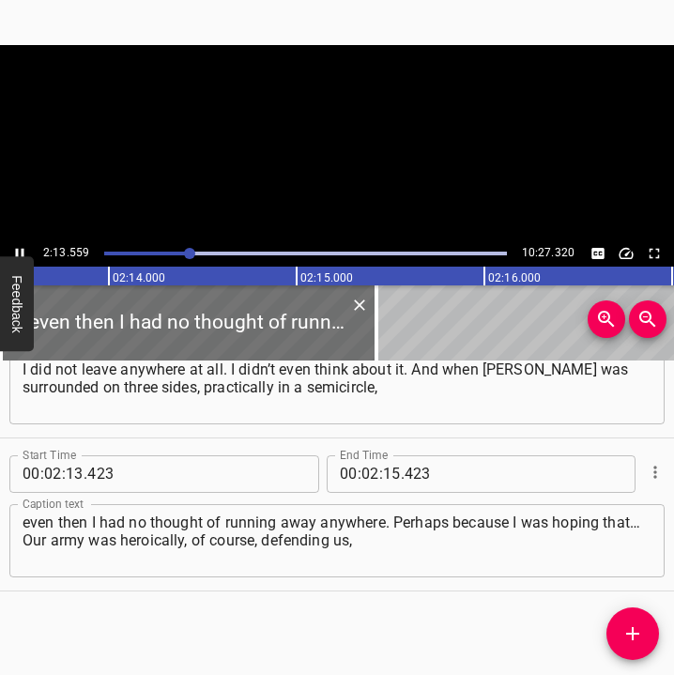
scroll to position [0, 25062]
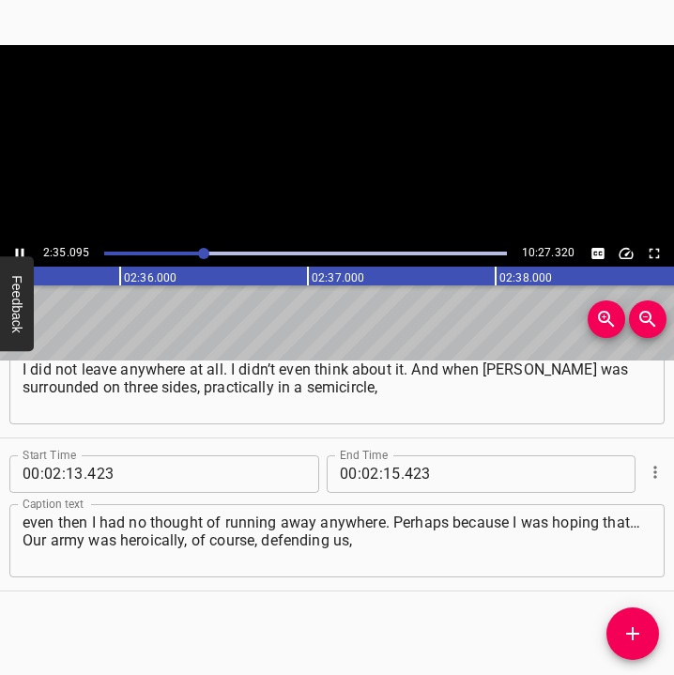
click at [15, 245] on icon "Play/Pause" at bounding box center [19, 253] width 17 height 17
click at [387, 470] on input "number" at bounding box center [392, 474] width 18 height 38
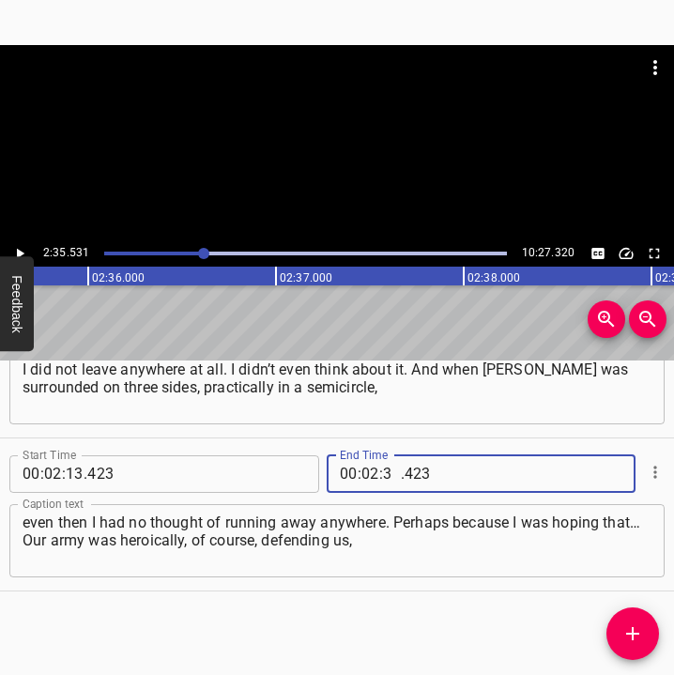
type input "35"
type input "531"
click at [645, 642] on span "Add Cue" at bounding box center [632, 633] width 53 height 23
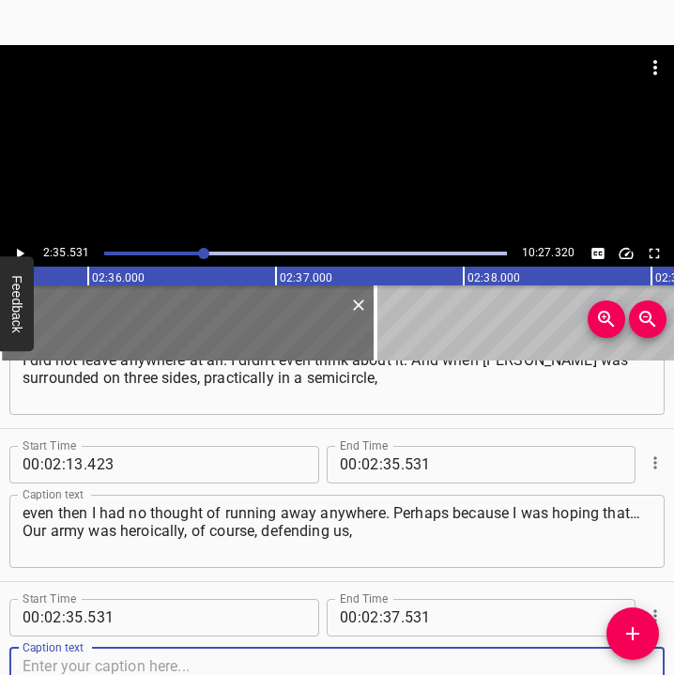
scroll to position [1455, 0]
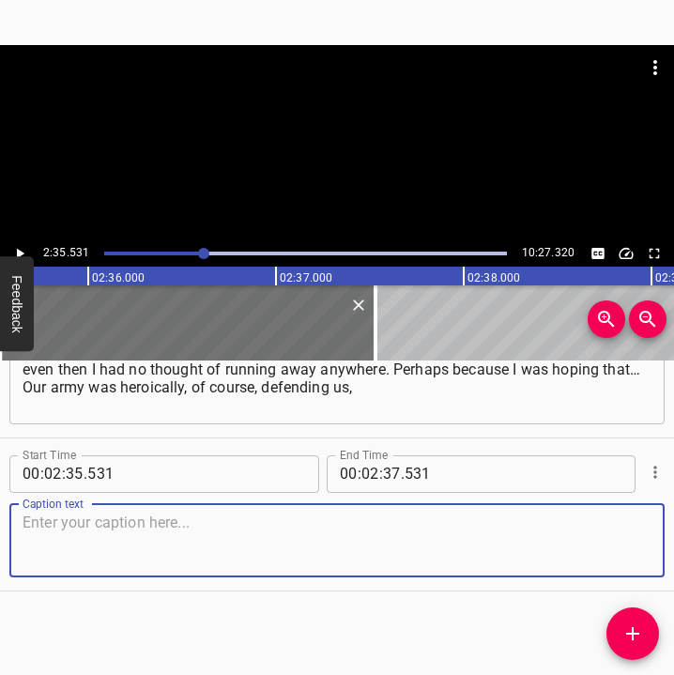
drag, startPoint x: 630, startPoint y: 546, endPoint x: 661, endPoint y: 536, distance: 33.5
click at [661, 536] on div "Start Time 00 : 00 : 05 . 678 Start Time End Time 00 : 00 : 21 . 900 End Time C…" at bounding box center [337, 517] width 674 height 315
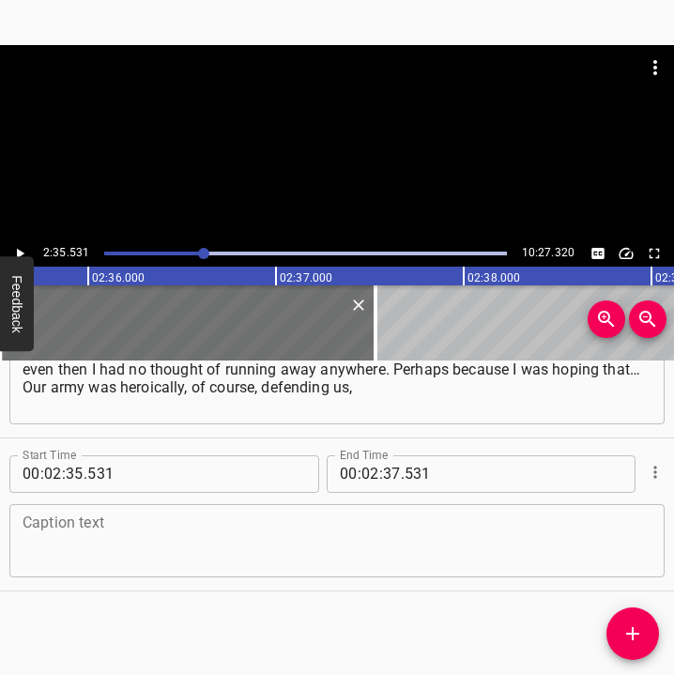
click at [172, 535] on textarea at bounding box center [337, 539] width 629 height 53
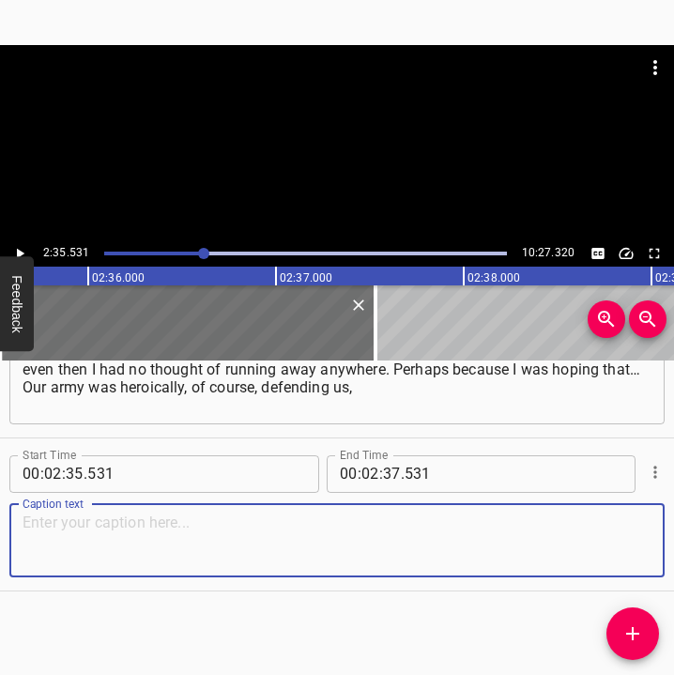
paste textarea "and still I had this thought that it would all stop very soon. Maybe another we…"
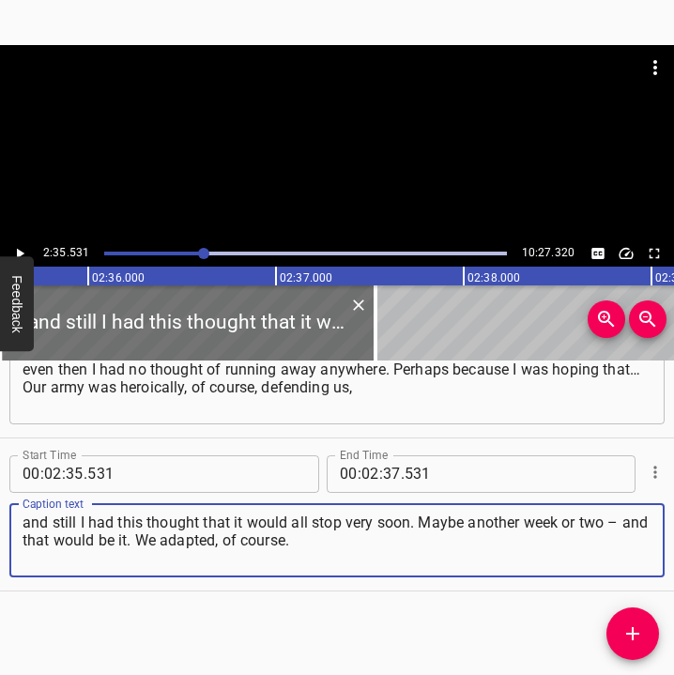
type textarea "and still I had this thought that it would all stop very soon. Maybe another we…"
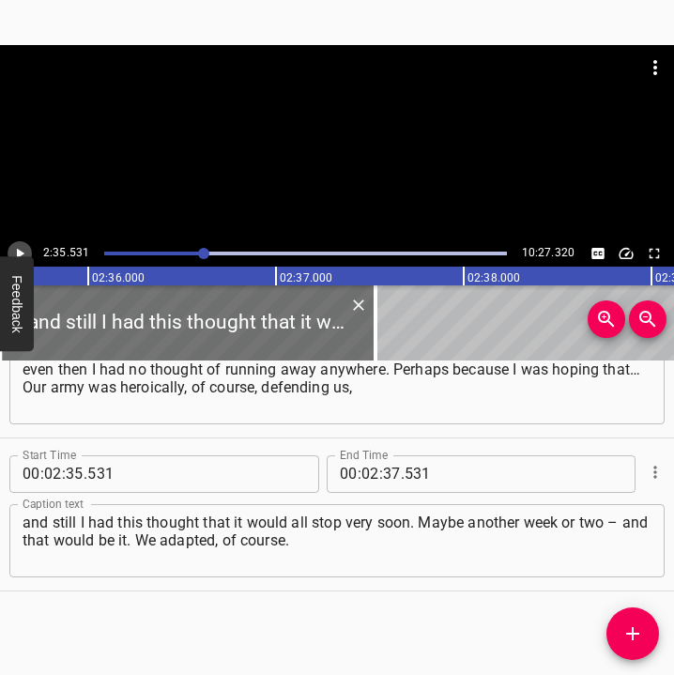
click at [16, 251] on icon "Play/Pause" at bounding box center [19, 253] width 17 height 17
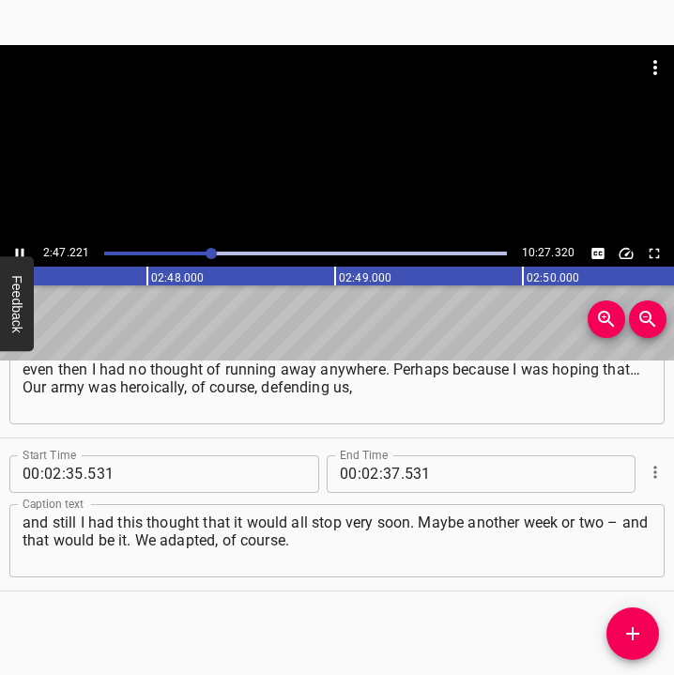
scroll to position [0, 31380]
click at [20, 247] on icon "Play/Pause" at bounding box center [19, 253] width 17 height 17
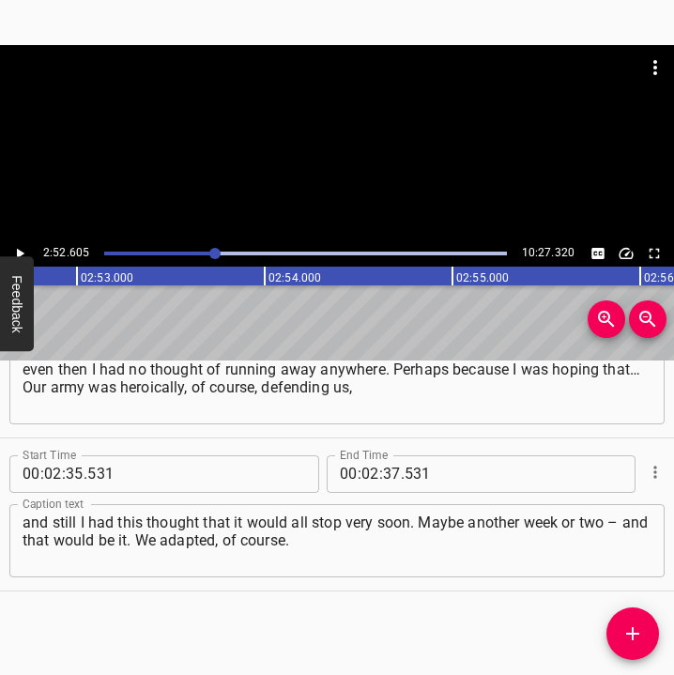
scroll to position [0, 32390]
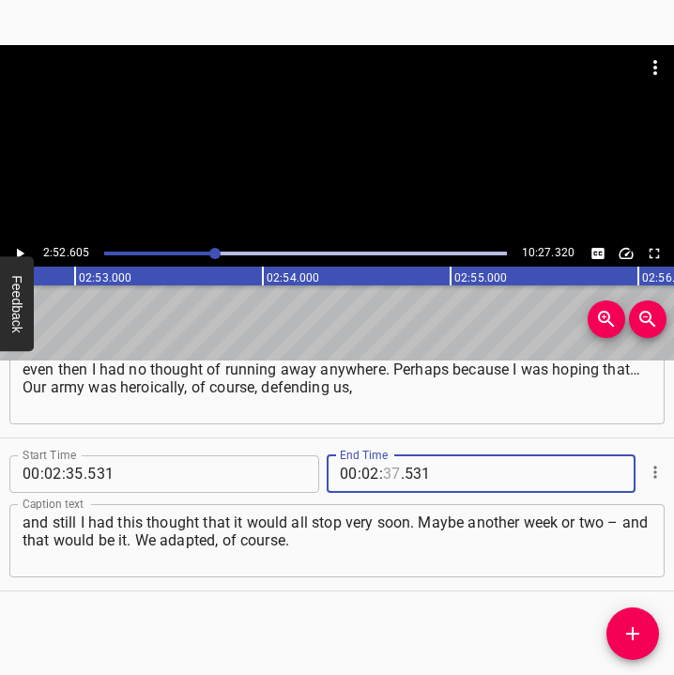
click at [383, 477] on input "number" at bounding box center [392, 474] width 18 height 38
type input "52"
type input "602"
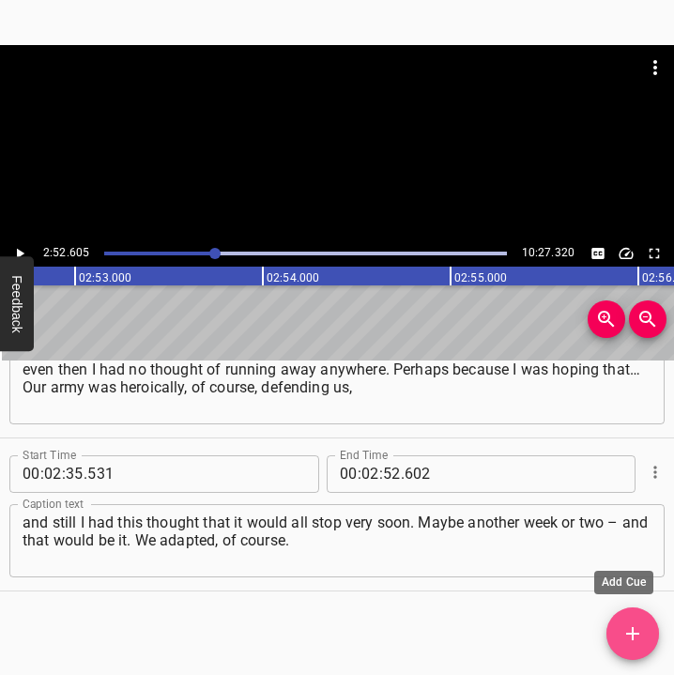
click at [635, 634] on icon "Add Cue" at bounding box center [632, 633] width 13 height 13
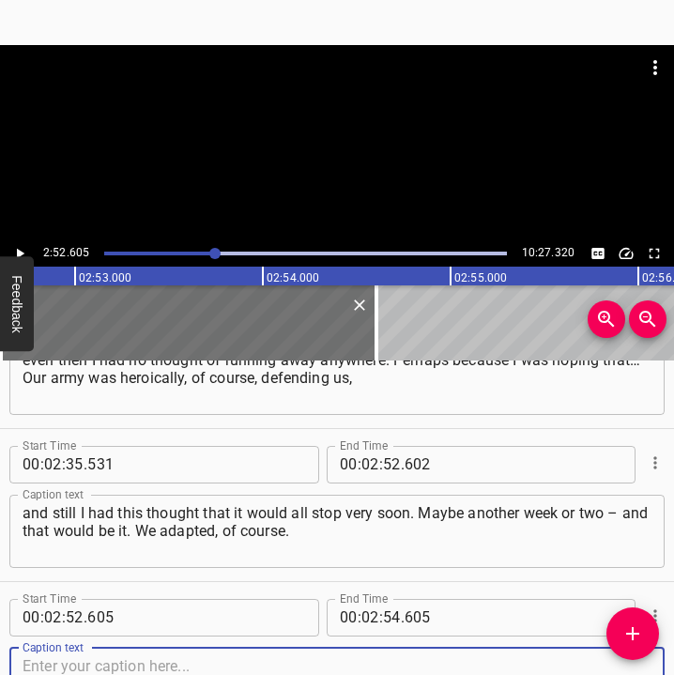
scroll to position [1608, 0]
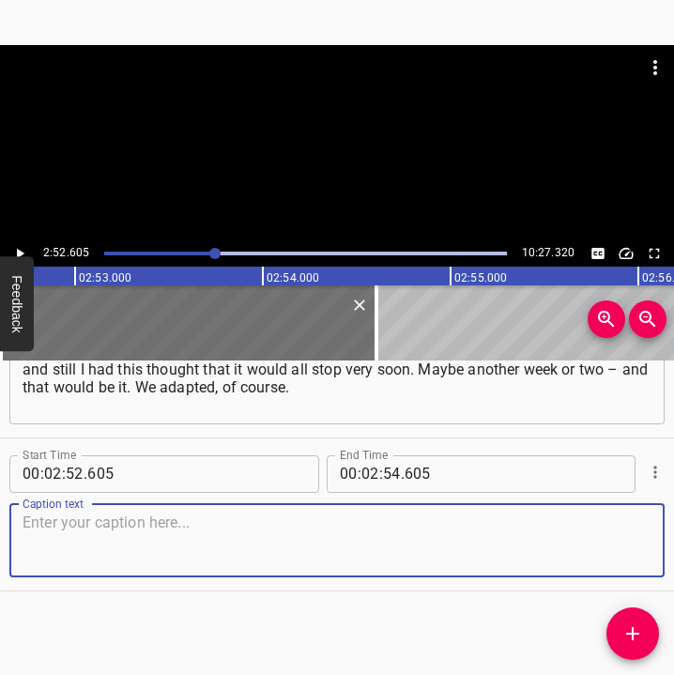
drag, startPoint x: 619, startPoint y: 541, endPoint x: 673, endPoint y: 540, distance: 53.5
click at [648, 541] on div "Start Time 00 : 02 : 52 . 605 Start Time End Time 00 : 02 : 54 . 605 End Time C…" at bounding box center [337, 514] width 674 height 152
click at [56, 540] on textarea at bounding box center [337, 539] width 629 height 53
paste textarea "And the air raid alerts, and all of that was there. In the first days, in the s…"
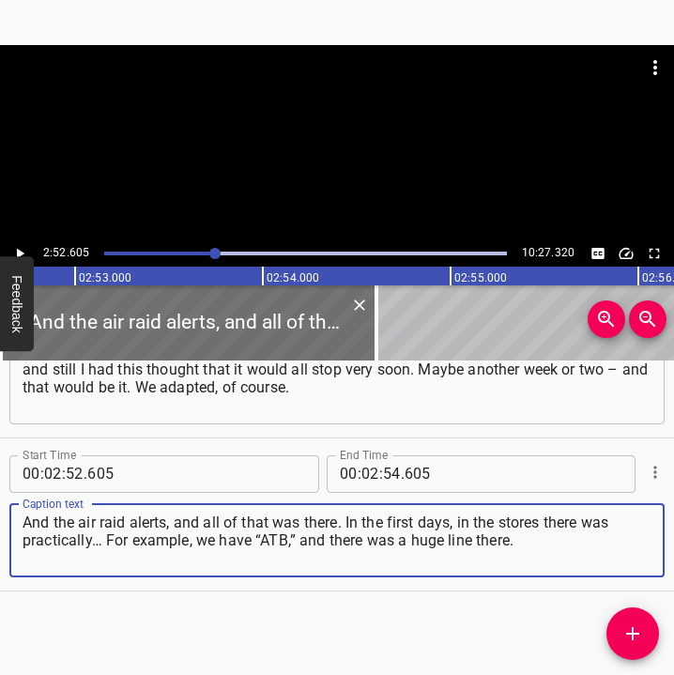
drag, startPoint x: 506, startPoint y: 535, endPoint x: -15, endPoint y: 534, distance: 520.7
click at [0, 534] on html "Caption Editor Batch Transcribe Login Sign Up Privacy Contact 2:52.605 10:27.32…" at bounding box center [337, 337] width 674 height 675
click at [522, 560] on textarea "And the air raid alerts, and all of that was there. In the first days, in the s…" at bounding box center [337, 539] width 629 height 53
drag, startPoint x: 30, startPoint y: 516, endPoint x: 527, endPoint y: 551, distance: 498.5
click at [527, 551] on textarea "And the air raid alerts, and all of that was there. In the first days, in the s…" at bounding box center [337, 539] width 629 height 53
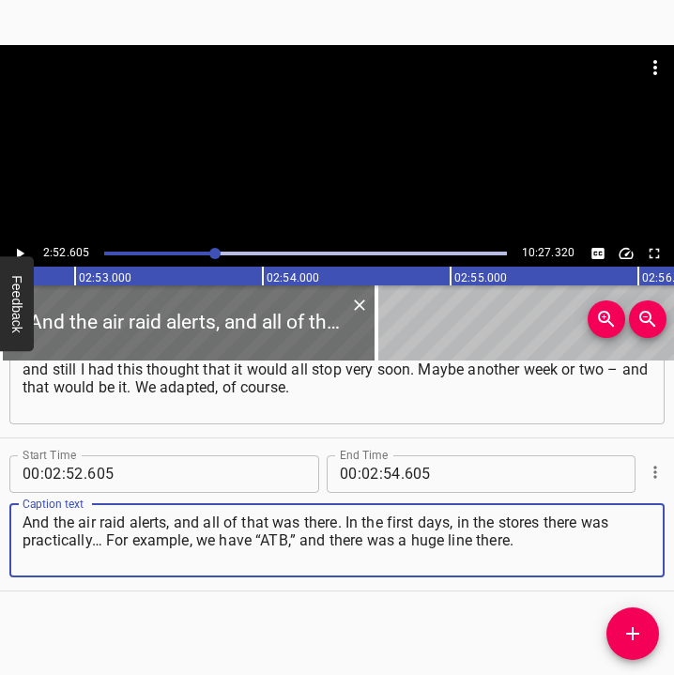
paste textarea
type textarea "And the air raid alerts, and all of that was there. In the first days, in the s…"
click at [15, 252] on icon "Play/Pause" at bounding box center [19, 253] width 17 height 17
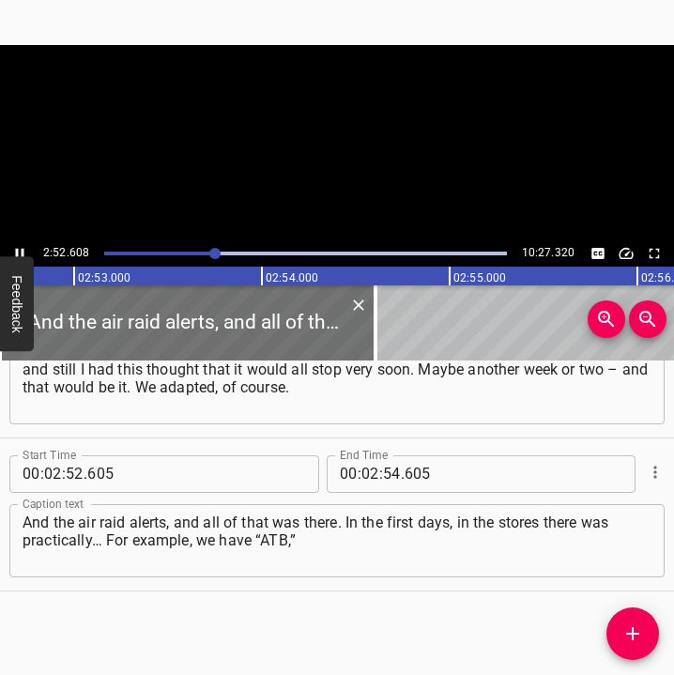
scroll to position [0, 32434]
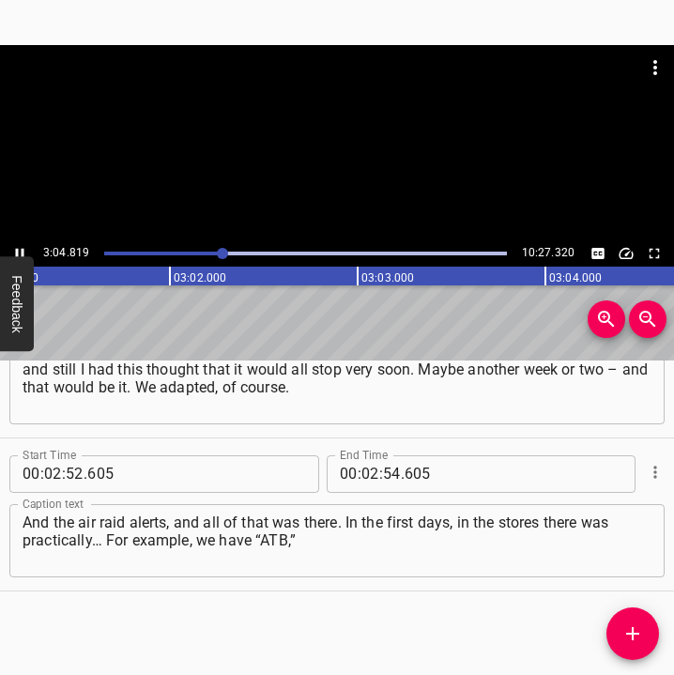
click at [17, 249] on icon "Play/Pause" at bounding box center [20, 253] width 8 height 10
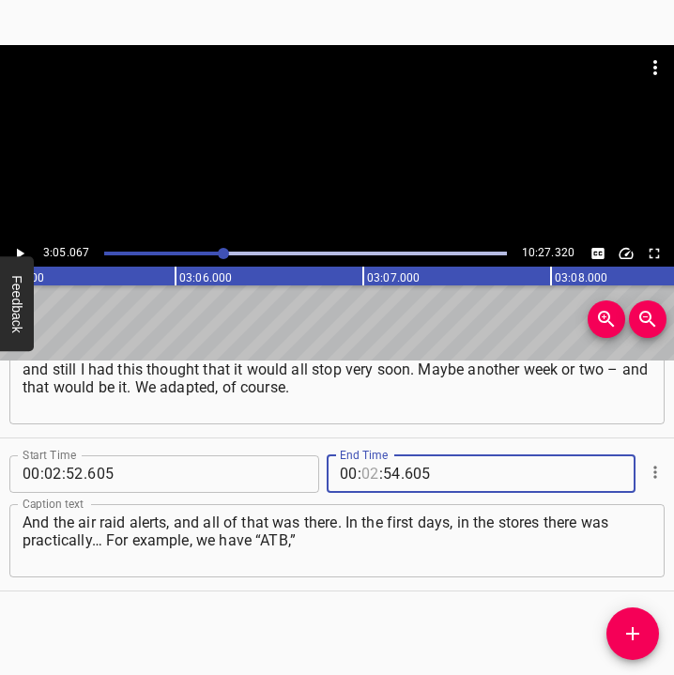
click at [368, 478] on input "number" at bounding box center [370, 474] width 18 height 38
type input "03"
type input "05"
type input "067"
click at [643, 625] on span "Add Cue" at bounding box center [632, 633] width 53 height 23
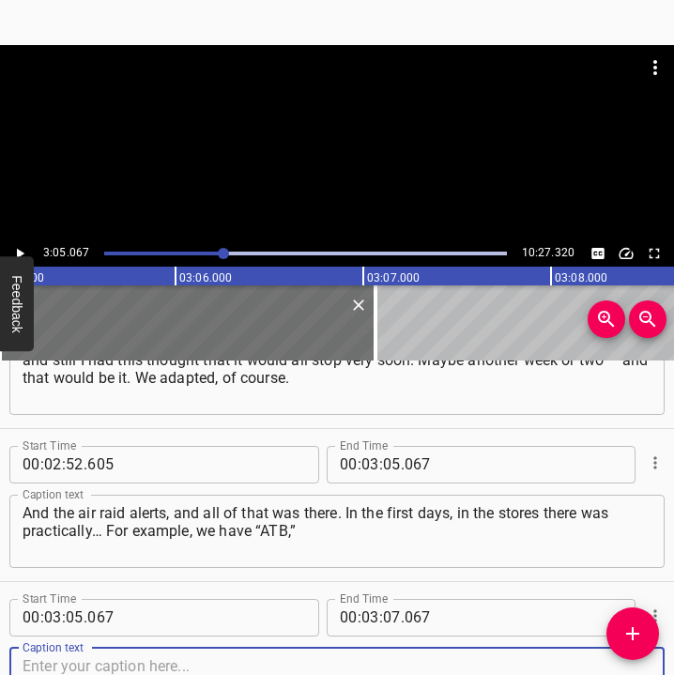
scroll to position [1761, 0]
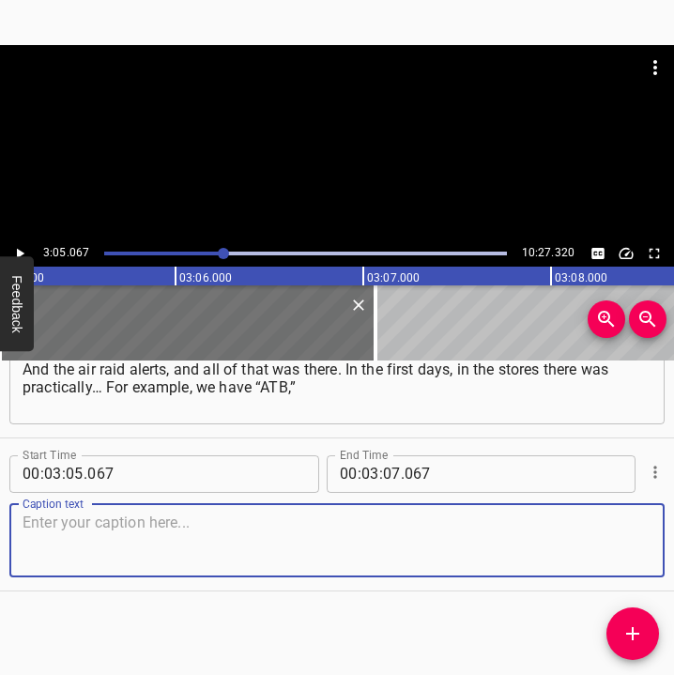
drag, startPoint x: 618, startPoint y: 549, endPoint x: 662, endPoint y: 547, distance: 44.1
click at [646, 547] on div "Caption text" at bounding box center [336, 540] width 655 height 73
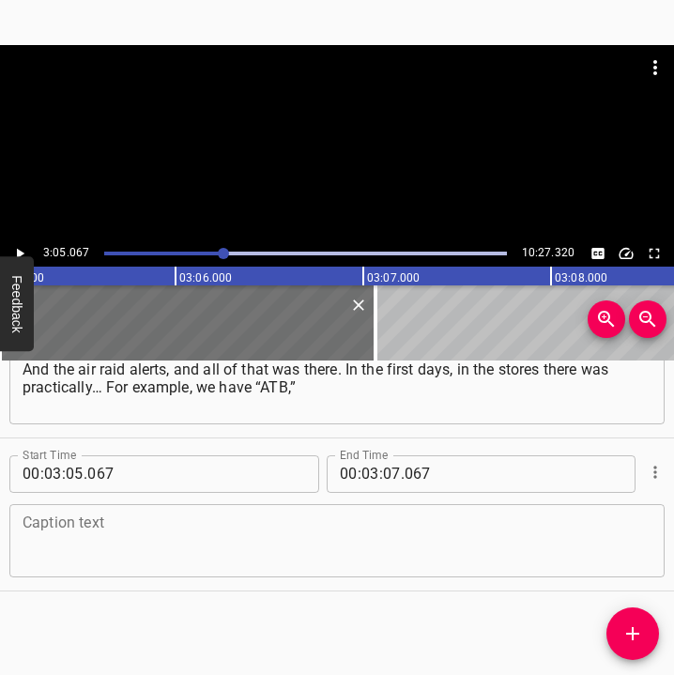
click at [149, 528] on textarea at bounding box center [337, 539] width 629 height 53
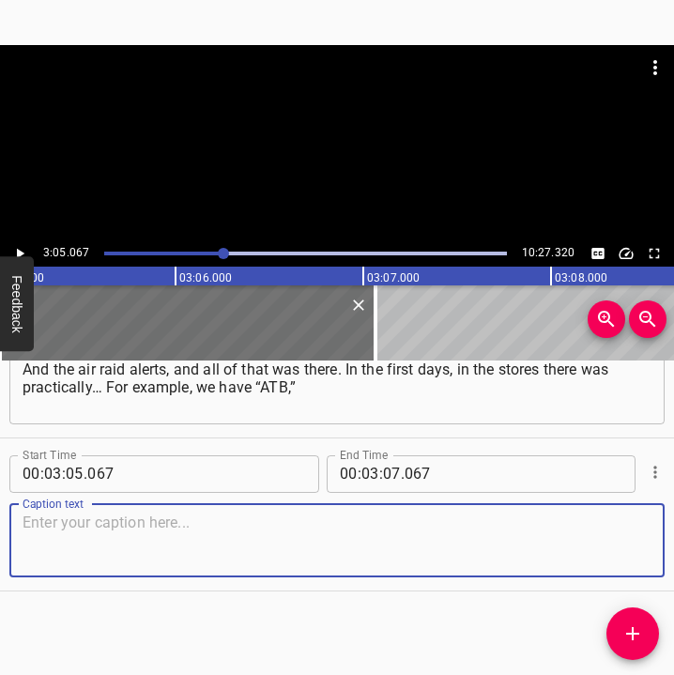
paste textarea "and there was a huge line there. And when it was finally my turn, I went in – a…"
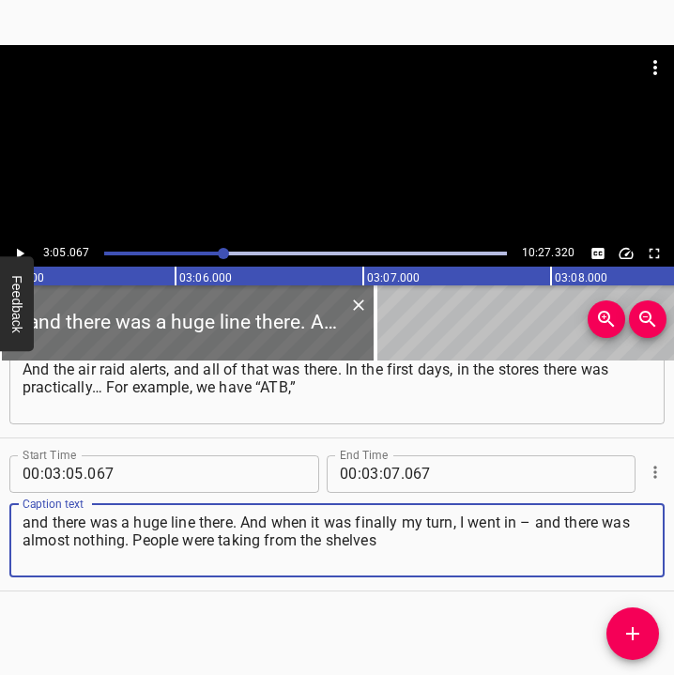
type textarea "and there was a huge line there. And when it was finally my turn, I went in – a…"
click at [23, 256] on button "Feedback" at bounding box center [17, 303] width 34 height 95
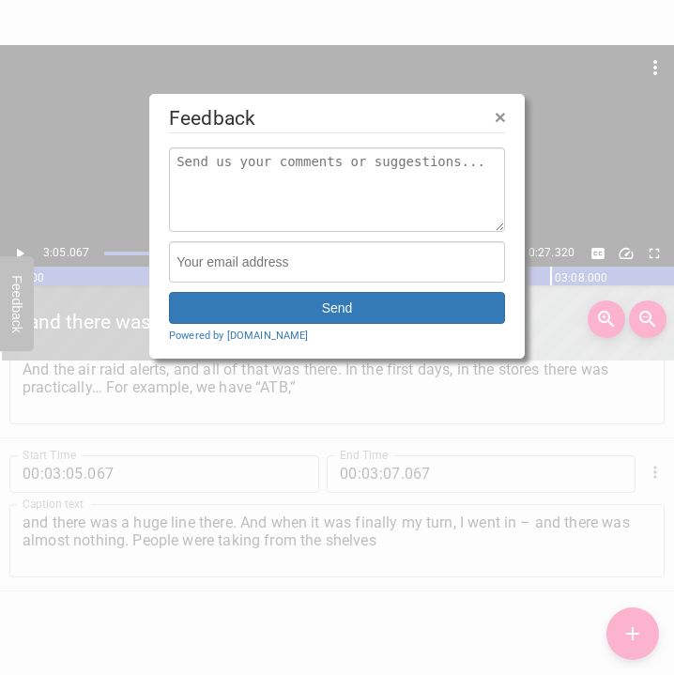
click at [22, 250] on div at bounding box center [337, 337] width 674 height 675
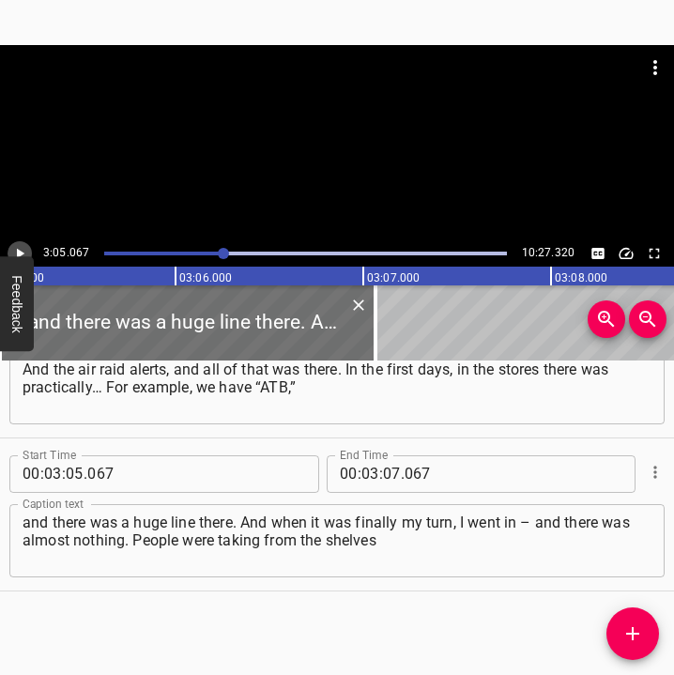
click at [22, 250] on icon "Play/Pause" at bounding box center [19, 253] width 17 height 17
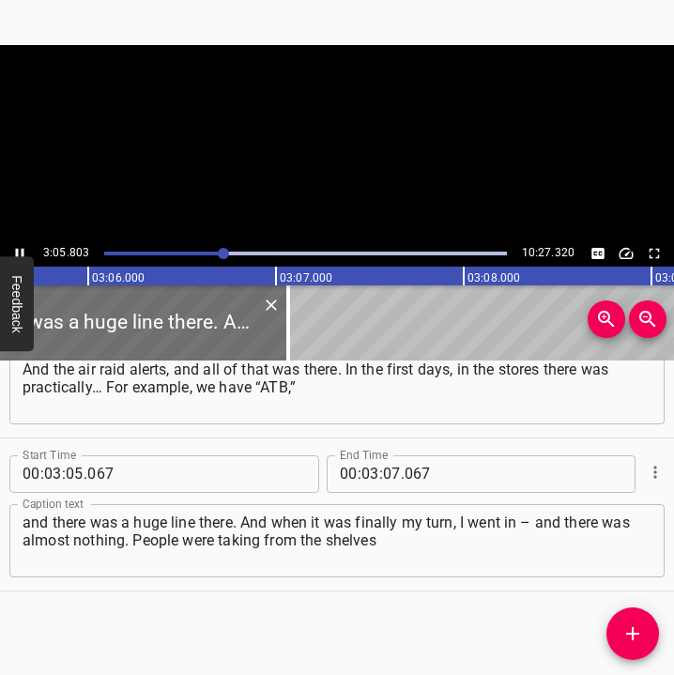
scroll to position [0, 34867]
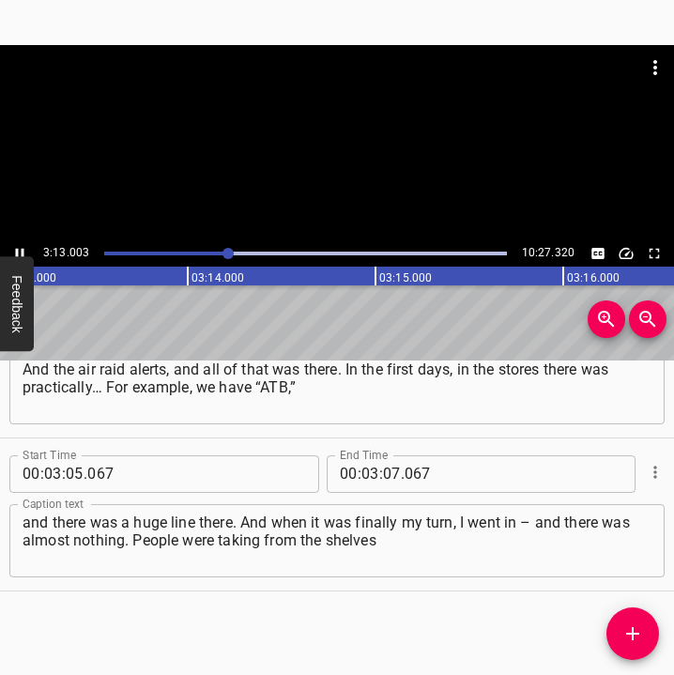
click at [19, 249] on icon "Play/Pause" at bounding box center [19, 253] width 17 height 17
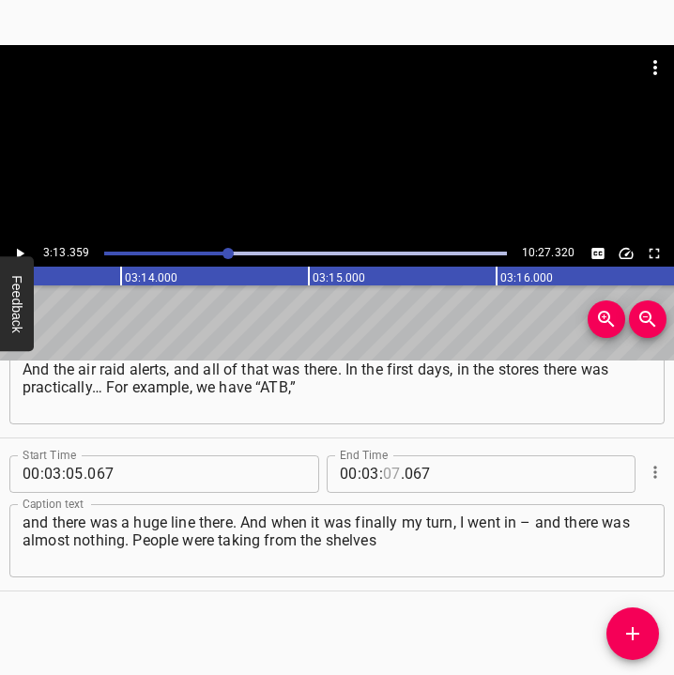
click at [386, 465] on input "number" at bounding box center [392, 474] width 18 height 38
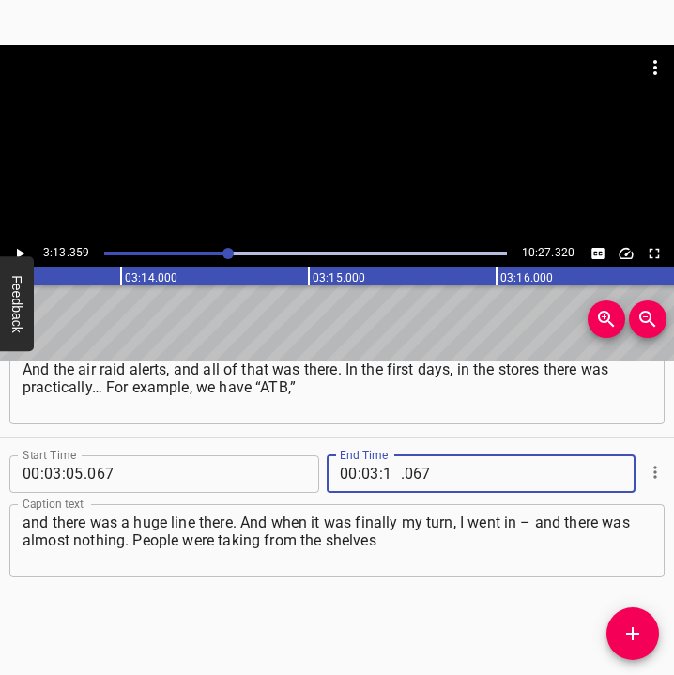
type input "13"
type input "359"
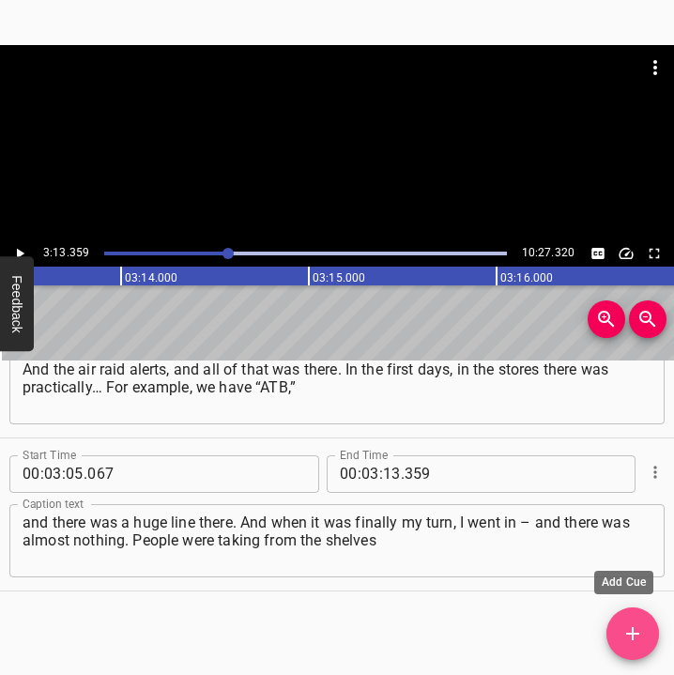
click at [637, 631] on icon "Add Cue" at bounding box center [632, 633] width 23 height 23
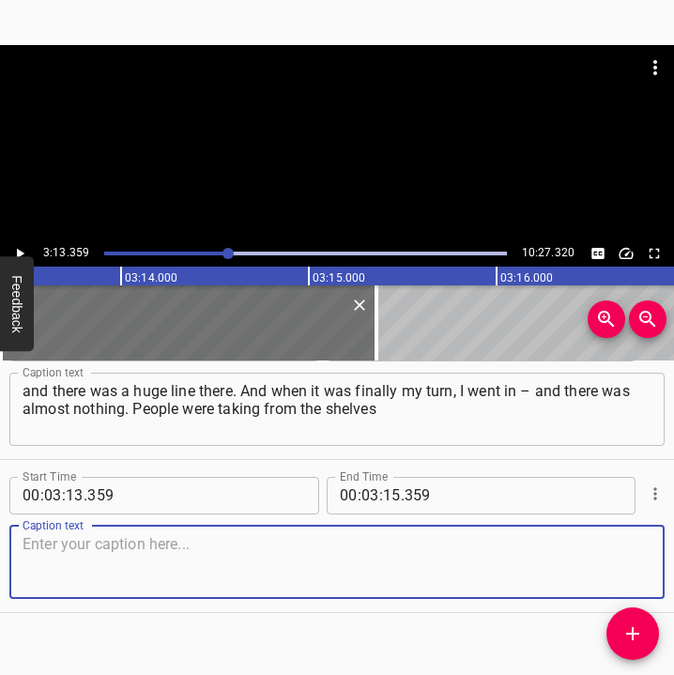
scroll to position [1914, 0]
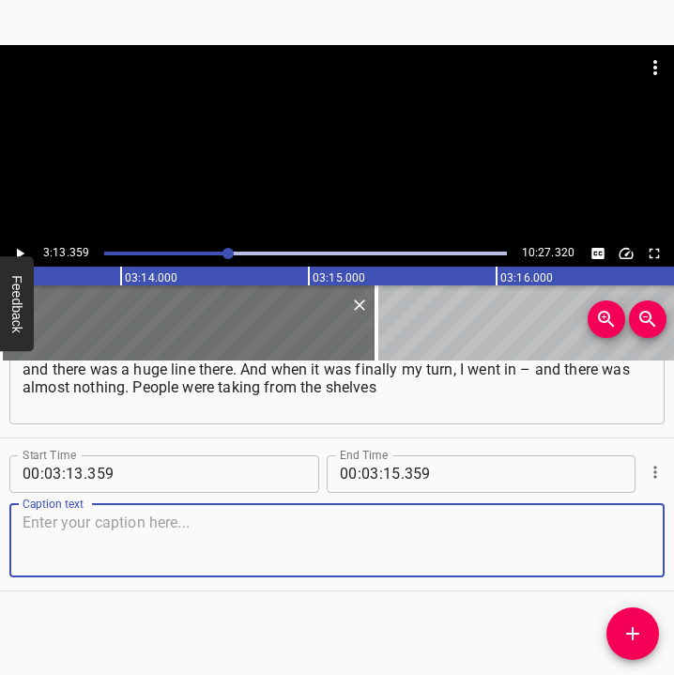
drag, startPoint x: 632, startPoint y: 551, endPoint x: 707, endPoint y: 531, distance: 77.6
click at [674, 531] on html "Caption Editor Batch Transcribe Login Sign Up Privacy Contact 3:13.359 10:27.32…" at bounding box center [337, 337] width 674 height 675
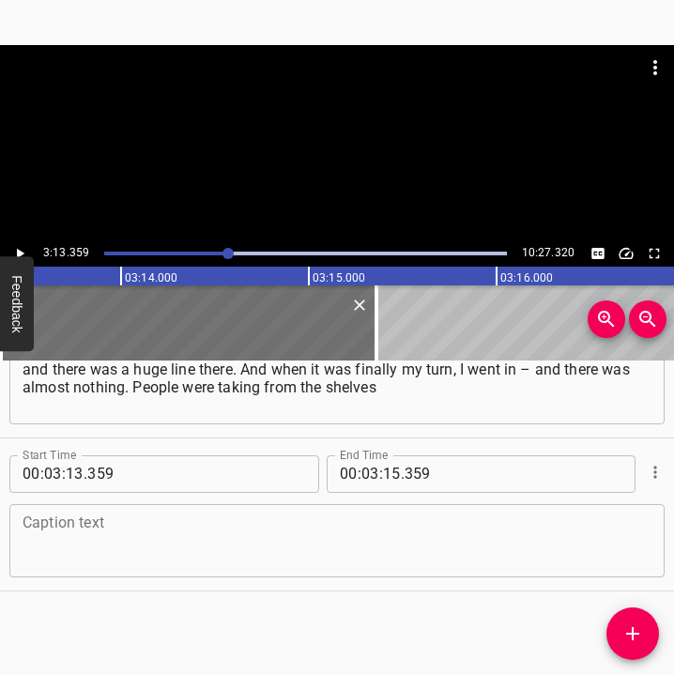
click at [191, 542] on textarea at bounding box center [337, 539] width 629 height 53
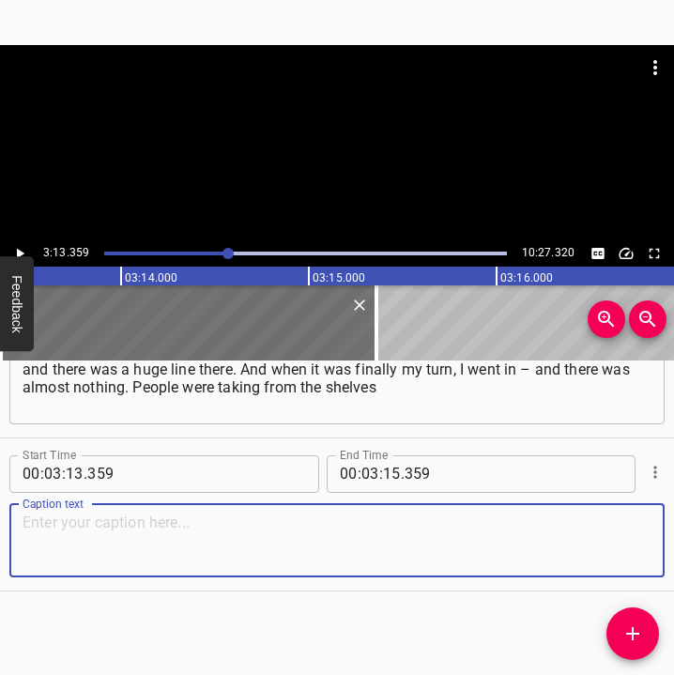
paste textarea "whatever was left. And the same situation was in the pharmacy. At that time, th…"
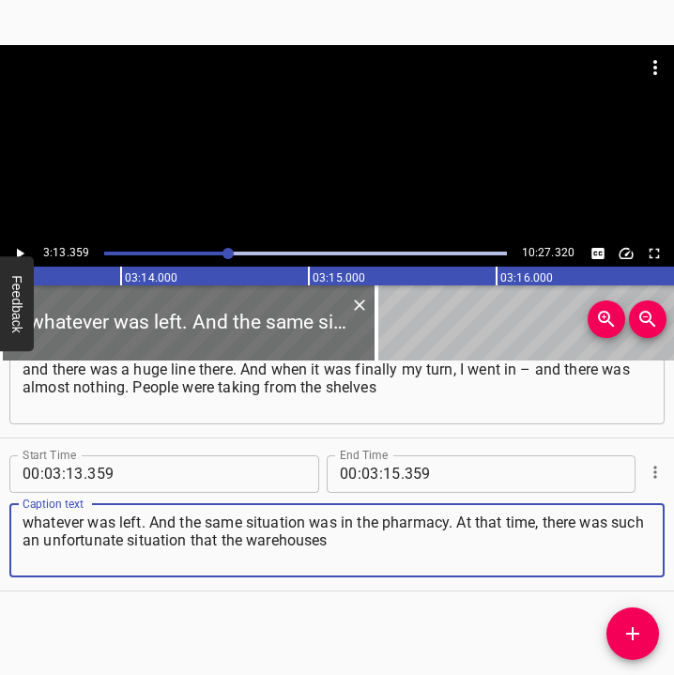
type textarea "whatever was left. And the same situation was in the pharmacy. At that time, th…"
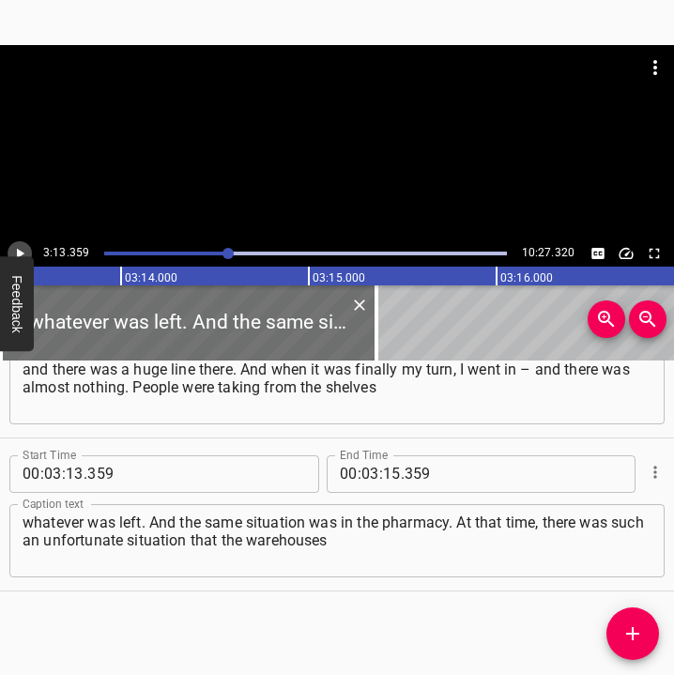
click at [21, 247] on icon "Play/Pause" at bounding box center [19, 253] width 17 height 17
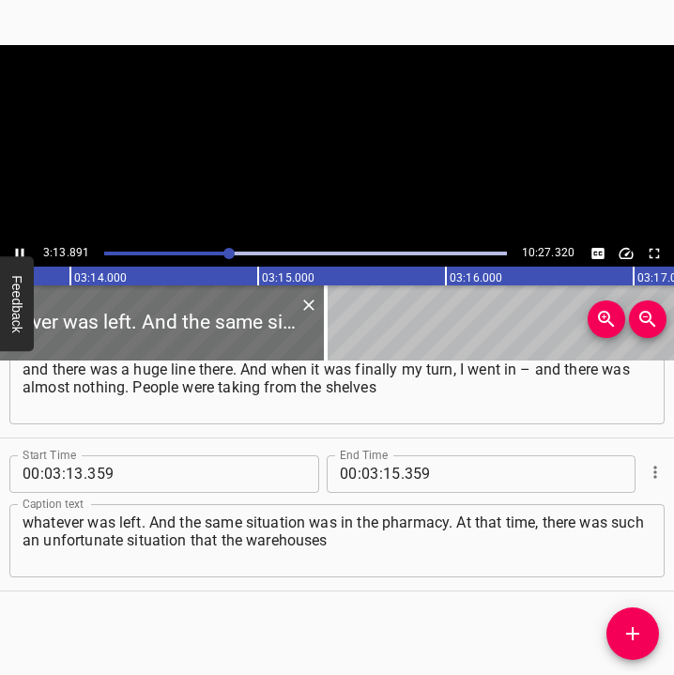
scroll to position [0, 36384]
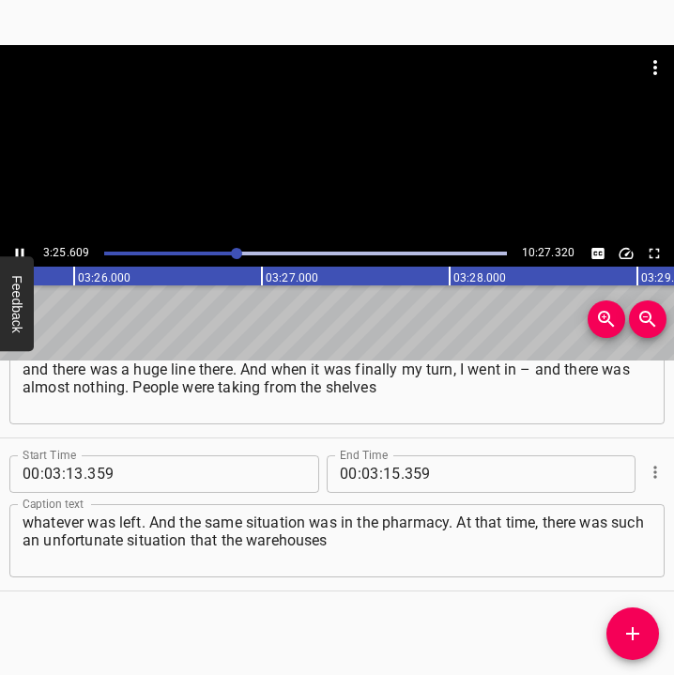
click at [19, 251] on icon "Play/Pause" at bounding box center [19, 253] width 17 height 17
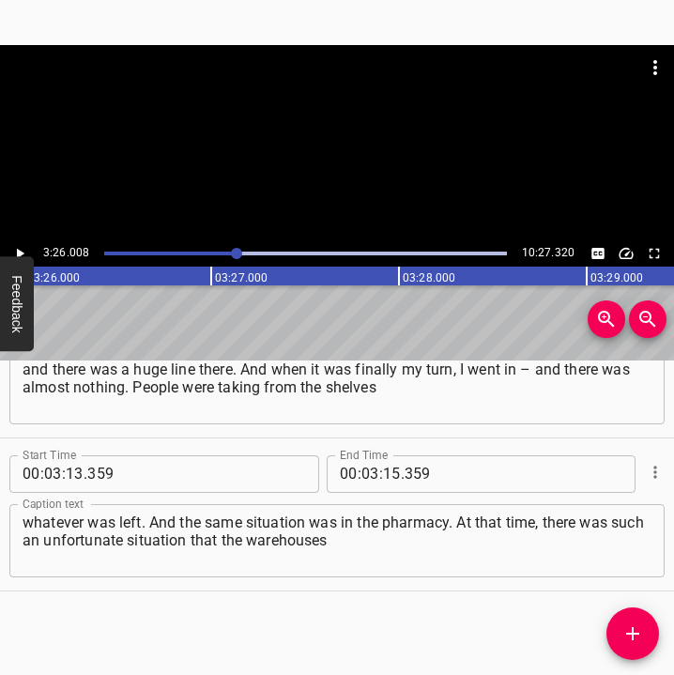
scroll to position [0, 38658]
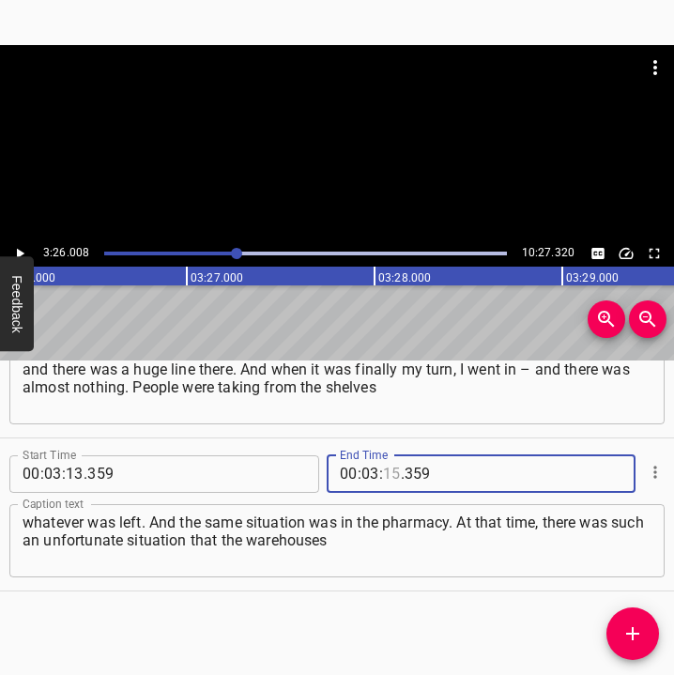
click at [388, 475] on input "number" at bounding box center [392, 474] width 18 height 38
type input "26"
type input "008"
click at [635, 633] on icon "Add Cue" at bounding box center [632, 633] width 13 height 13
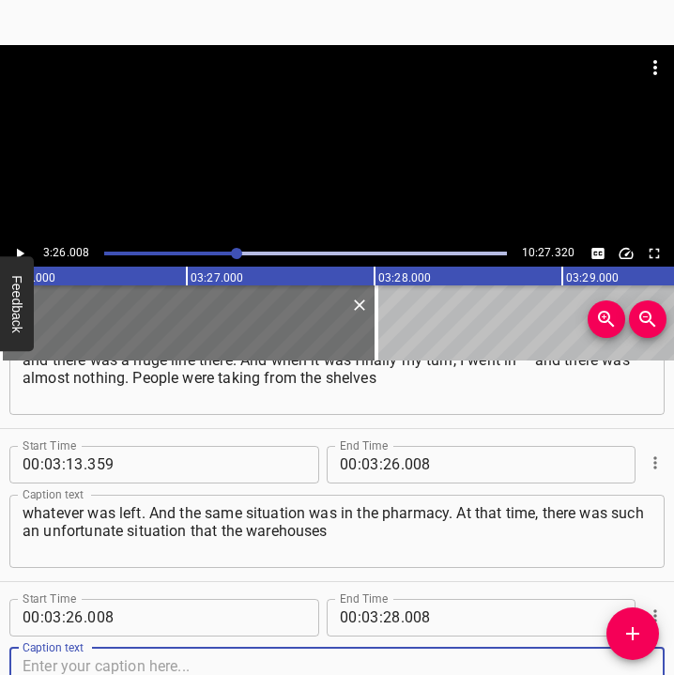
scroll to position [2067, 0]
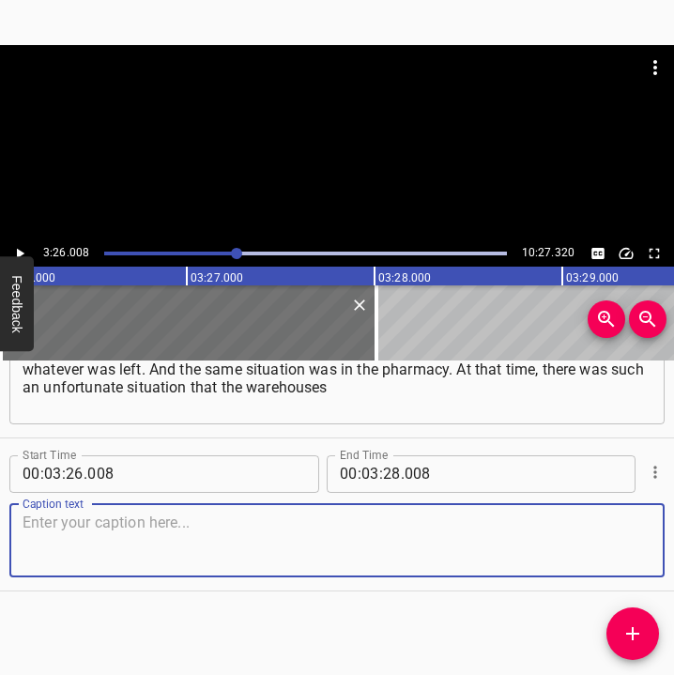
drag, startPoint x: 616, startPoint y: 547, endPoint x: 666, endPoint y: 539, distance: 51.4
click at [666, 539] on div "Start Time 00 : 00 : 05 . 678 Start Time End Time 00 : 00 : 21 . 900 End Time C…" at bounding box center [337, 517] width 674 height 315
click at [71, 535] on textarea at bounding box center [337, 539] width 629 height 53
paste textarea "had been bombed, there were no medicines, and we waited for a very long time fo…"
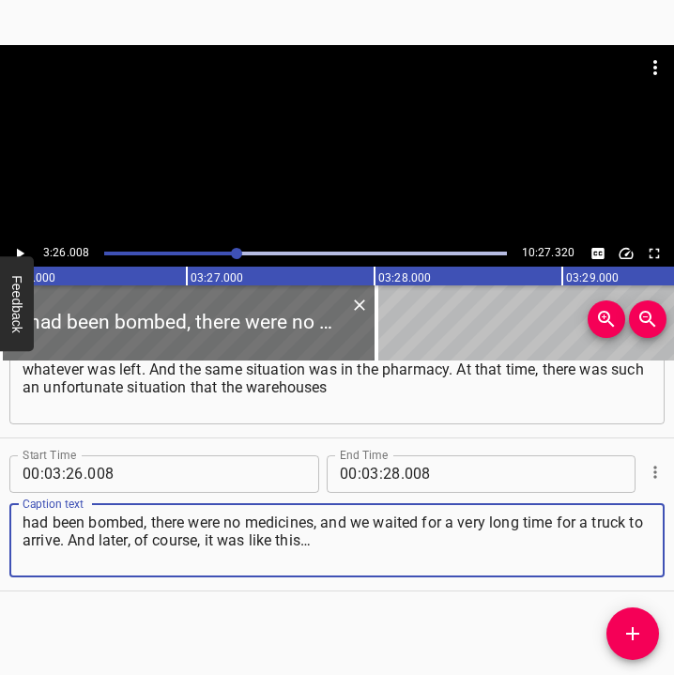
type textarea "had been bombed, there were no medicines, and we waited for a very long time fo…"
click at [24, 249] on icon "Play/Pause" at bounding box center [19, 253] width 17 height 17
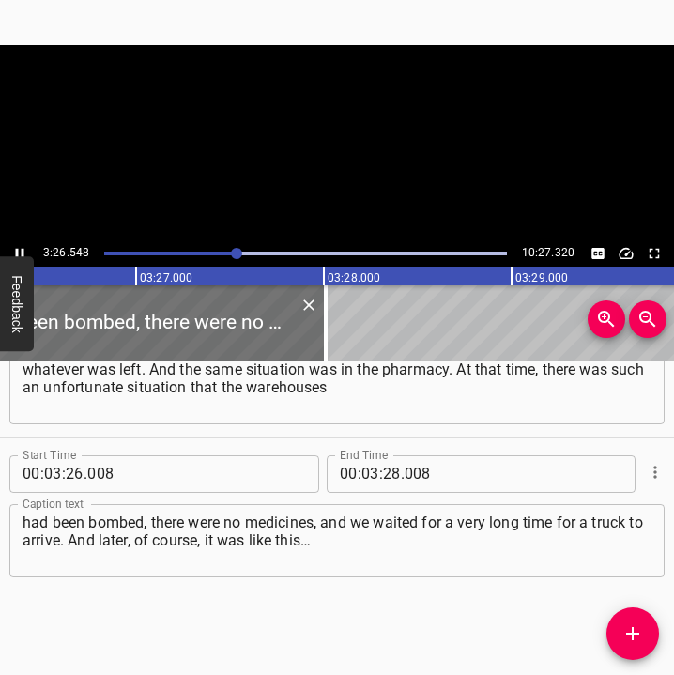
scroll to position [0, 38760]
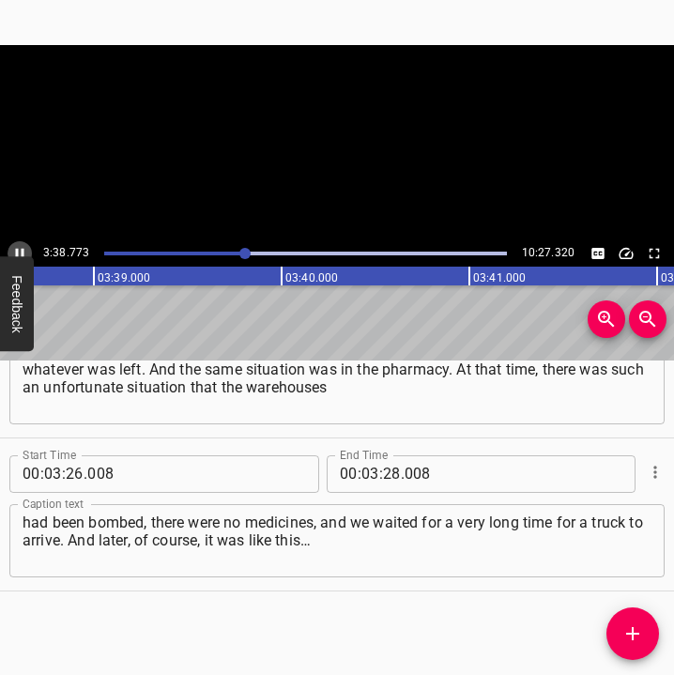
click at [21, 249] on icon "Play/Pause" at bounding box center [19, 253] width 17 height 17
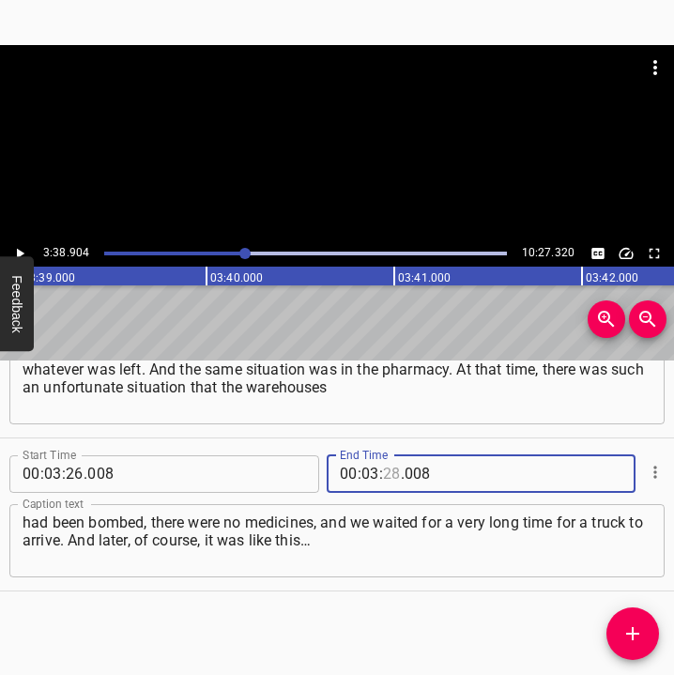
click at [383, 474] on input "number" at bounding box center [392, 474] width 18 height 38
type input "38"
type input "904"
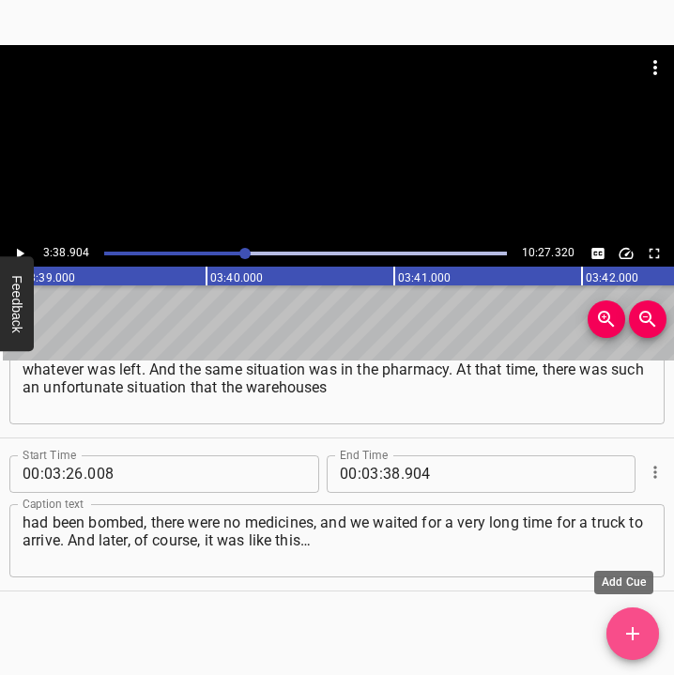
click at [634, 617] on button "Add Cue" at bounding box center [632, 633] width 53 height 53
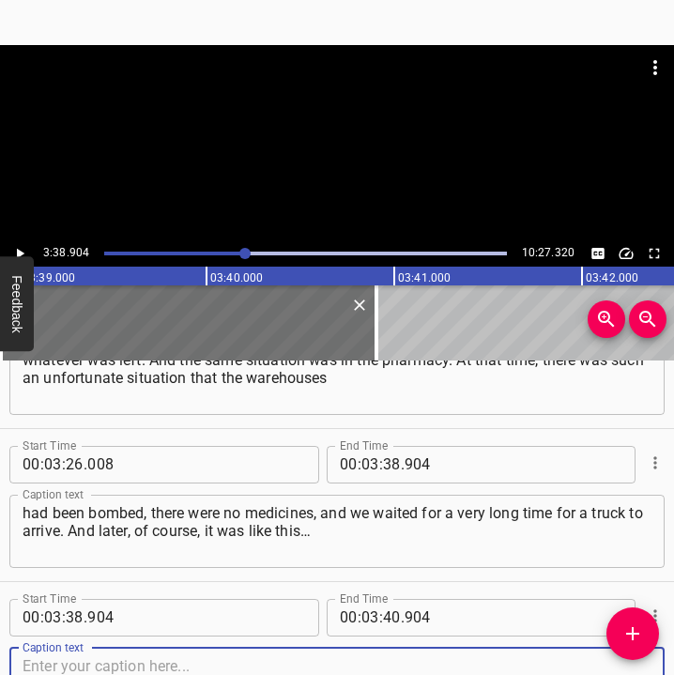
scroll to position [2220, 0]
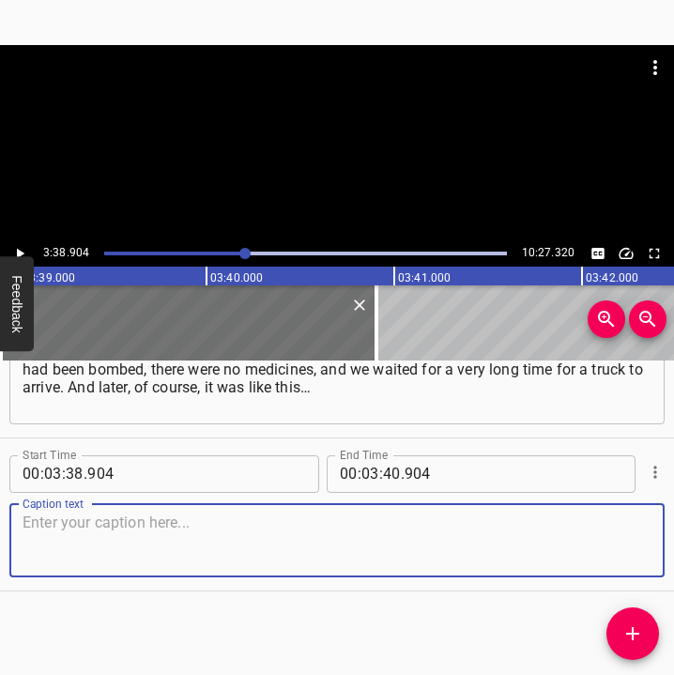
drag, startPoint x: 617, startPoint y: 542, endPoint x: 743, endPoint y: 536, distance: 125.9
click at [674, 536] on html "Caption Editor Batch Transcribe Login Sign Up Privacy Contact 3:38.904 10:27.32…" at bounding box center [337, 337] width 674 height 675
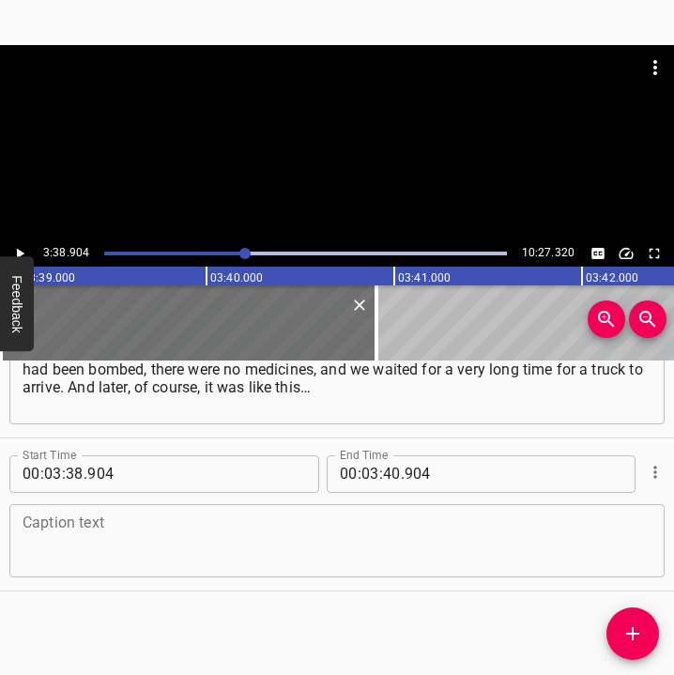
click at [57, 548] on textarea at bounding box center [337, 539] width 629 height 53
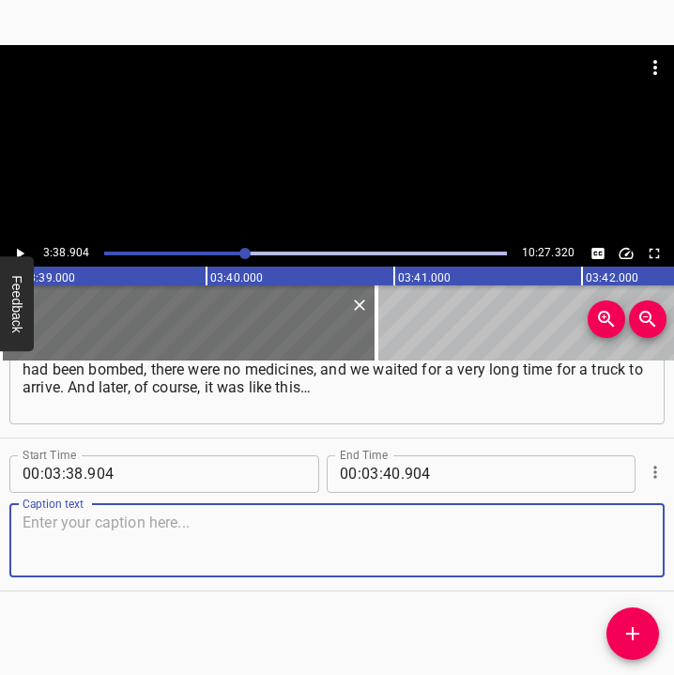
paste textarea "There were long lines and there were not enough medicines. And at that time my …"
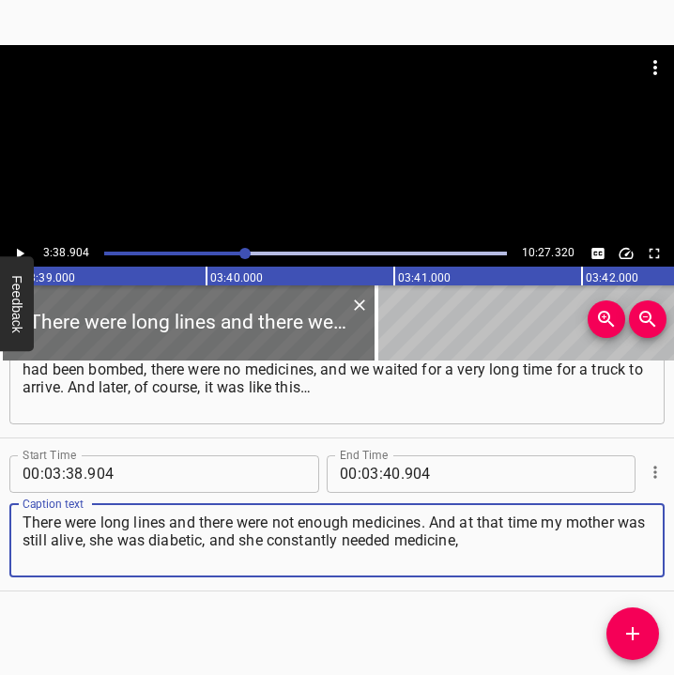
type textarea "There were long lines and there were not enough medicines. And at that time my …"
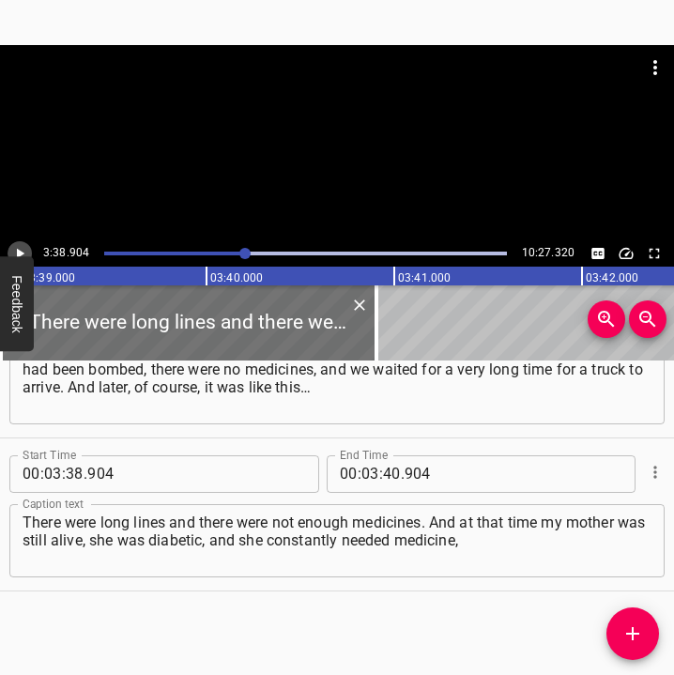
click at [24, 251] on icon "Play/Pause" at bounding box center [19, 253] width 17 height 17
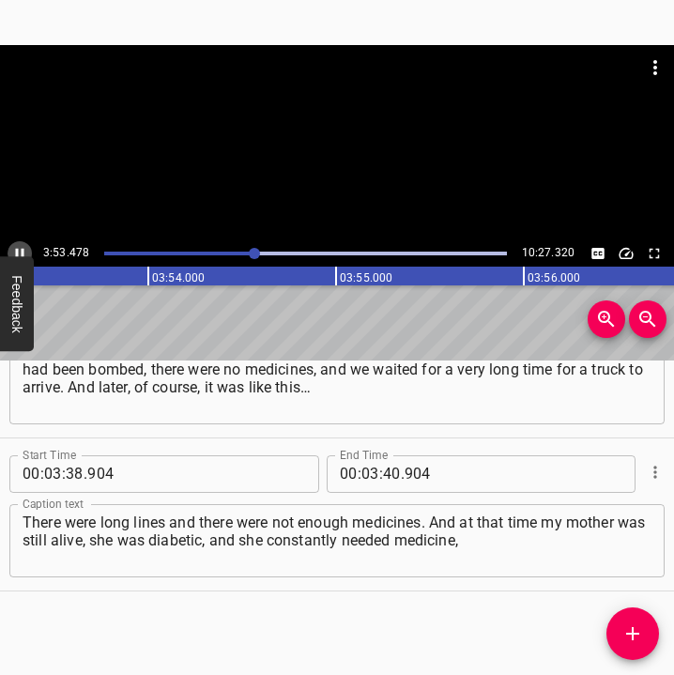
click at [24, 251] on icon "Play/Pause" at bounding box center [19, 253] width 17 height 17
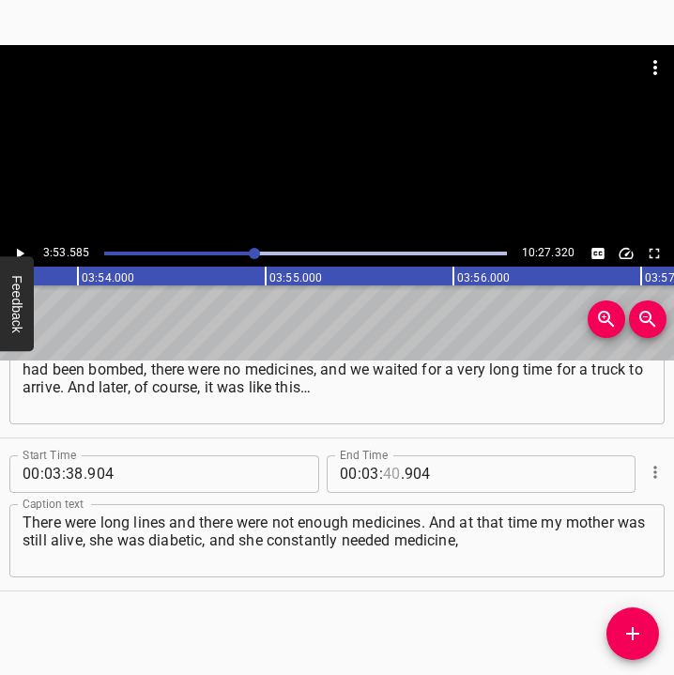
click at [383, 468] on input "number" at bounding box center [392, 474] width 18 height 38
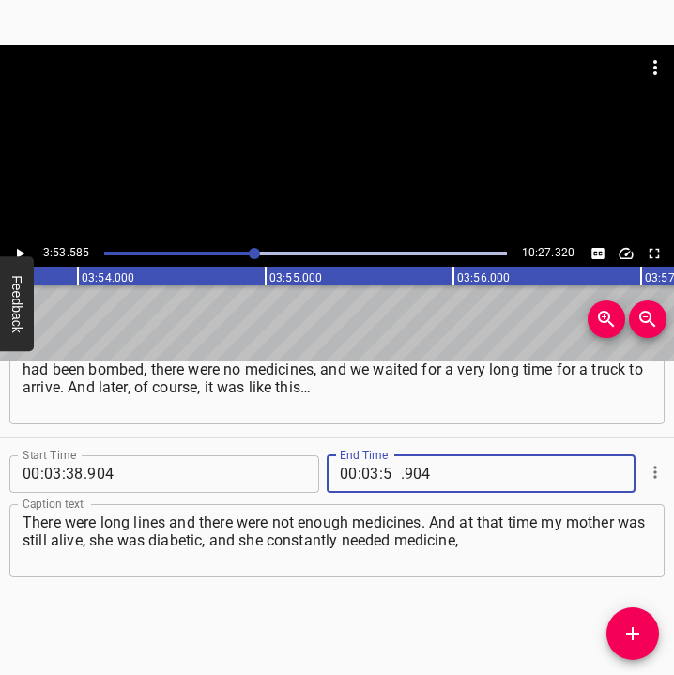
type input "53"
type input "585"
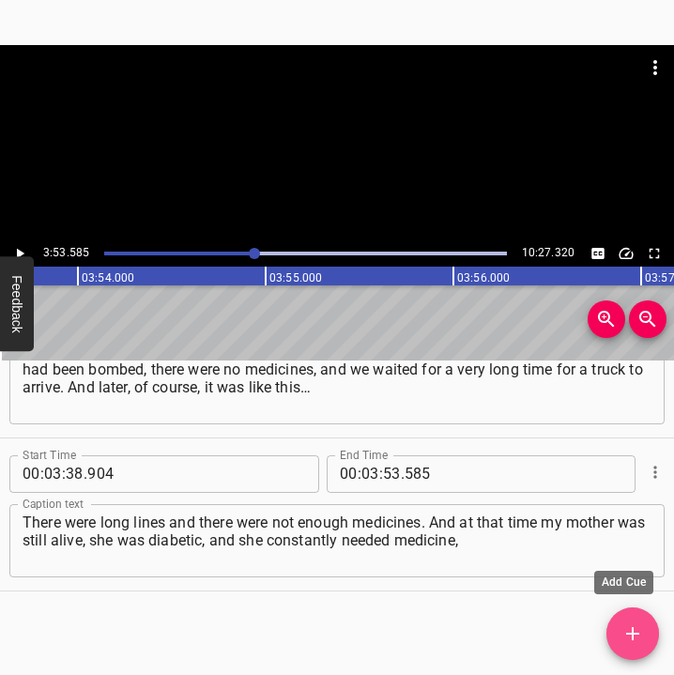
click at [645, 619] on button "Add Cue" at bounding box center [632, 633] width 53 height 53
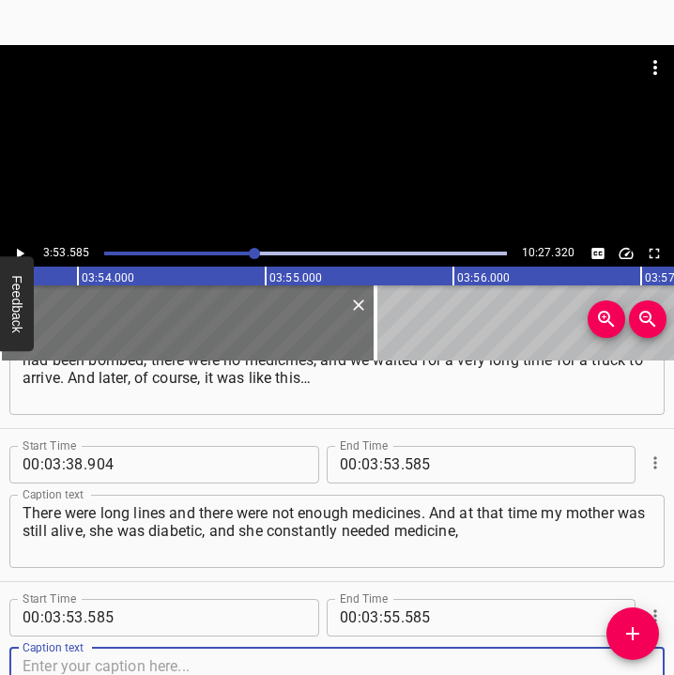
scroll to position [2373, 0]
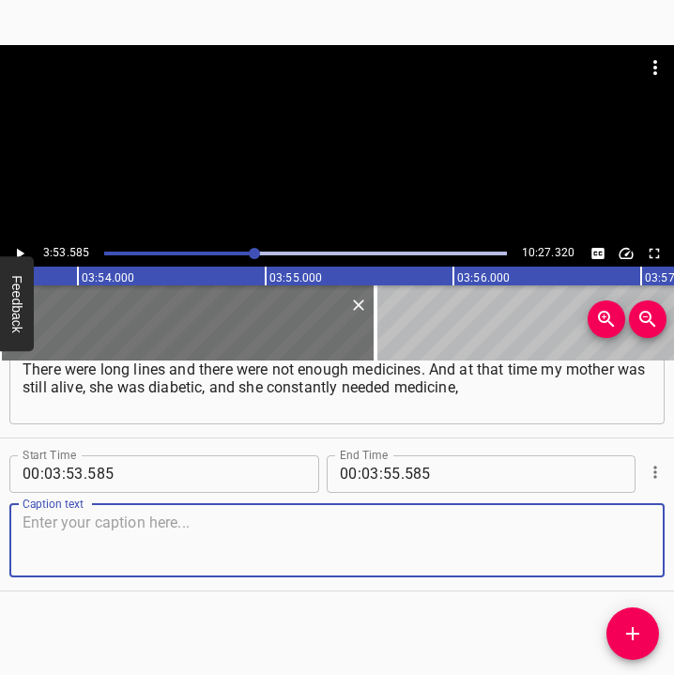
drag, startPoint x: 605, startPoint y: 540, endPoint x: 738, endPoint y: 533, distance: 133.4
click at [674, 533] on html "Caption Editor Batch Transcribe Login Sign Up Privacy Contact 3:53.585 10:27.32…" at bounding box center [337, 337] width 674 height 675
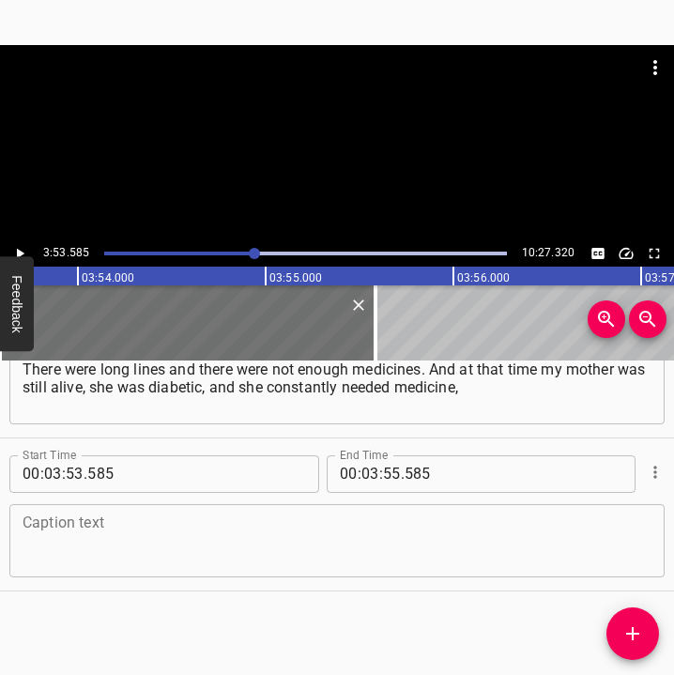
click at [55, 542] on textarea at bounding box center [337, 539] width 629 height 53
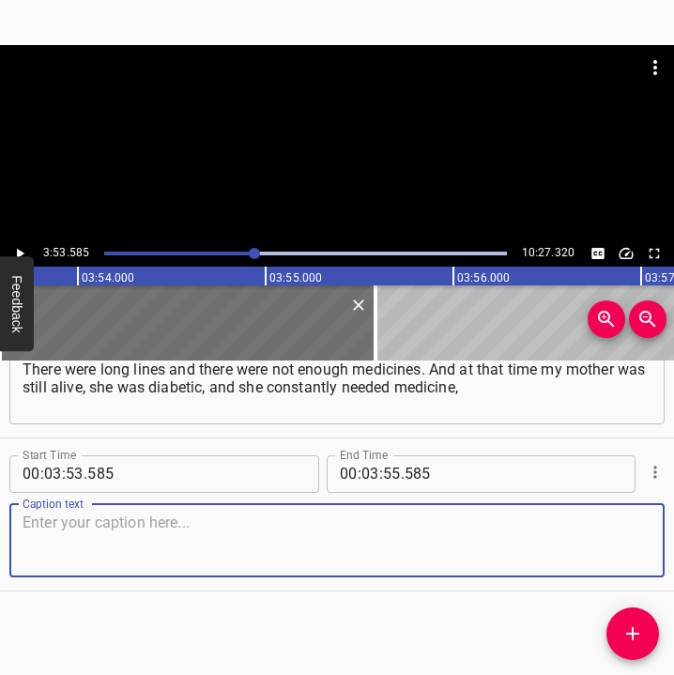
paste textarea "and without it, it was impossible. Lately there have been strikes very often. I…"
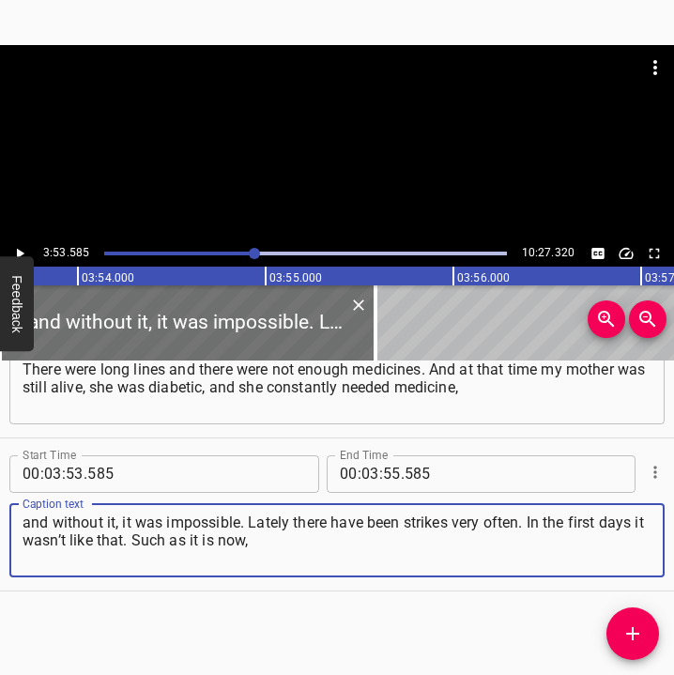
type textarea "and without it, it was impossible. Lately there have been strikes very often. I…"
click at [21, 249] on icon "Play/Pause" at bounding box center [19, 253] width 17 height 17
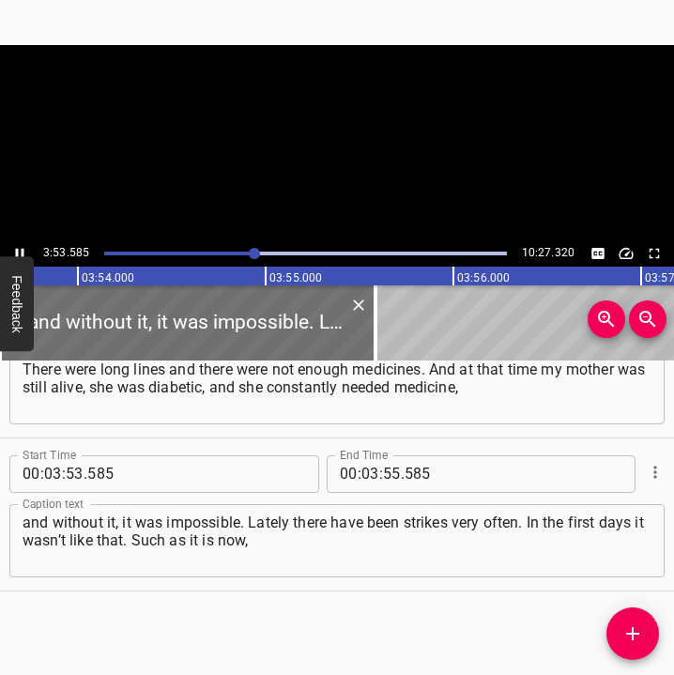
scroll to position [0, 43872]
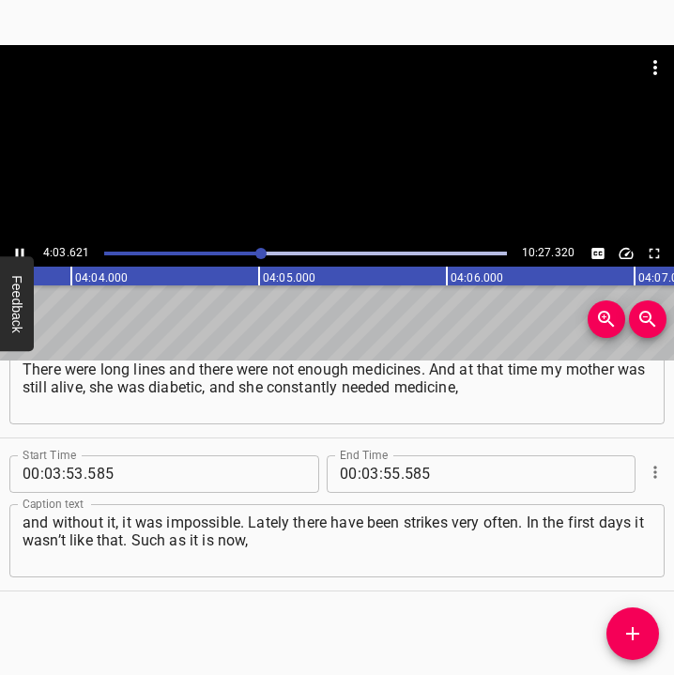
click at [10, 247] on button "Play/Pause" at bounding box center [20, 253] width 24 height 24
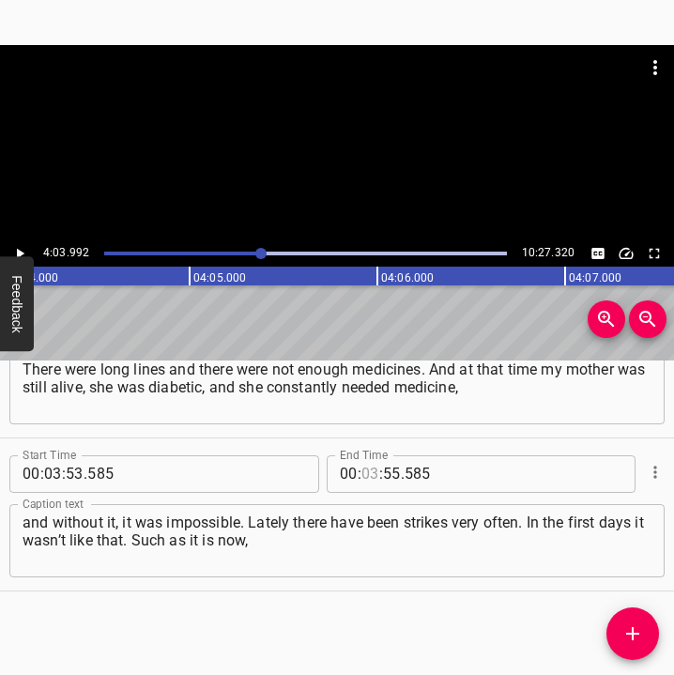
click at [365, 473] on input "number" at bounding box center [370, 474] width 18 height 38
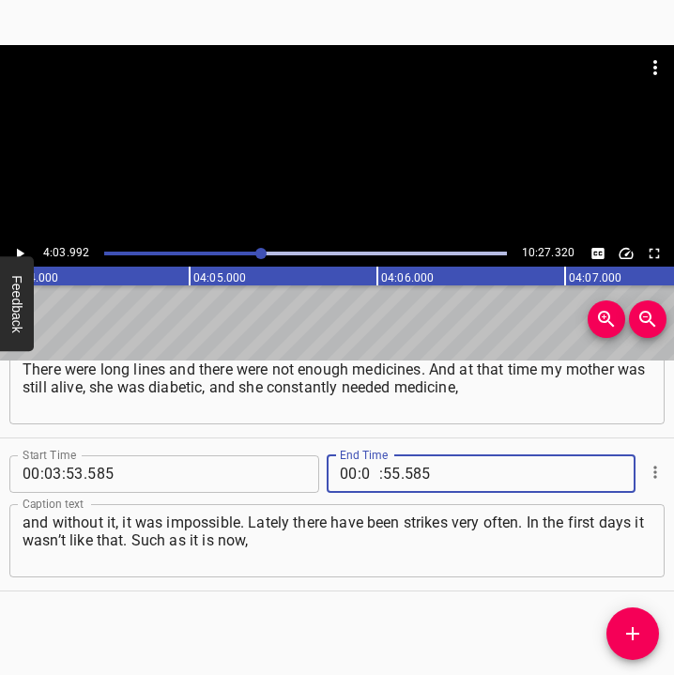
type input "04"
type input "03"
type input "992"
click at [632, 628] on icon "Add Cue" at bounding box center [632, 633] width 13 height 13
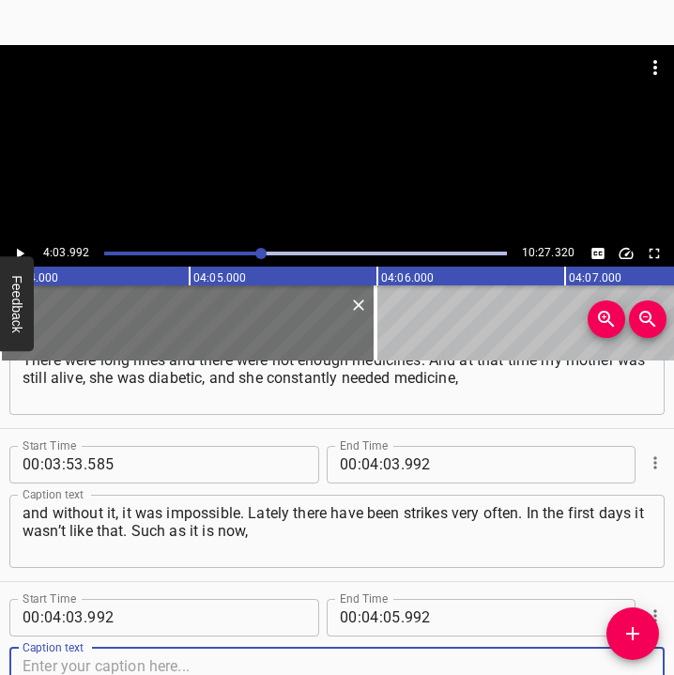
scroll to position [2526, 0]
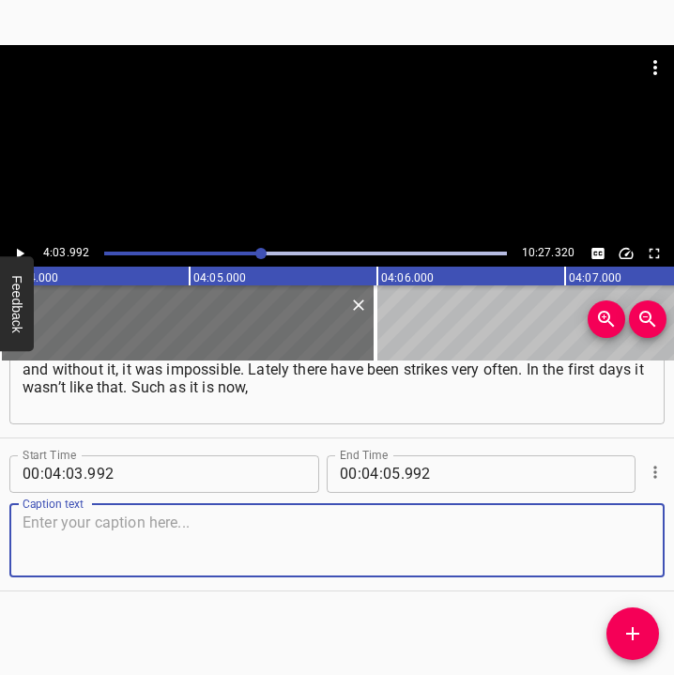
drag, startPoint x: 611, startPoint y: 544, endPoint x: 717, endPoint y: 542, distance: 106.0
click at [674, 542] on html "Caption Editor Batch Transcribe Login Sign Up Privacy Contact 4:03.992 10:27.32…" at bounding box center [337, 337] width 674 height 675
click at [153, 555] on textarea at bounding box center [337, 539] width 629 height 53
paste textarea "during all these four years it had not been… Since [DATE] – I was here – it had…"
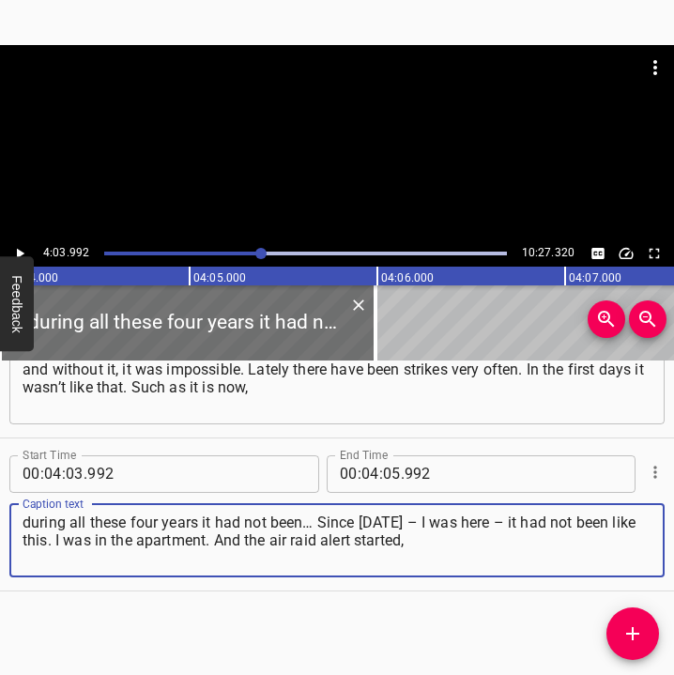
type textarea "during all these four years it had not been… Since [DATE] – I was here – it had…"
click at [25, 247] on icon "Play/Pause" at bounding box center [19, 253] width 17 height 17
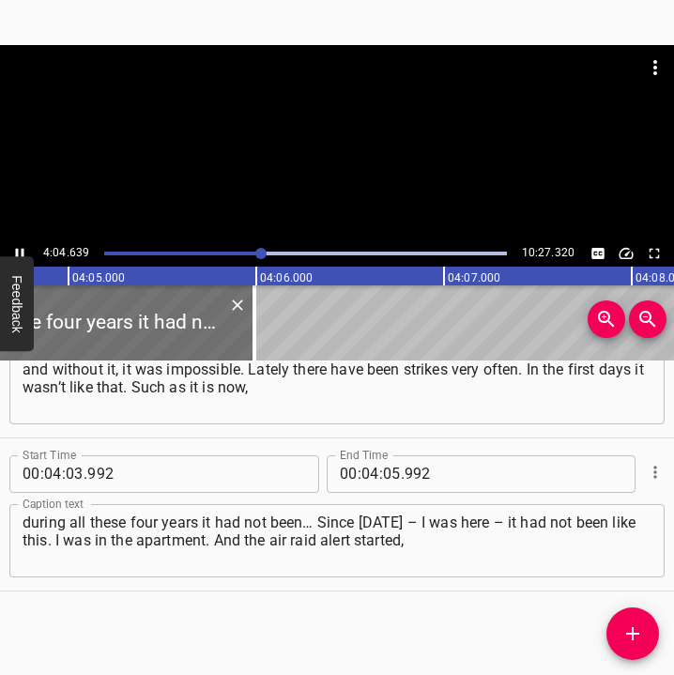
scroll to position [0, 45958]
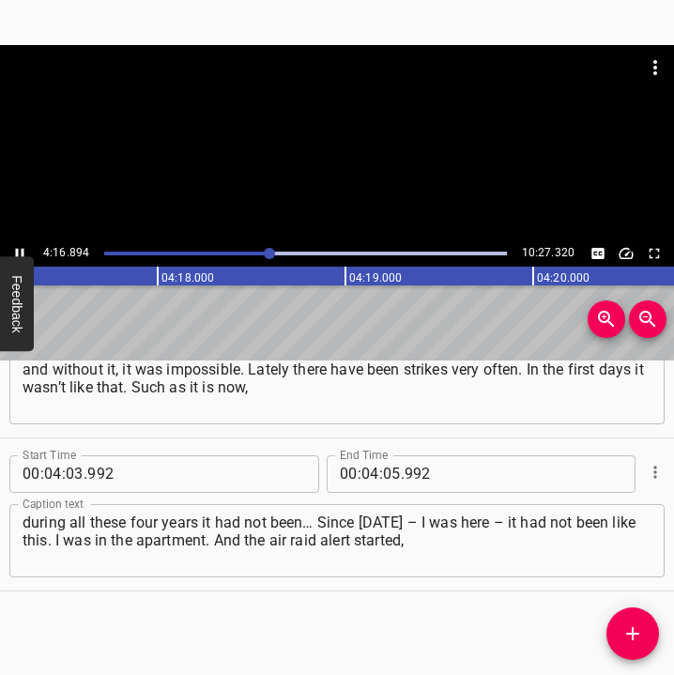
click at [12, 249] on icon "Play/Pause" at bounding box center [19, 253] width 17 height 17
click at [385, 468] on input "number" at bounding box center [392, 474] width 18 height 38
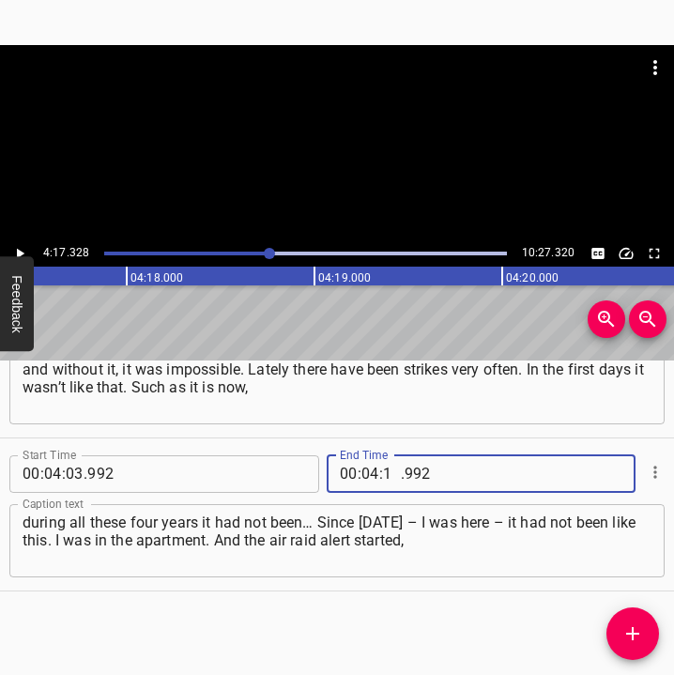
type input "17"
type input "328"
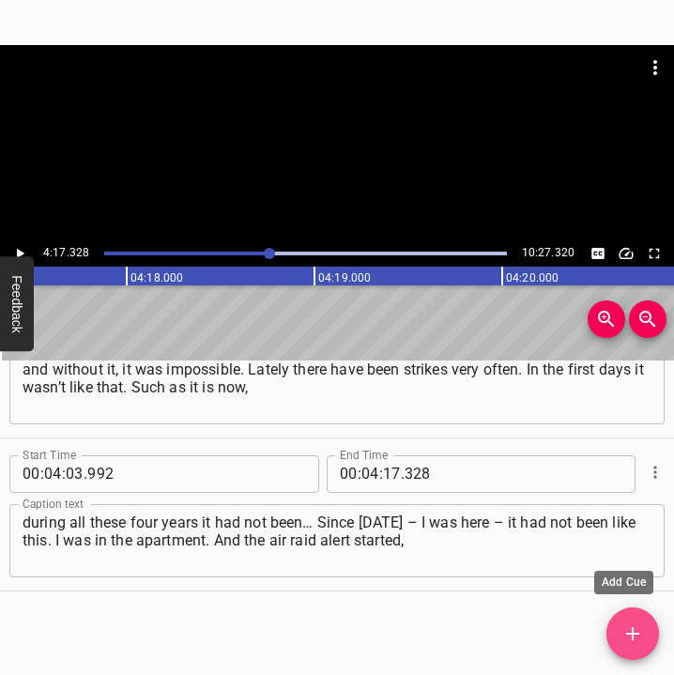
drag, startPoint x: 612, startPoint y: 625, endPoint x: 622, endPoint y: 626, distance: 10.4
click at [613, 625] on span "Add Cue" at bounding box center [632, 633] width 53 height 23
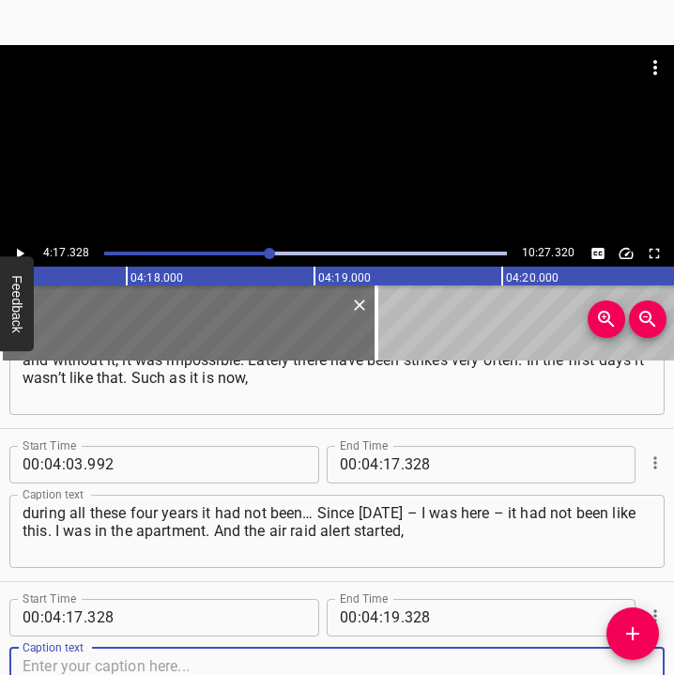
scroll to position [2679, 0]
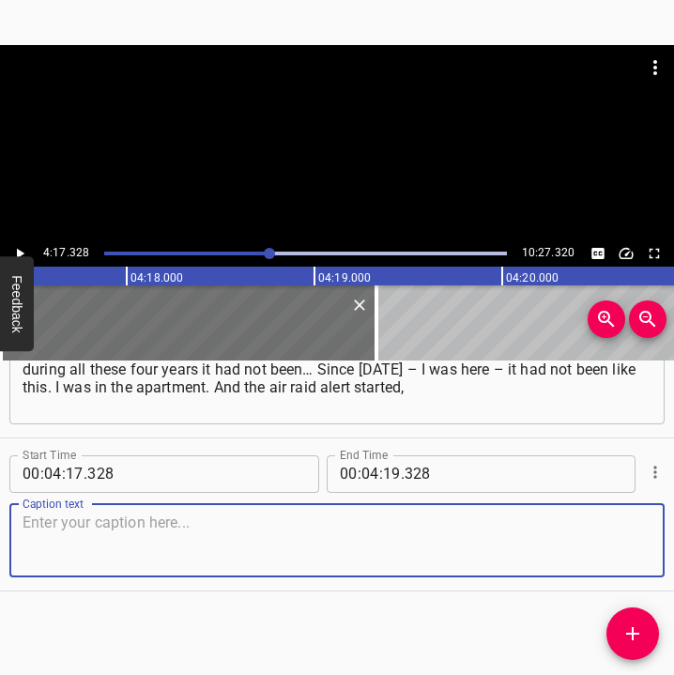
drag, startPoint x: 628, startPoint y: 552, endPoint x: 677, endPoint y: 544, distance: 50.3
click at [674, 544] on html "Caption Editor Batch Transcribe Login Sign Up Privacy Contact 4:17.328 10:27.32…" at bounding box center [337, 337] width 674 height 675
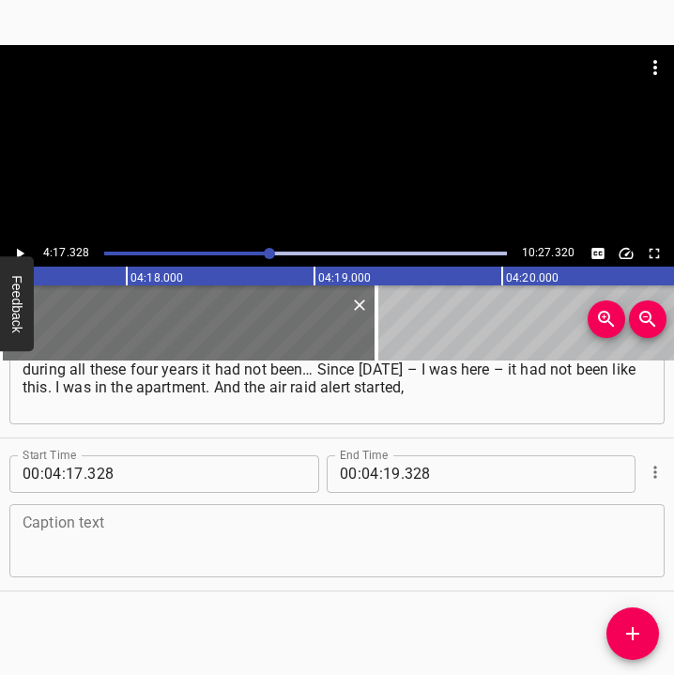
click at [74, 525] on textarea at bounding box center [337, 539] width 629 height 53
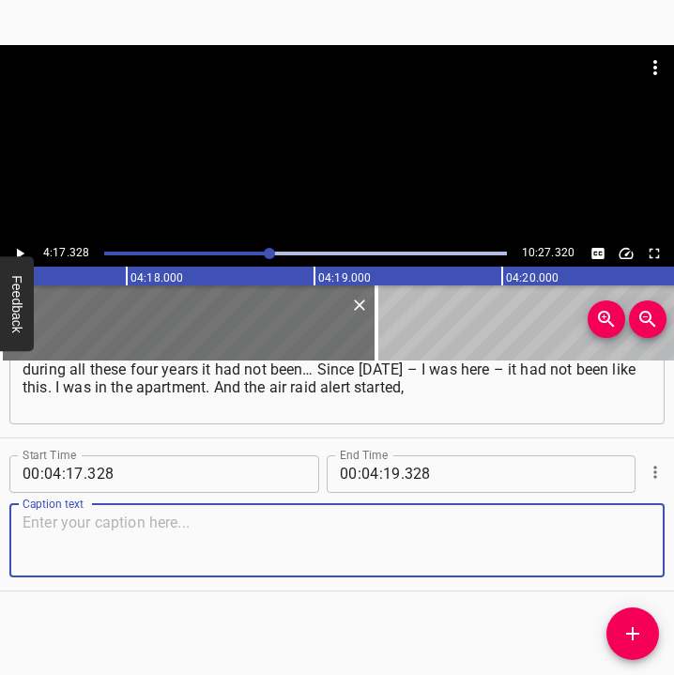
paste textarea "and then – very close there were the sounds of Shaheds. I counted about eight o…"
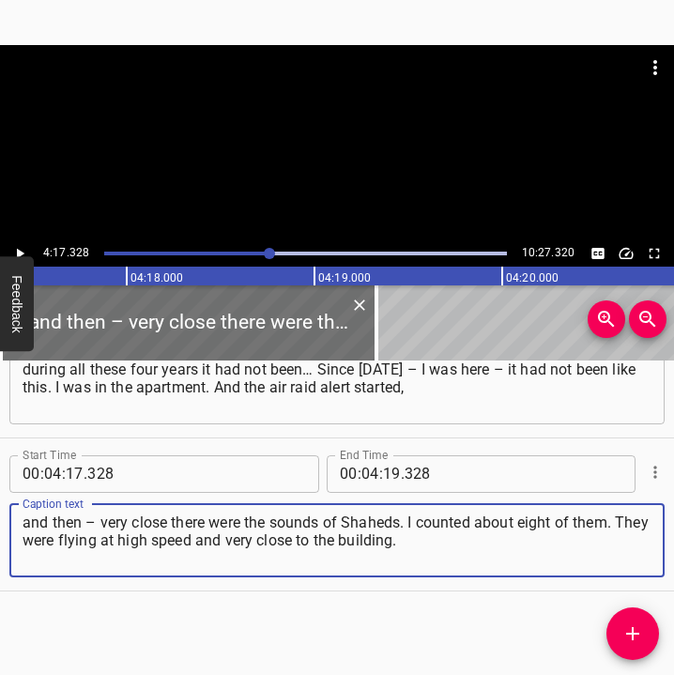
type textarea "and then – very close there were the sounds of Shaheds. I counted about eight o…"
